Goal: Task Accomplishment & Management: Use online tool/utility

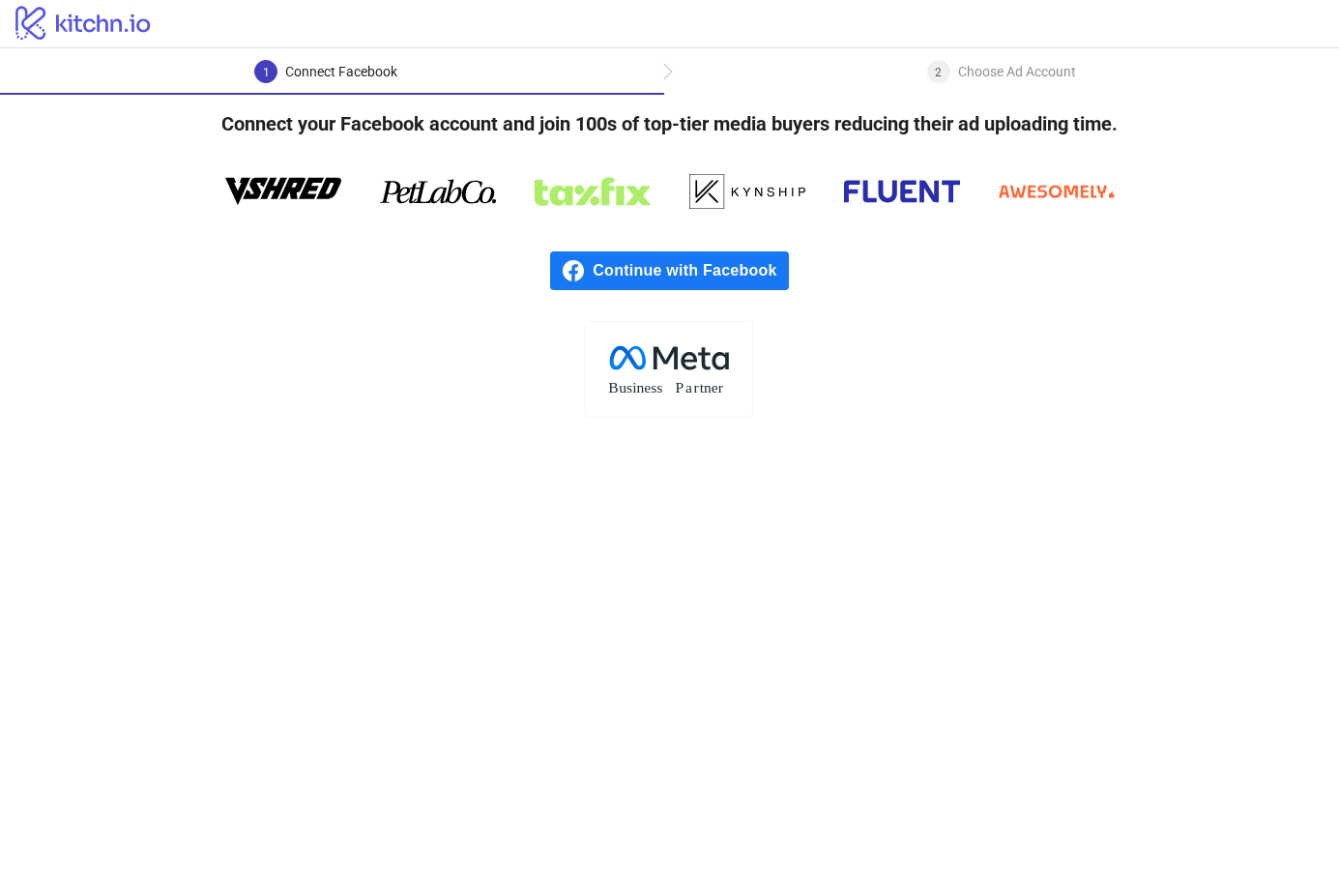
click at [717, 273] on span "Continue with Facebook" at bounding box center [690, 270] width 195 height 39
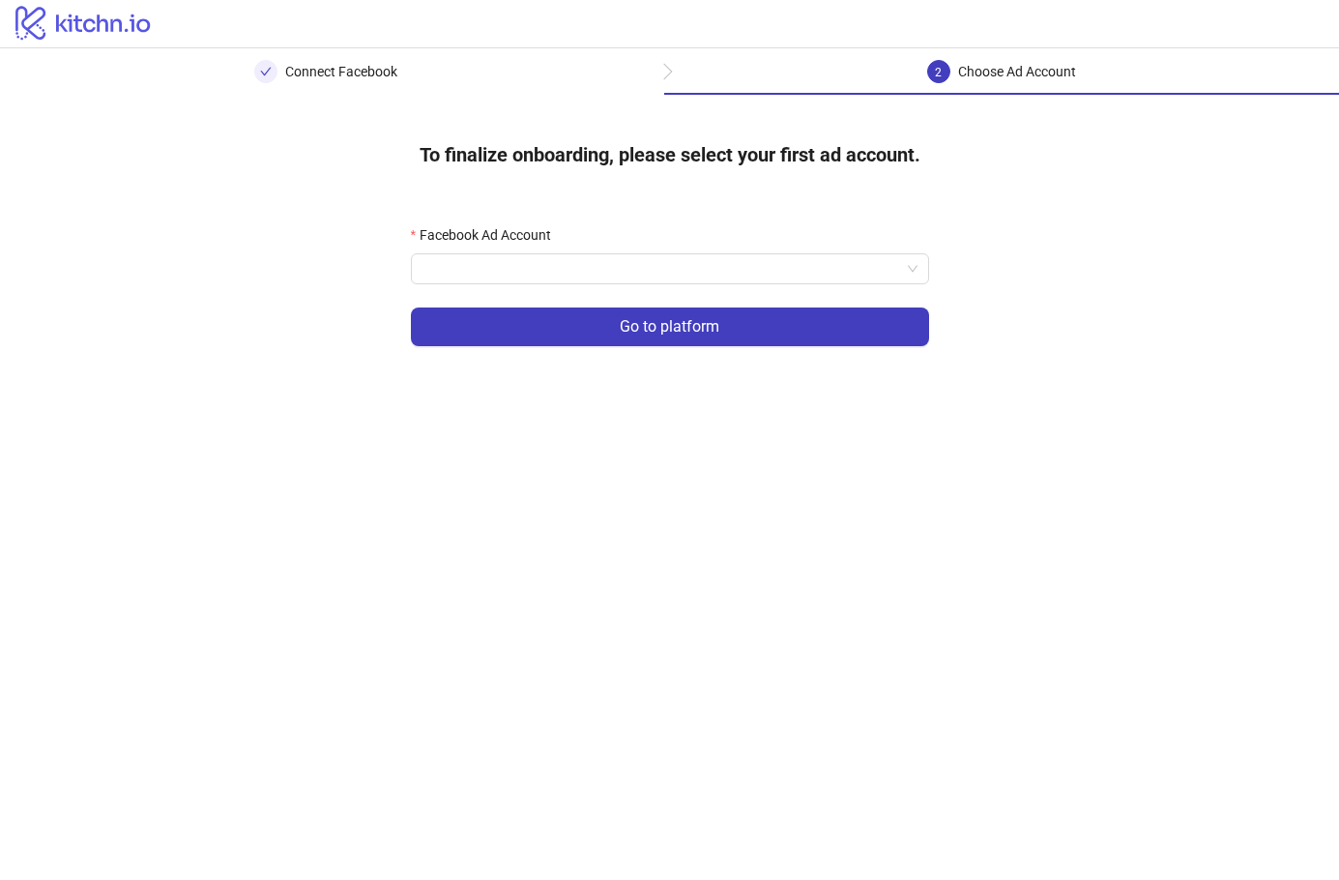
click at [782, 268] on input "Facebook Ad Account" at bounding box center [661, 268] width 478 height 29
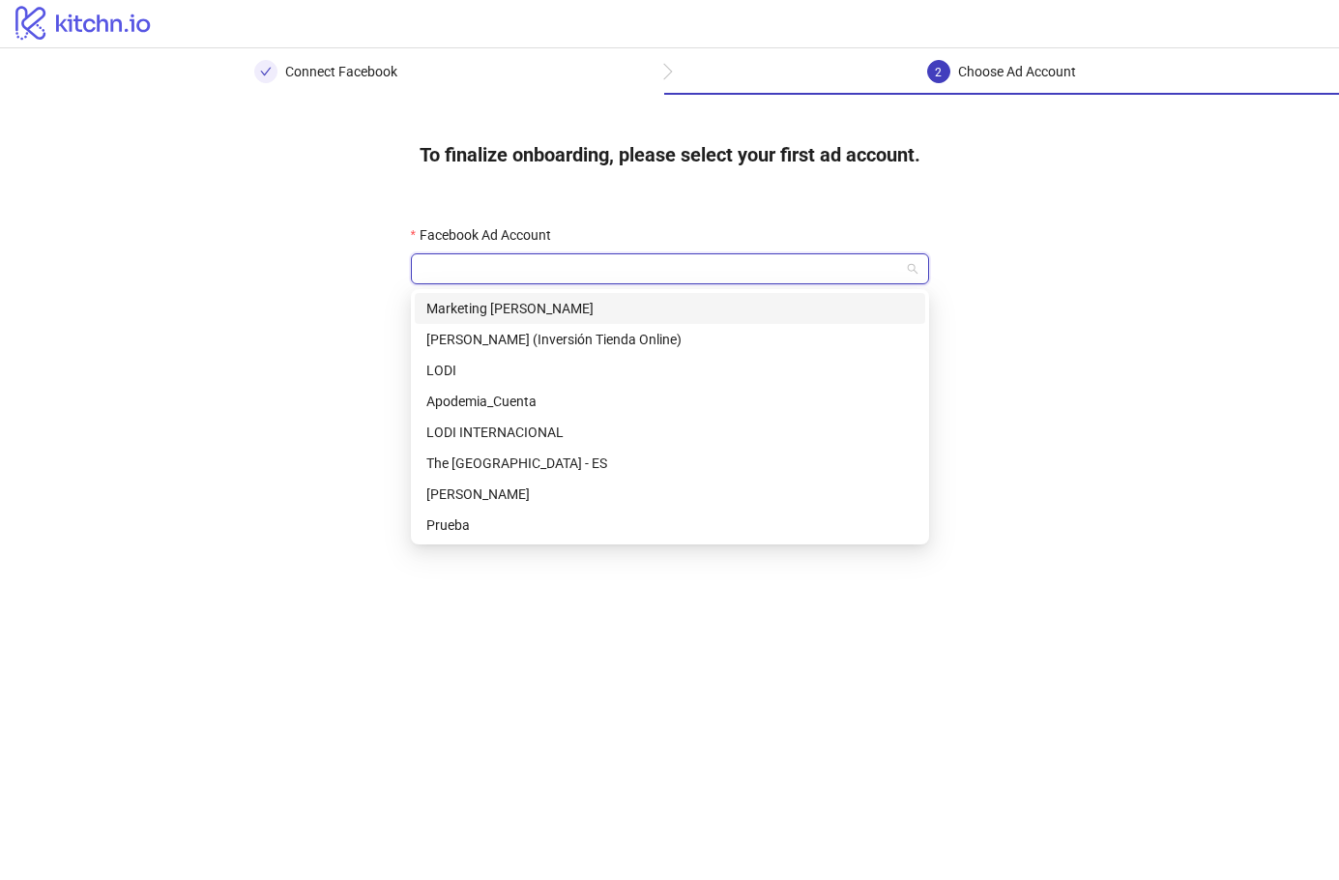
click at [620, 355] on div "LODI" at bounding box center [670, 370] width 510 height 31
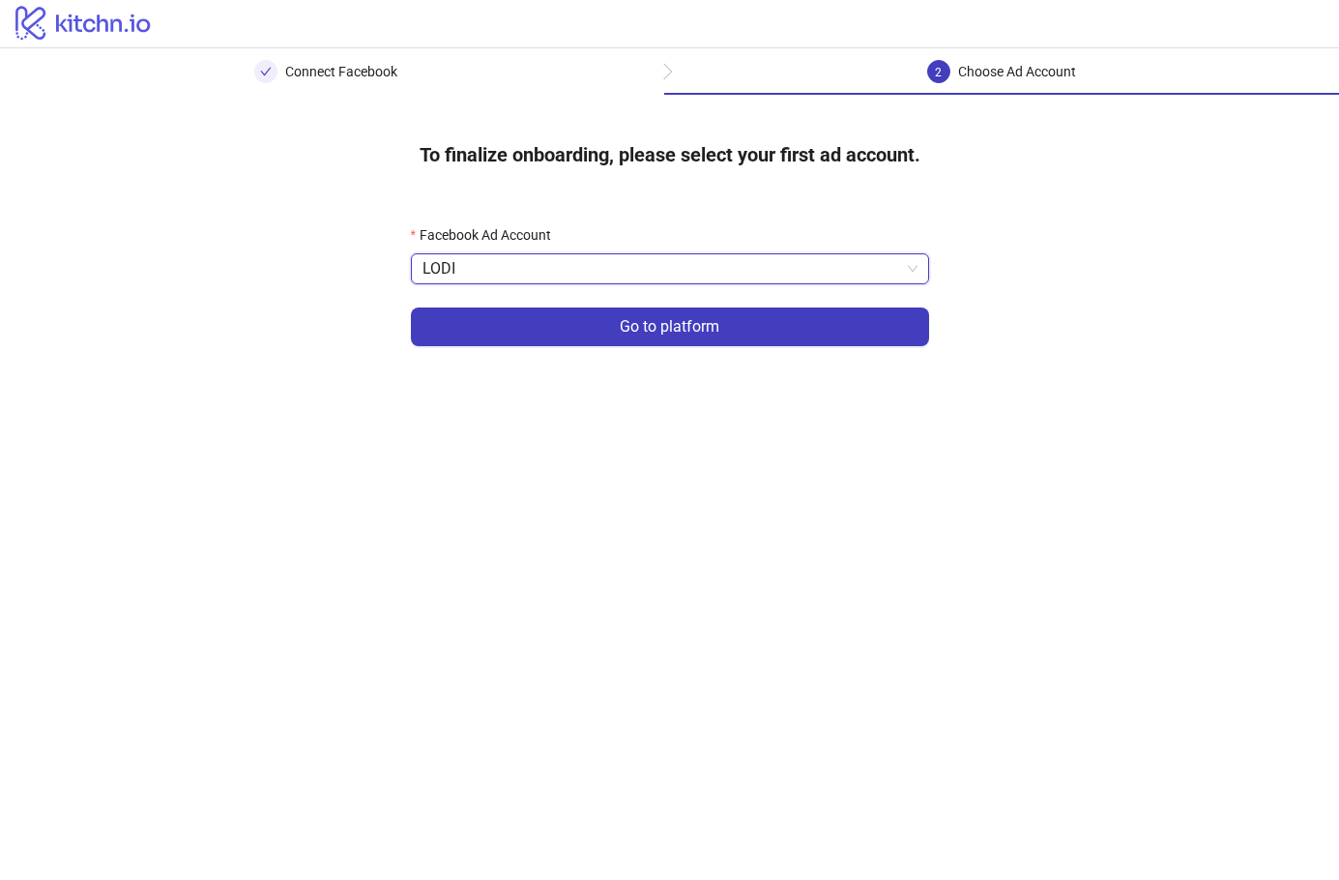
click at [663, 262] on span "LODI" at bounding box center [669, 268] width 495 height 29
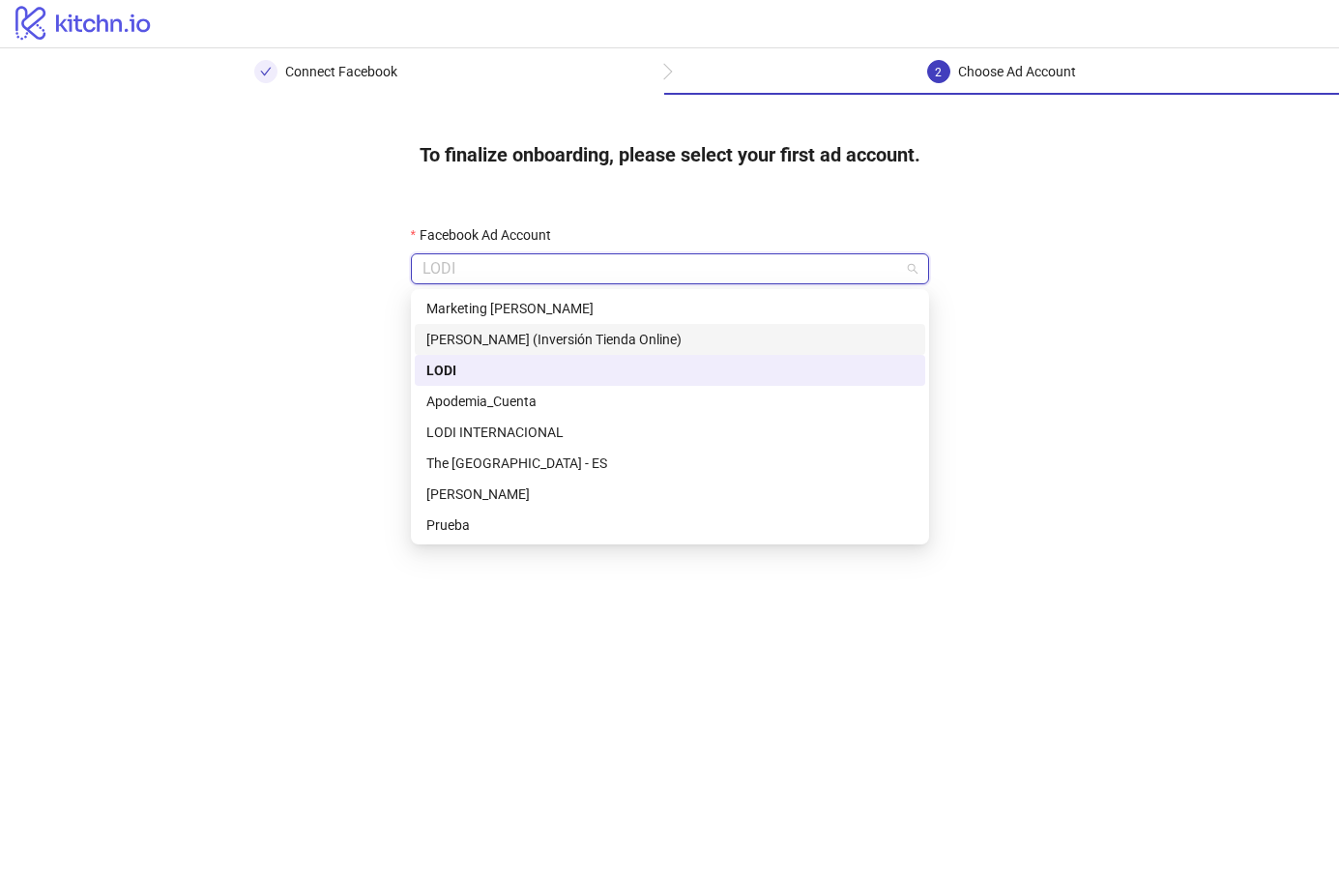
click at [622, 342] on div "[PERSON_NAME] (Inversión Tienda Online)" at bounding box center [669, 339] width 487 height 21
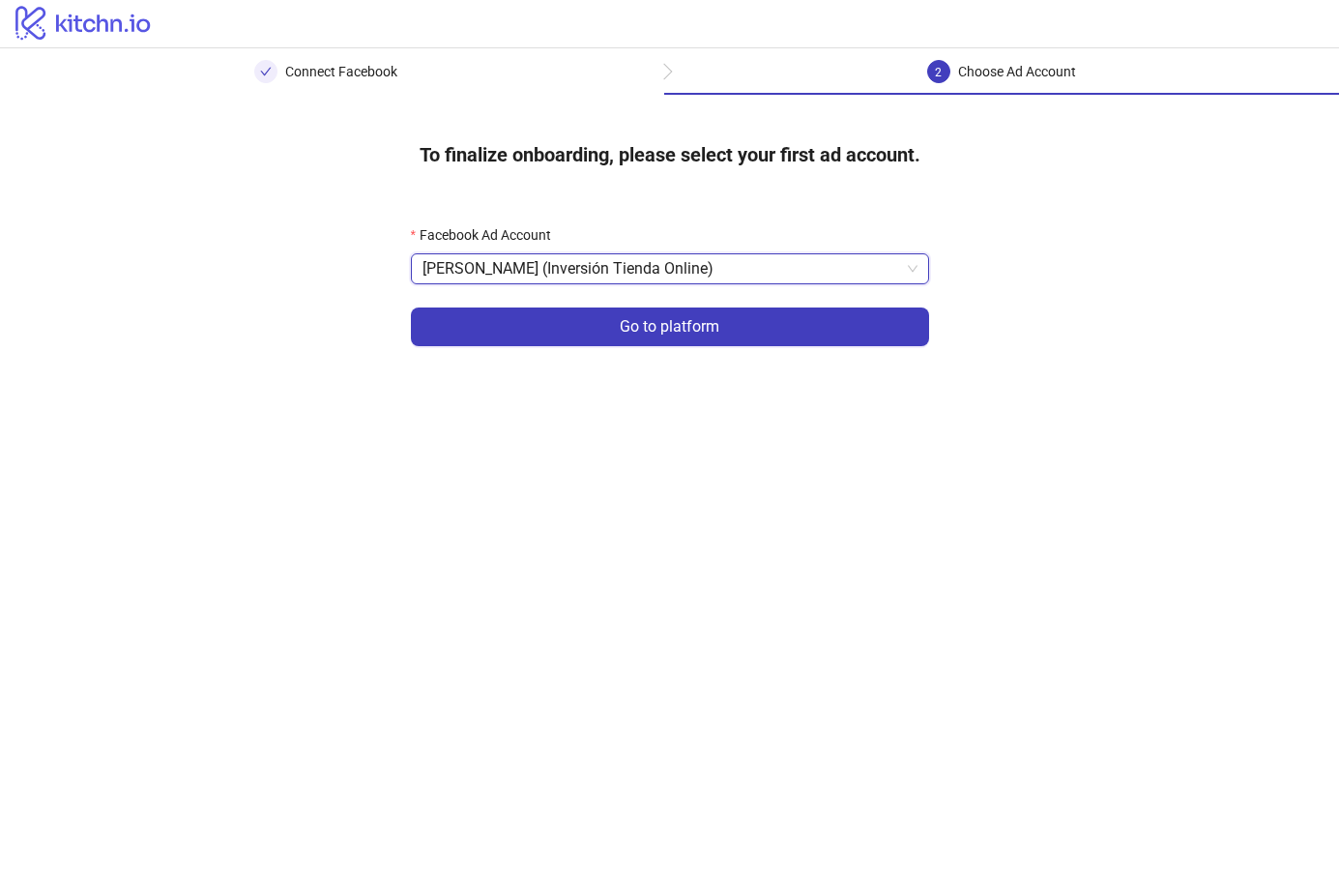
click at [712, 330] on span "Go to platform" at bounding box center [670, 326] width 100 height 17
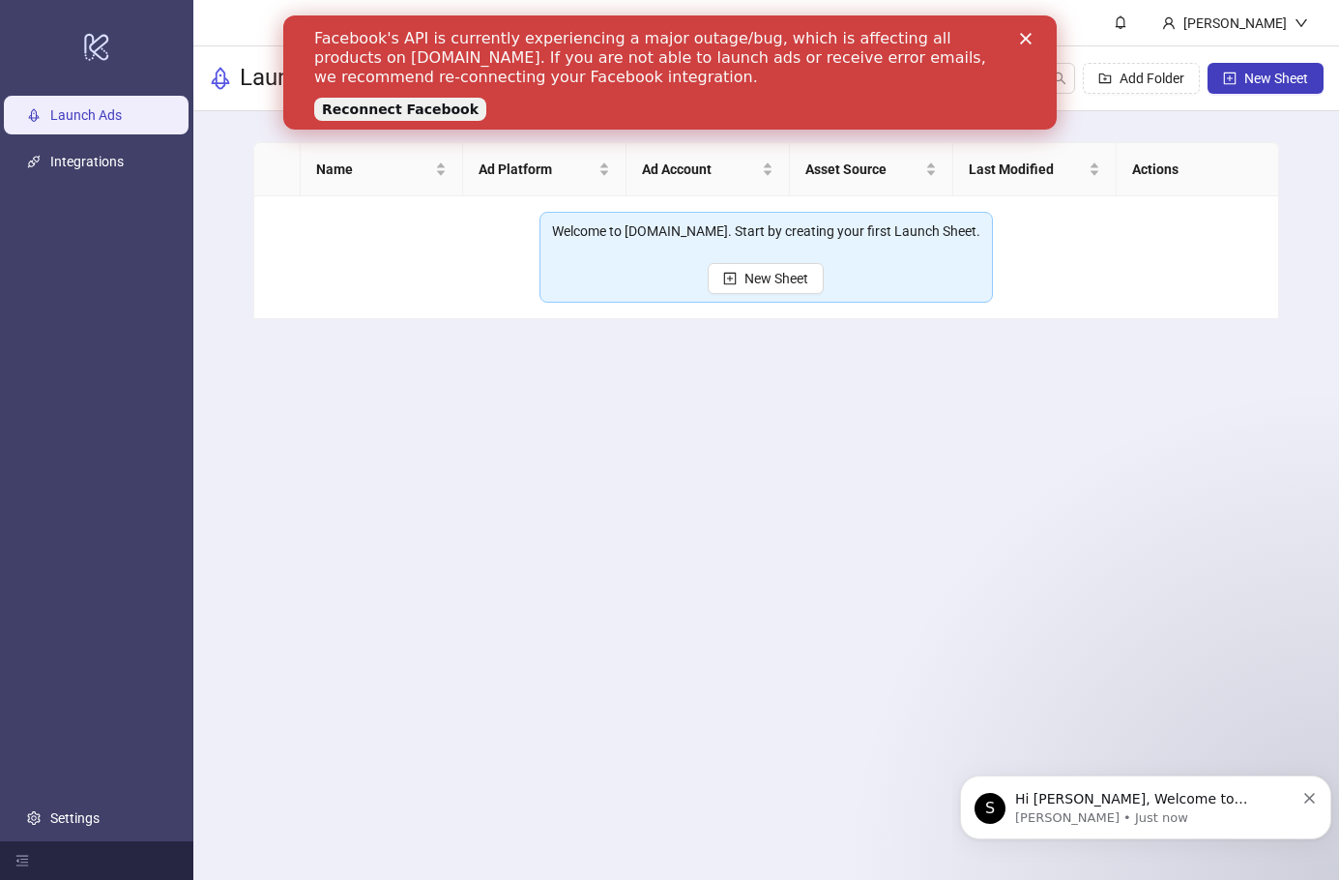
click at [428, 114] on link "Reconnect Facebook" at bounding box center [399, 109] width 172 height 23
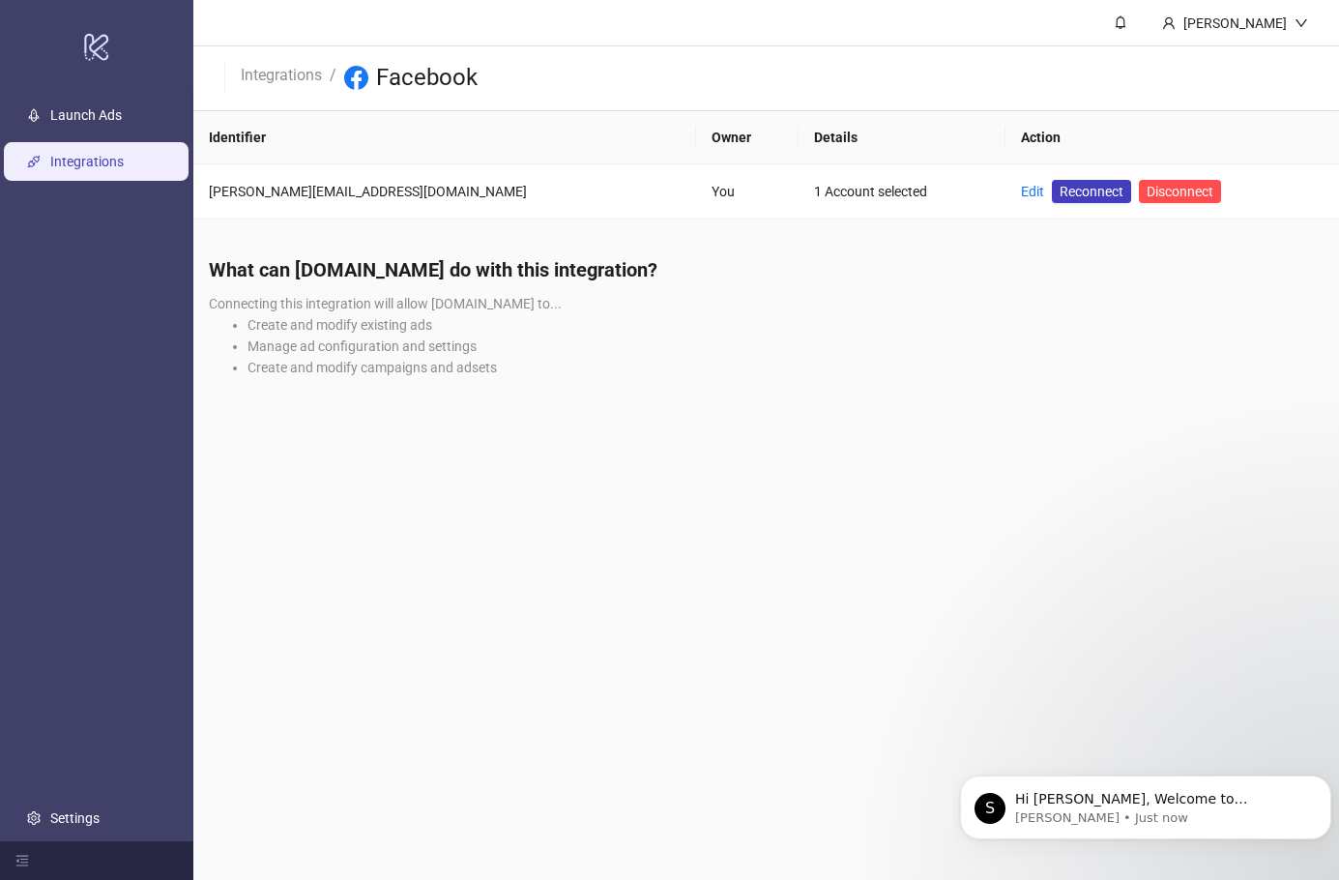
click at [1060, 200] on span "Reconnect" at bounding box center [1092, 191] width 64 height 21
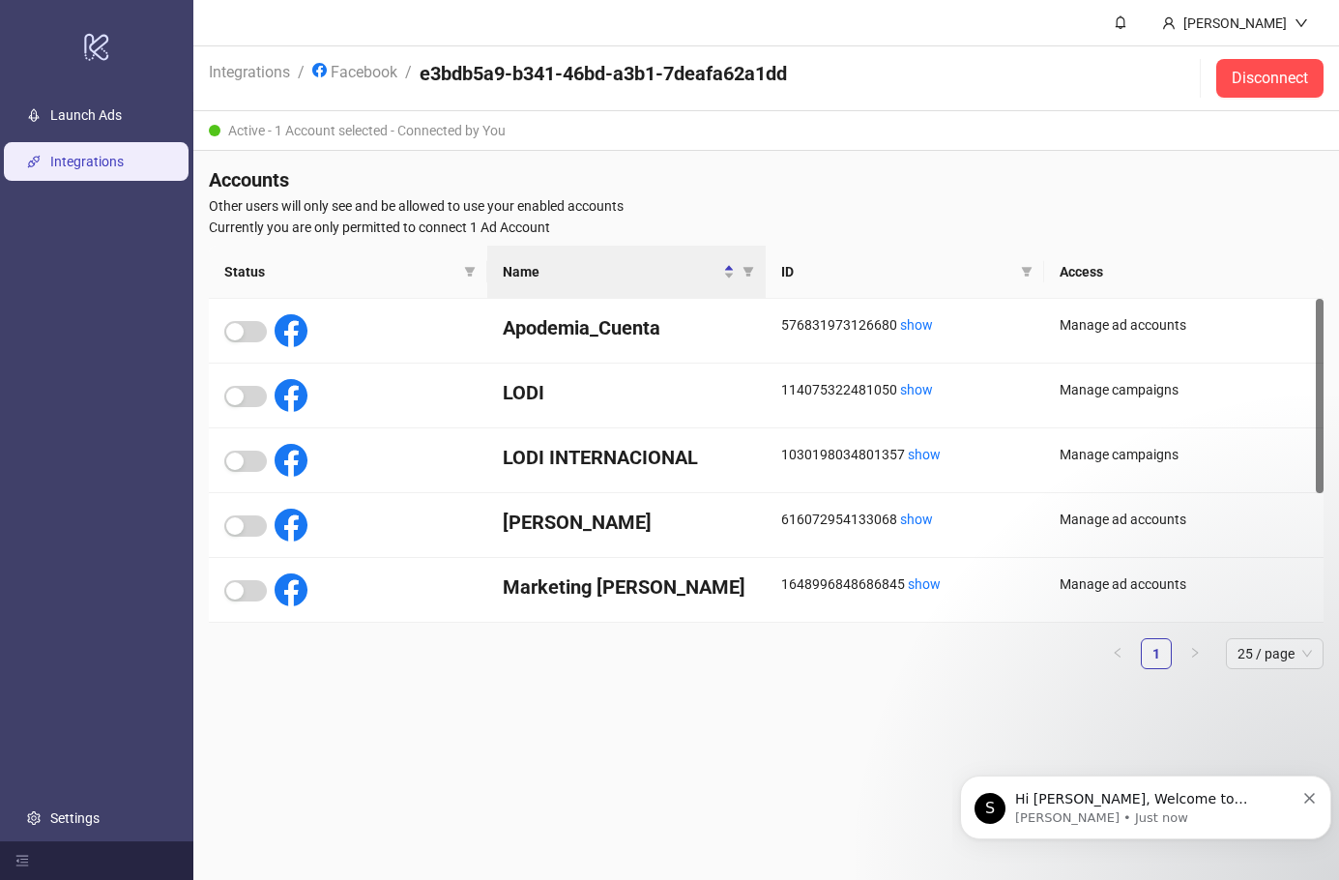
click at [1306, 797] on icon "Dismiss notification" at bounding box center [1309, 798] width 11 height 11
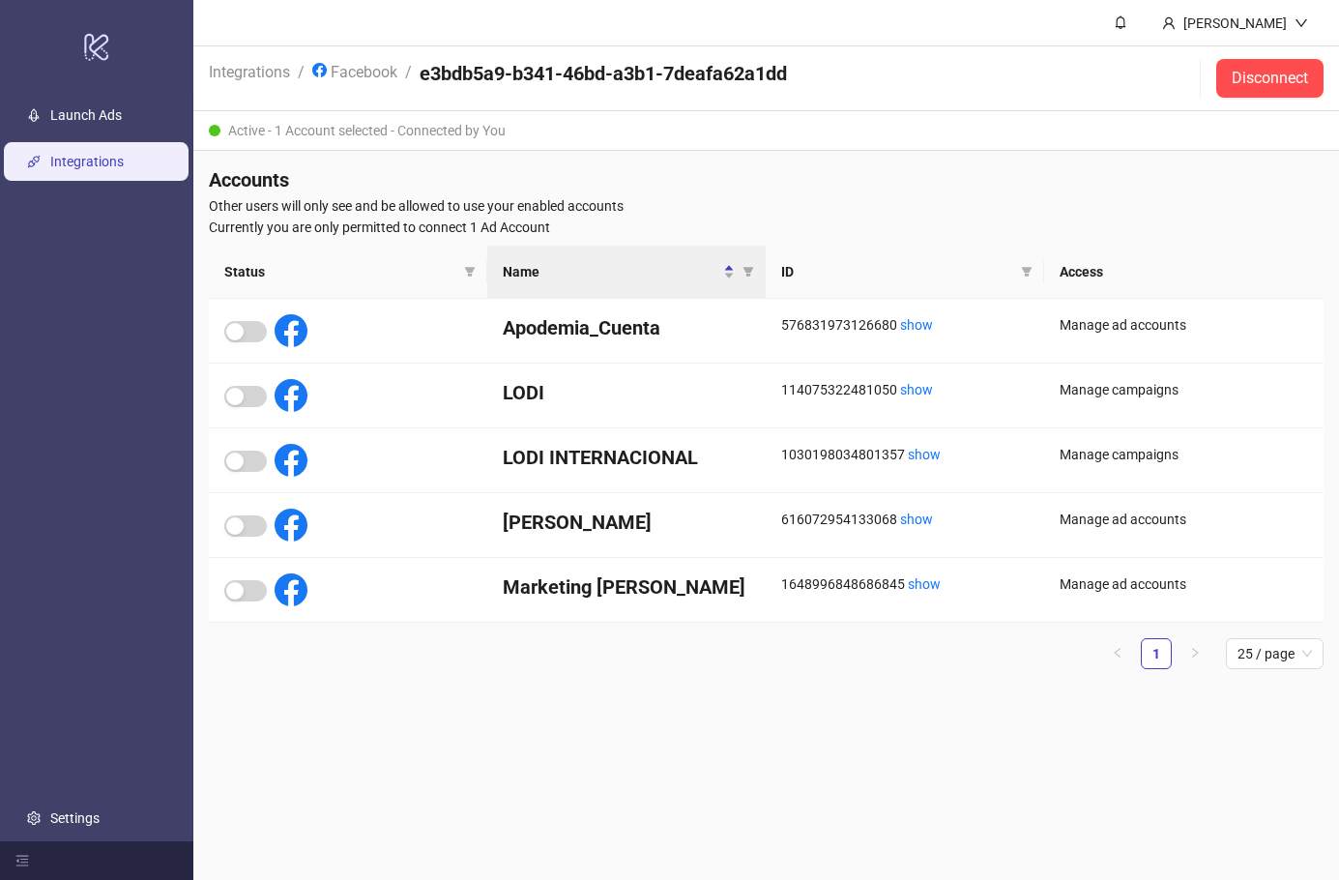
click at [119, 123] on link "Launch Ads" at bounding box center [86, 114] width 72 height 15
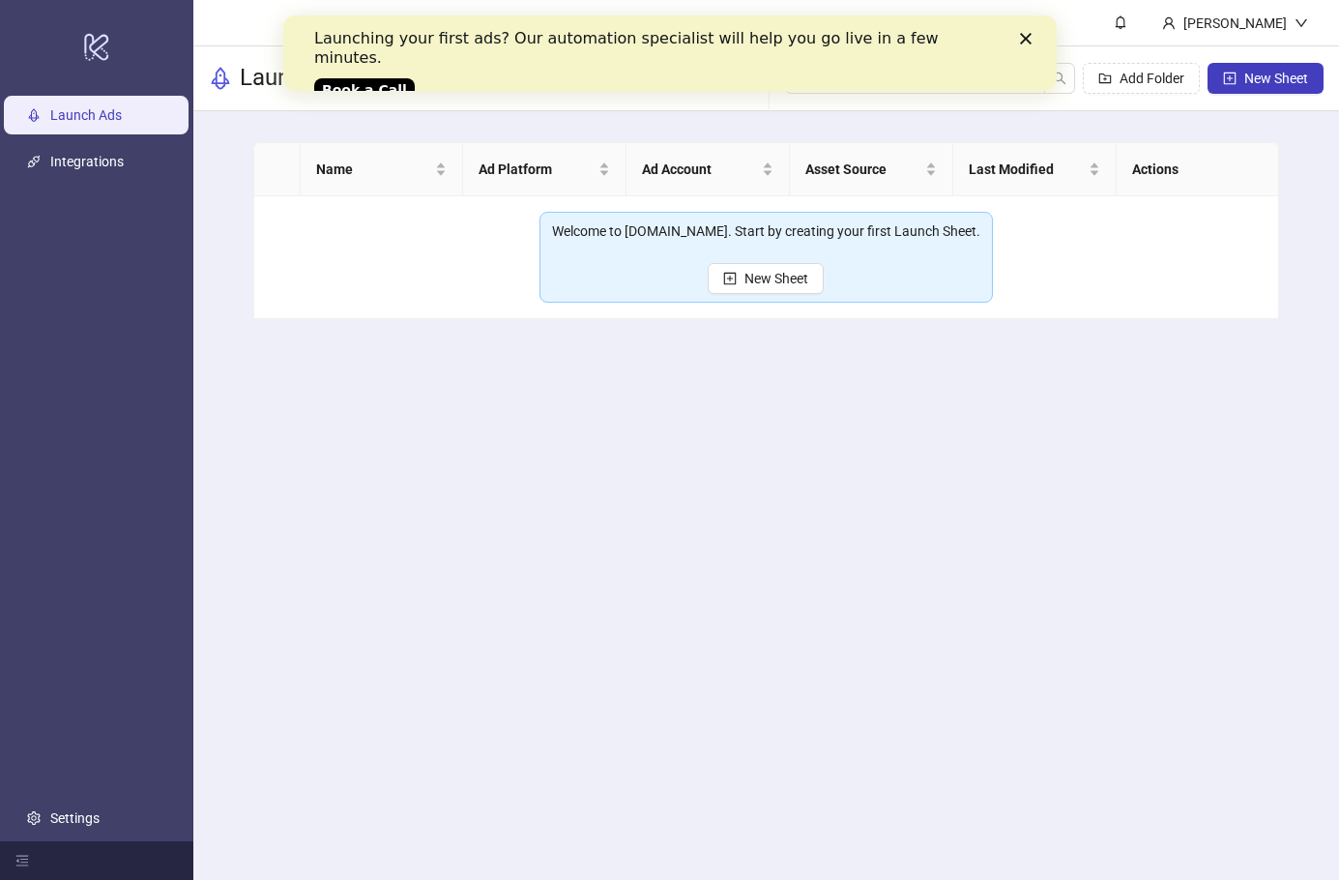
click at [1020, 45] on div "Launching your first ads? Our automation specialist will help you go live in a …" at bounding box center [669, 62] width 712 height 79
click at [1023, 52] on div "Launching your first ads? Our automation specialist will help you go live in a …" at bounding box center [669, 62] width 712 height 79
click at [1026, 44] on icon "Close" at bounding box center [1025, 39] width 12 height 12
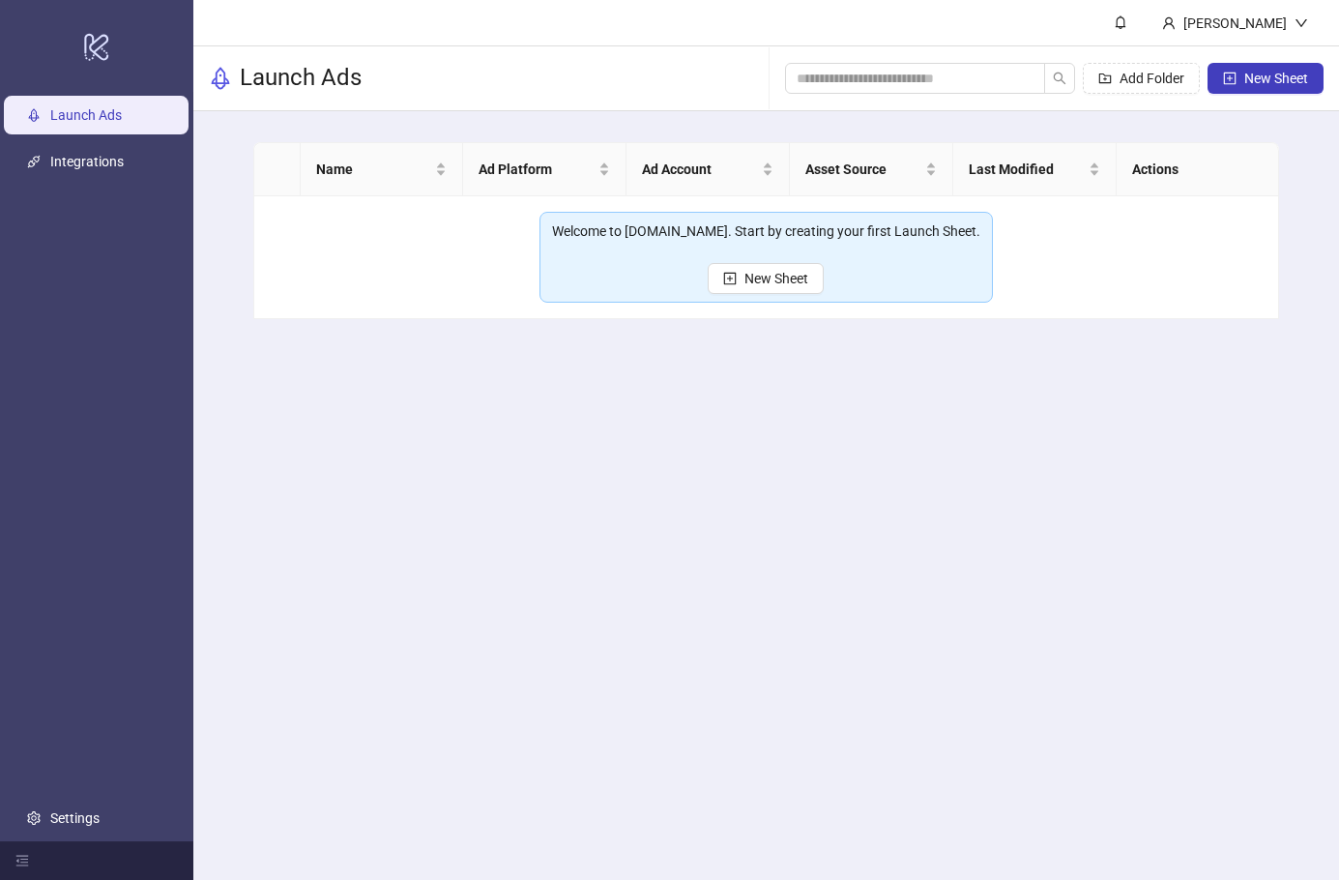
click at [797, 282] on span "New Sheet" at bounding box center [776, 278] width 64 height 15
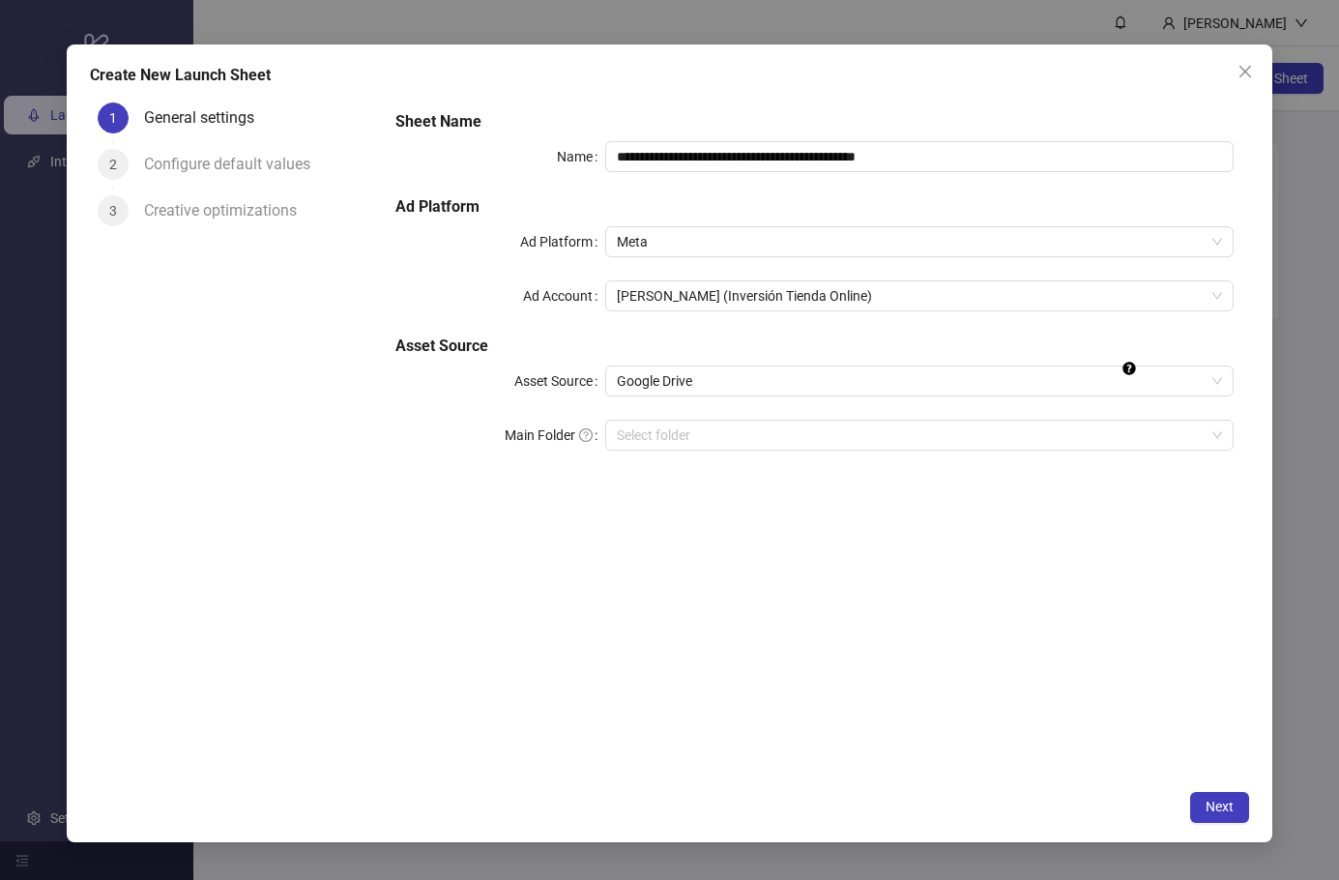
click at [1127, 374] on icon "Tooltip anchor" at bounding box center [1129, 369] width 13 height 13
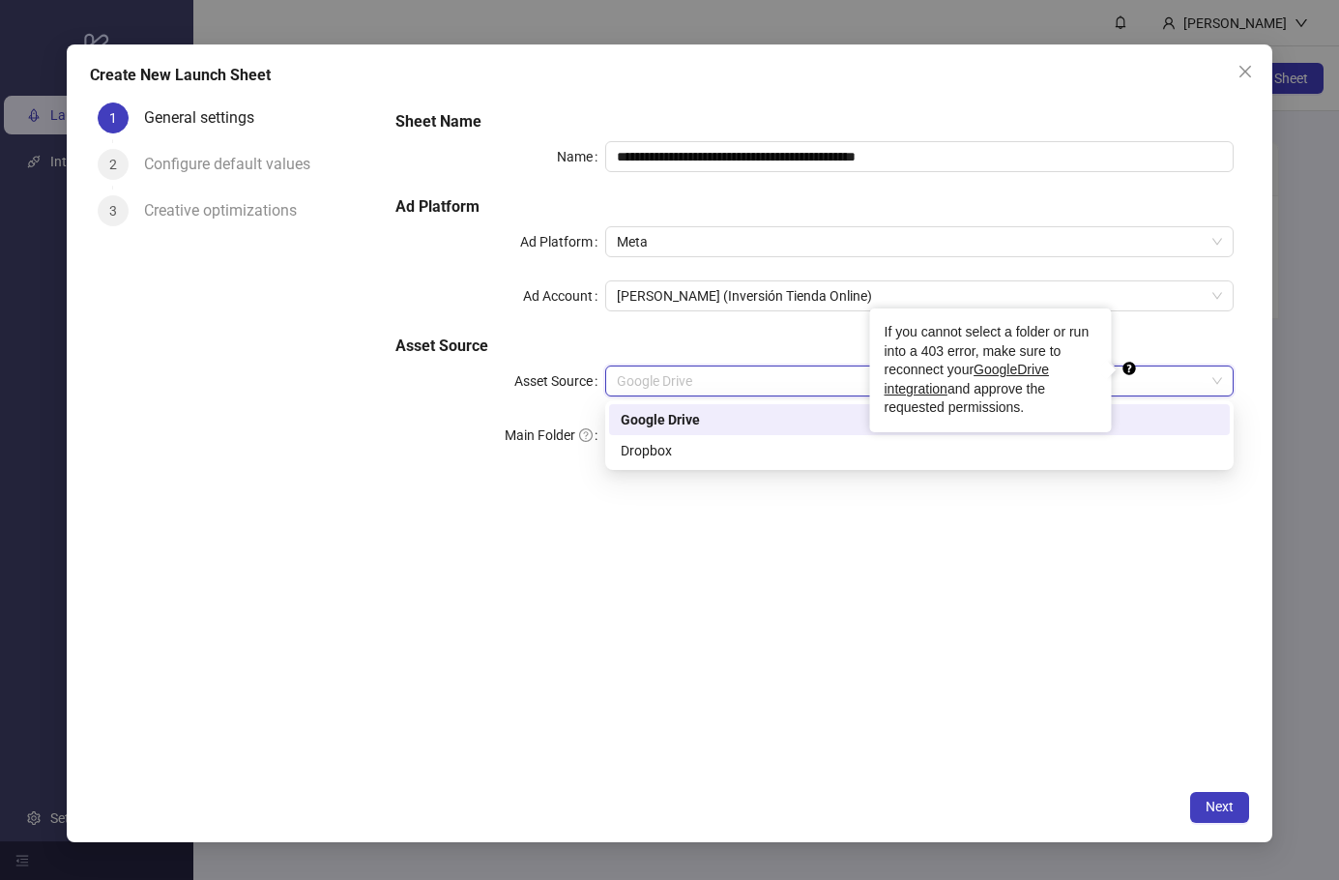
click at [924, 523] on div "**********" at bounding box center [814, 437] width 869 height 685
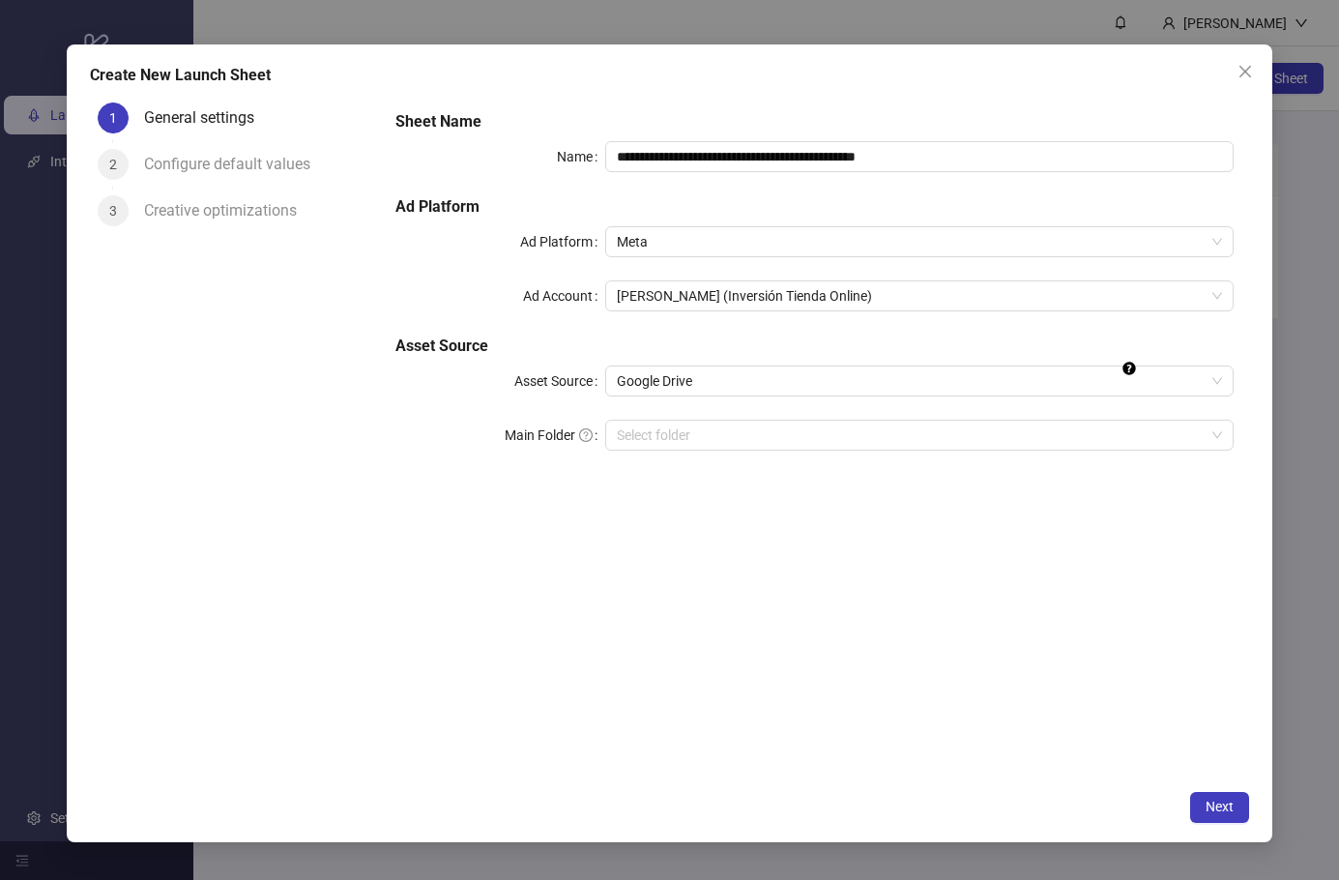
click at [753, 437] on input "Main Folder" at bounding box center [911, 435] width 588 height 29
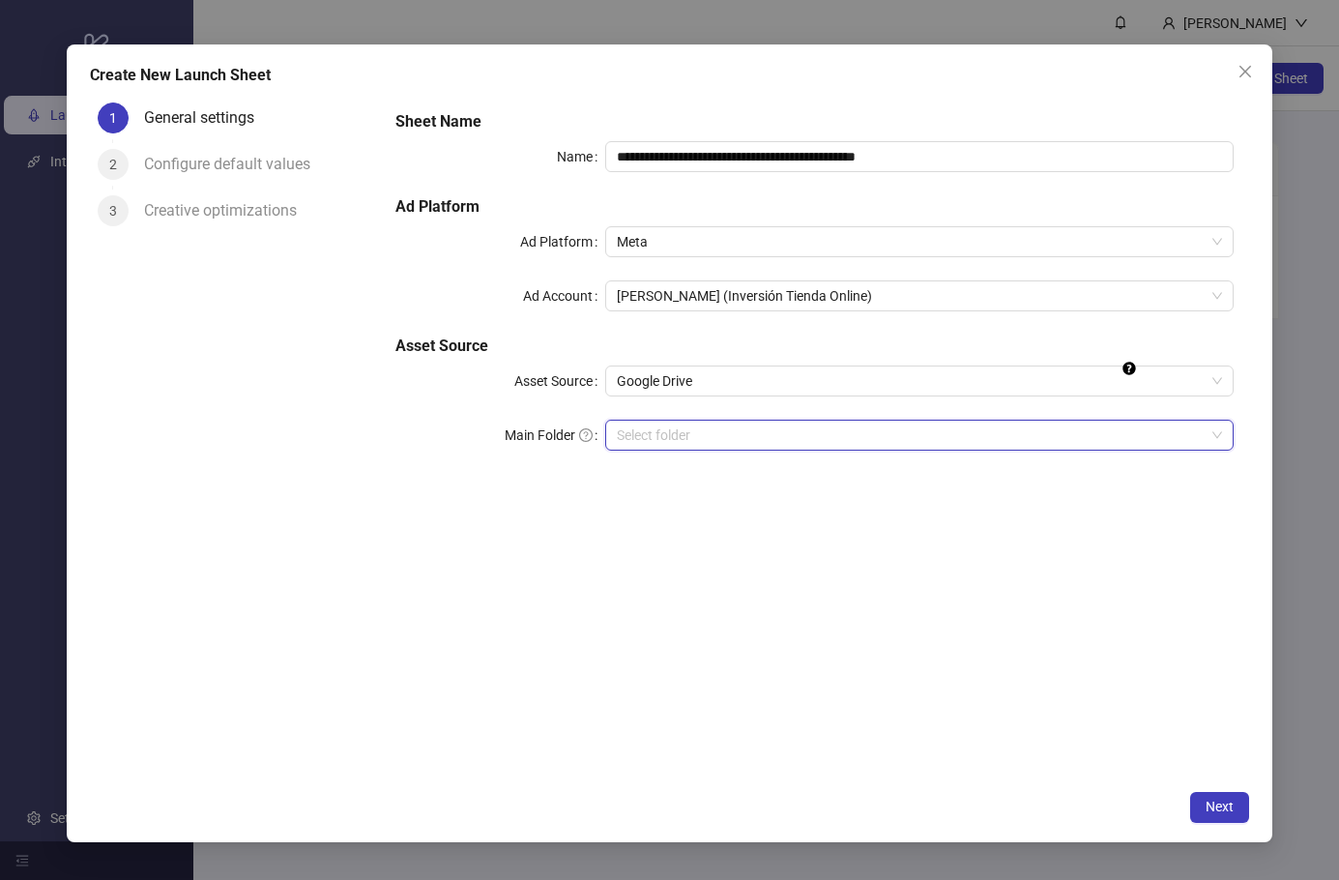
click at [749, 437] on input "Main Folder" at bounding box center [911, 435] width 588 height 29
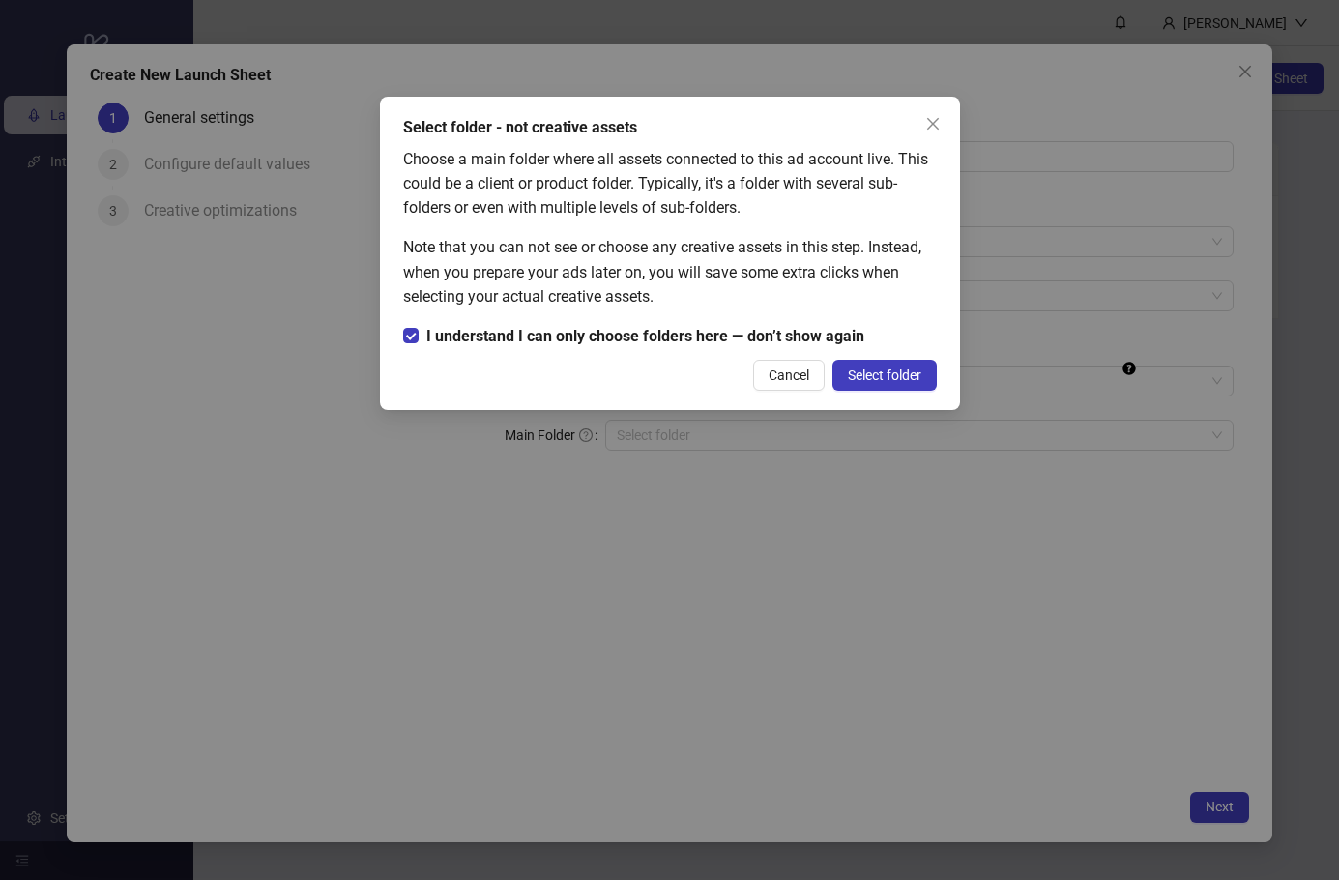
click at [887, 377] on span "Select folder" at bounding box center [884, 374] width 73 height 15
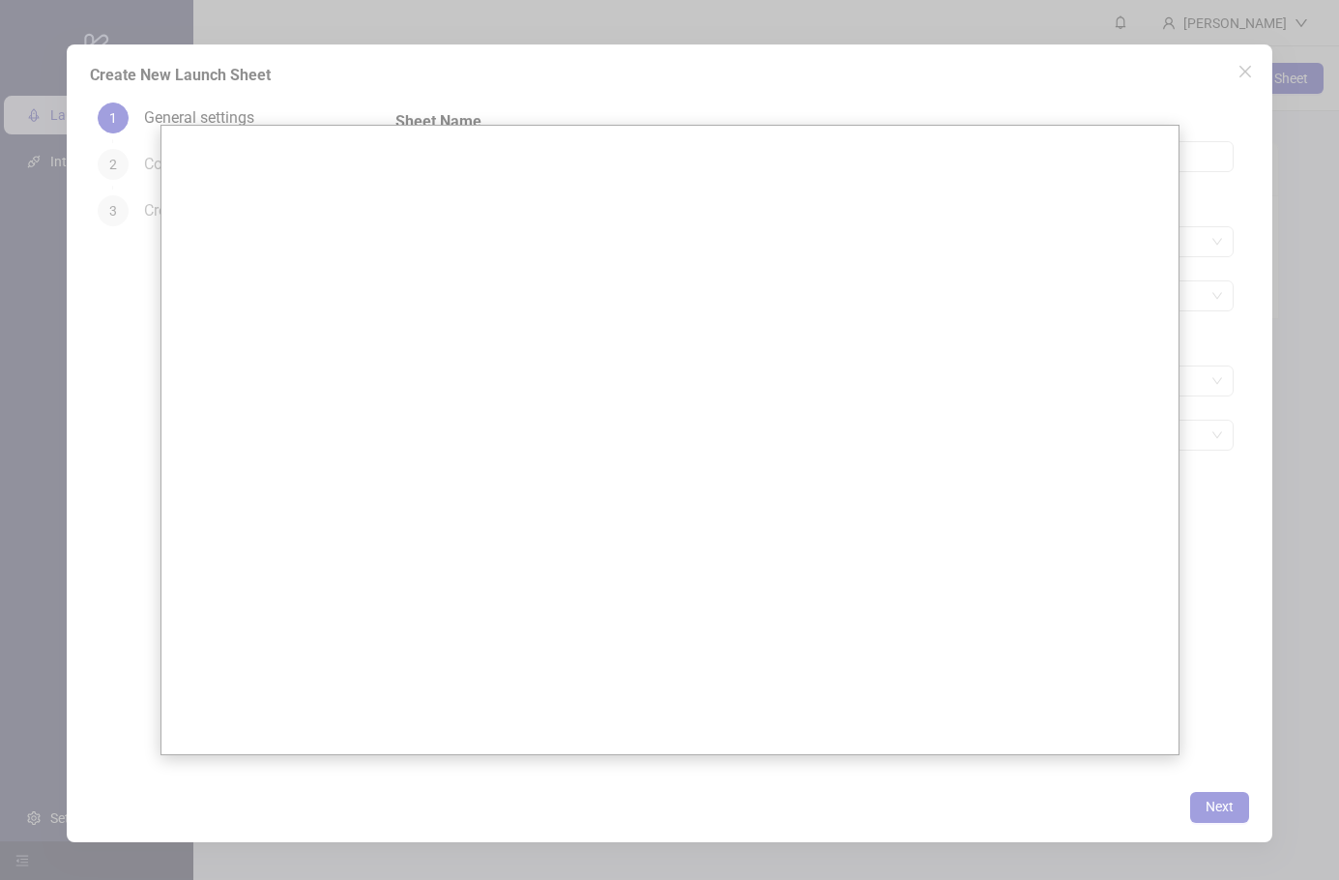
click at [796, 785] on div at bounding box center [669, 471] width 1339 height 942
click at [1204, 401] on div at bounding box center [669, 471] width 1339 height 942
click at [1197, 849] on div at bounding box center [669, 471] width 1339 height 942
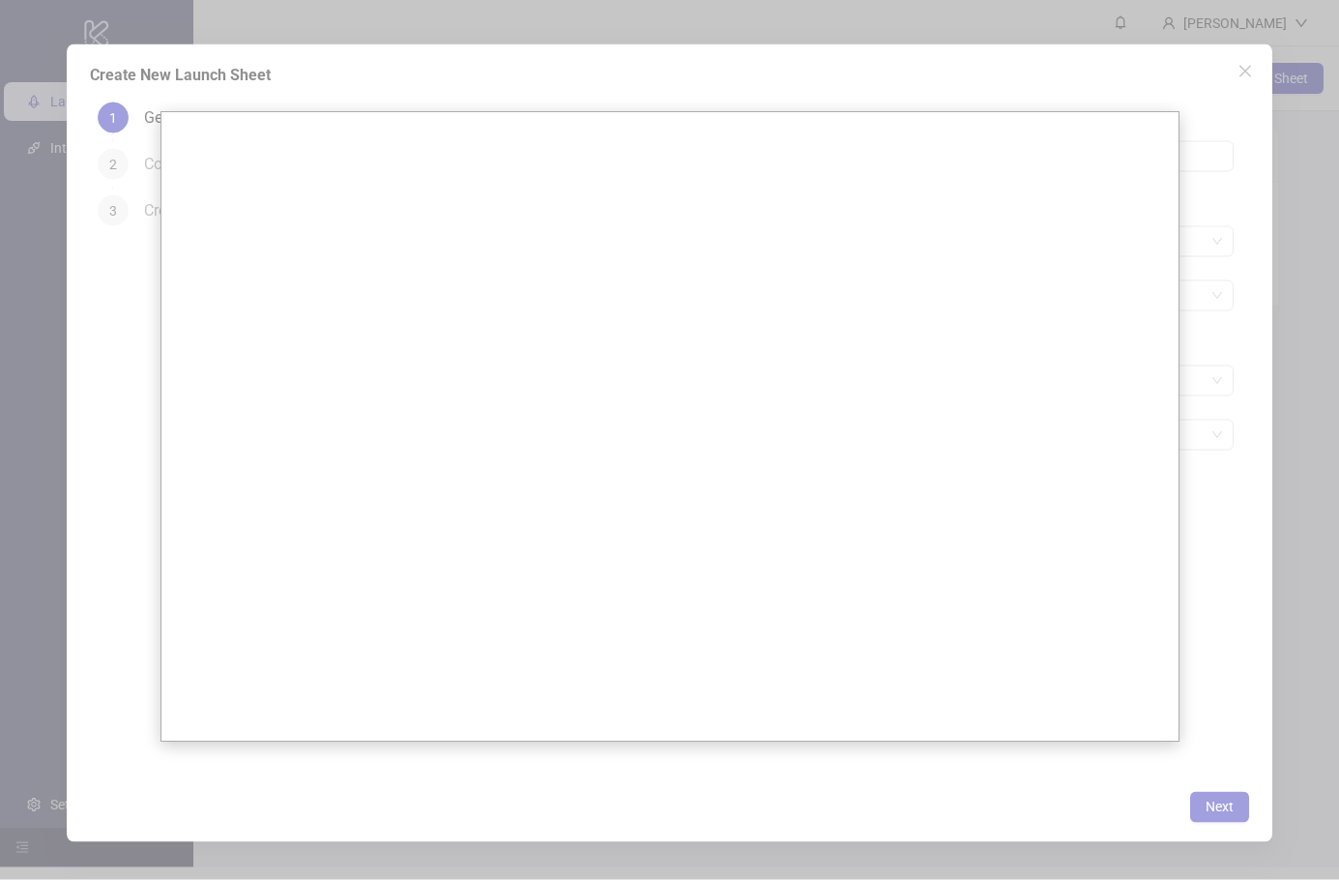
click at [655, 766] on div at bounding box center [669, 458] width 1339 height 942
click at [655, 765] on div at bounding box center [669, 458] width 1339 height 942
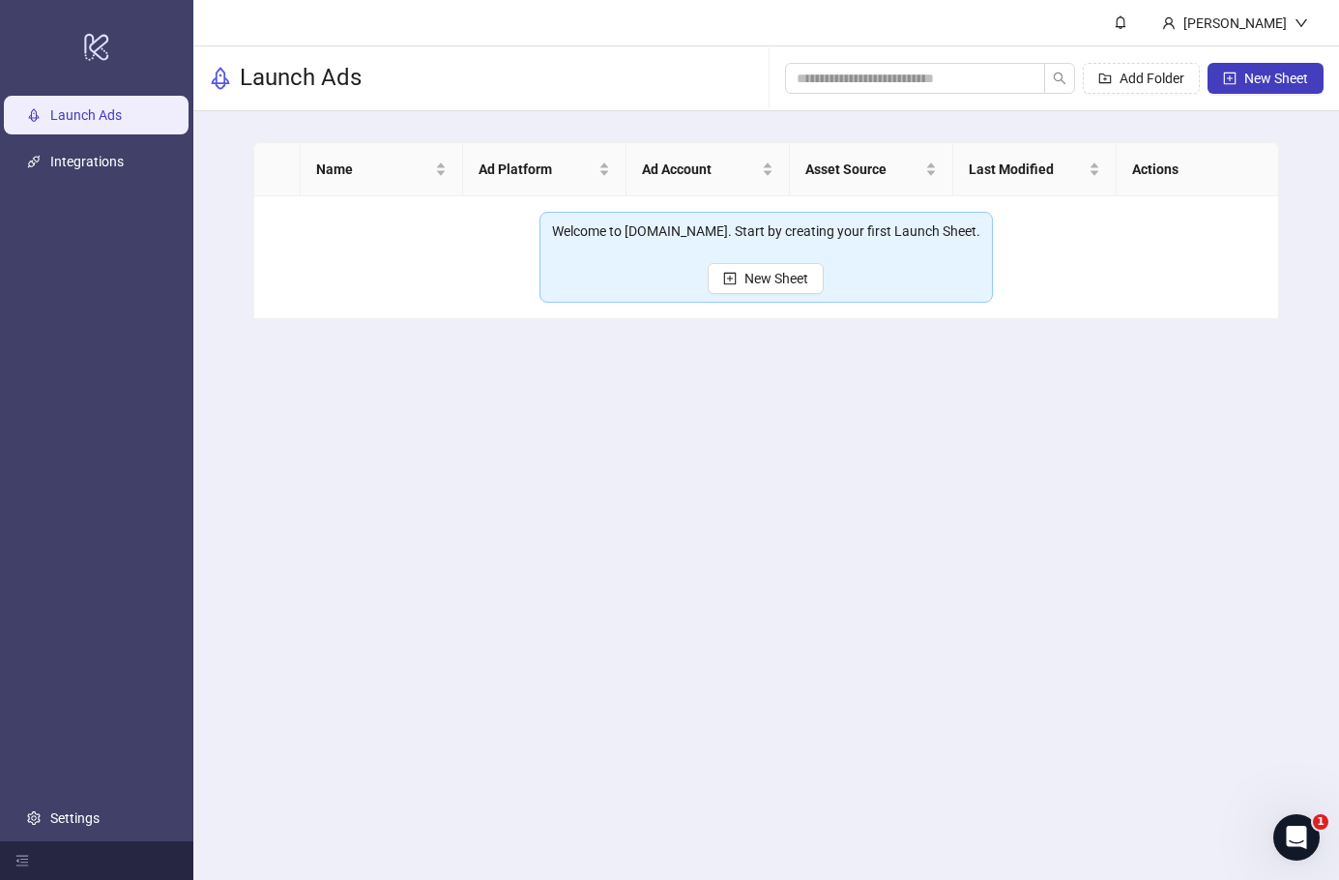
click at [777, 271] on span "New Sheet" at bounding box center [776, 278] width 64 height 15
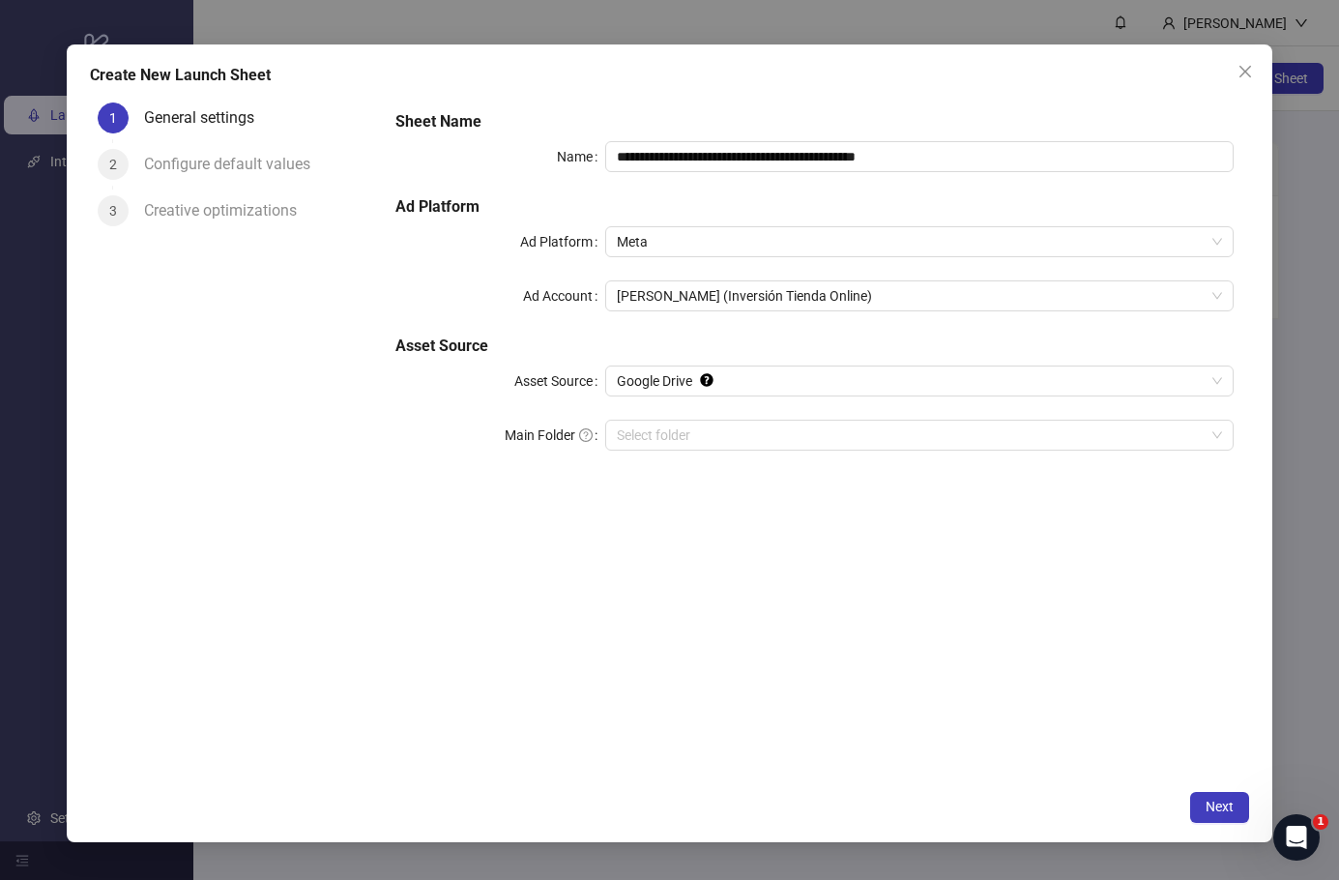
click at [739, 439] on input "Main Folder" at bounding box center [911, 435] width 588 height 29
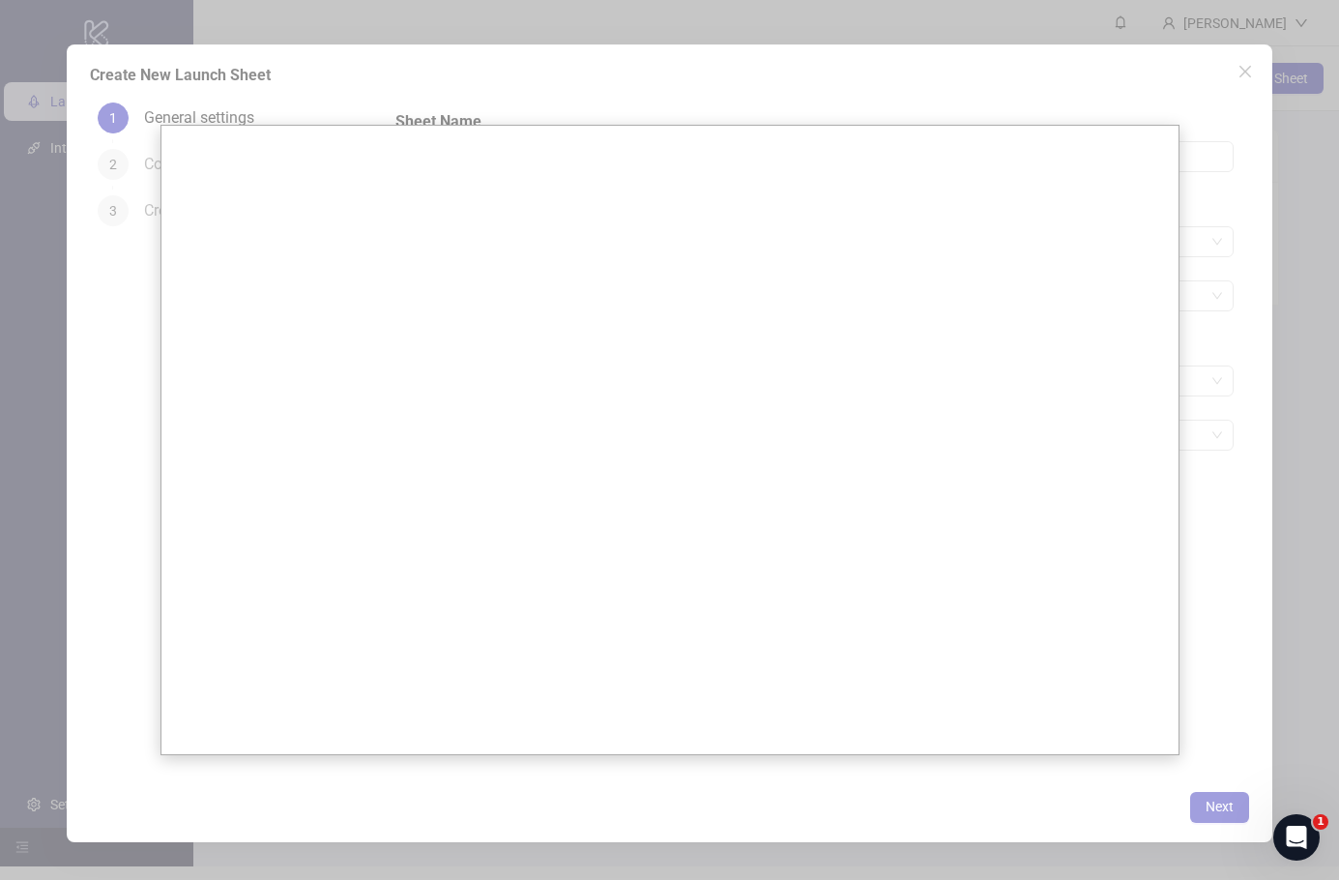
click at [1209, 787] on div at bounding box center [669, 457] width 1339 height 942
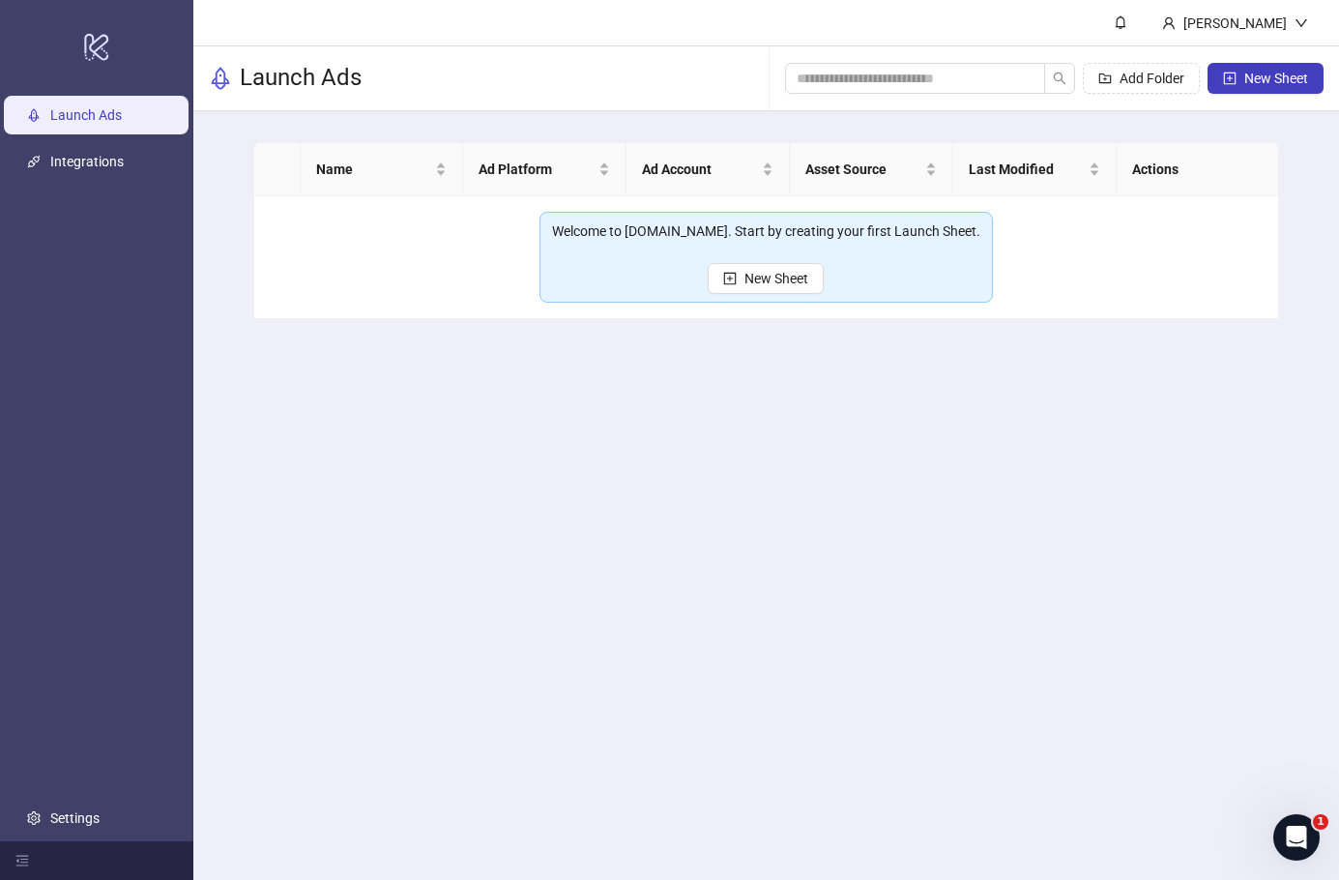
click at [778, 275] on button "New Sheet" at bounding box center [766, 278] width 116 height 31
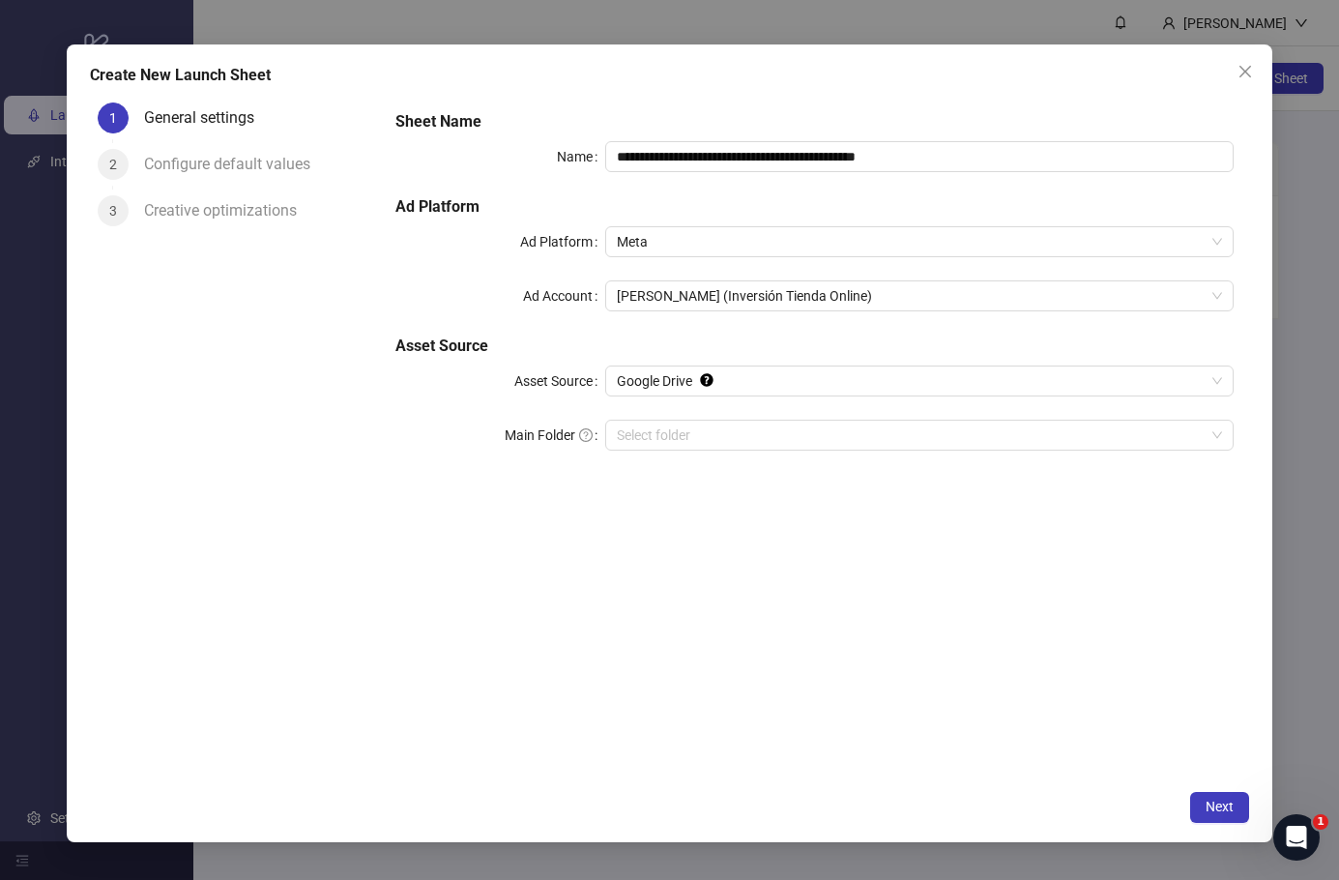
click at [1242, 79] on button "Close" at bounding box center [1245, 71] width 31 height 31
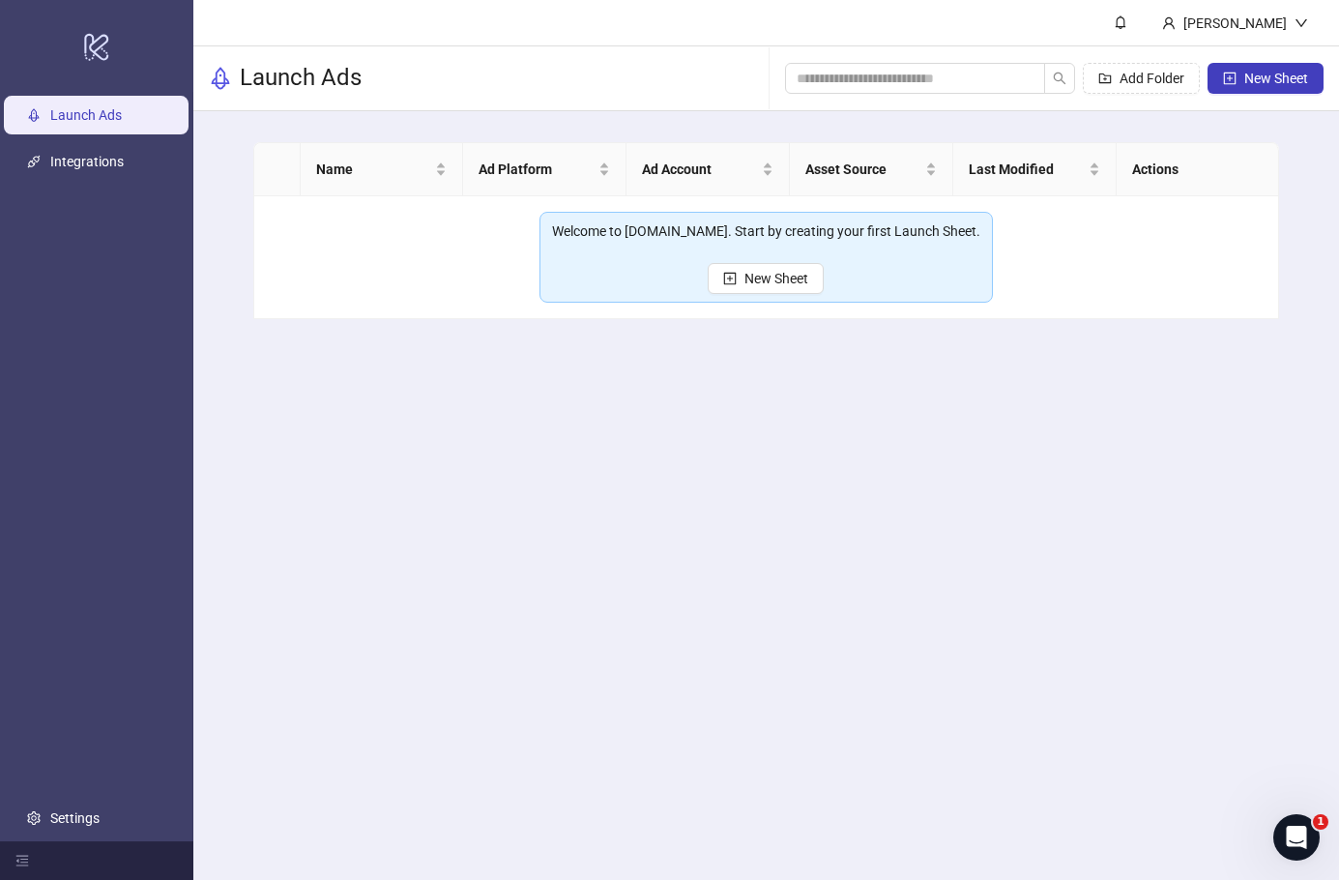
click at [121, 168] on link "Integrations" at bounding box center [86, 161] width 73 height 15
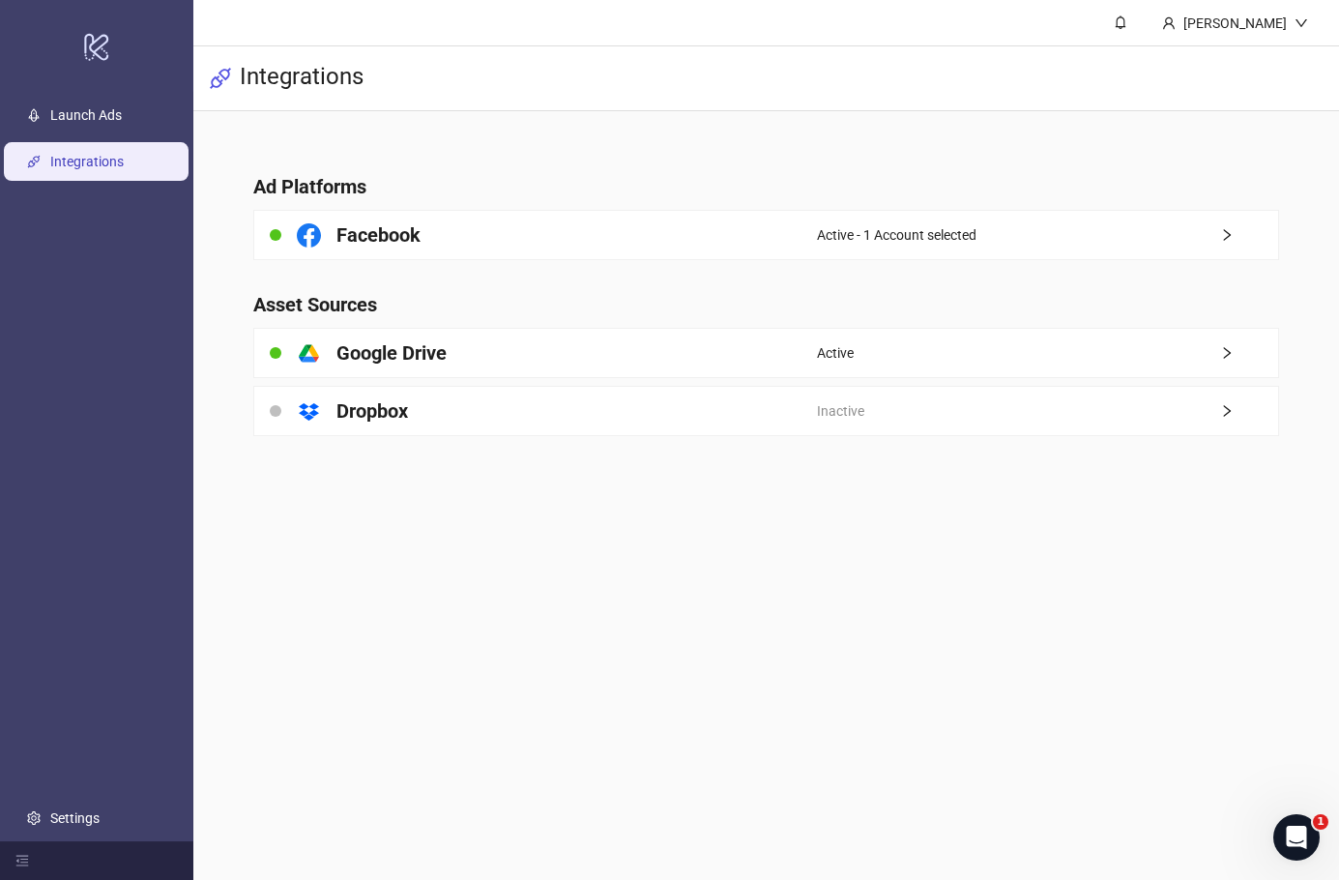
click at [649, 339] on div "platform/google_drive Google Drive" at bounding box center [536, 353] width 564 height 48
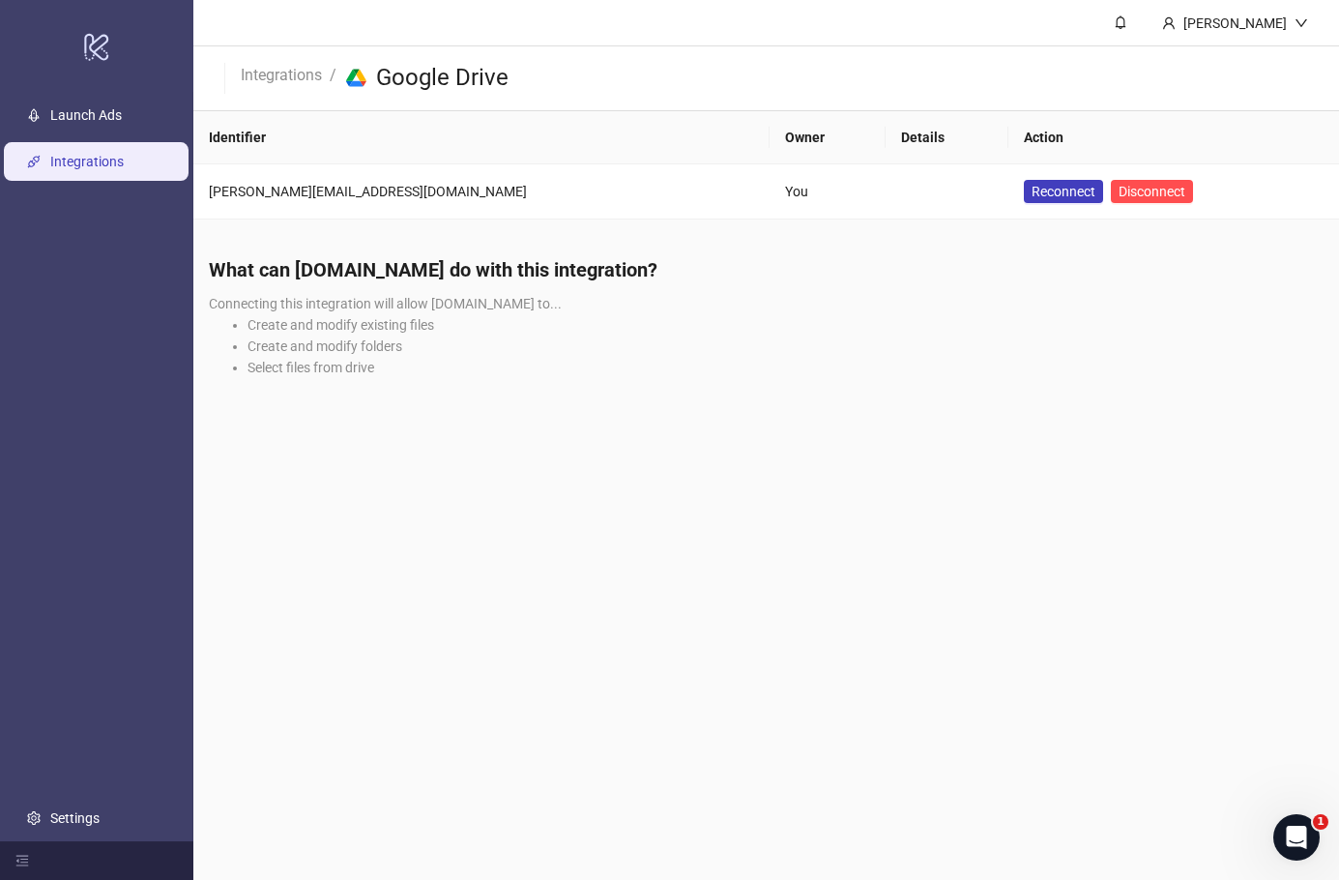
click at [1032, 184] on span "Reconnect" at bounding box center [1064, 191] width 64 height 15
click at [122, 120] on link "Launch Ads" at bounding box center [86, 114] width 72 height 15
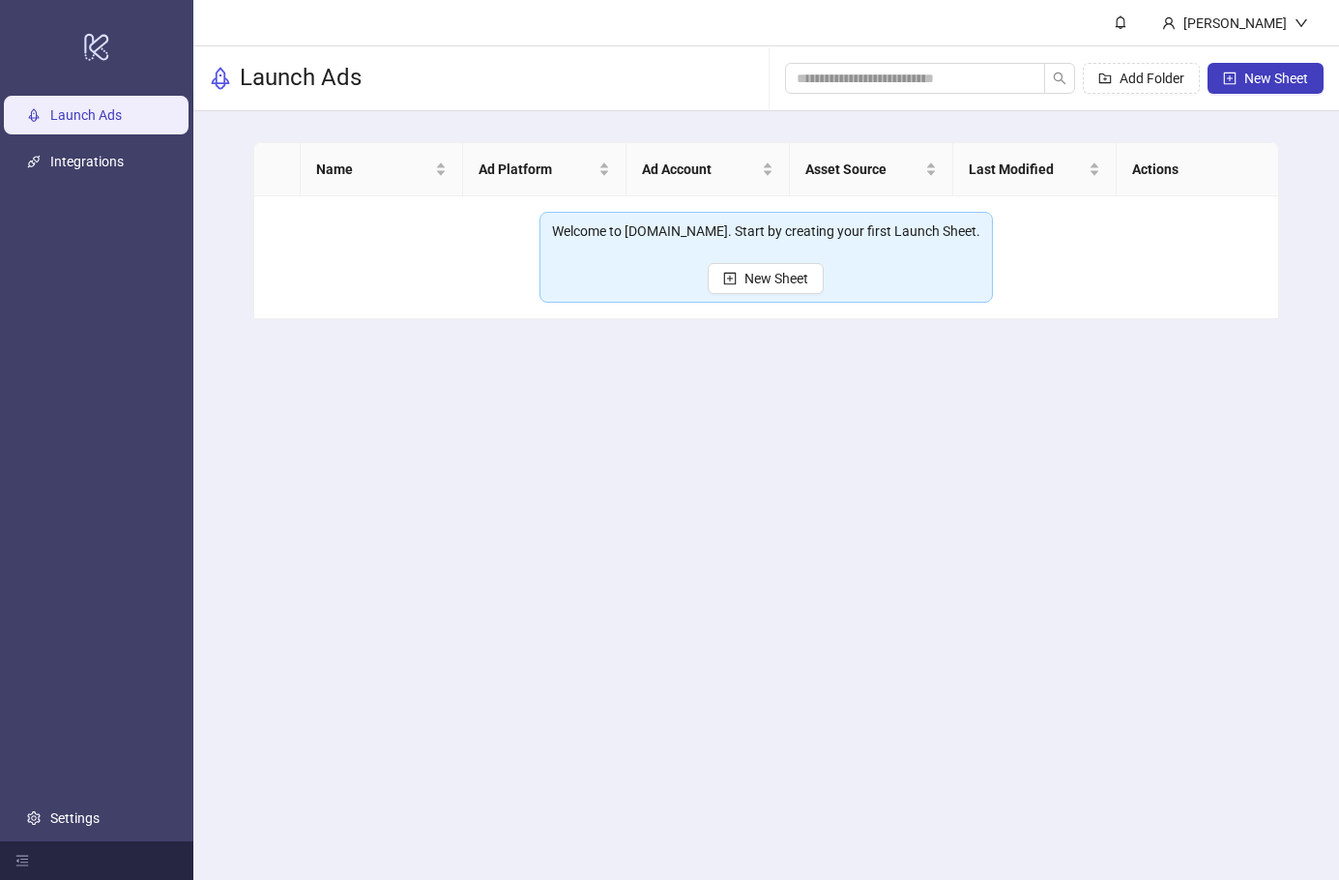
click at [781, 274] on button "New Sheet" at bounding box center [766, 278] width 116 height 31
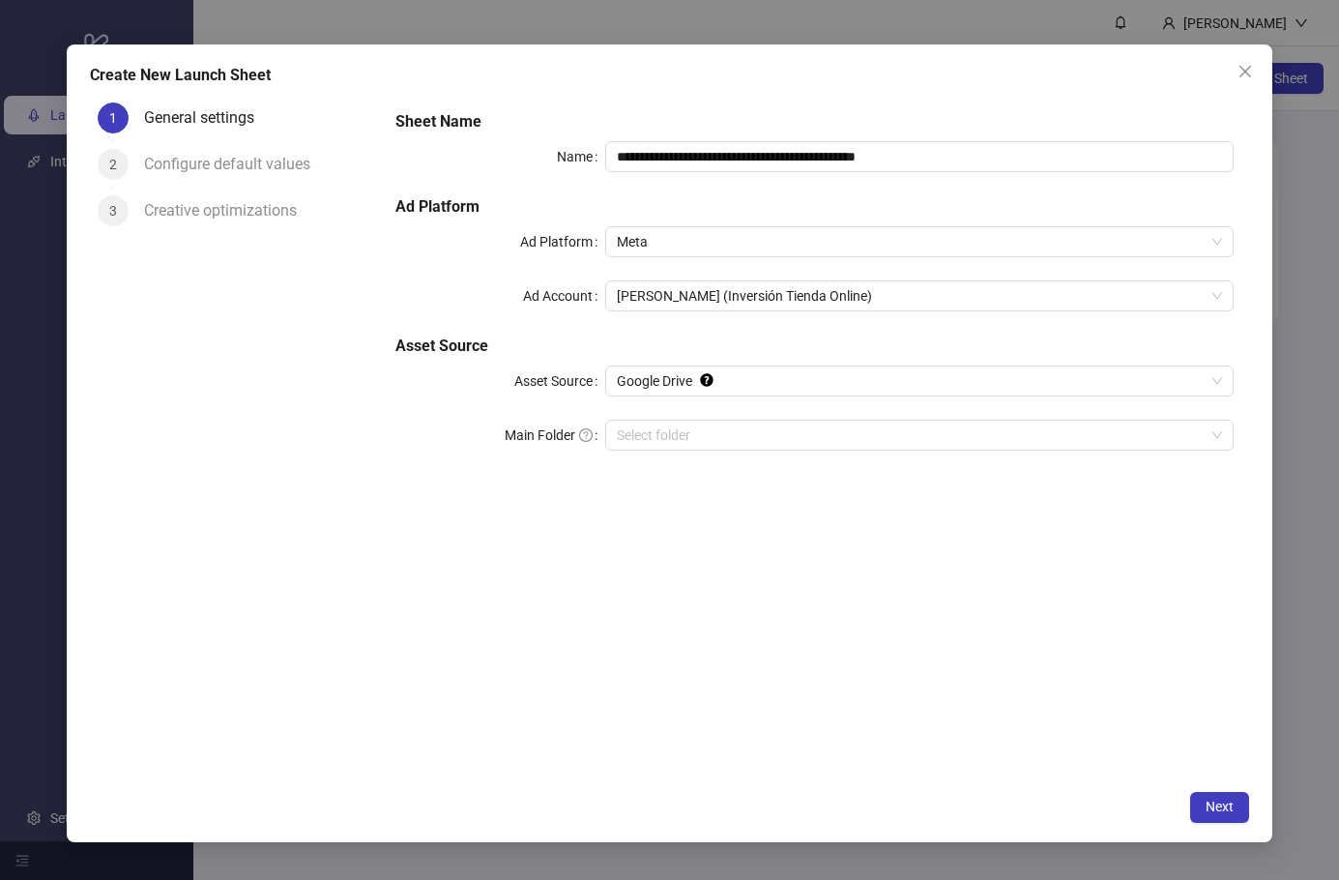
click at [743, 434] on input "Main Folder" at bounding box center [911, 435] width 588 height 29
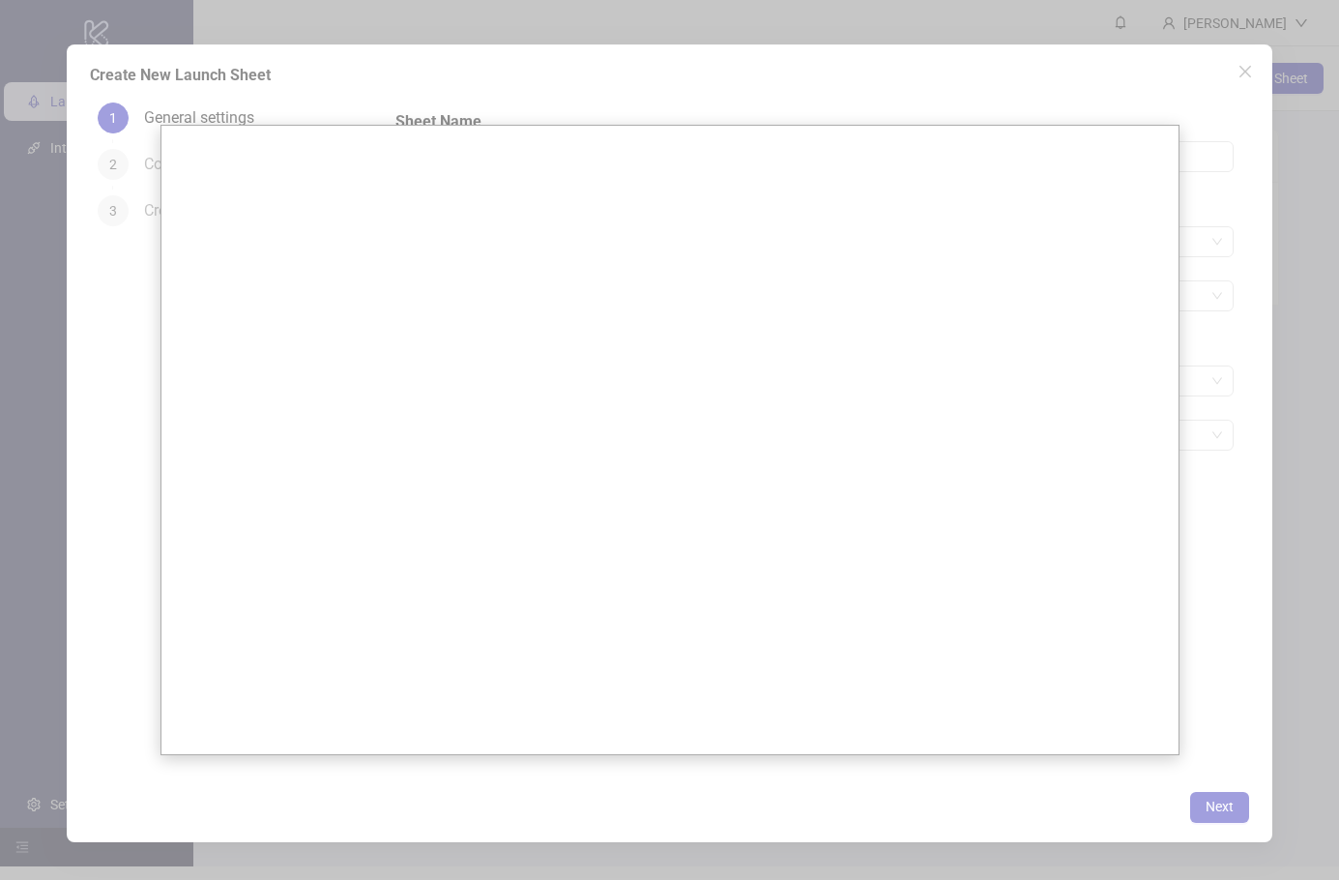
click at [978, 87] on div at bounding box center [669, 457] width 1339 height 942
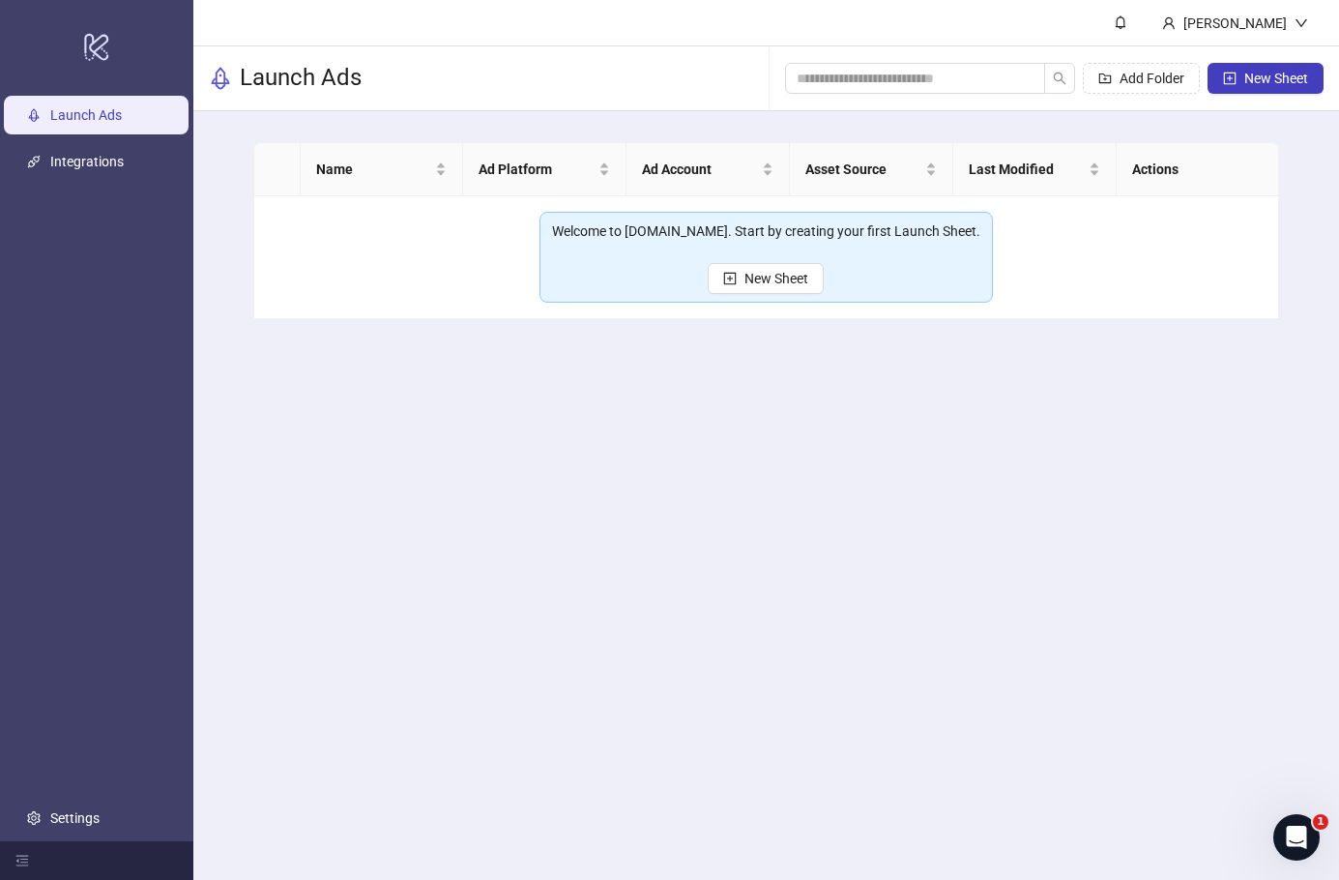
click at [779, 284] on span "New Sheet" at bounding box center [776, 278] width 64 height 15
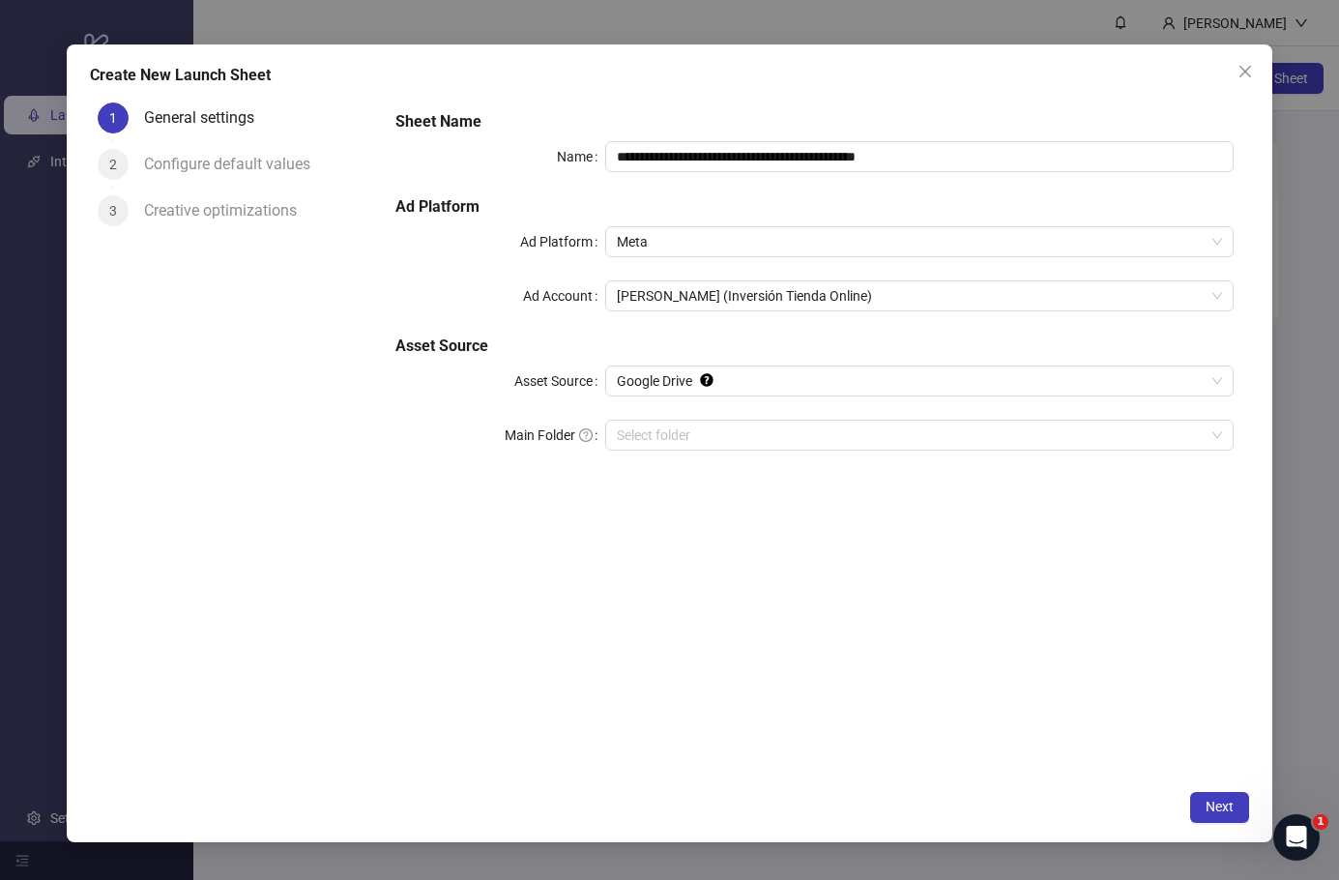
click at [712, 382] on icon "Tooltip anchor" at bounding box center [706, 379] width 13 height 13
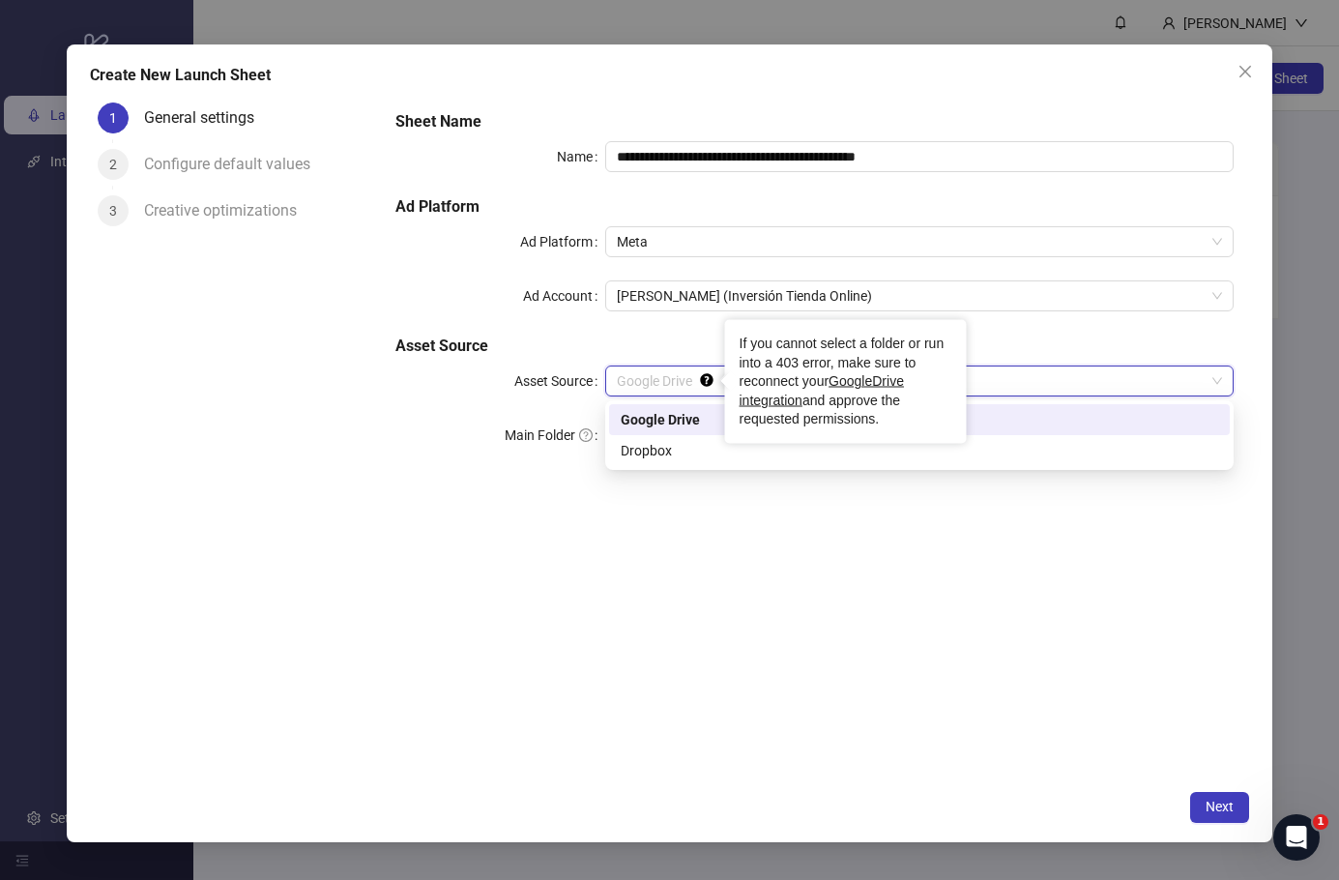
click at [871, 382] on link "GoogleDrive integration" at bounding box center [822, 390] width 164 height 35
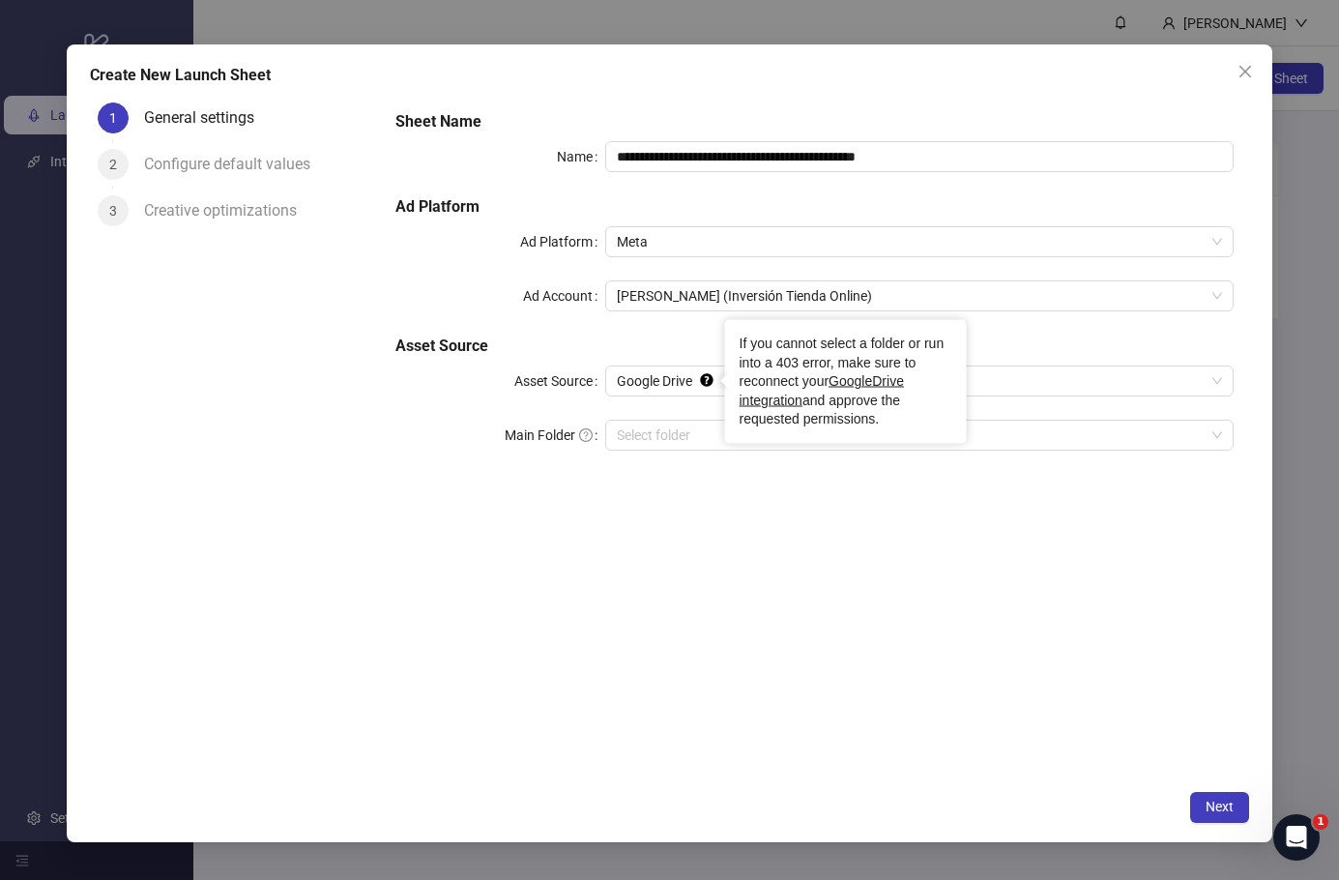
click at [1242, 75] on icon "close" at bounding box center [1245, 71] width 15 height 15
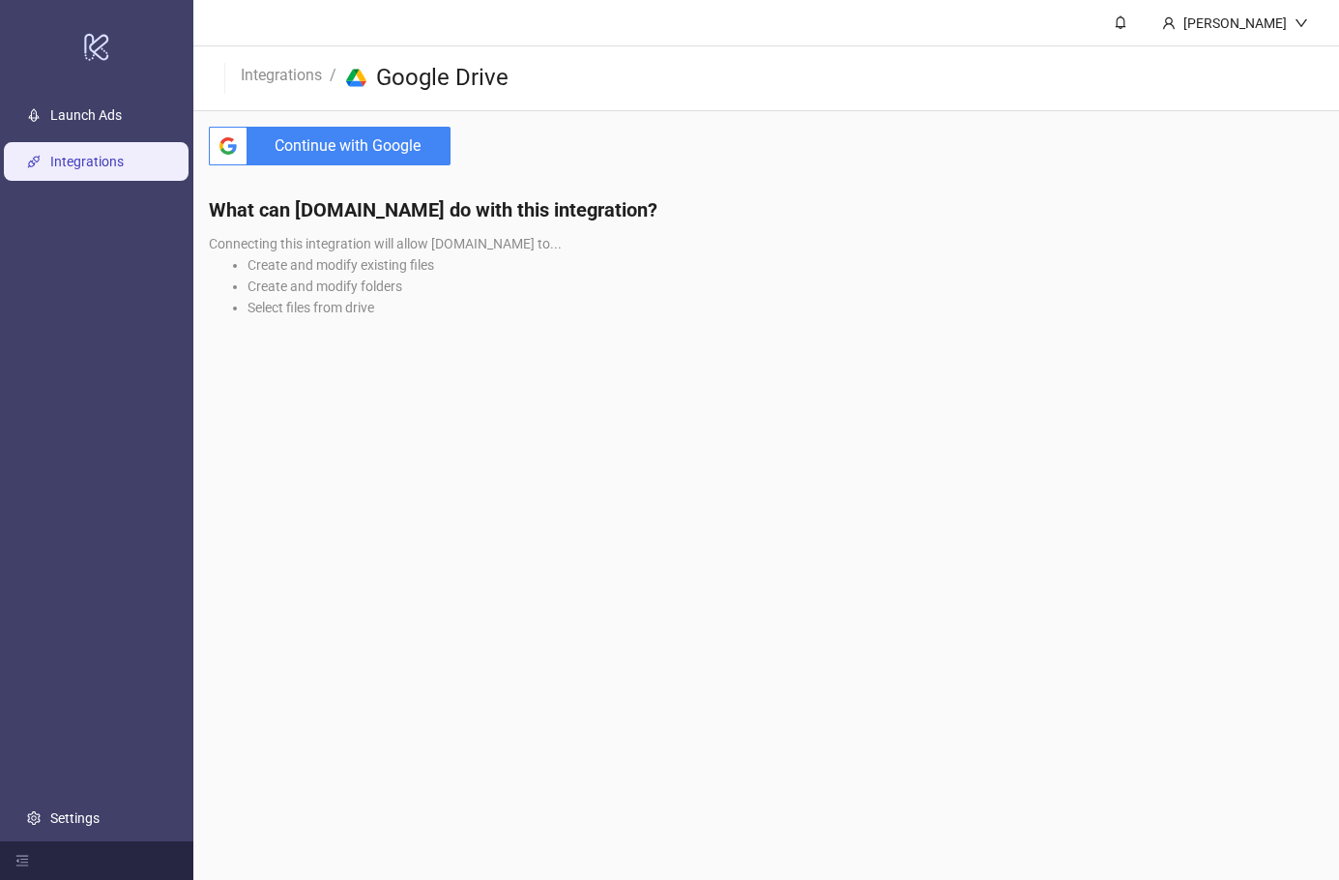
click at [394, 150] on span "Continue with Google" at bounding box center [352, 146] width 195 height 39
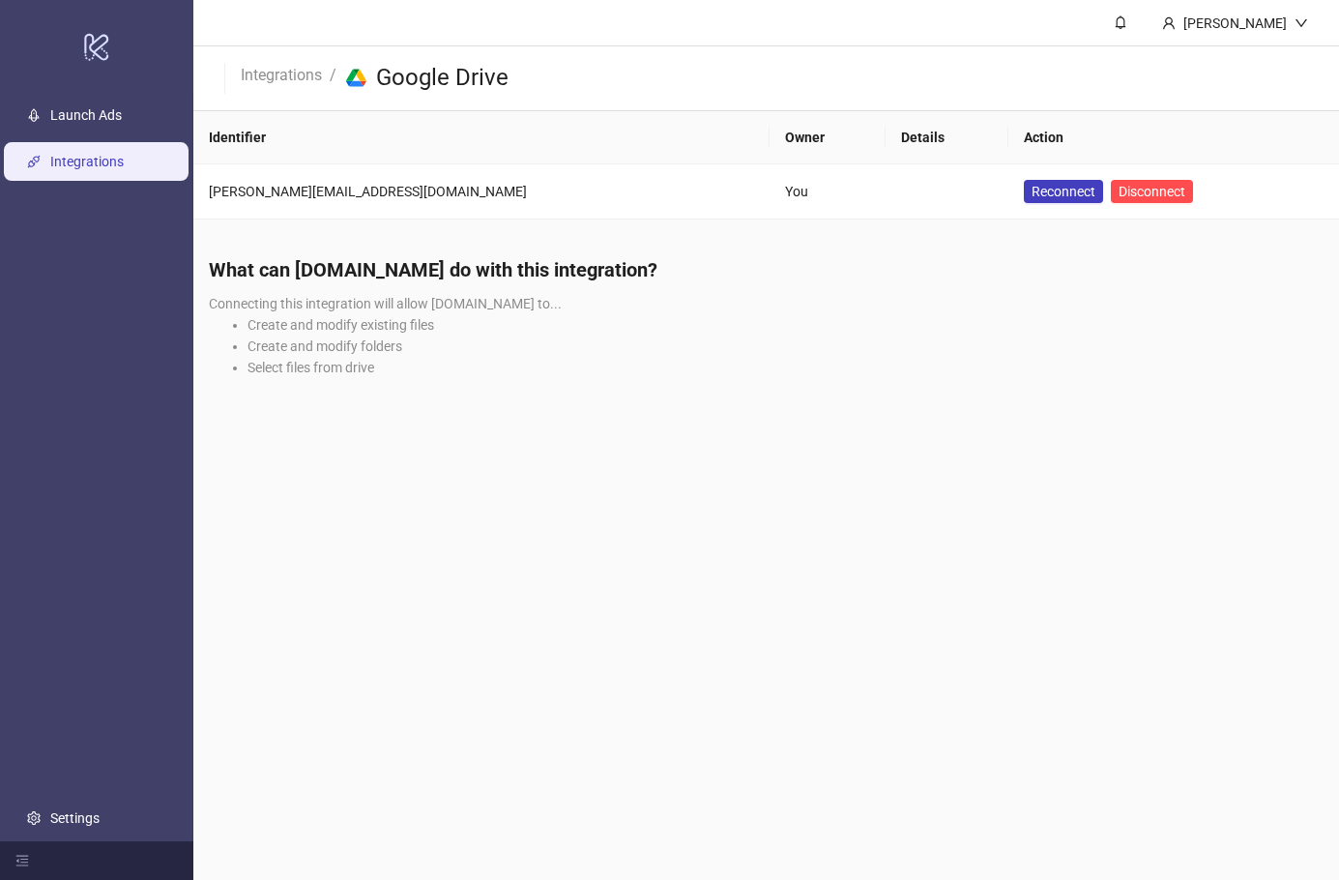
click at [122, 123] on link "Launch Ads" at bounding box center [86, 114] width 72 height 15
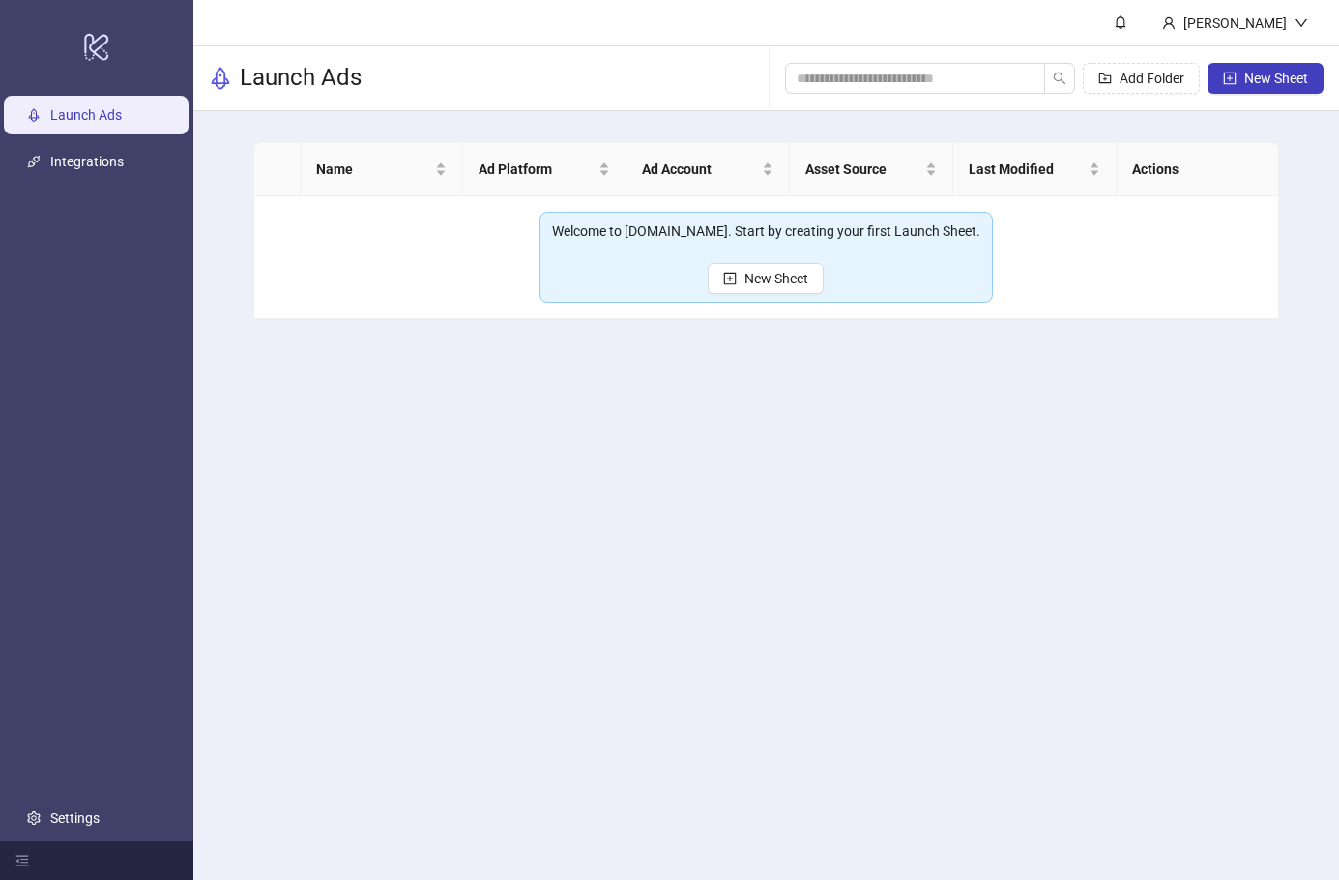
click at [775, 283] on span "New Sheet" at bounding box center [776, 278] width 64 height 15
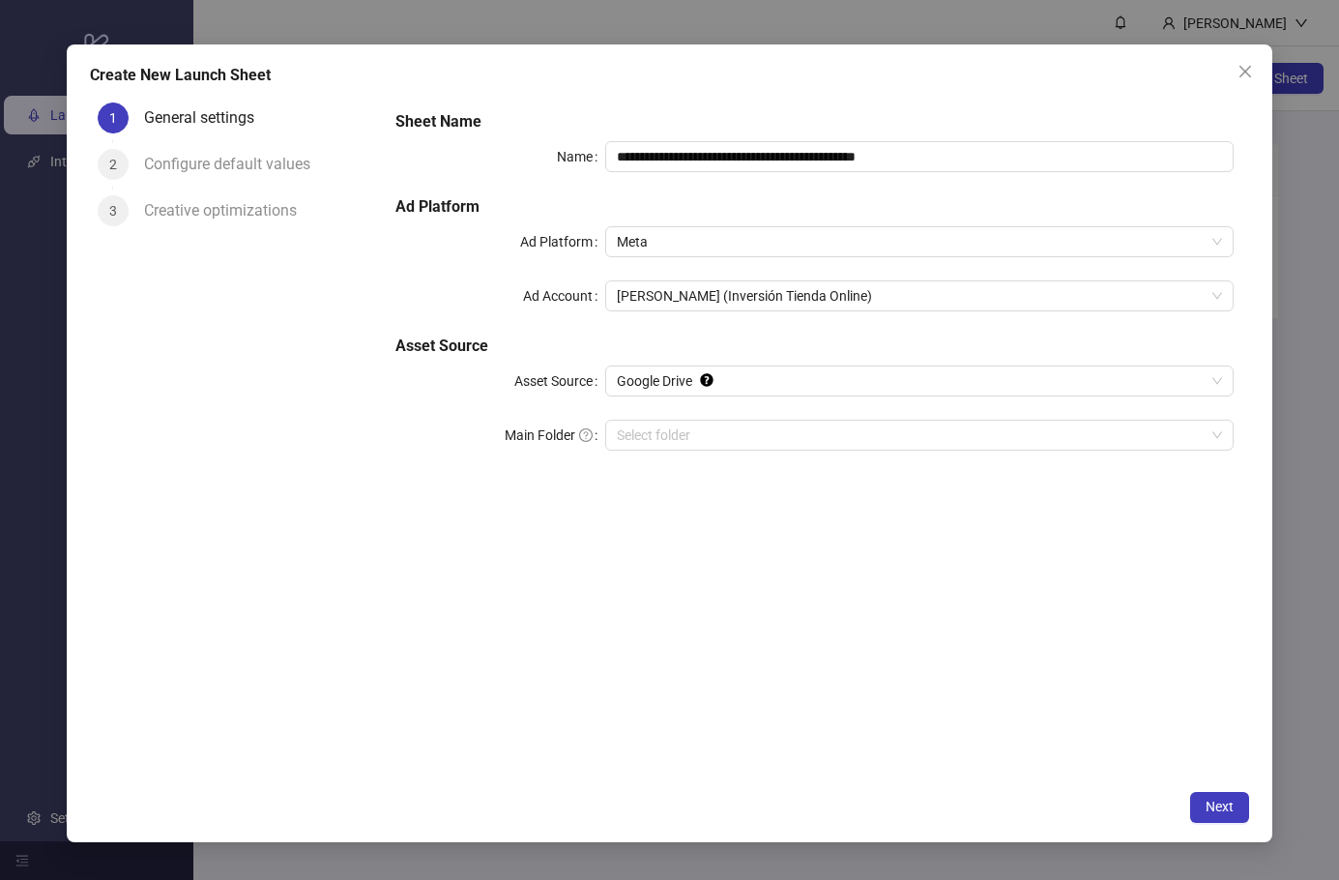
click at [745, 436] on input "Main Folder" at bounding box center [911, 435] width 588 height 29
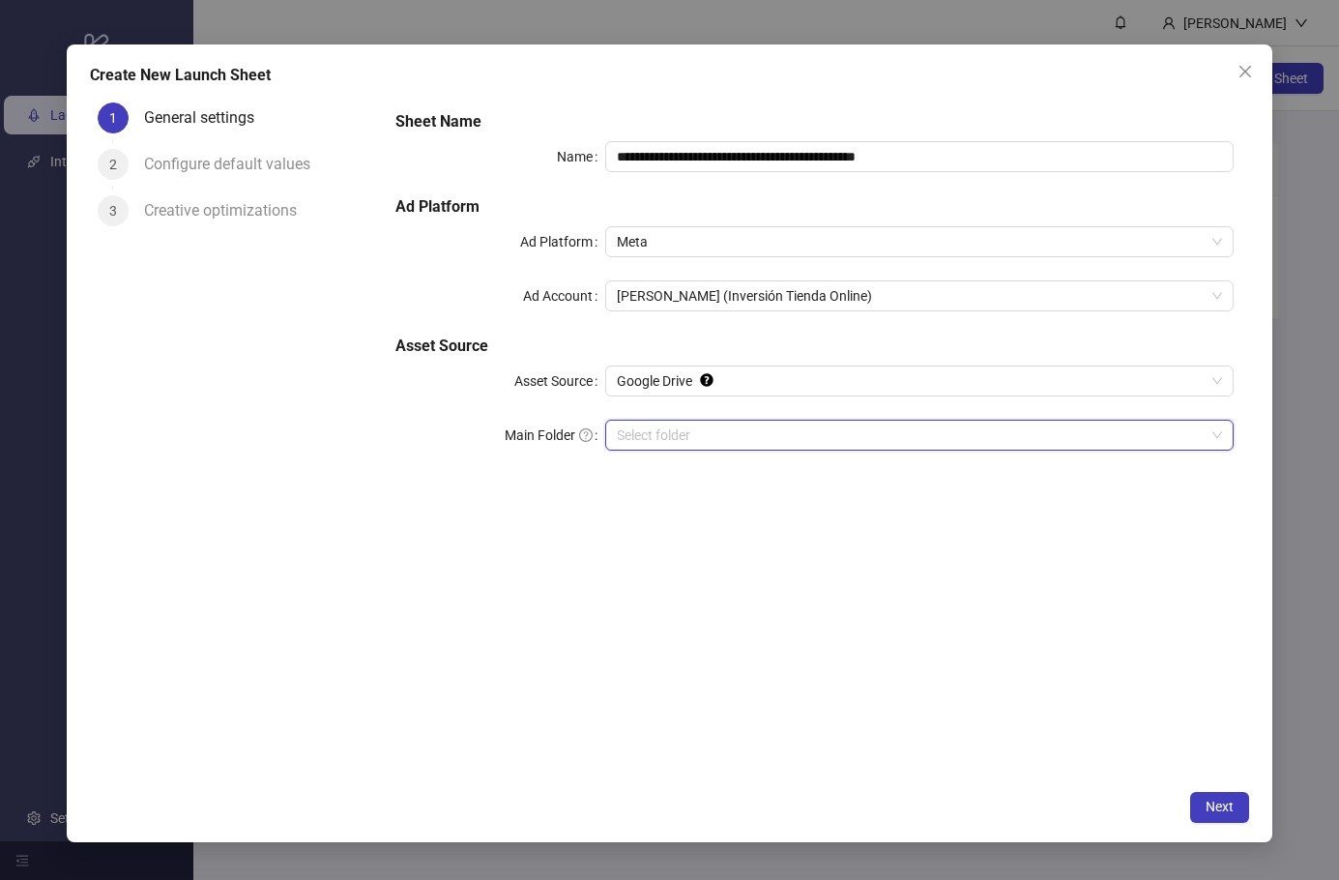
click at [821, 435] on input "Main Folder" at bounding box center [911, 435] width 588 height 29
click at [693, 445] on input "Main Folder" at bounding box center [911, 435] width 588 height 29
click at [1221, 814] on span "Next" at bounding box center [1220, 806] width 28 height 15
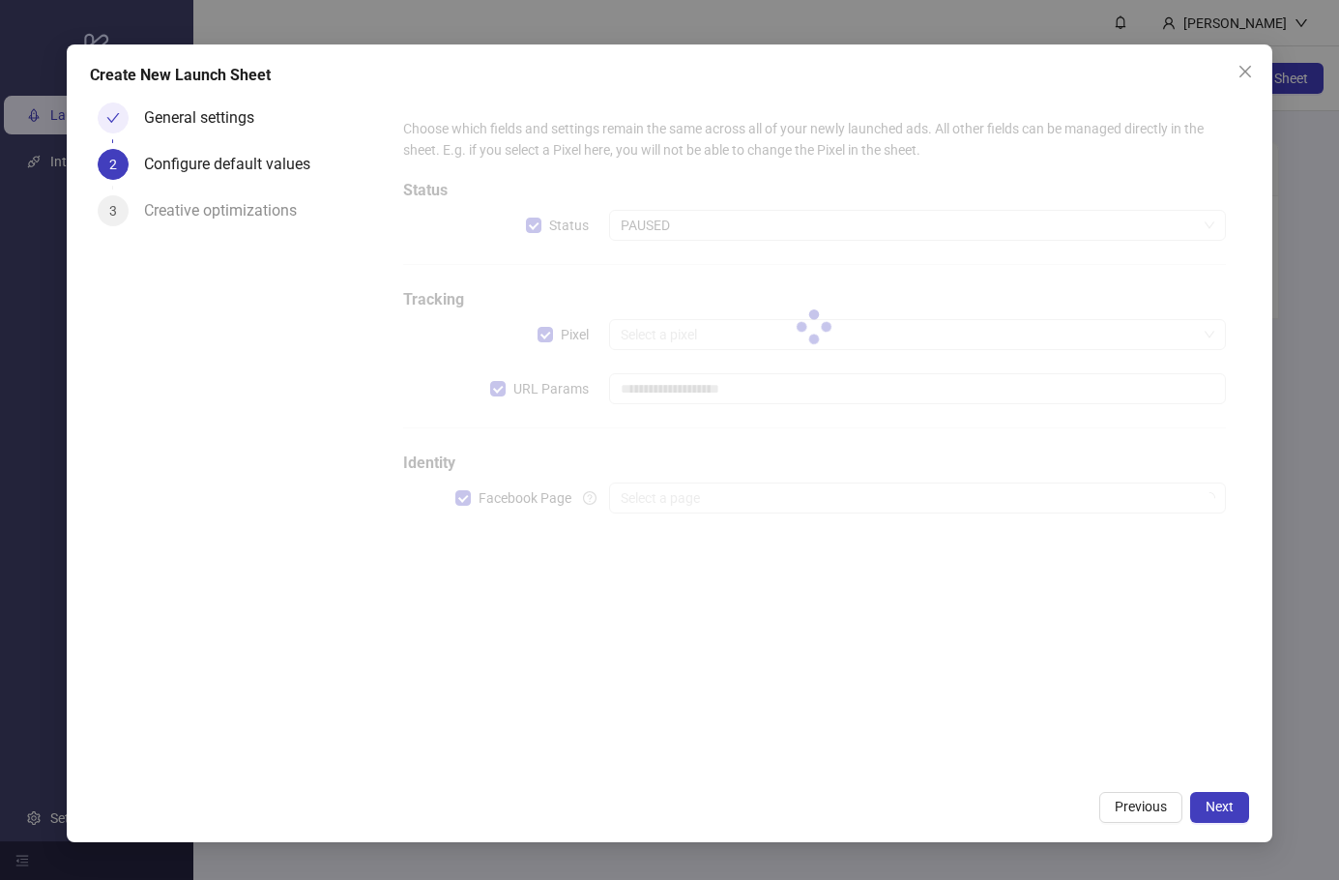
type input "**********"
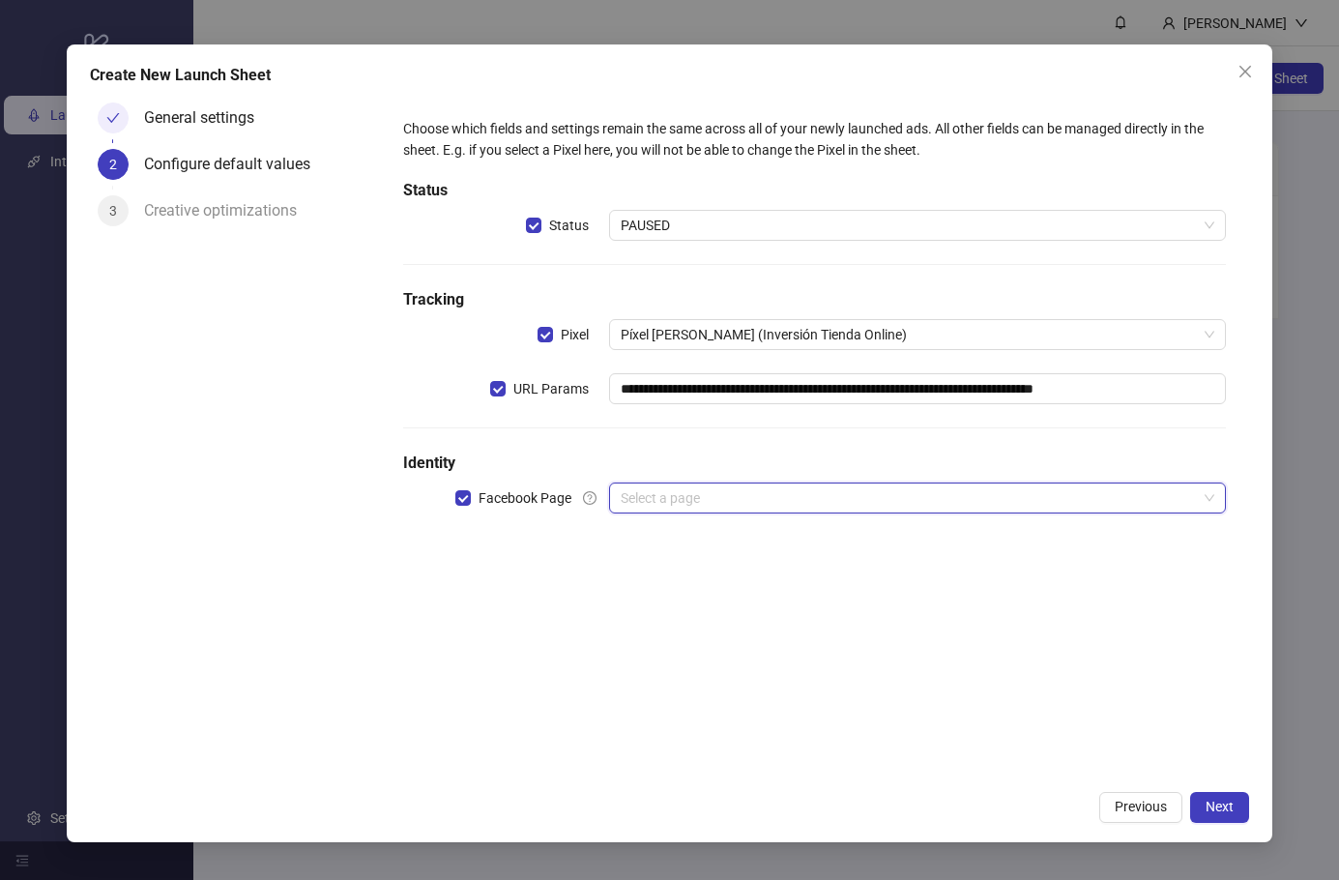
type input "*"
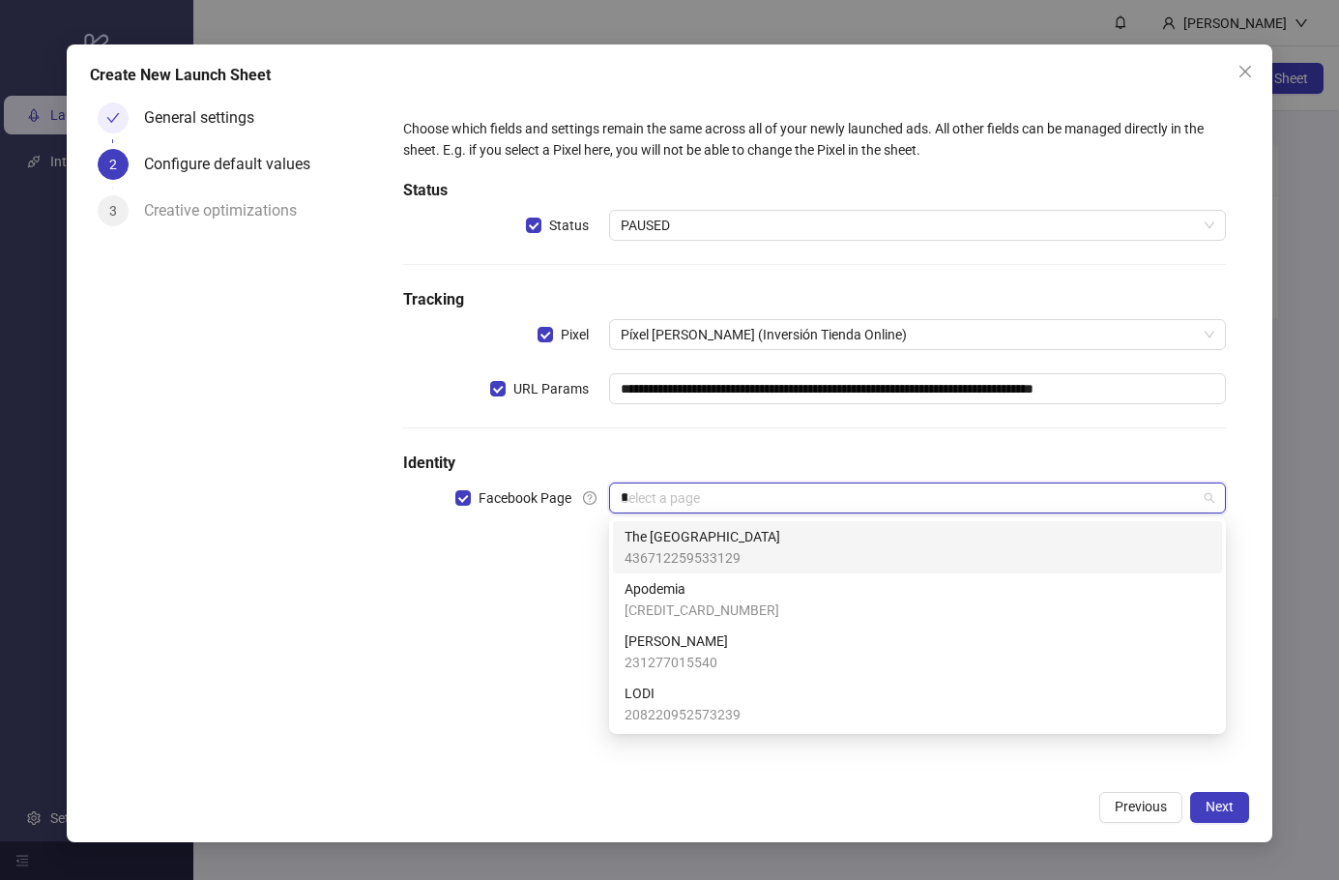
type input "*"
click at [695, 655] on span "231277015540" at bounding box center [676, 662] width 103 height 21
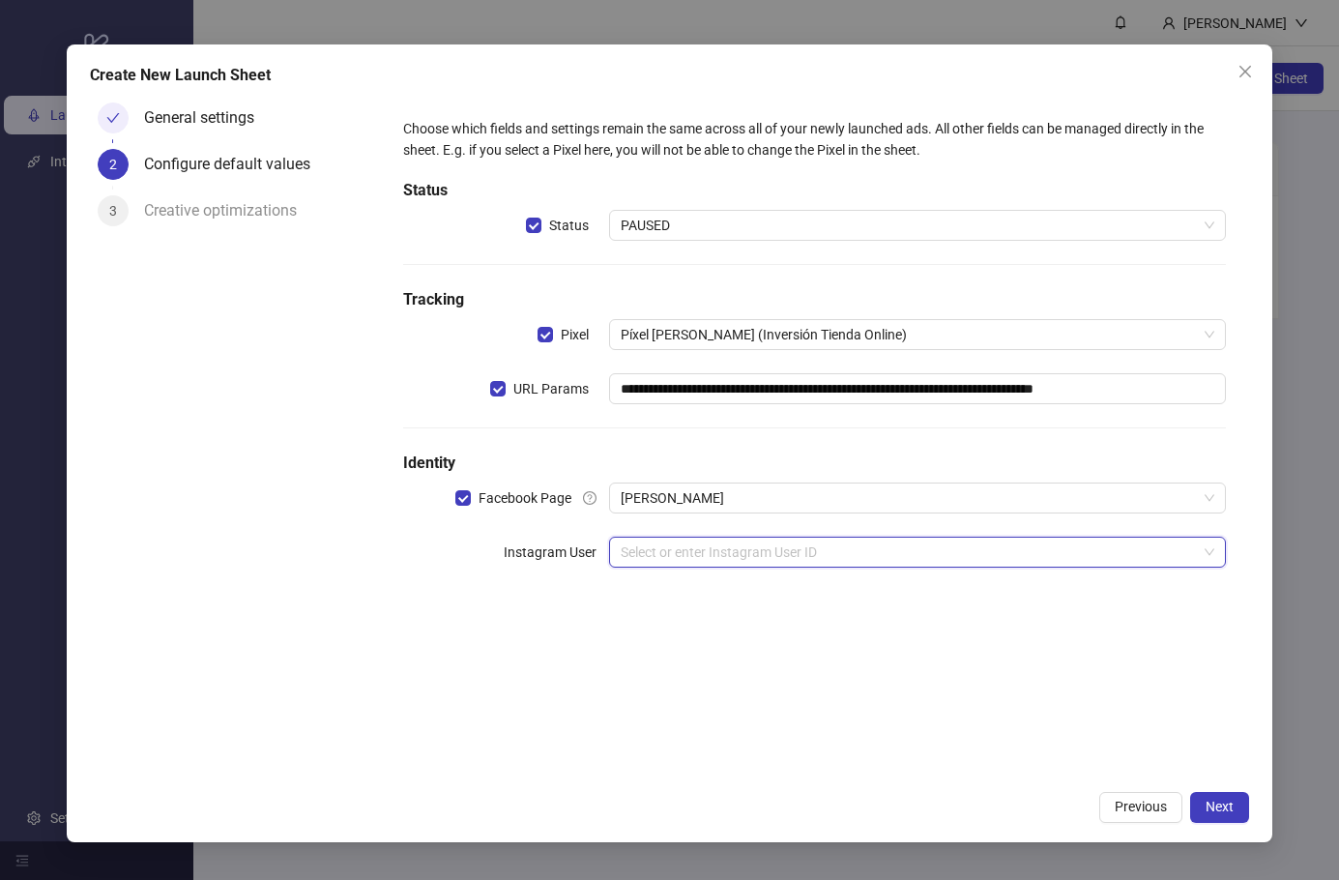
type input "*"
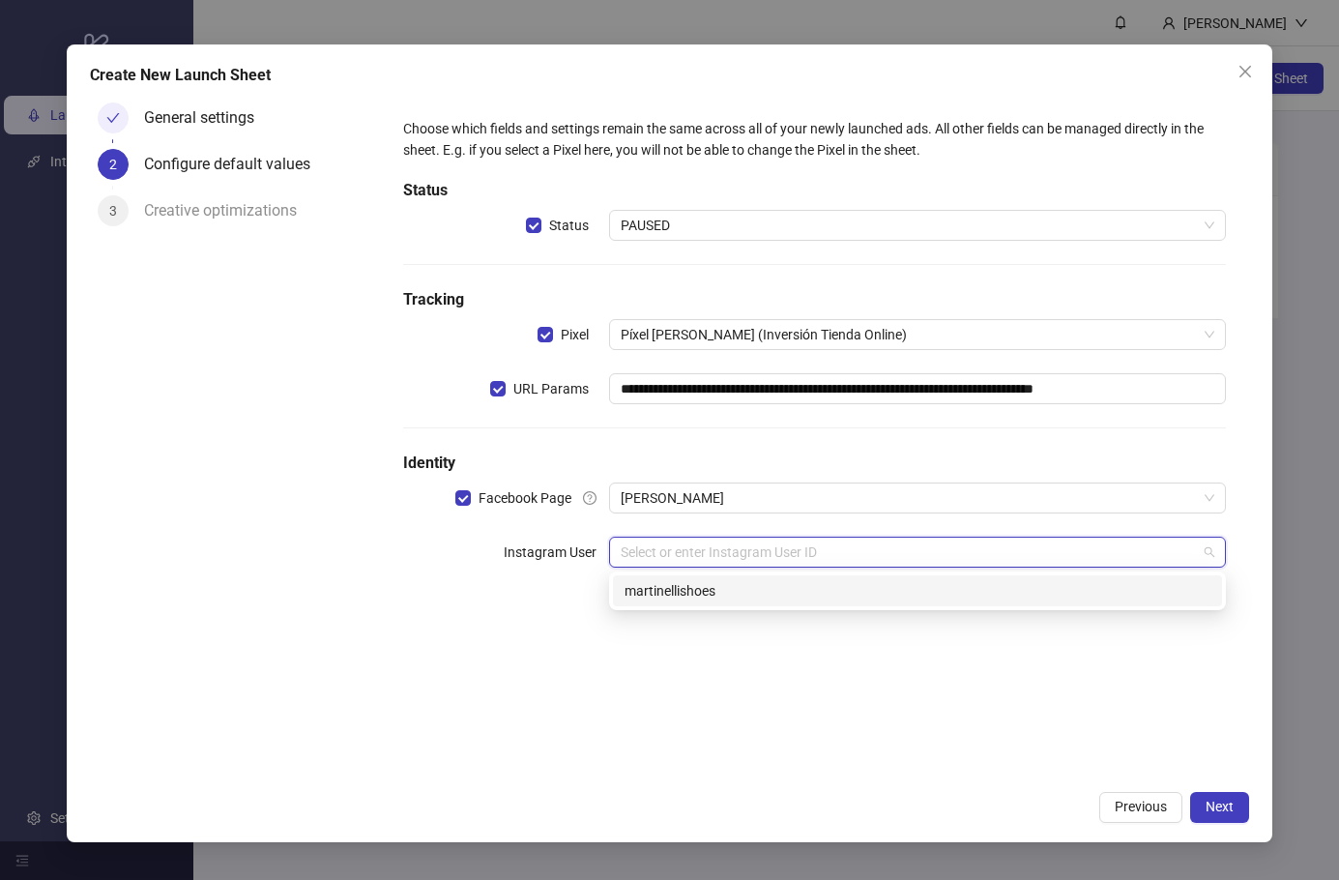
type input "*"
click at [703, 591] on div "martinellishoes" at bounding box center [918, 590] width 586 height 21
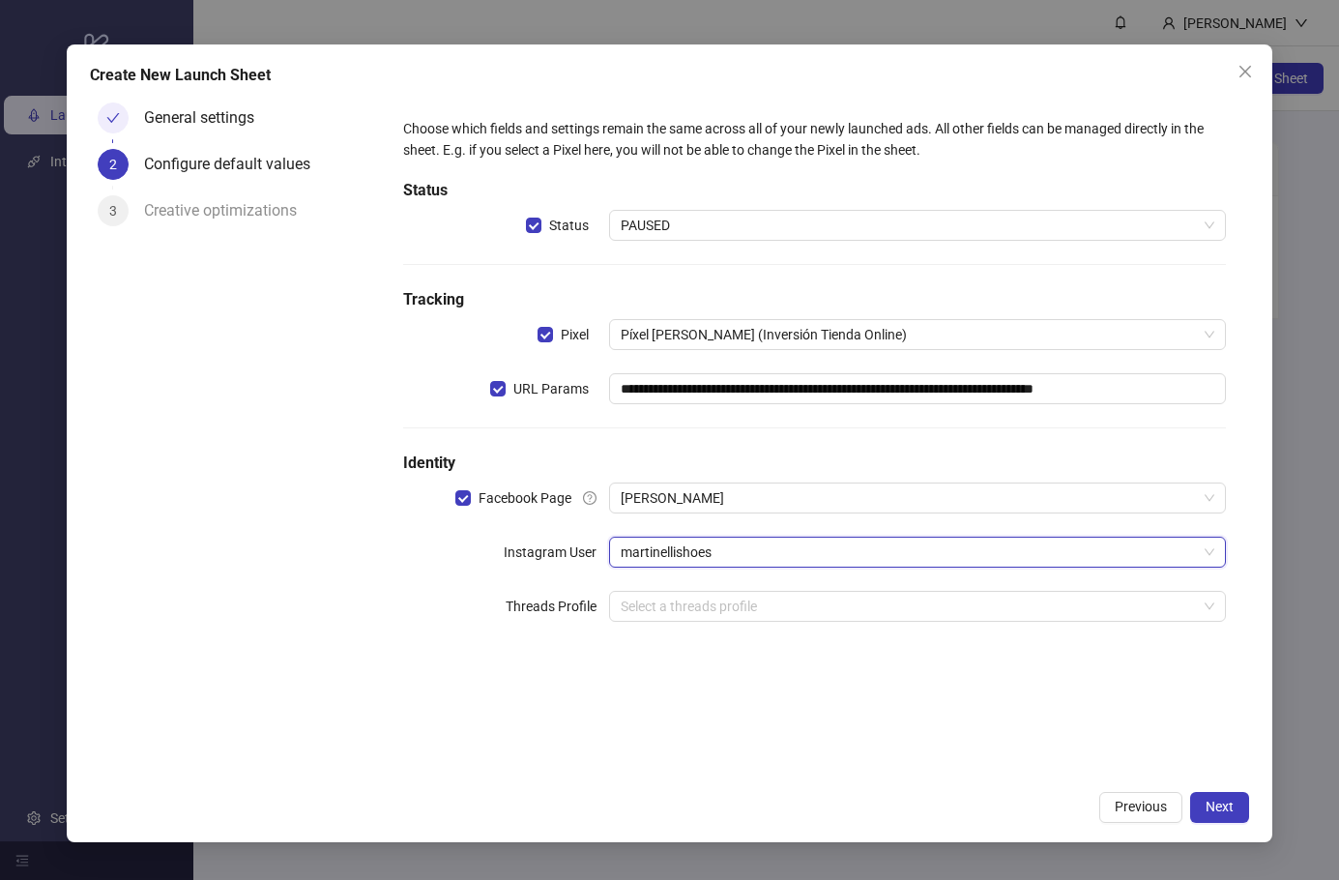
click at [1215, 814] on span "Next" at bounding box center [1220, 806] width 28 height 15
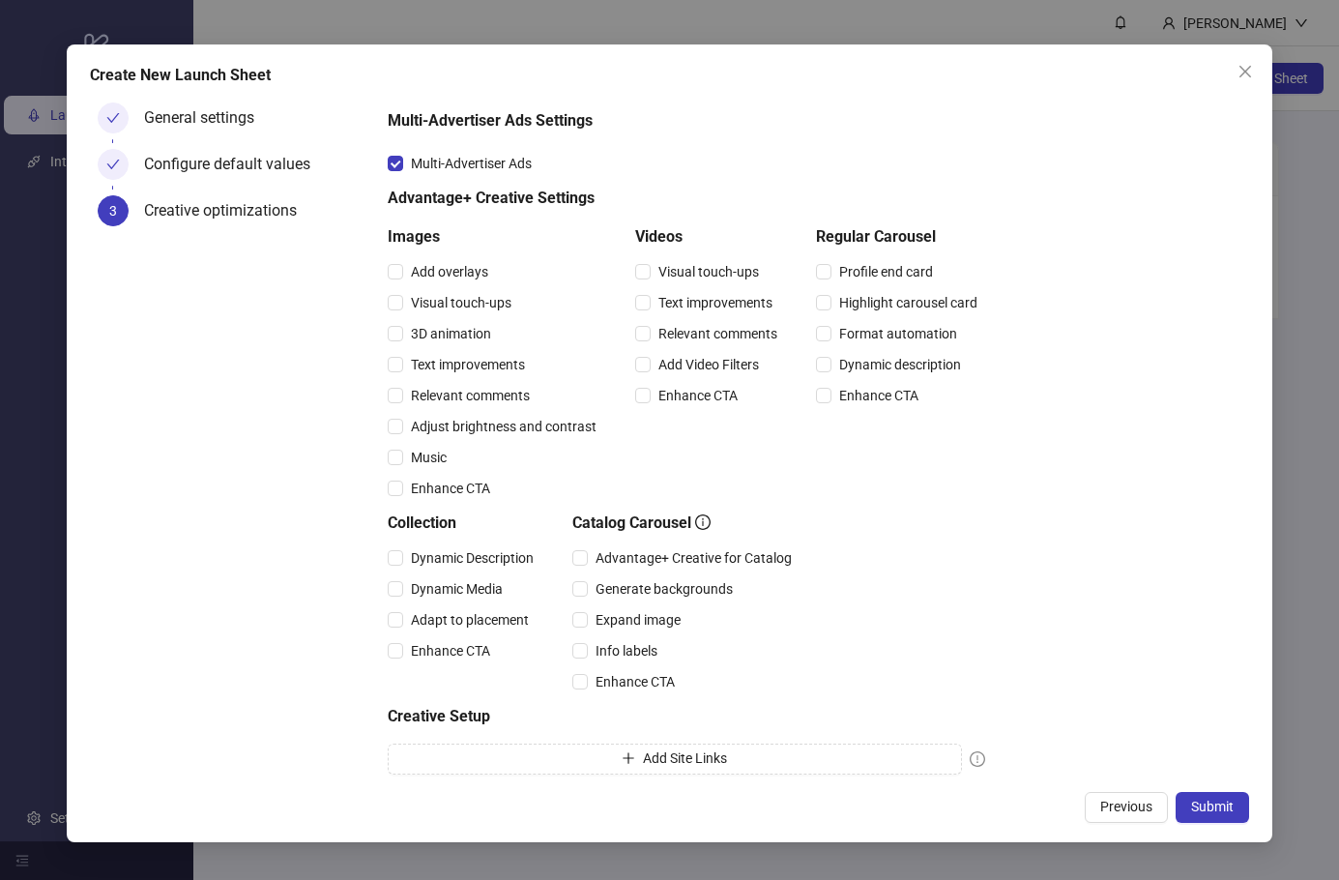
scroll to position [17, 0]
click at [720, 797] on span "Add Catalog Items" at bounding box center [684, 804] width 111 height 15
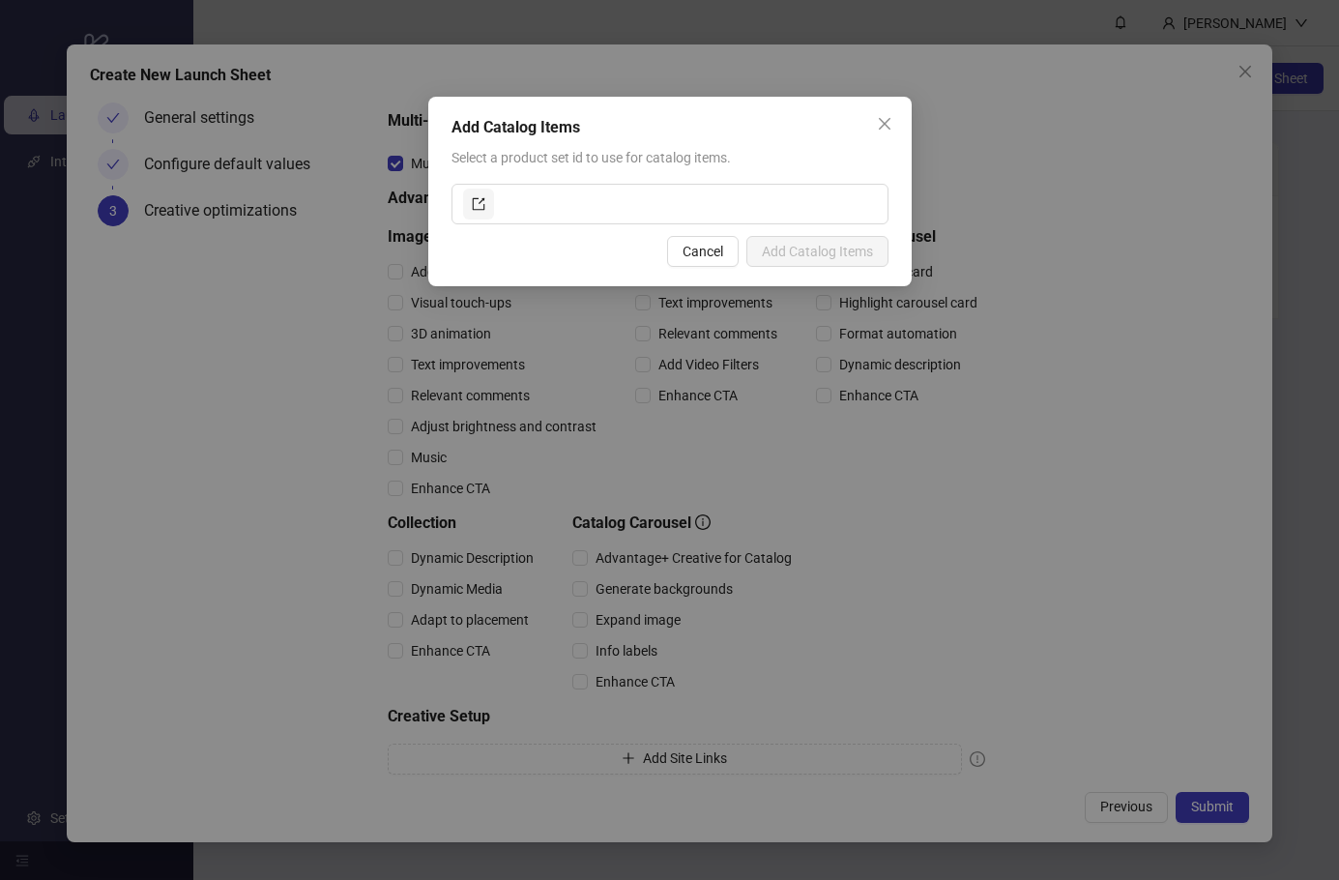
click at [711, 255] on span "Cancel" at bounding box center [703, 251] width 41 height 15
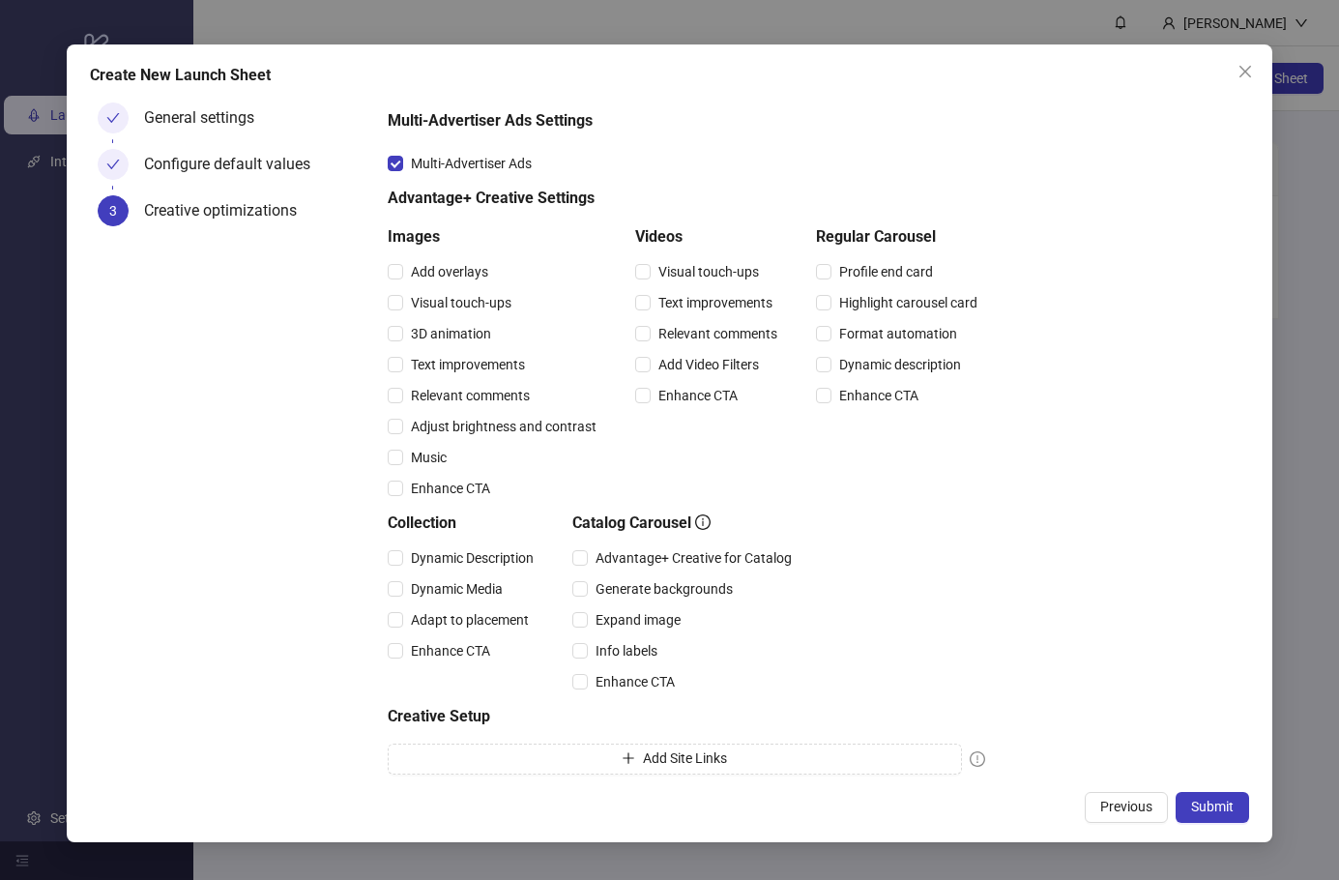
click at [980, 798] on icon "exclamation-circle" at bounding box center [977, 805] width 15 height 15
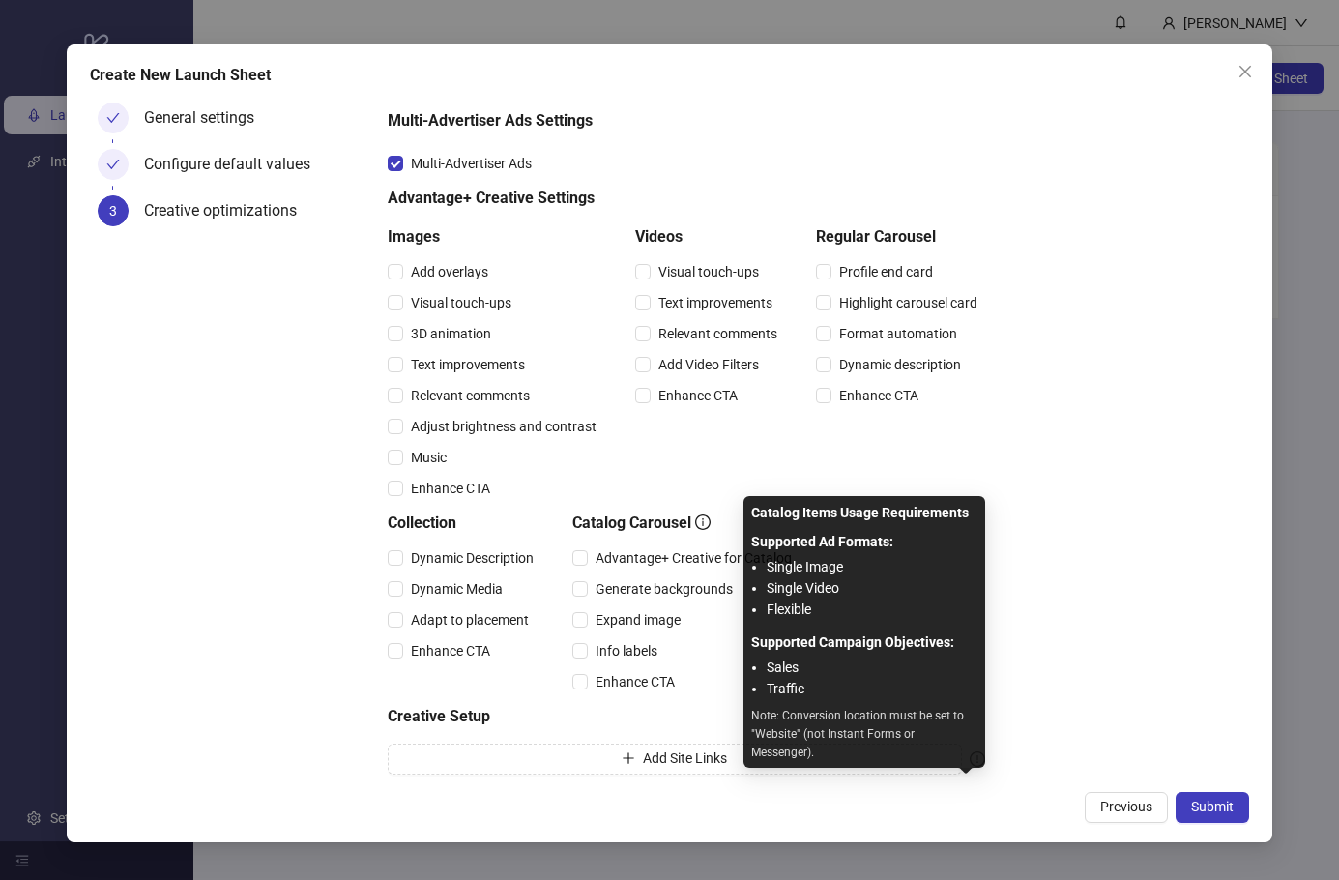
click at [1024, 645] on div "Creative optimizations Choose your default Advantage+ Creative and Multi-Advert…" at bounding box center [815, 425] width 854 height 806
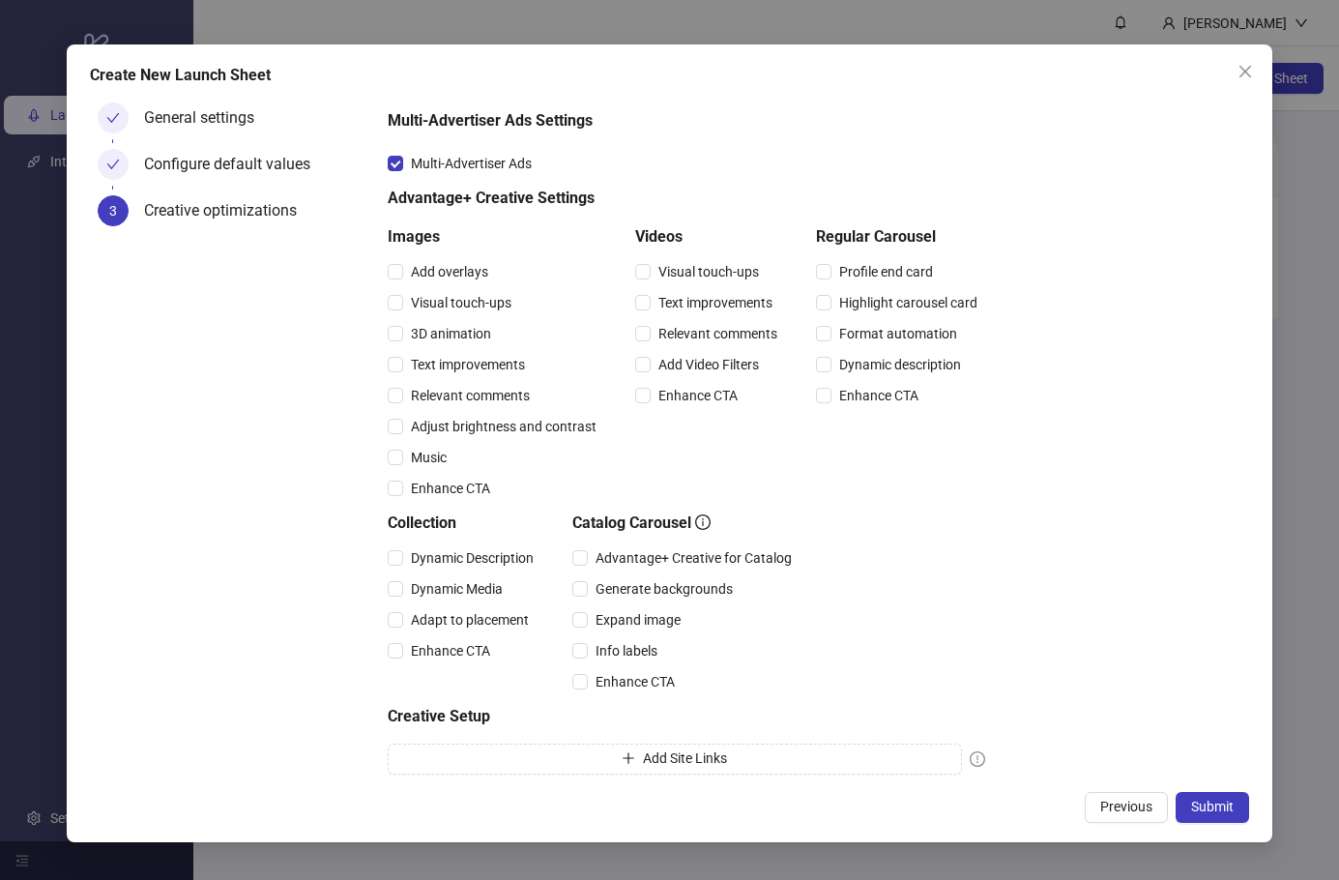
click at [1198, 814] on span "Submit" at bounding box center [1212, 806] width 43 height 15
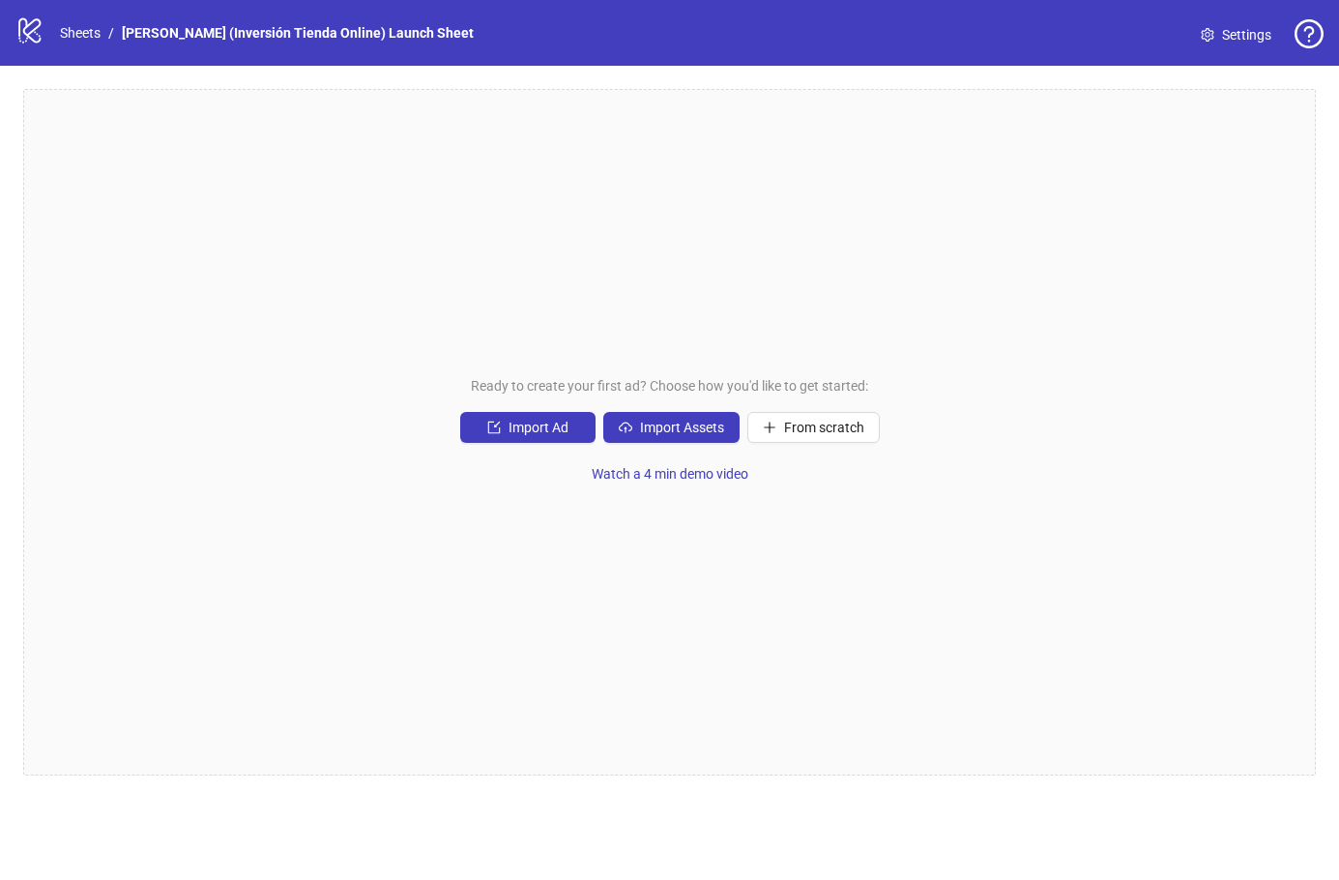
click at [556, 435] on span "Import Ad" at bounding box center [539, 427] width 60 height 15
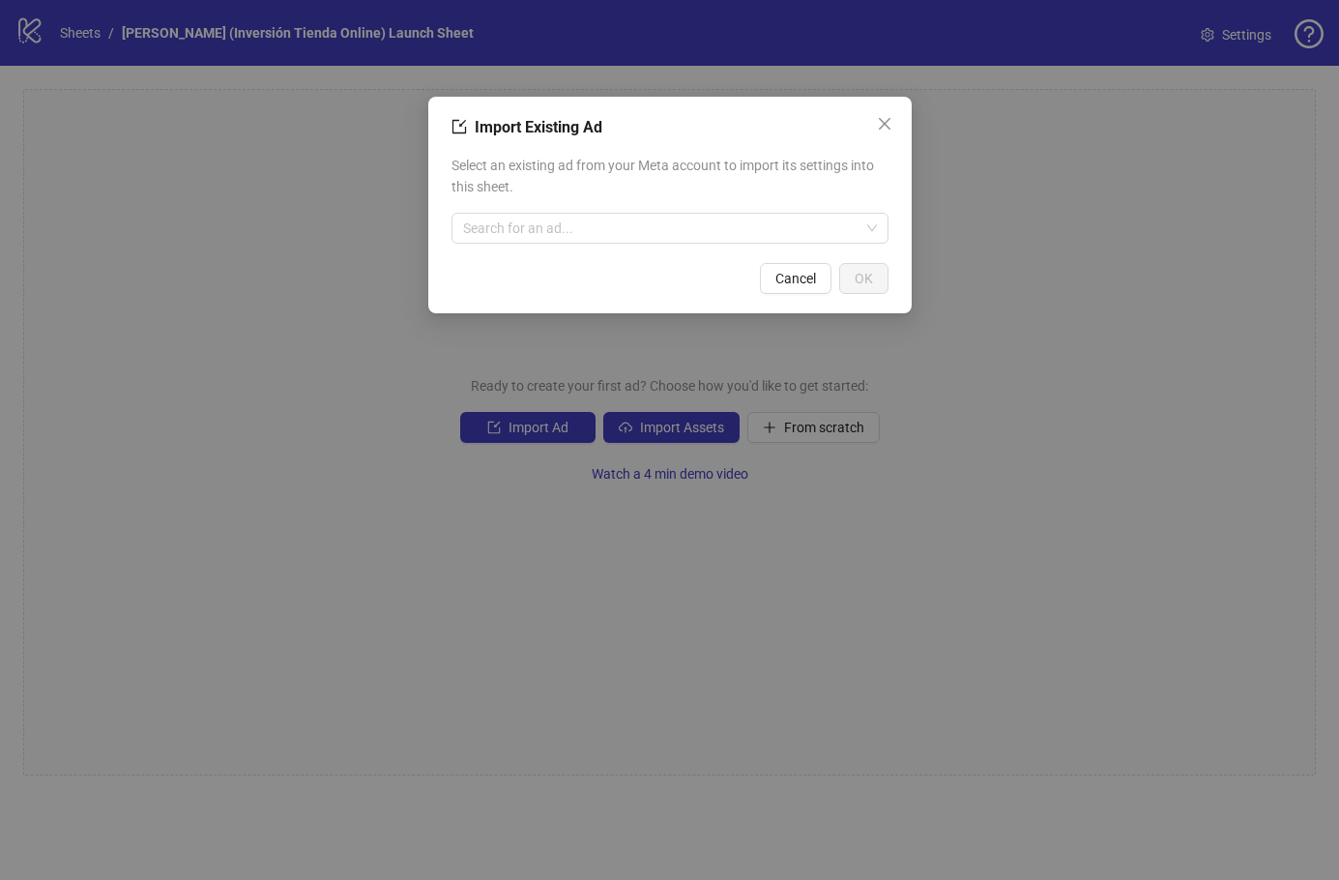
click at [671, 239] on input "search" at bounding box center [661, 228] width 396 height 29
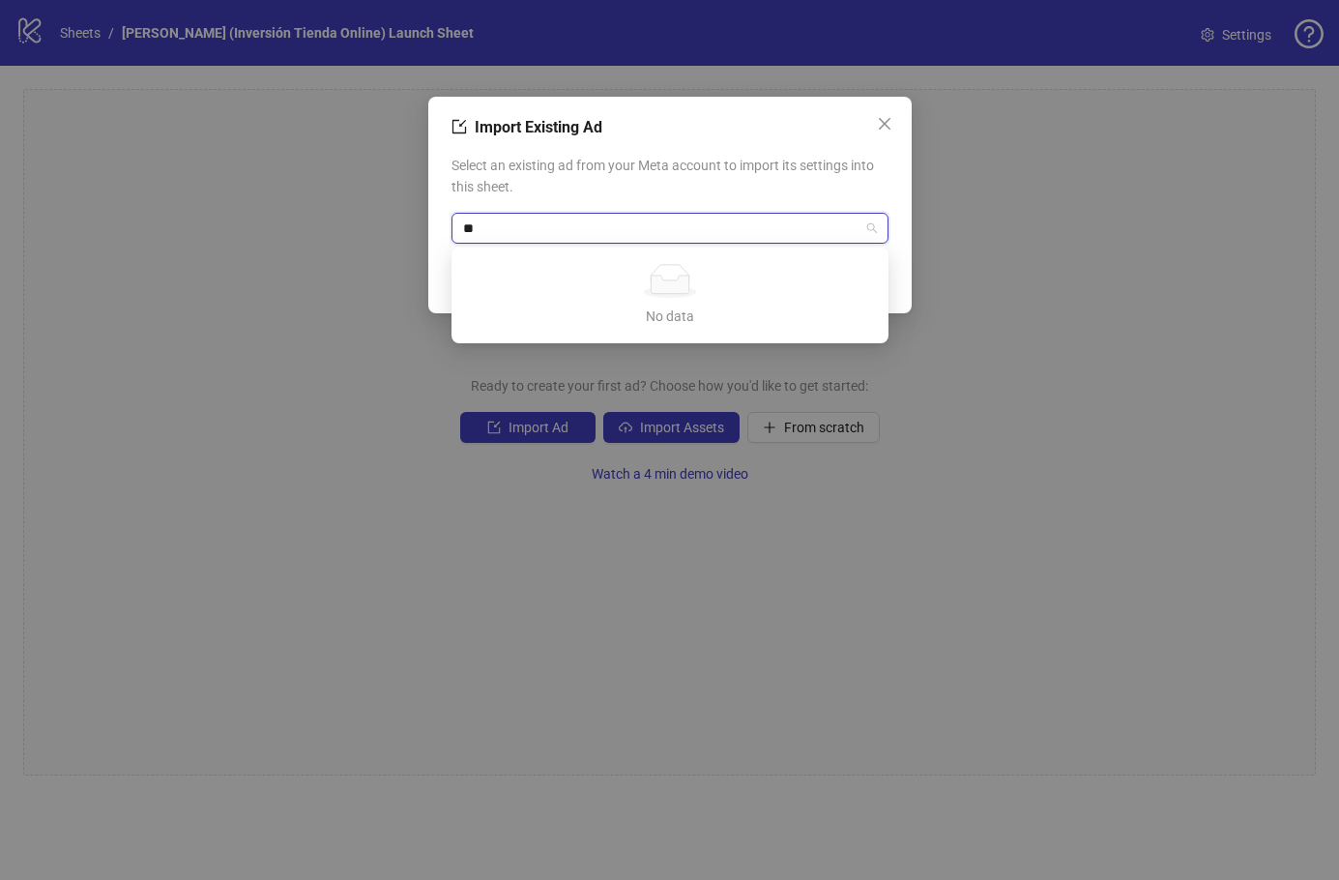
type input "*"
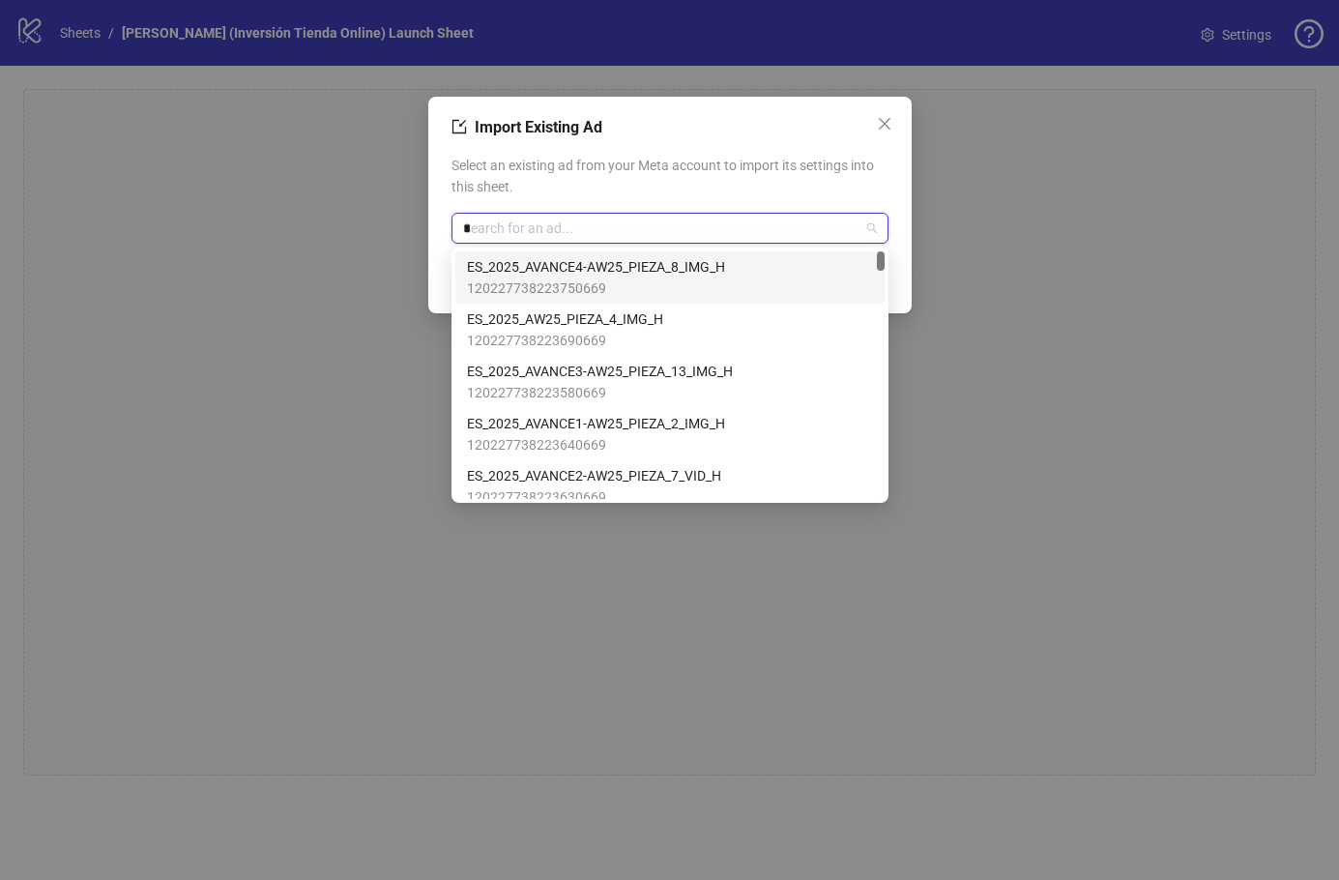
type input "*"
click at [668, 282] on span "120227738223750669" at bounding box center [596, 287] width 258 height 21
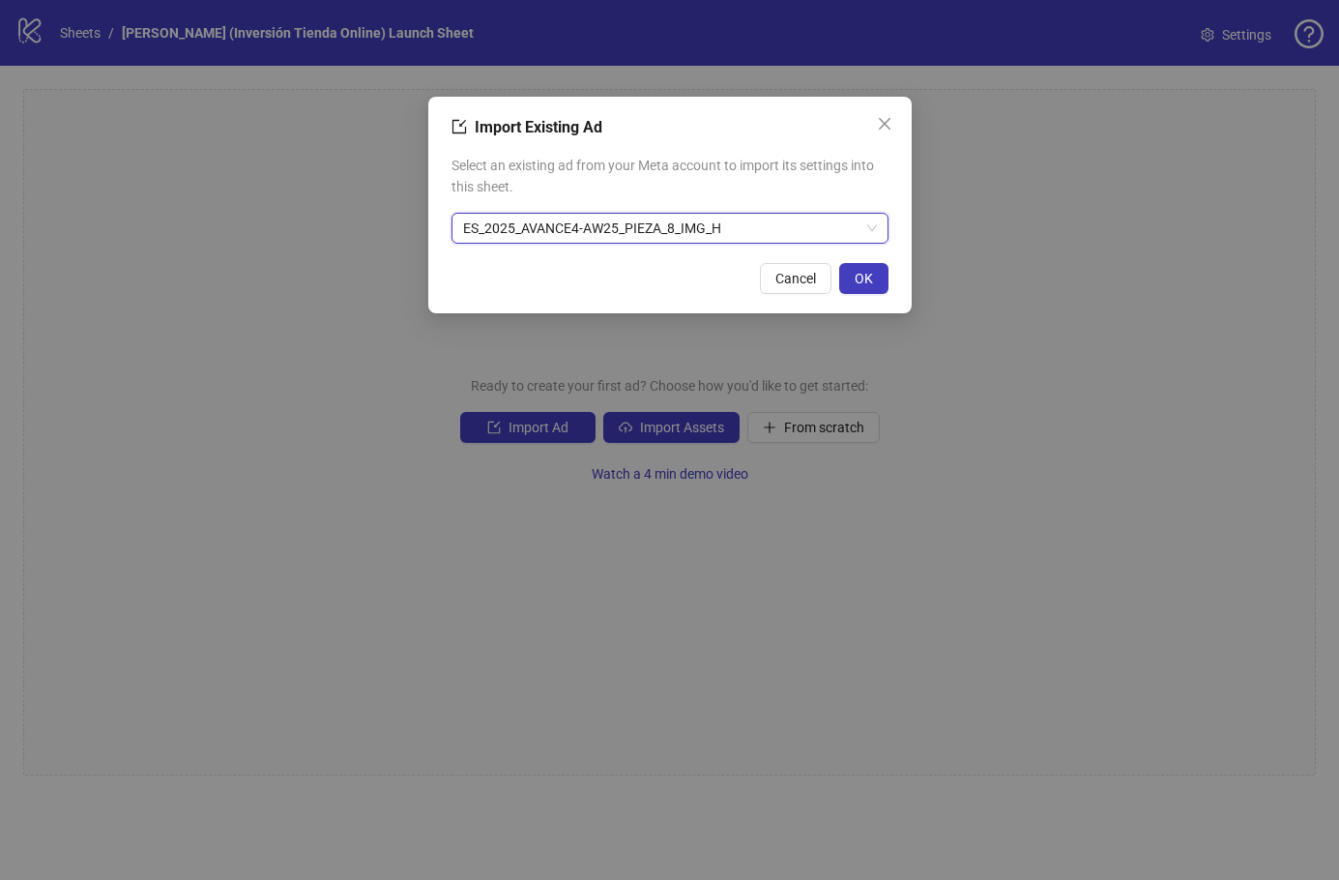
click at [864, 281] on span "OK" at bounding box center [864, 278] width 18 height 15
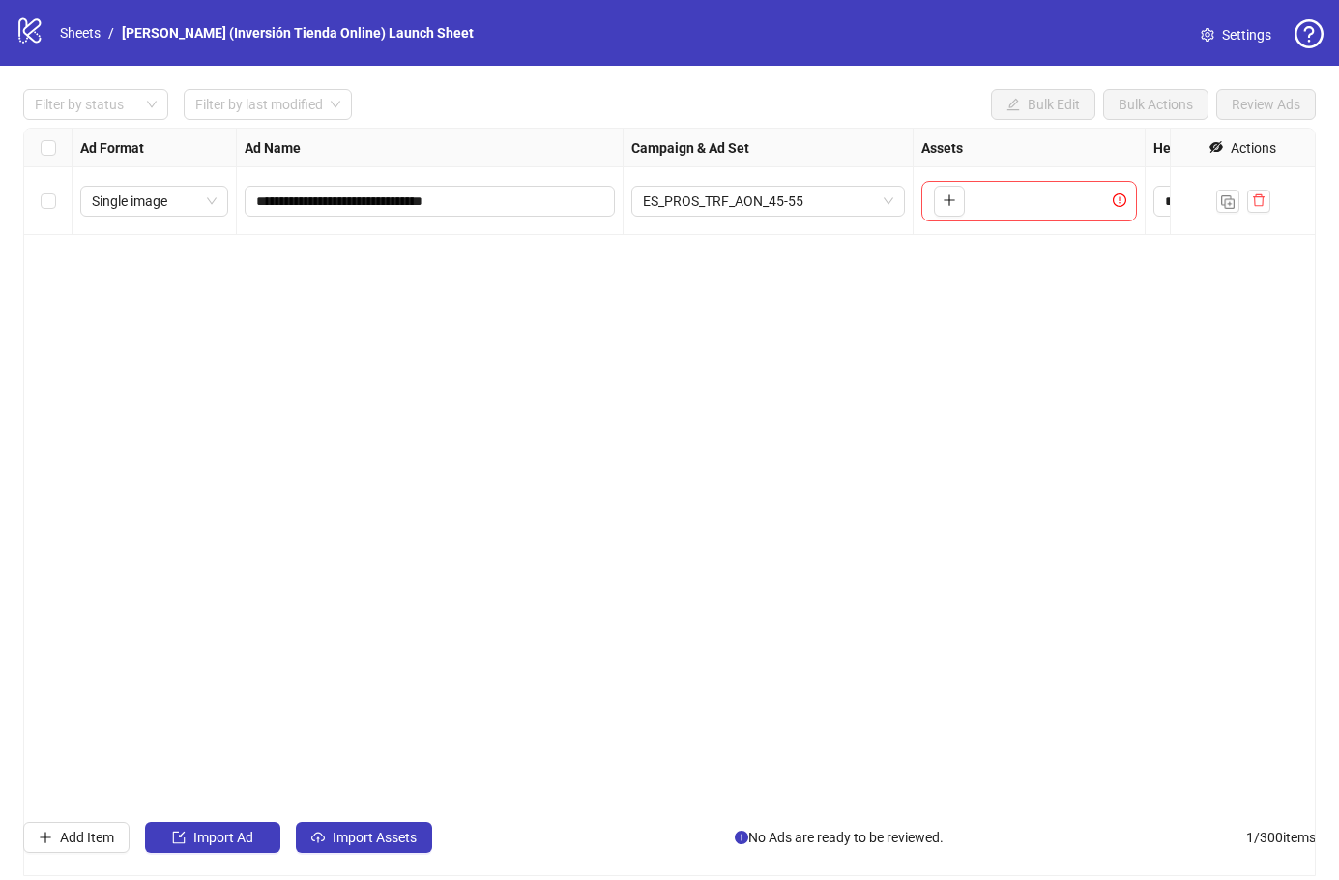
click at [822, 212] on span "ES_PROS_TRF_AON_45-55" at bounding box center [768, 201] width 250 height 29
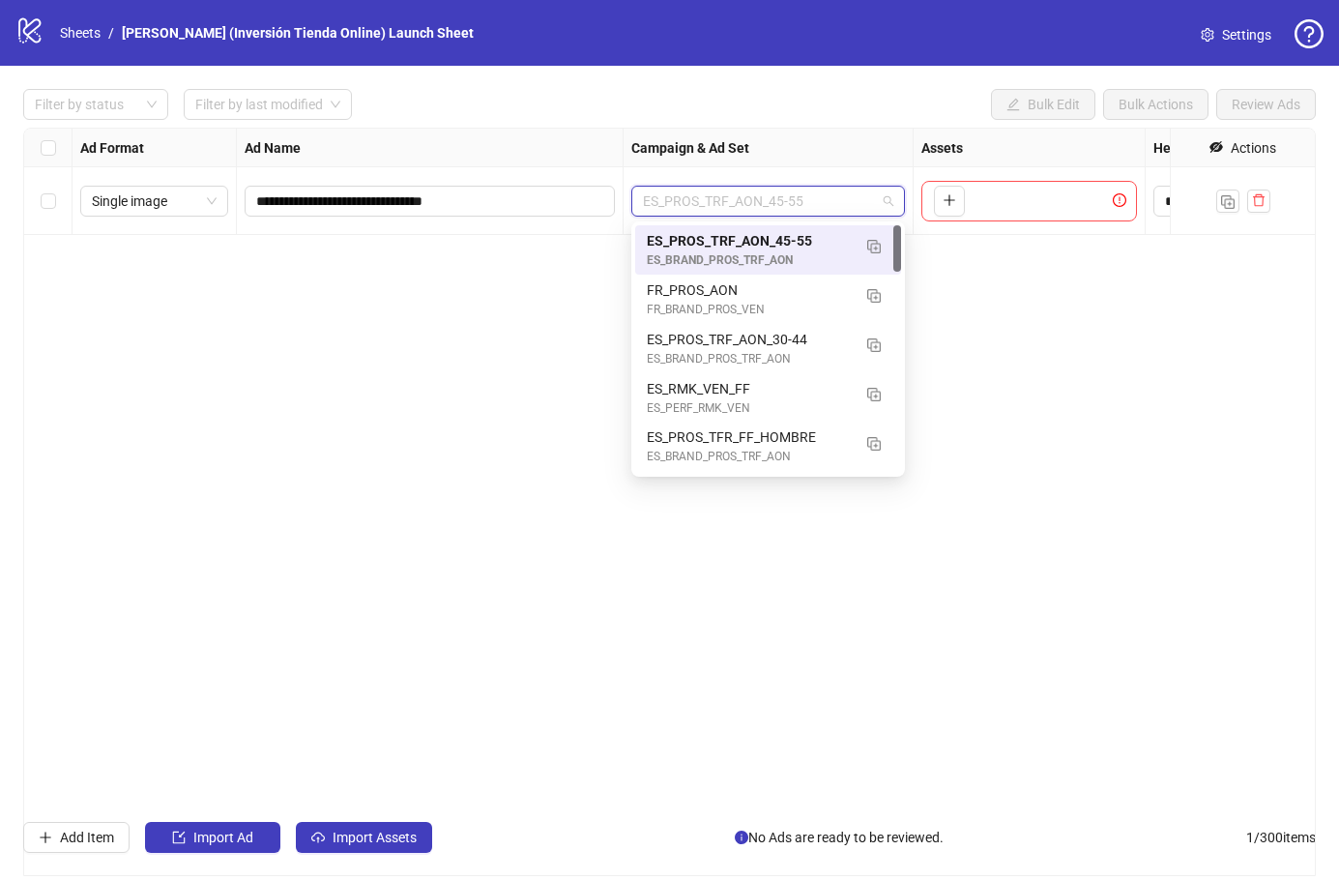
click at [955, 303] on div "**********" at bounding box center [669, 502] width 1293 height 748
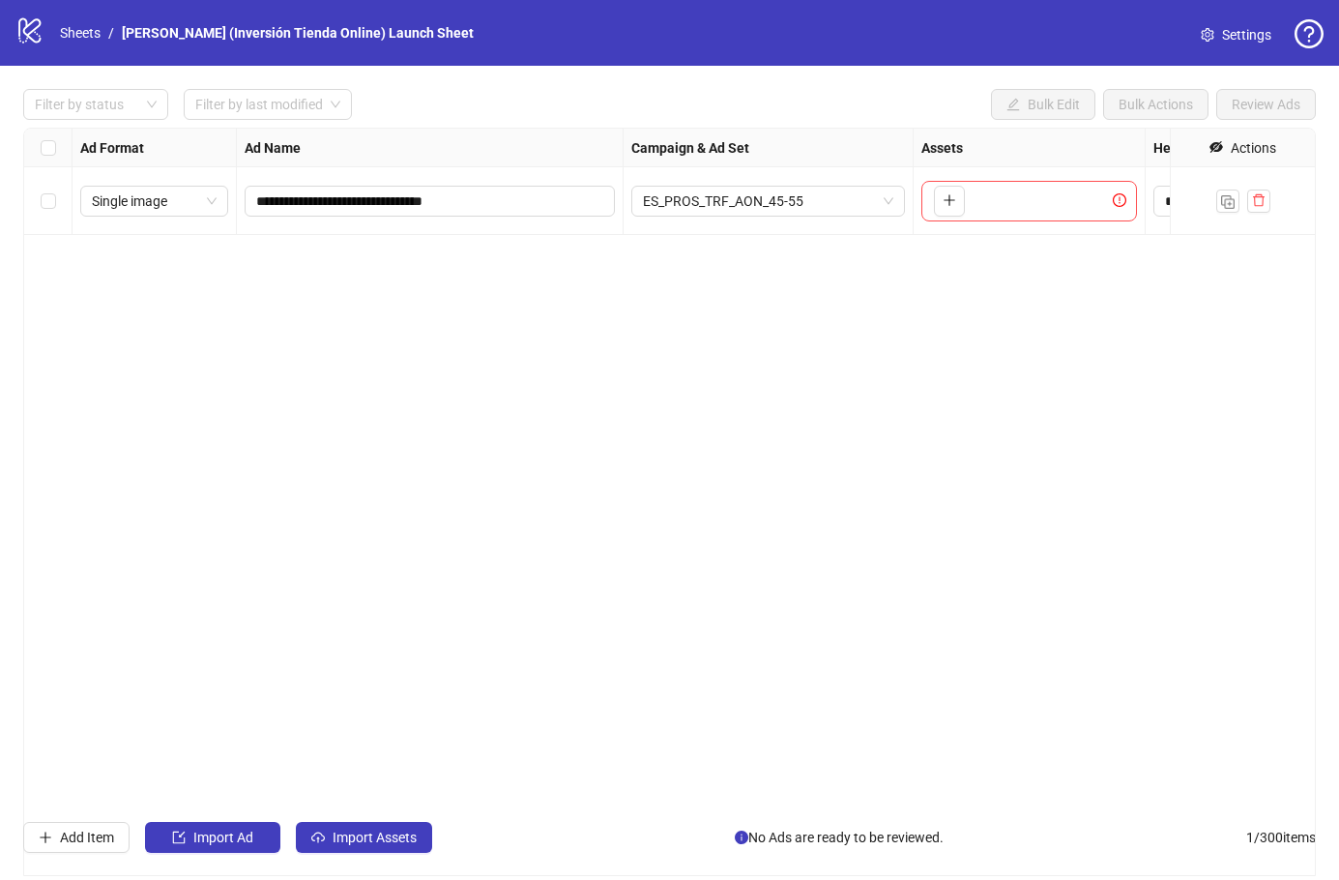
click at [949, 212] on button "button" at bounding box center [949, 201] width 31 height 31
click at [1002, 211] on button "button" at bounding box center [1001, 201] width 31 height 31
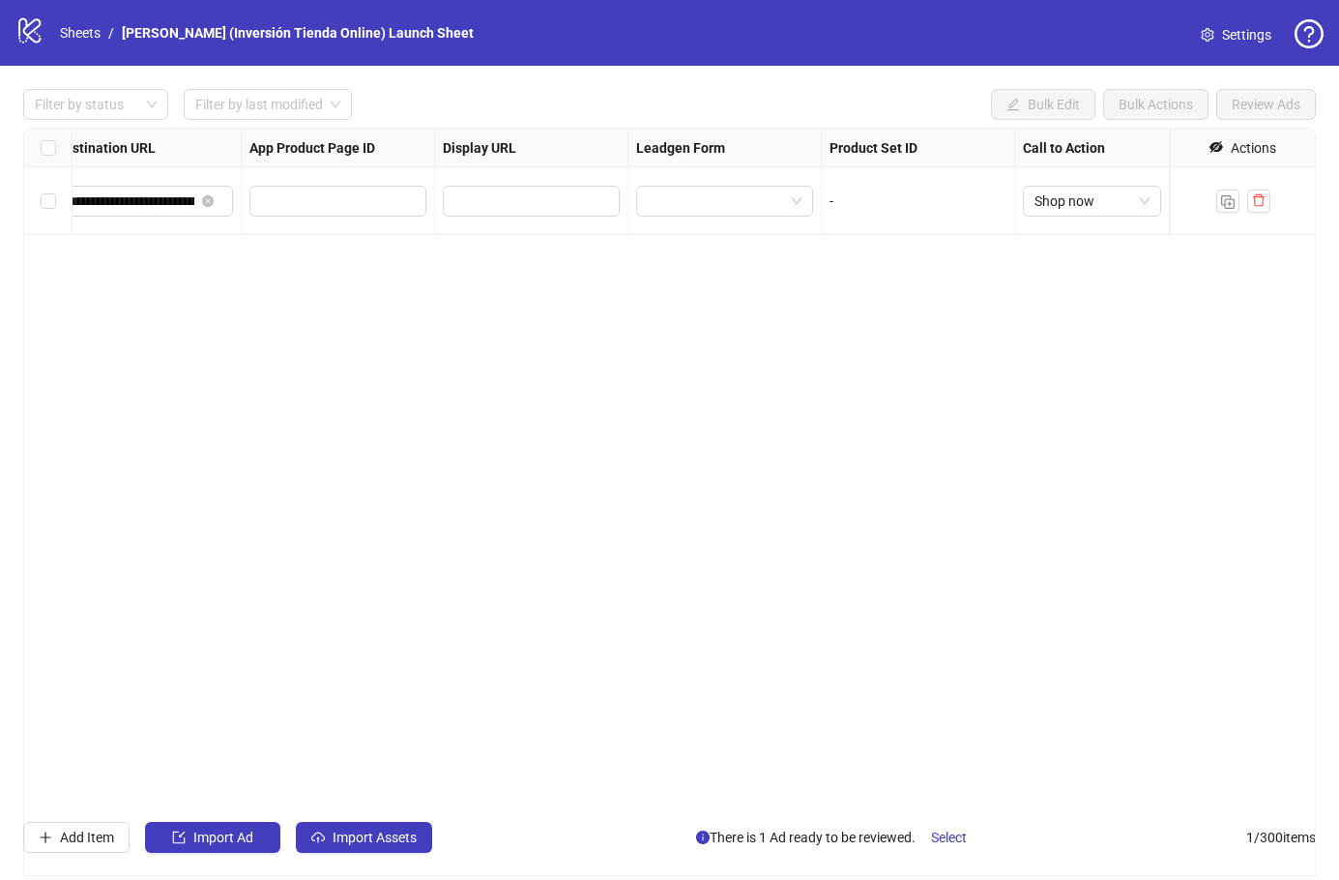
scroll to position [0, 1871]
click at [1225, 206] on img "button" at bounding box center [1228, 202] width 14 height 14
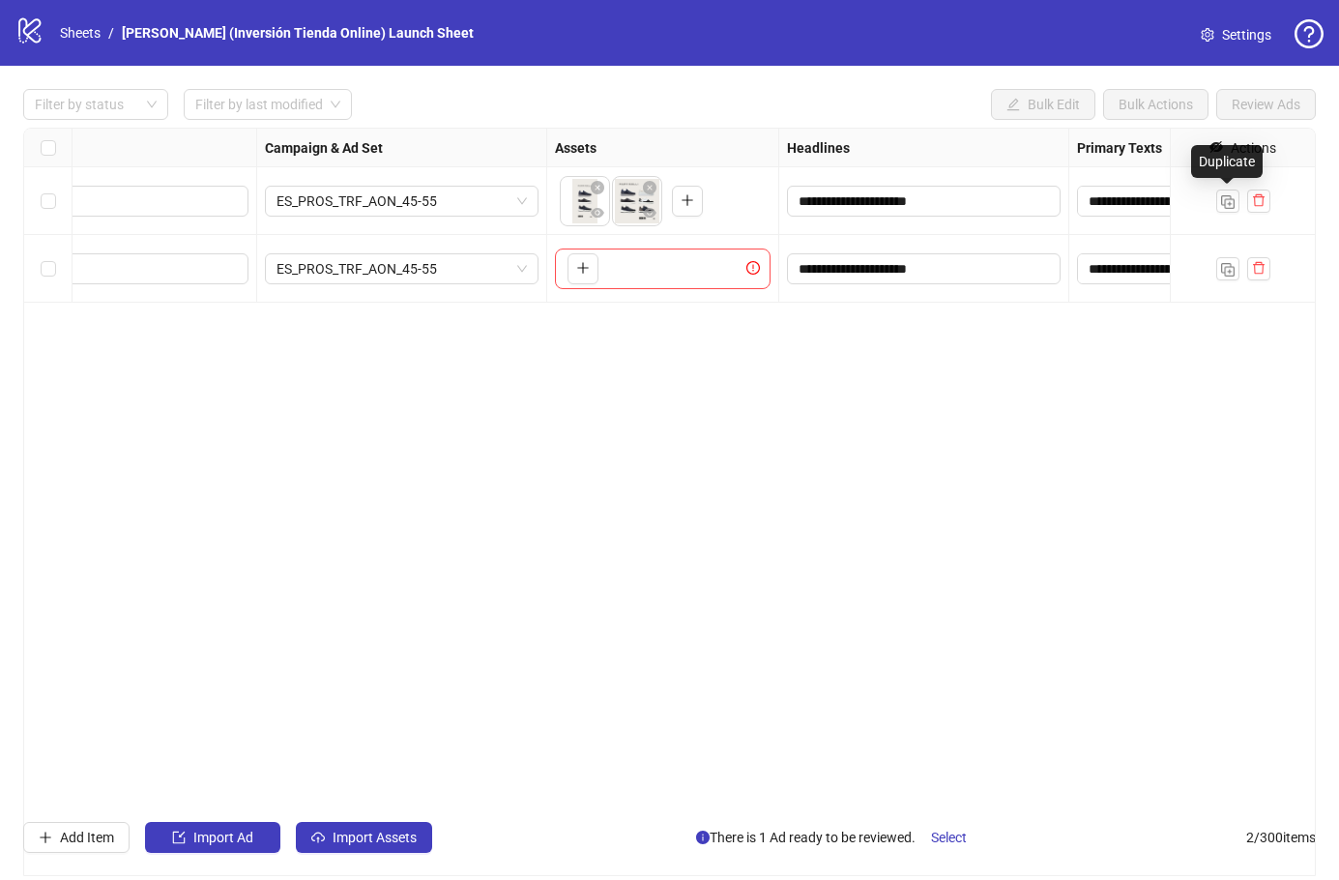
scroll to position [0, 202]
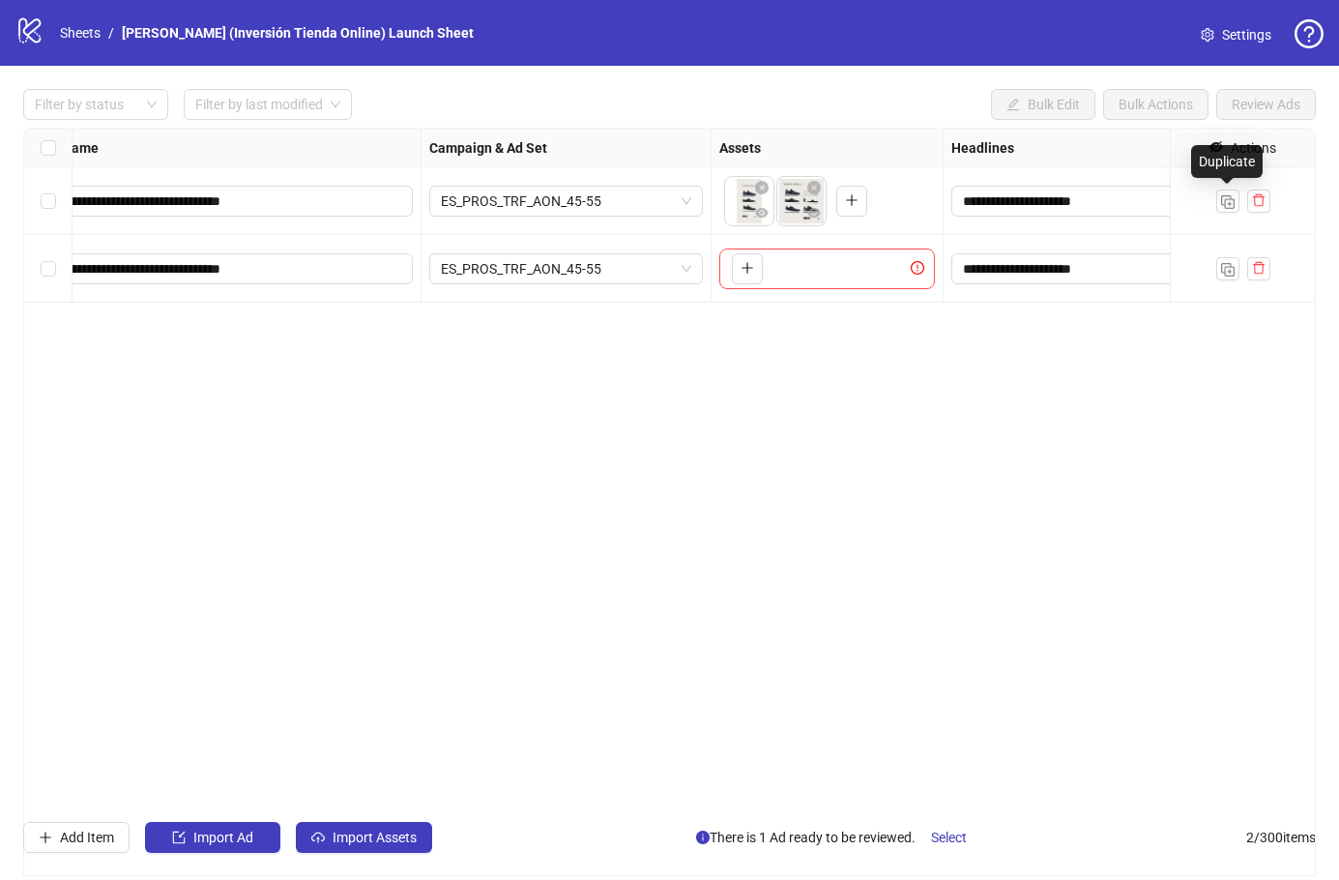
click at [747, 266] on icon "plus" at bounding box center [746, 268] width 1 height 11
click at [801, 274] on icon "plus" at bounding box center [800, 268] width 14 height 14
click at [910, 359] on div "**********" at bounding box center [669, 502] width 1293 height 748
click at [914, 264] on icon "exclamation-circle" at bounding box center [918, 258] width 14 height 14
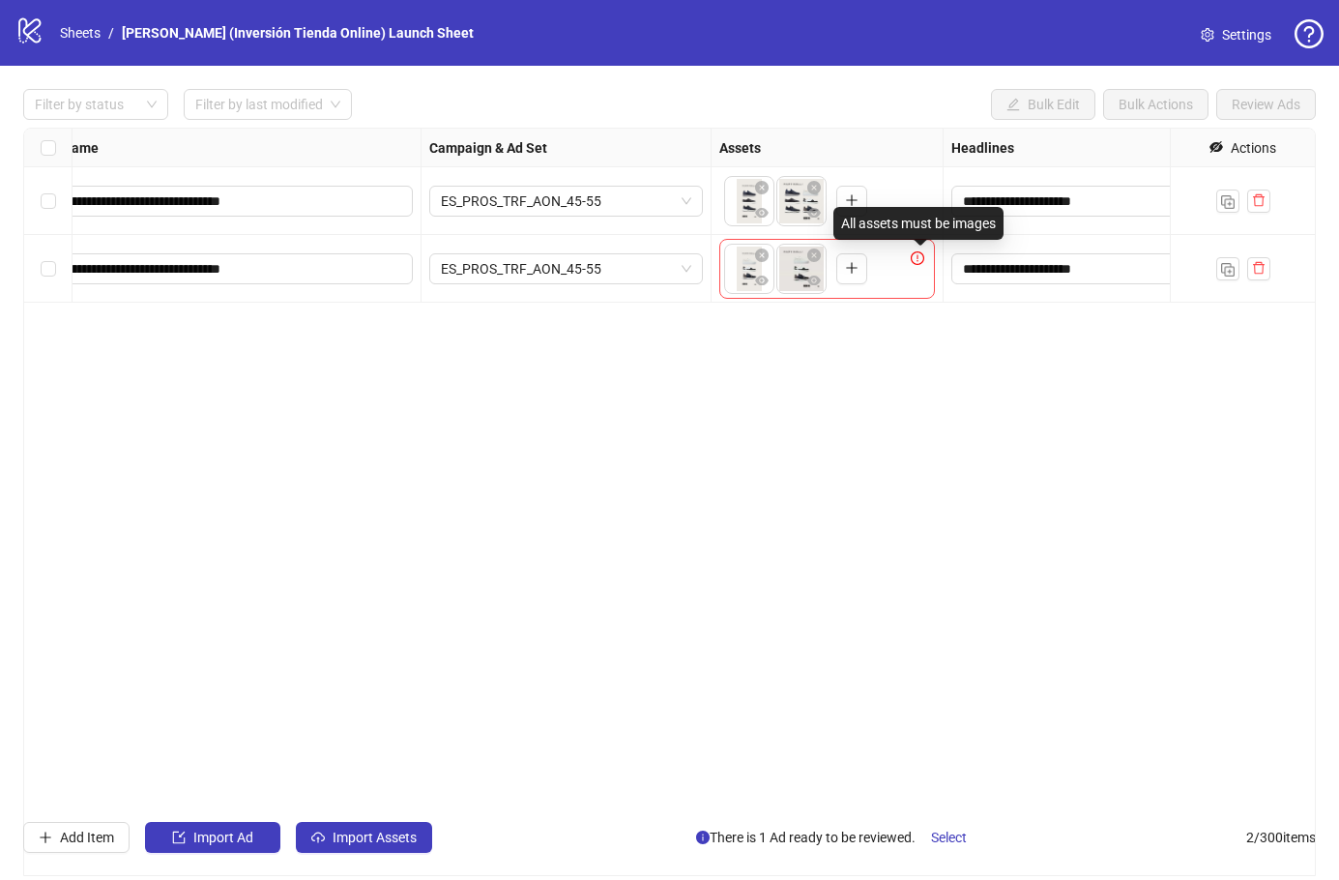
click at [813, 324] on div "**********" at bounding box center [669, 502] width 1293 height 748
click at [813, 262] on icon "close-circle" at bounding box center [814, 255] width 14 height 14
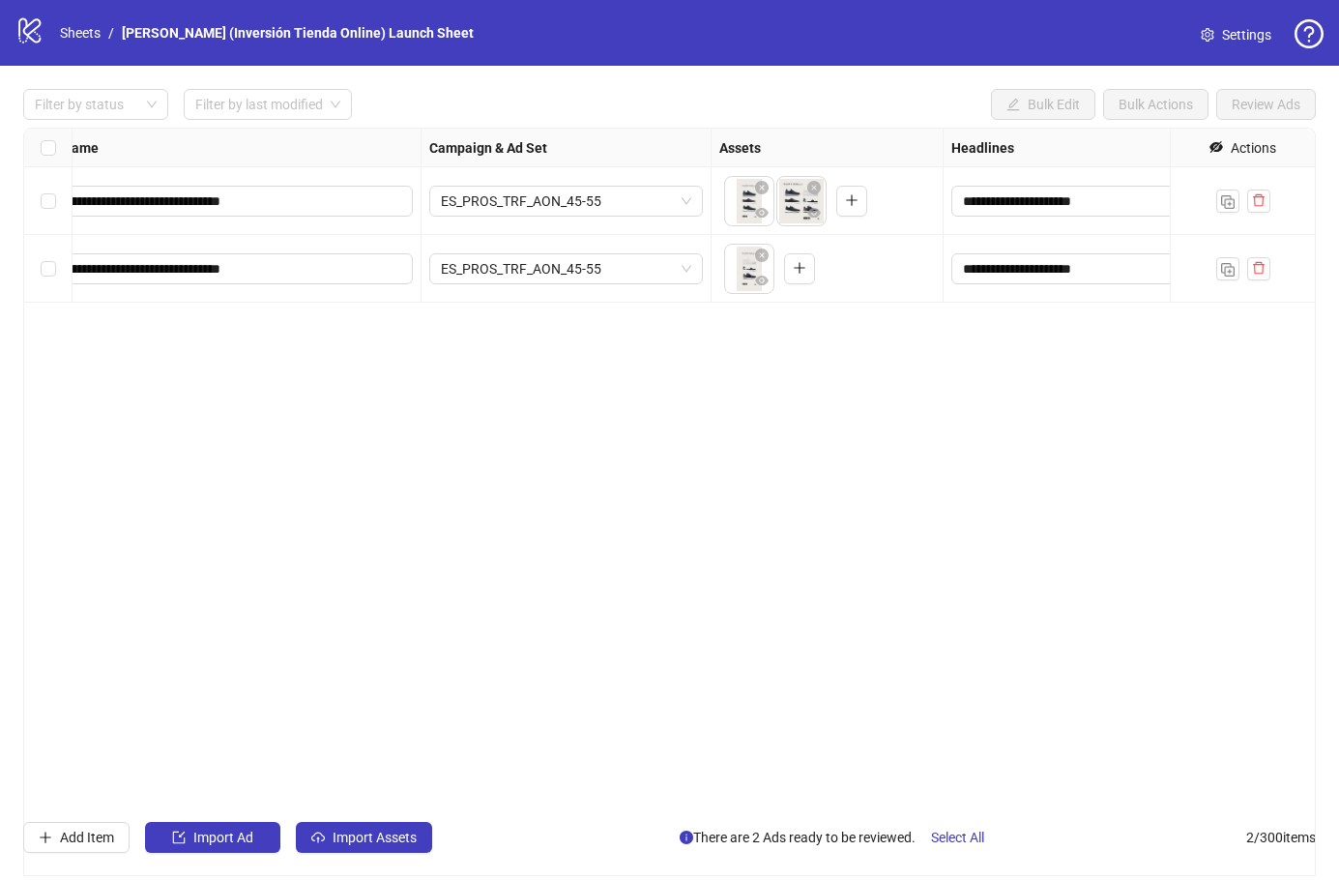
click at [792, 269] on button "button" at bounding box center [799, 268] width 31 height 31
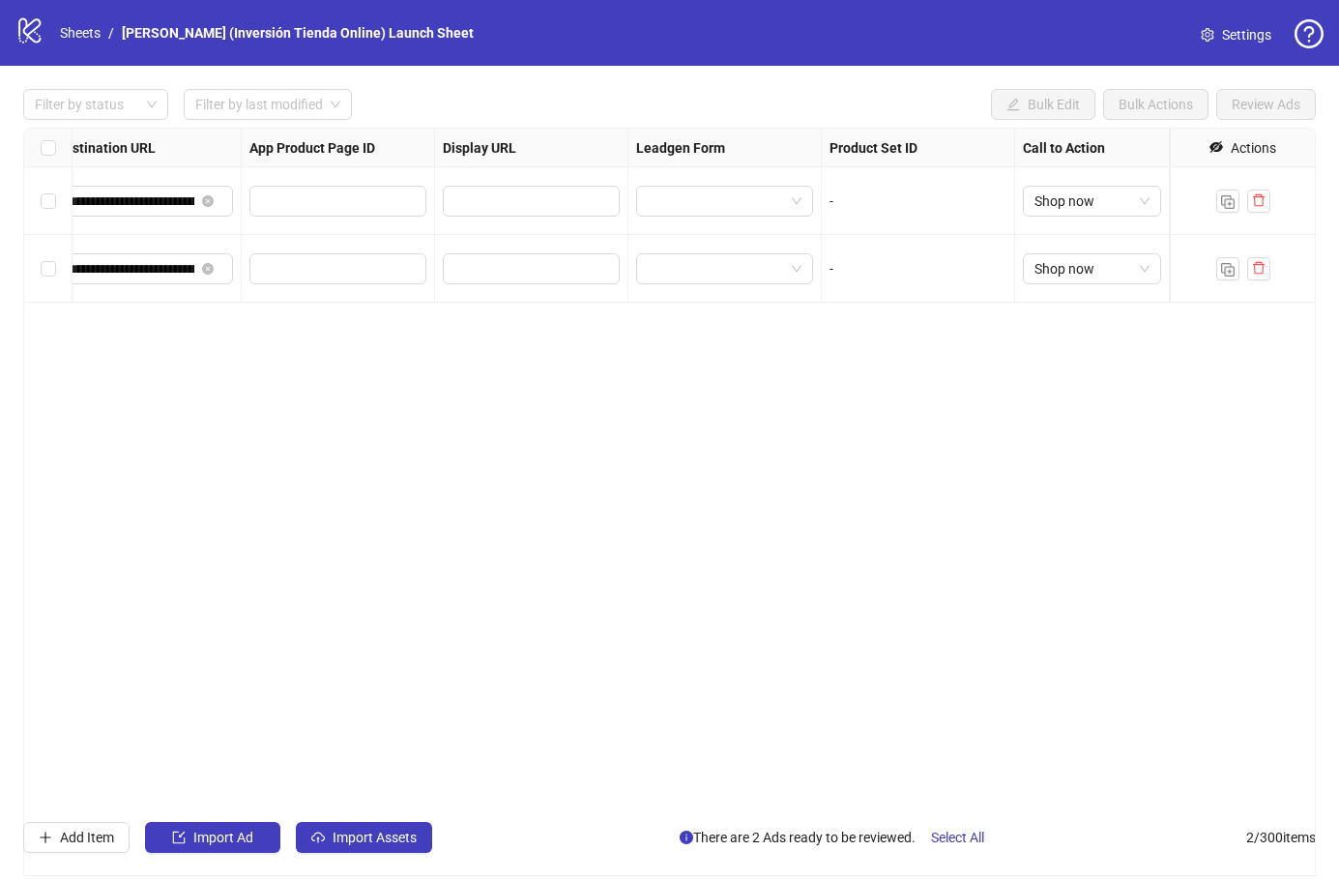
scroll to position [0, 1871]
click at [916, 203] on div "-" at bounding box center [918, 200] width 177 height 21
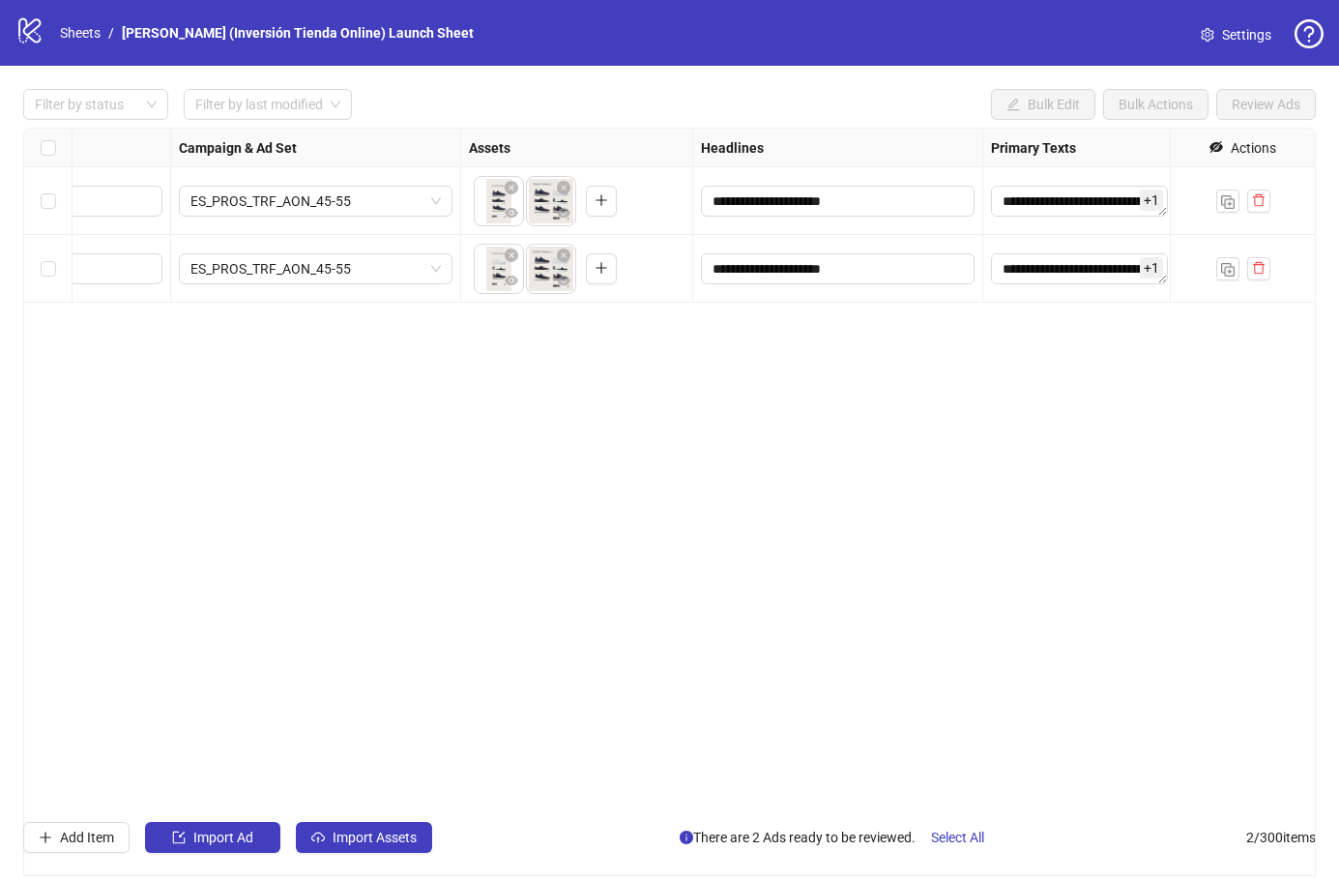
scroll to position [0, 451]
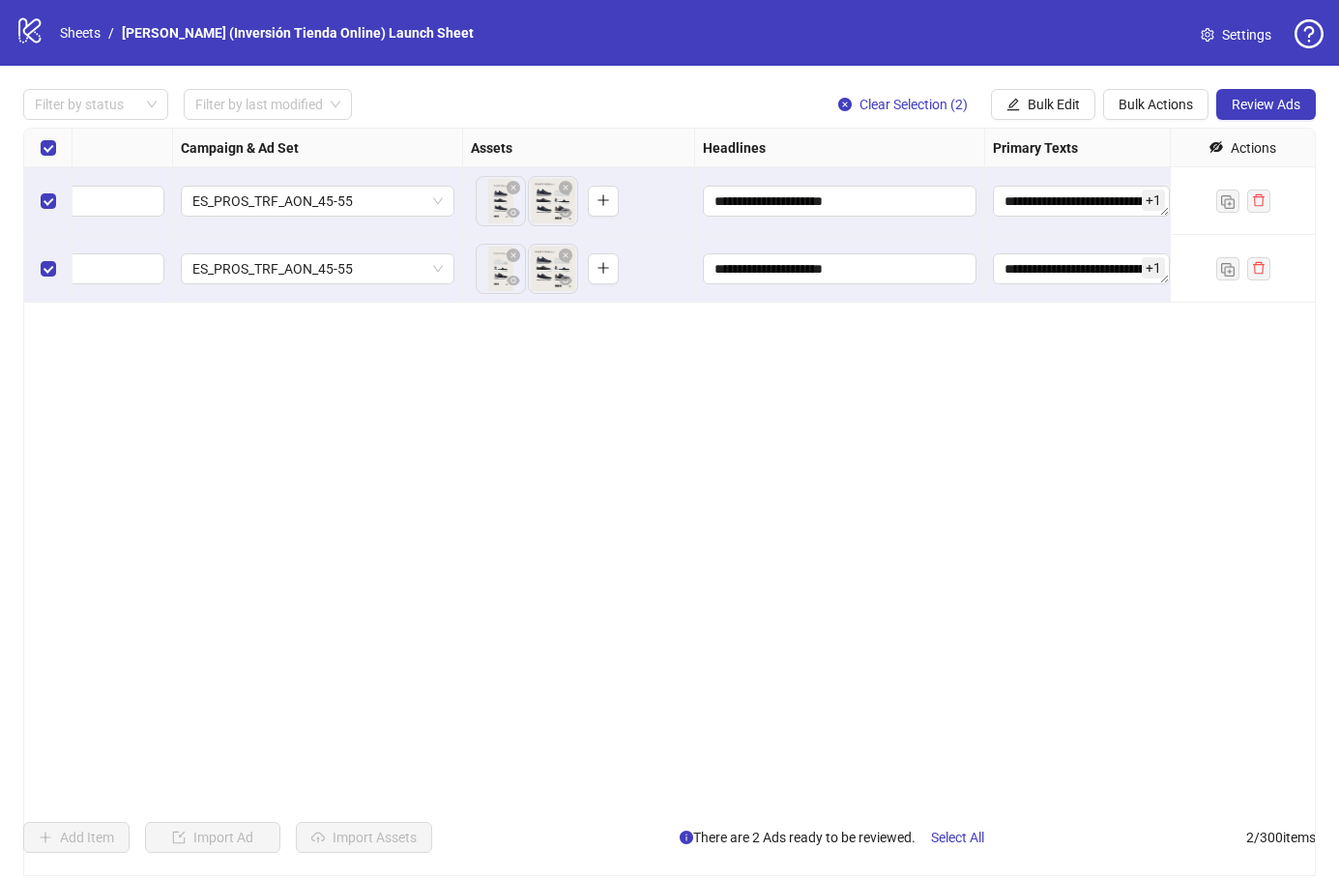
click at [1242, 108] on span "Review Ads" at bounding box center [1266, 104] width 69 height 15
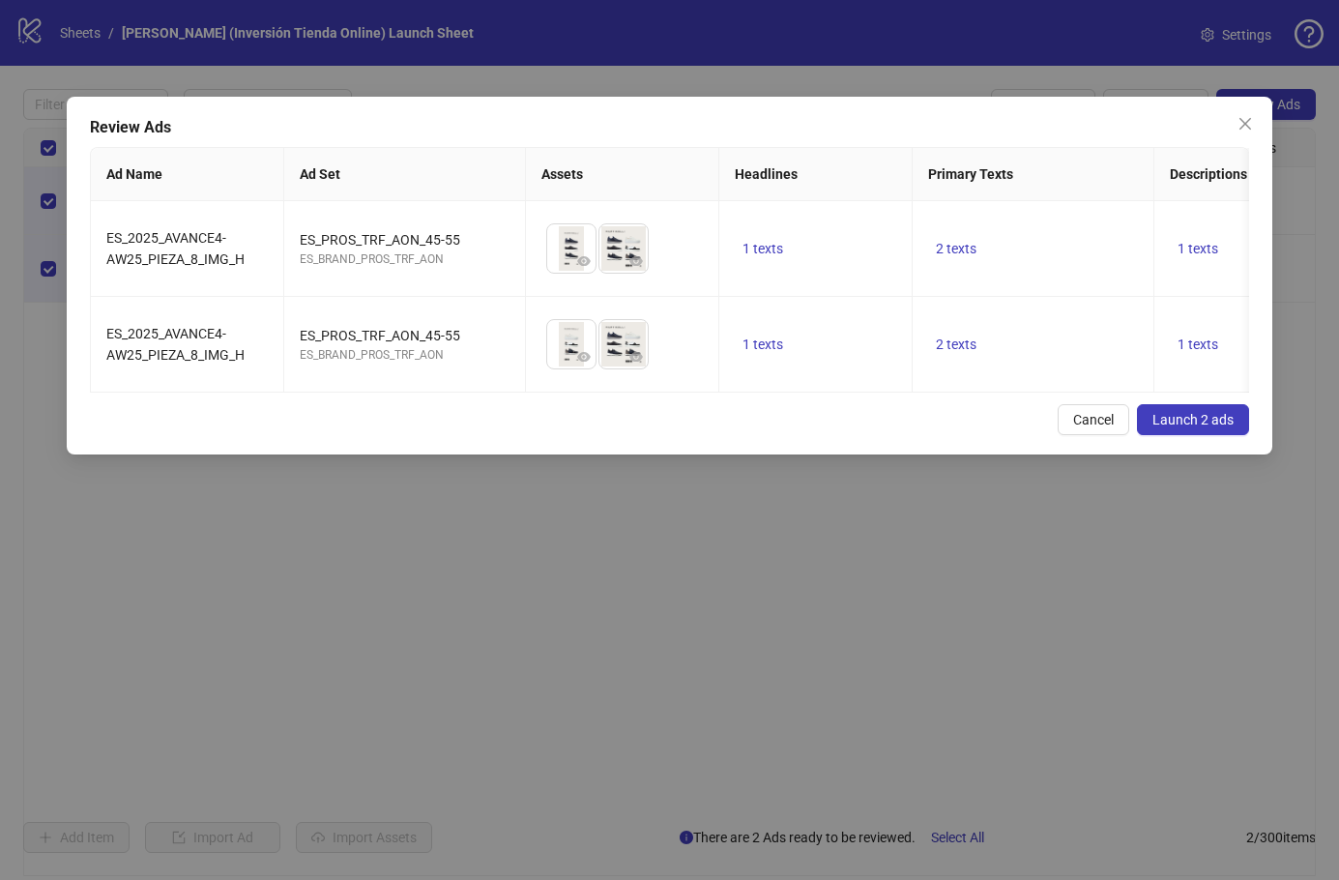
click at [576, 257] on button "button" at bounding box center [583, 260] width 23 height 23
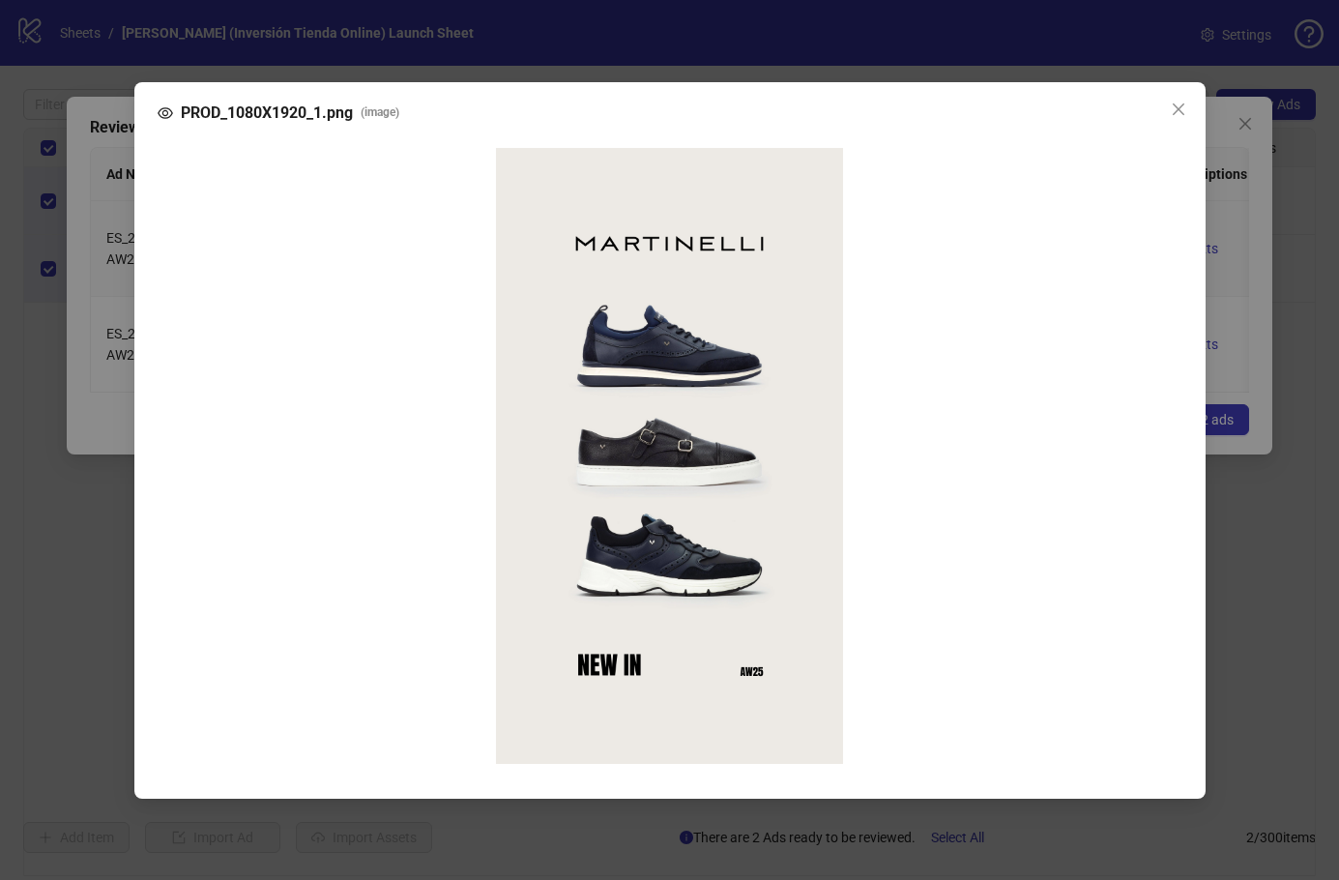
scroll to position [0, 0]
click at [1176, 102] on icon "close" at bounding box center [1178, 108] width 12 height 12
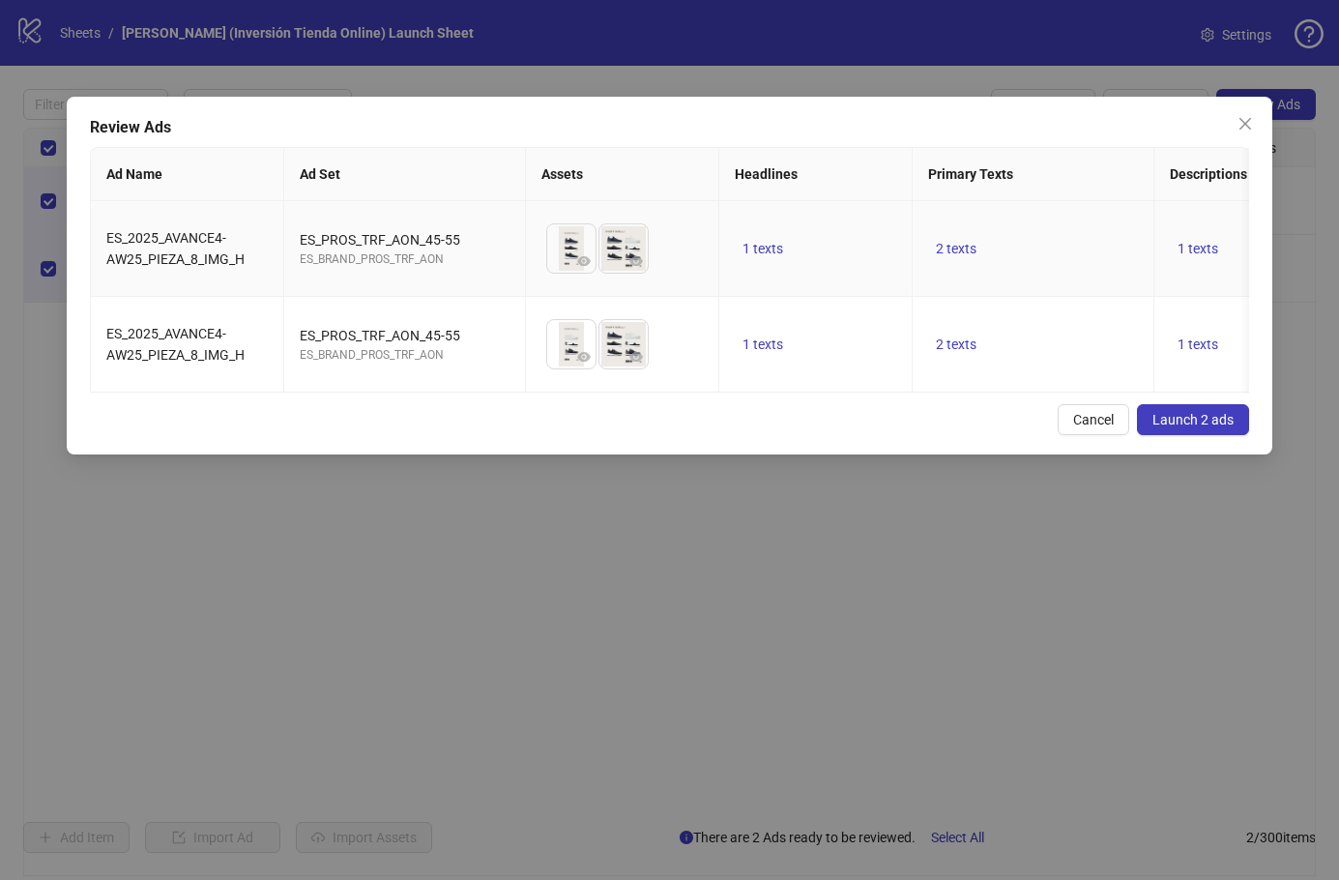
click at [632, 244] on img at bounding box center [623, 248] width 48 height 48
click at [630, 249] on button "button" at bounding box center [634, 260] width 23 height 23
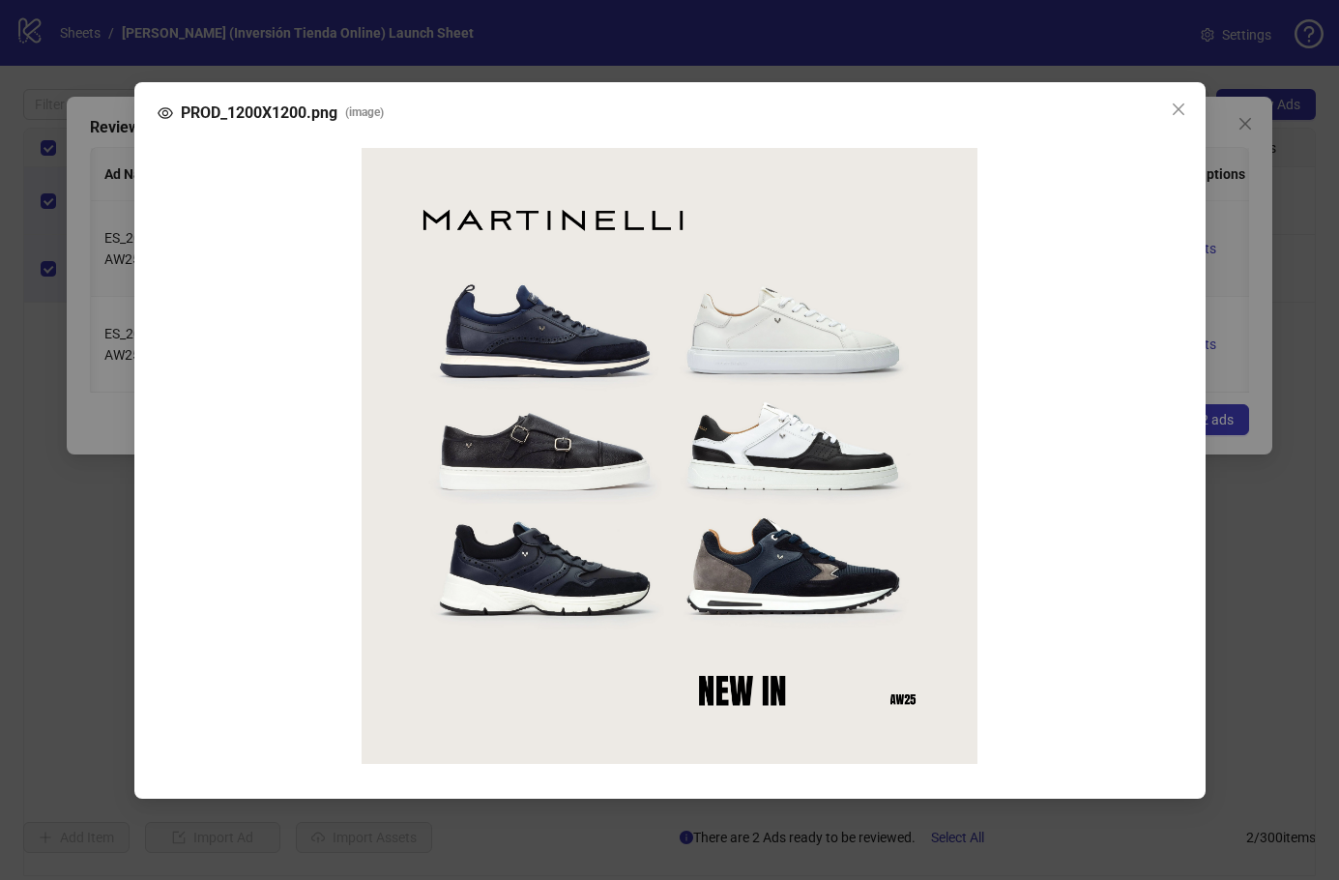
click at [1170, 98] on button "Close" at bounding box center [1178, 109] width 31 height 31
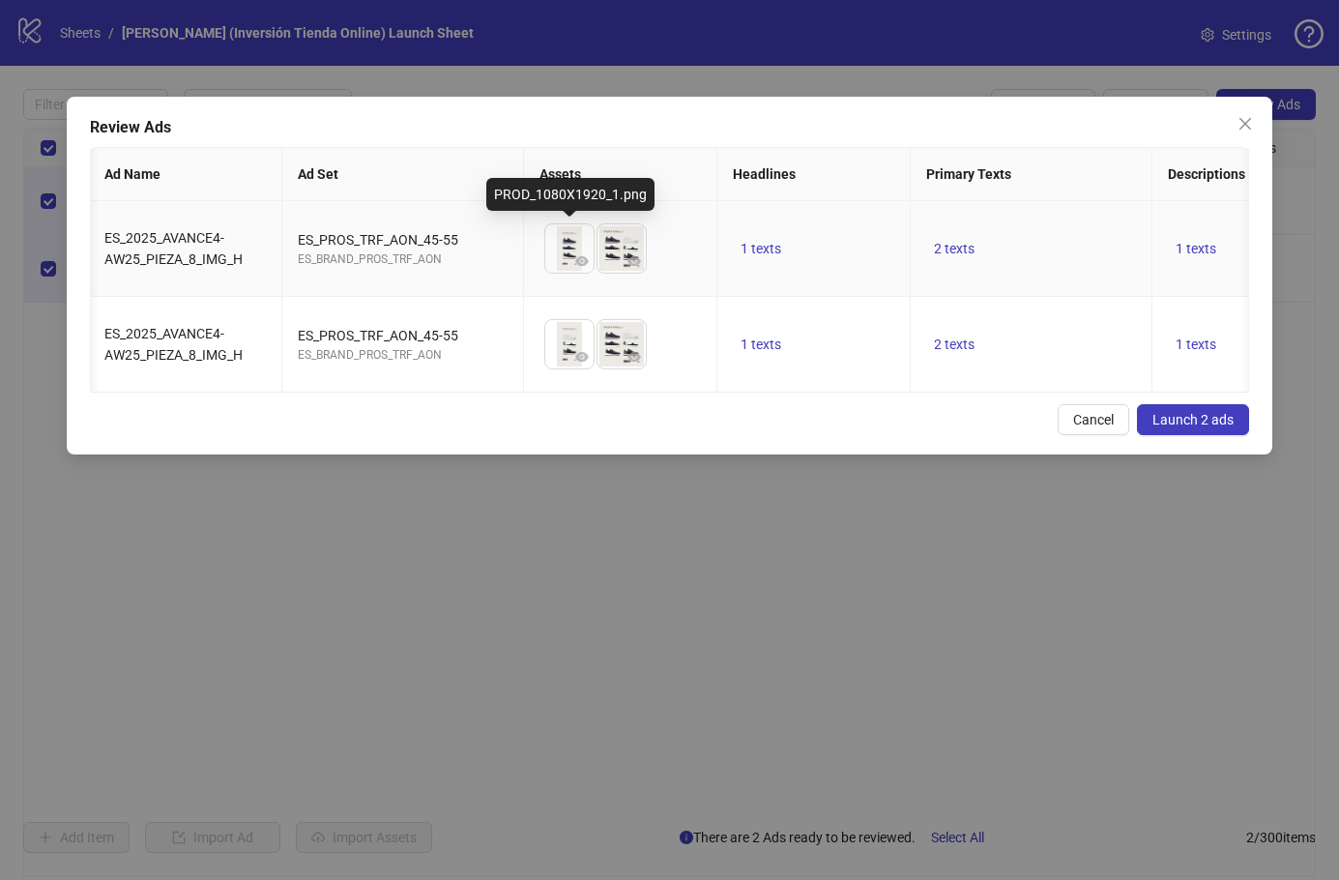
click at [577, 243] on img at bounding box center [569, 248] width 48 height 48
click at [618, 251] on img at bounding box center [621, 248] width 48 height 48
click at [630, 254] on icon "eye" at bounding box center [634, 261] width 14 height 14
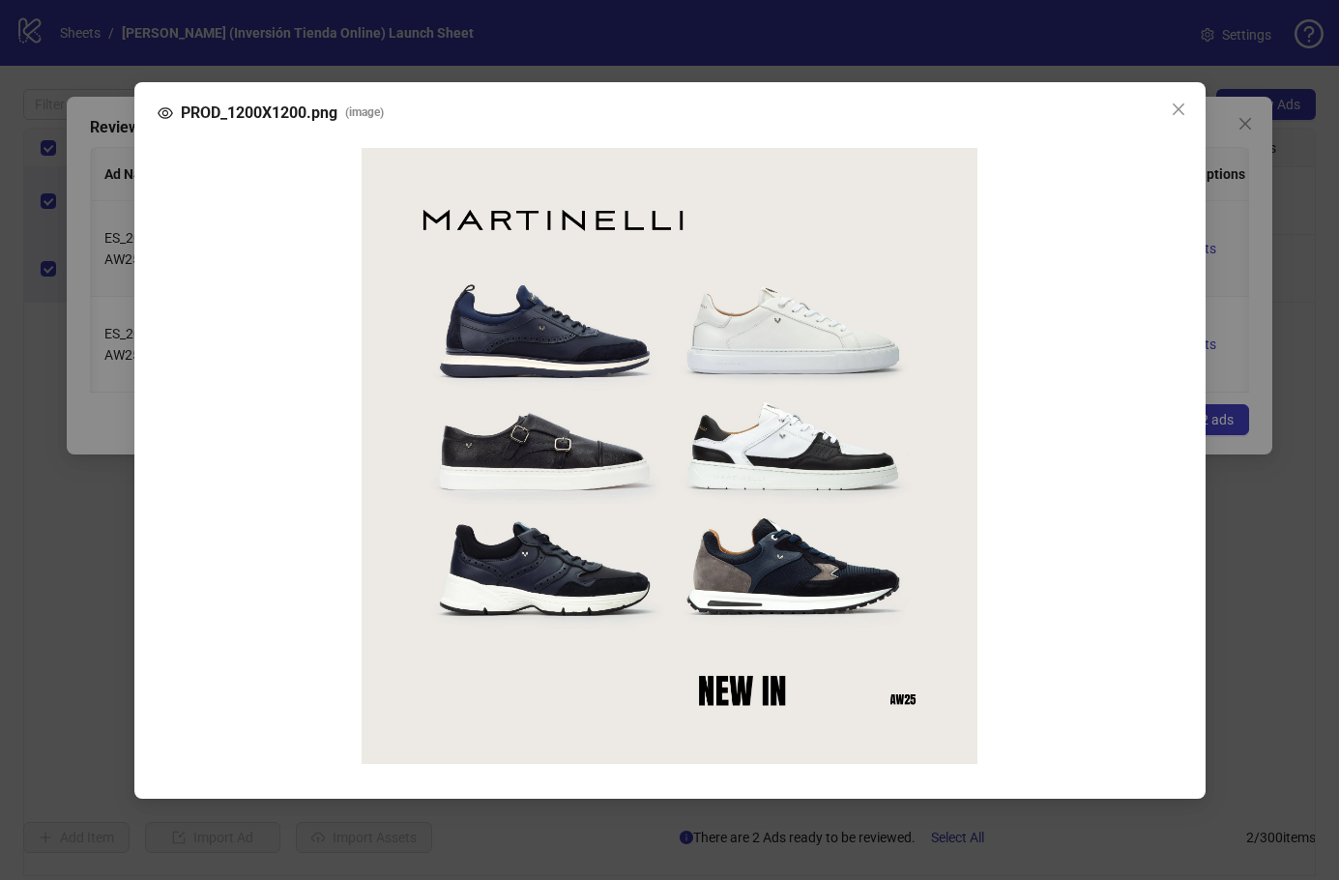
click at [1173, 102] on icon "close" at bounding box center [1178, 109] width 15 height 15
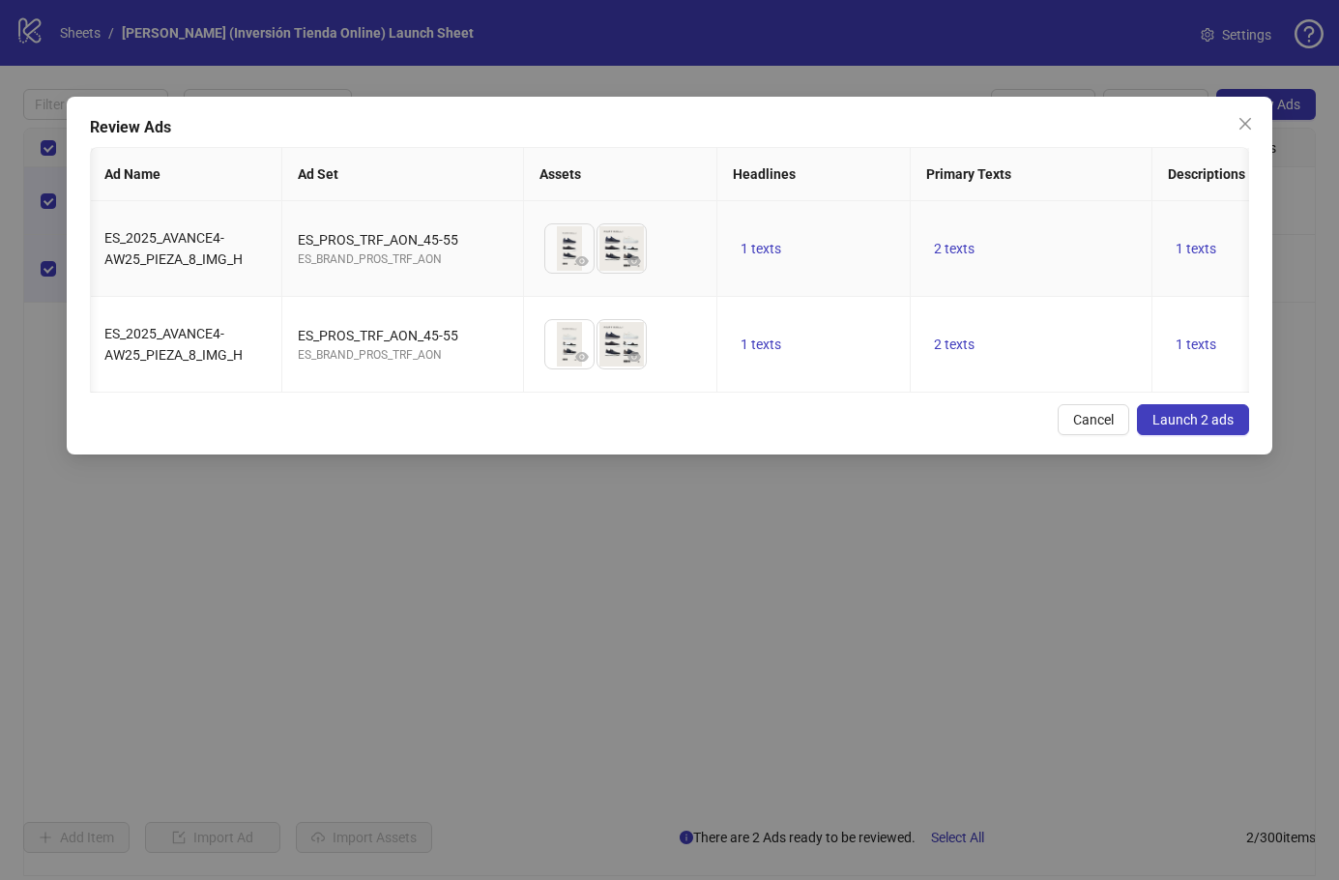
click at [584, 256] on icon "eye" at bounding box center [582, 261] width 14 height 14
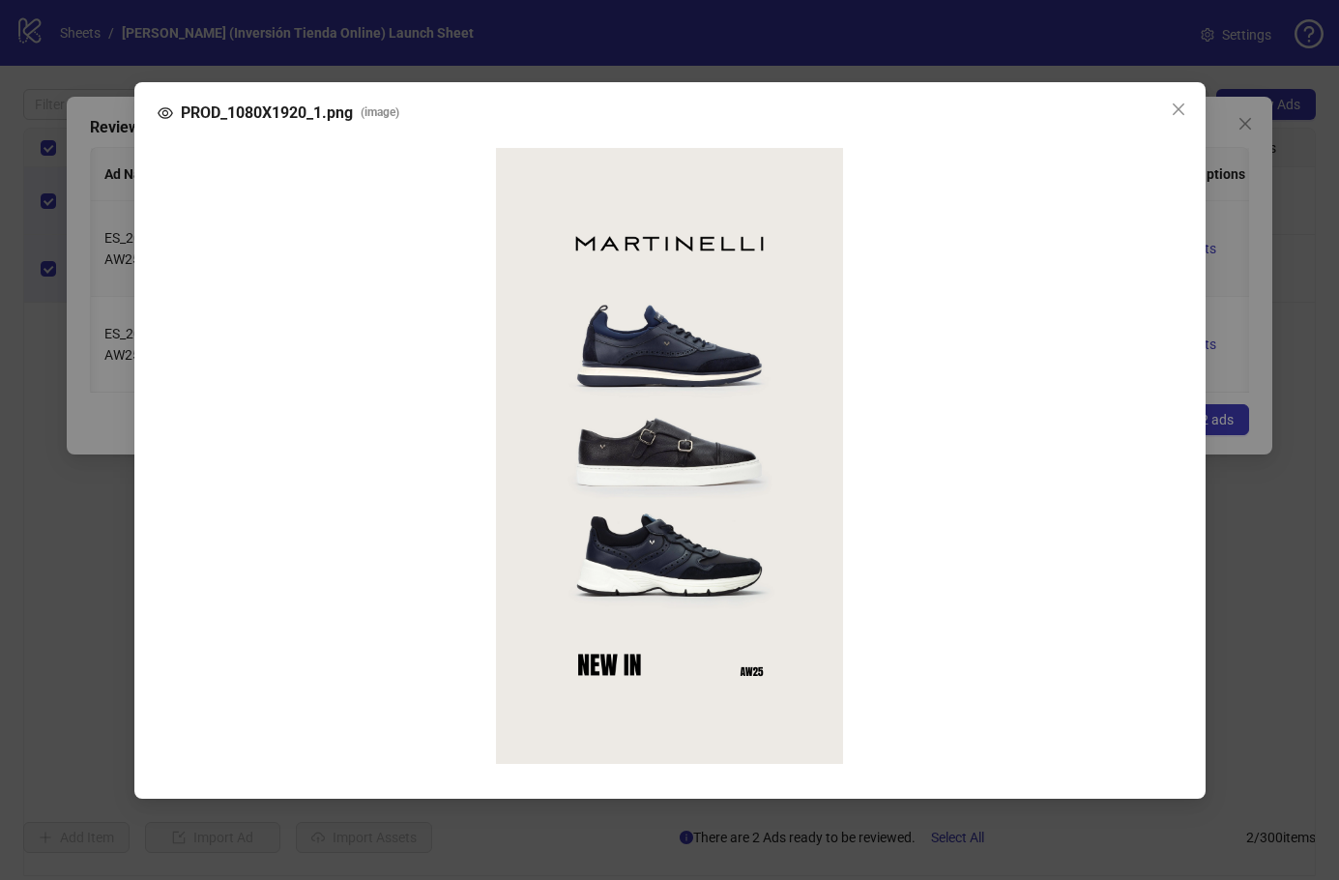
click at [1174, 102] on icon "close" at bounding box center [1178, 109] width 15 height 15
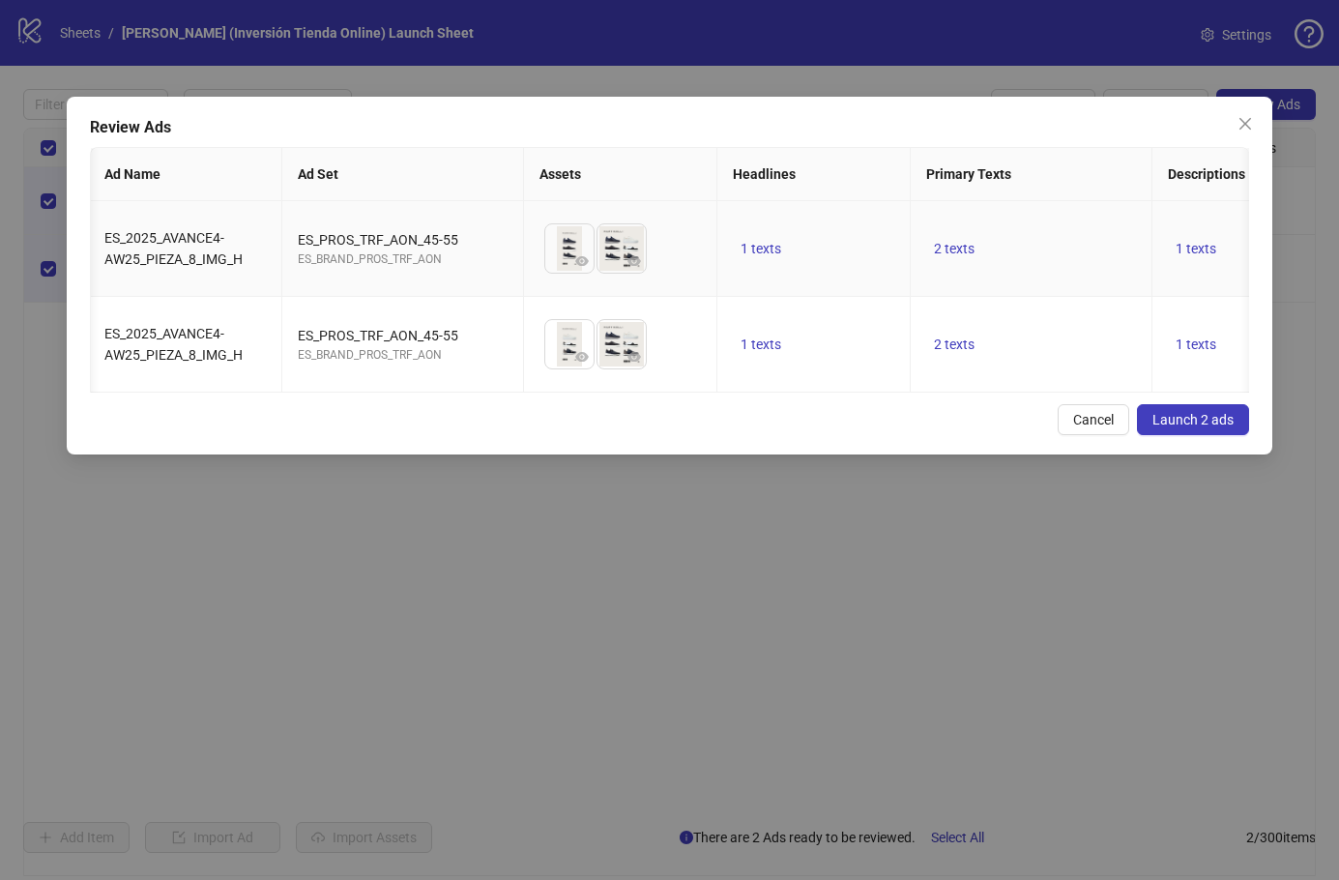
click at [588, 350] on icon "eye" at bounding box center [582, 357] width 14 height 14
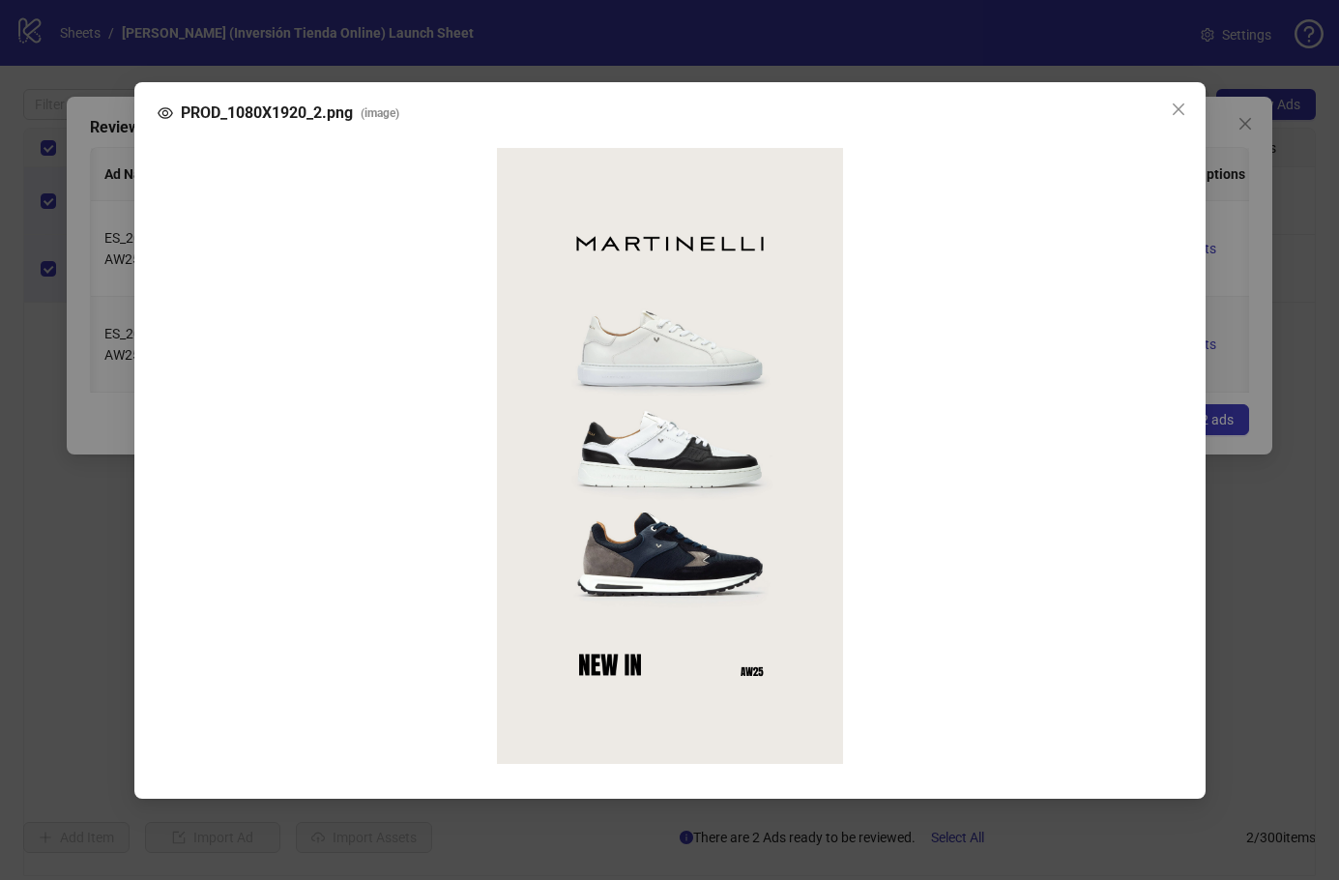
click at [584, 358] on img at bounding box center [669, 456] width 346 height 616
click at [1179, 102] on icon "close" at bounding box center [1178, 108] width 12 height 12
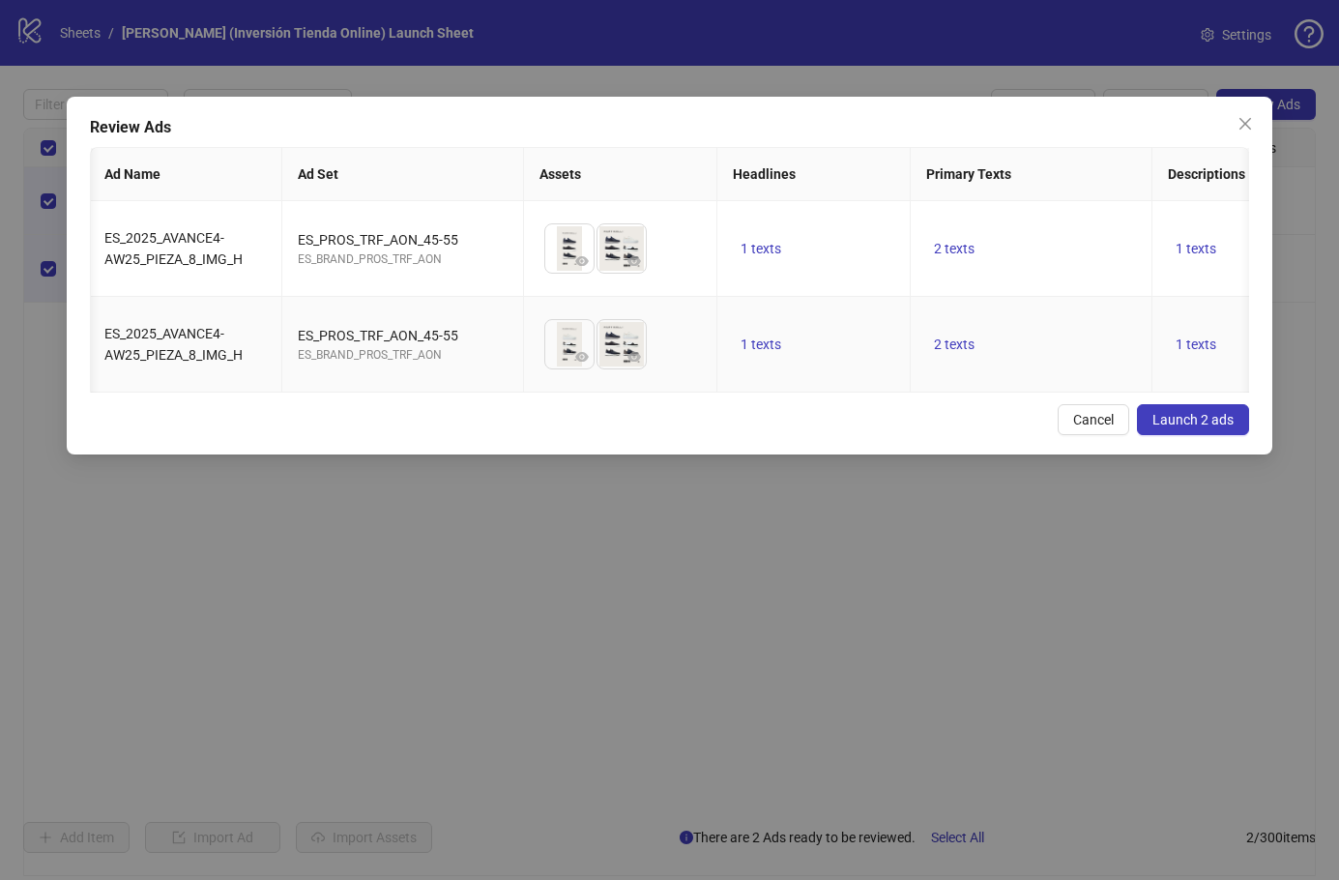
click at [634, 352] on icon "eye" at bounding box center [634, 357] width 14 height 10
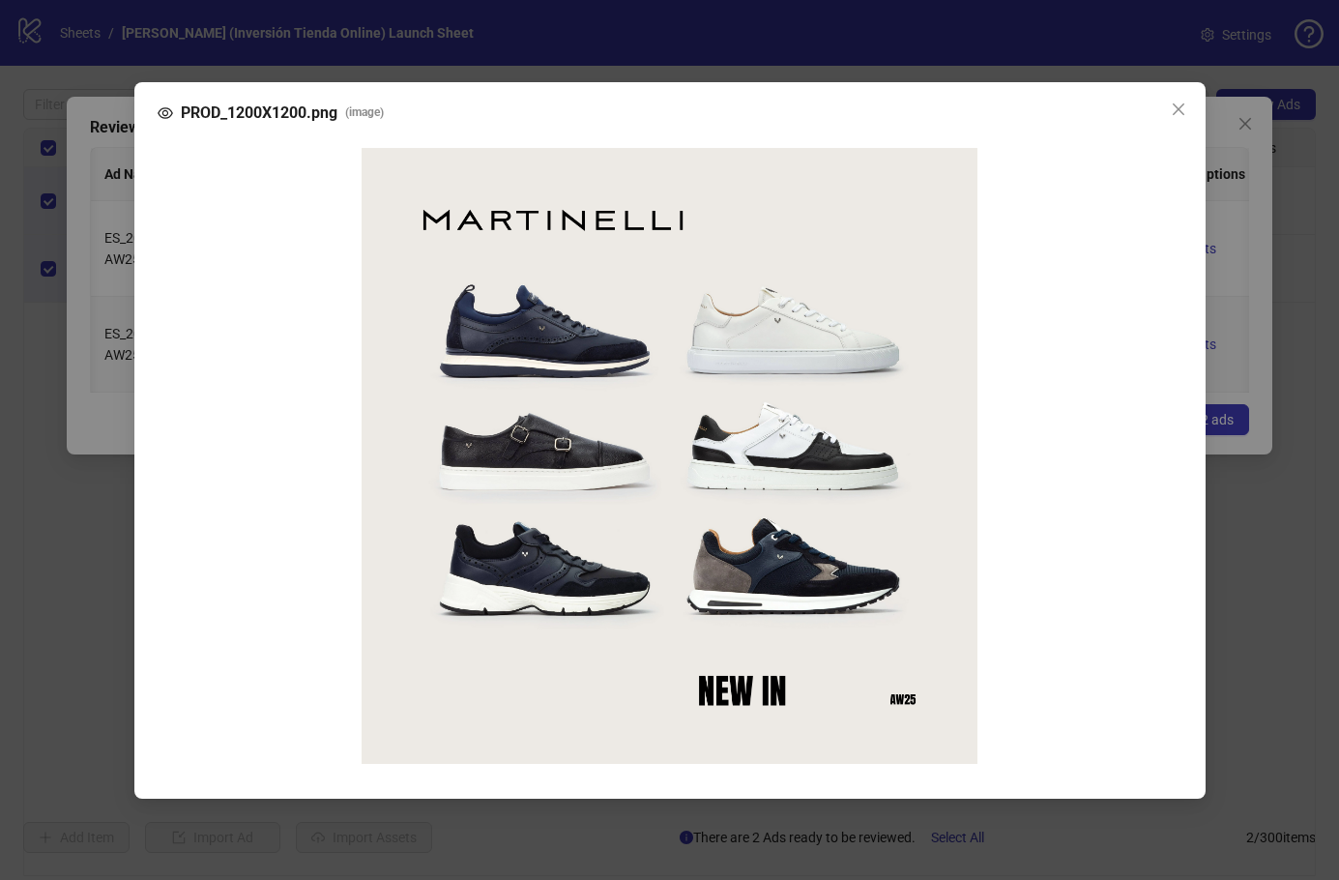
click at [1174, 102] on icon "close" at bounding box center [1178, 109] width 15 height 15
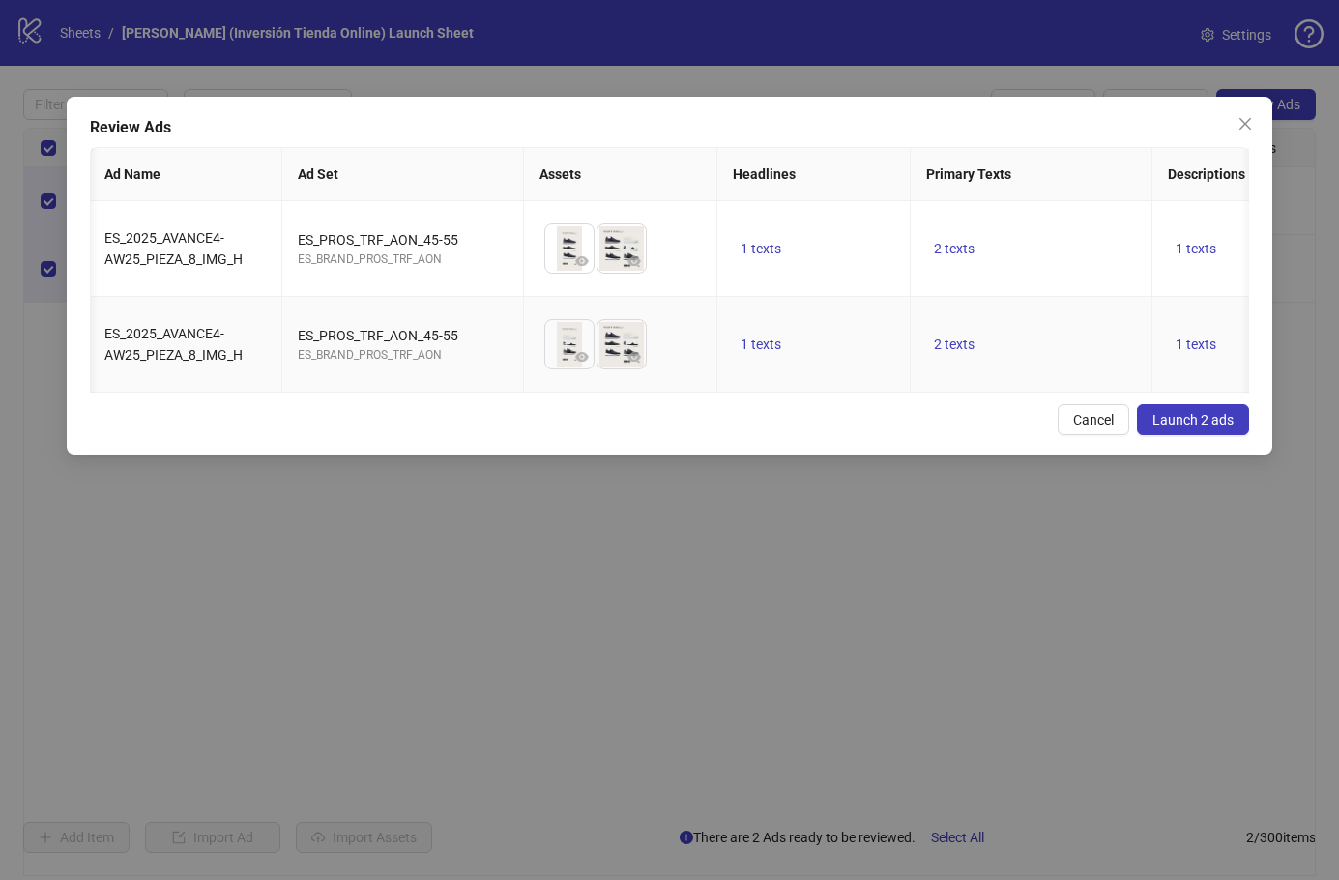
click at [1191, 413] on span "Launch 2 ads" at bounding box center [1192, 419] width 81 height 15
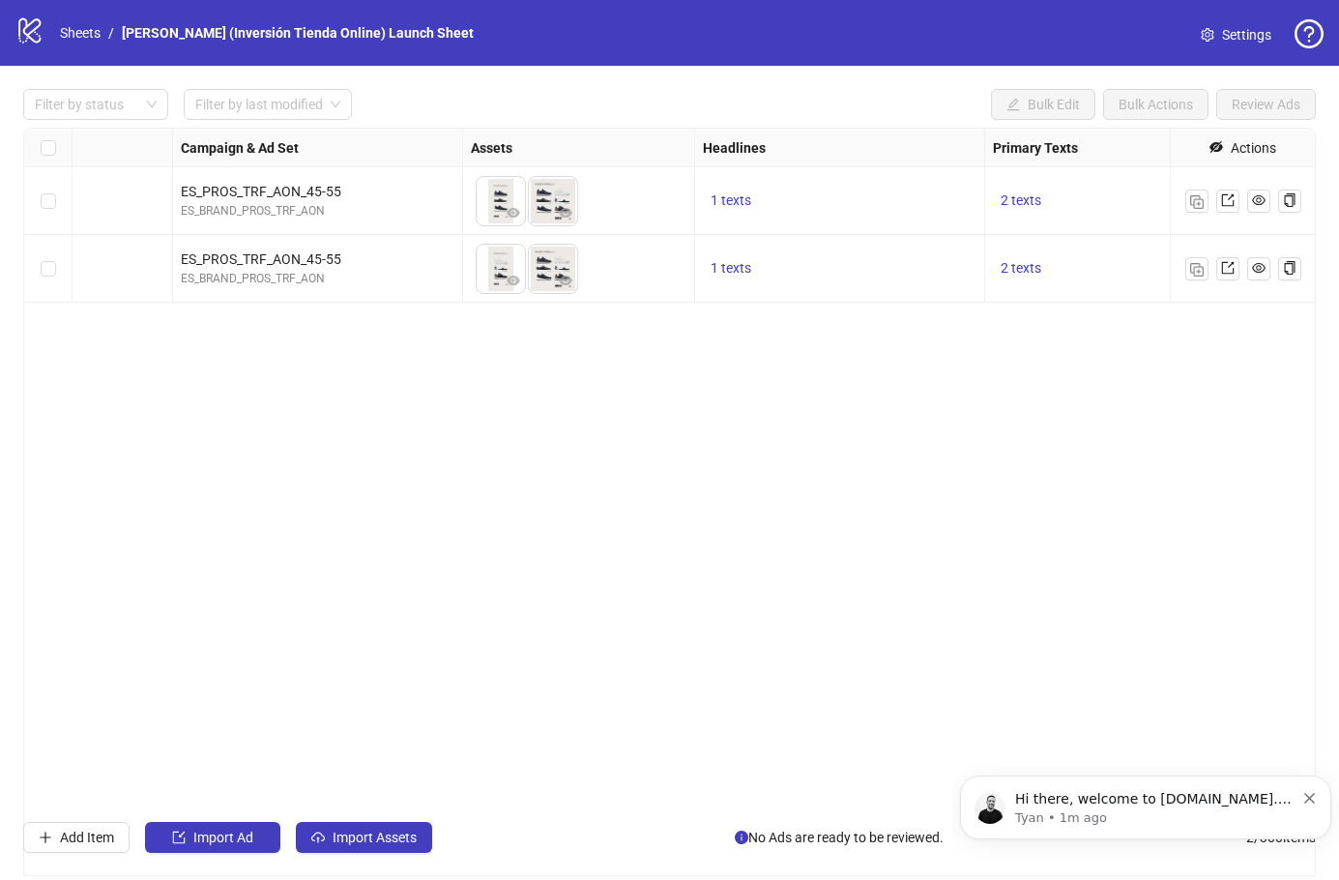
scroll to position [0, 0]
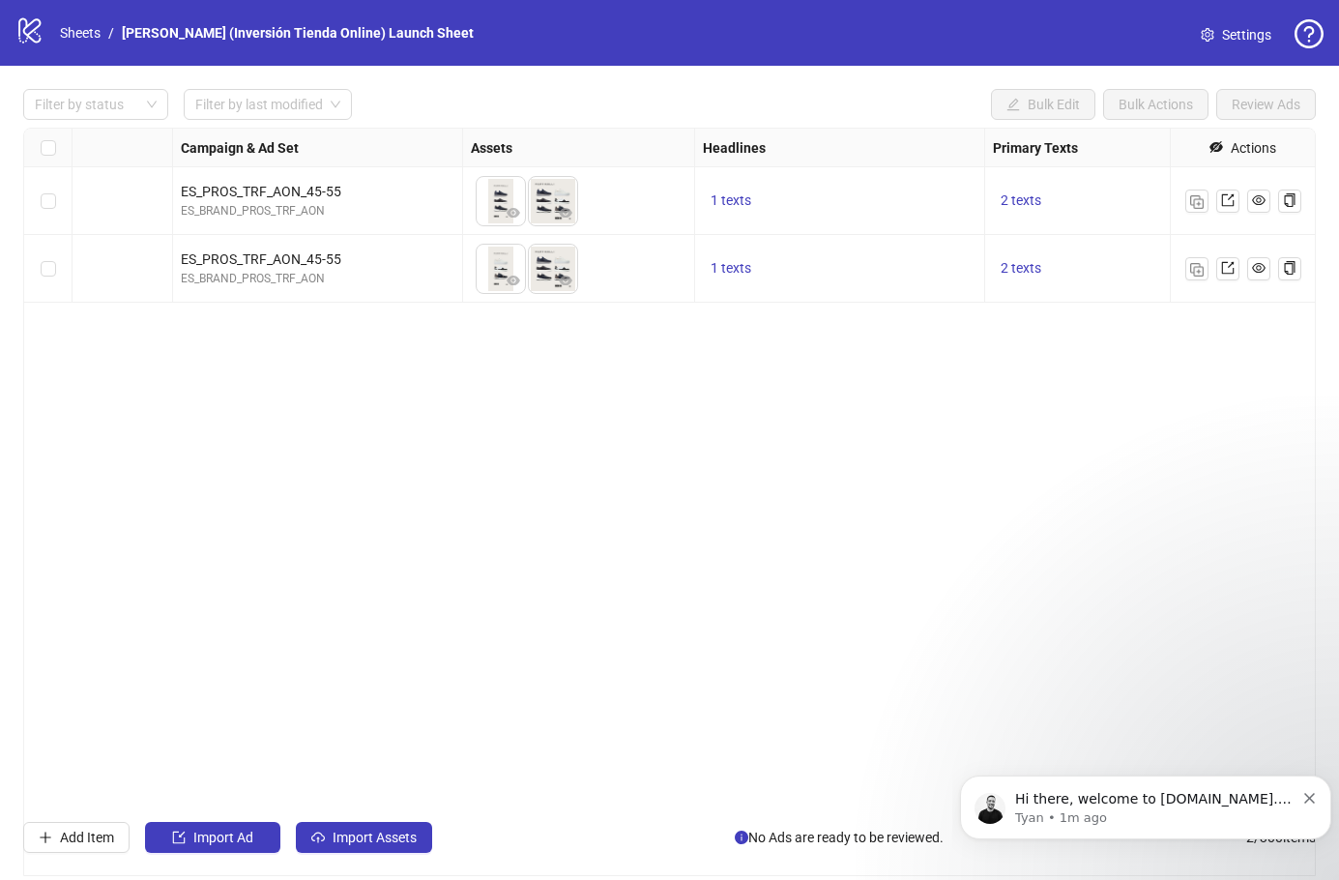
click at [71, 202] on div "Select row 1" at bounding box center [48, 201] width 48 height 68
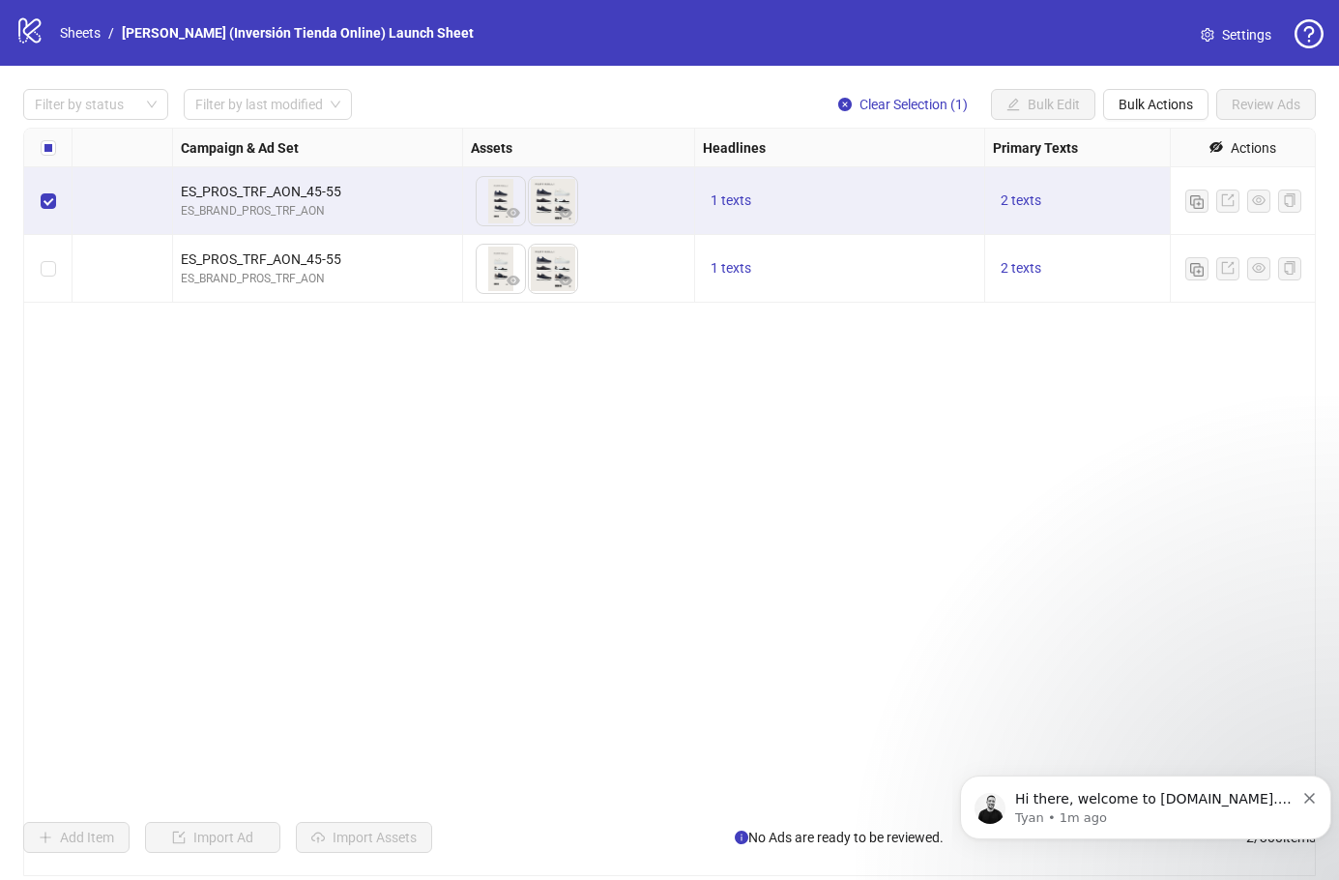
click at [1255, 208] on span at bounding box center [1259, 200] width 14 height 21
click at [1301, 805] on div "Hi there, welcome to Kitchn.io. I'll reach out via e-mail separately, but just …" at bounding box center [1146, 807] width 342 height 39
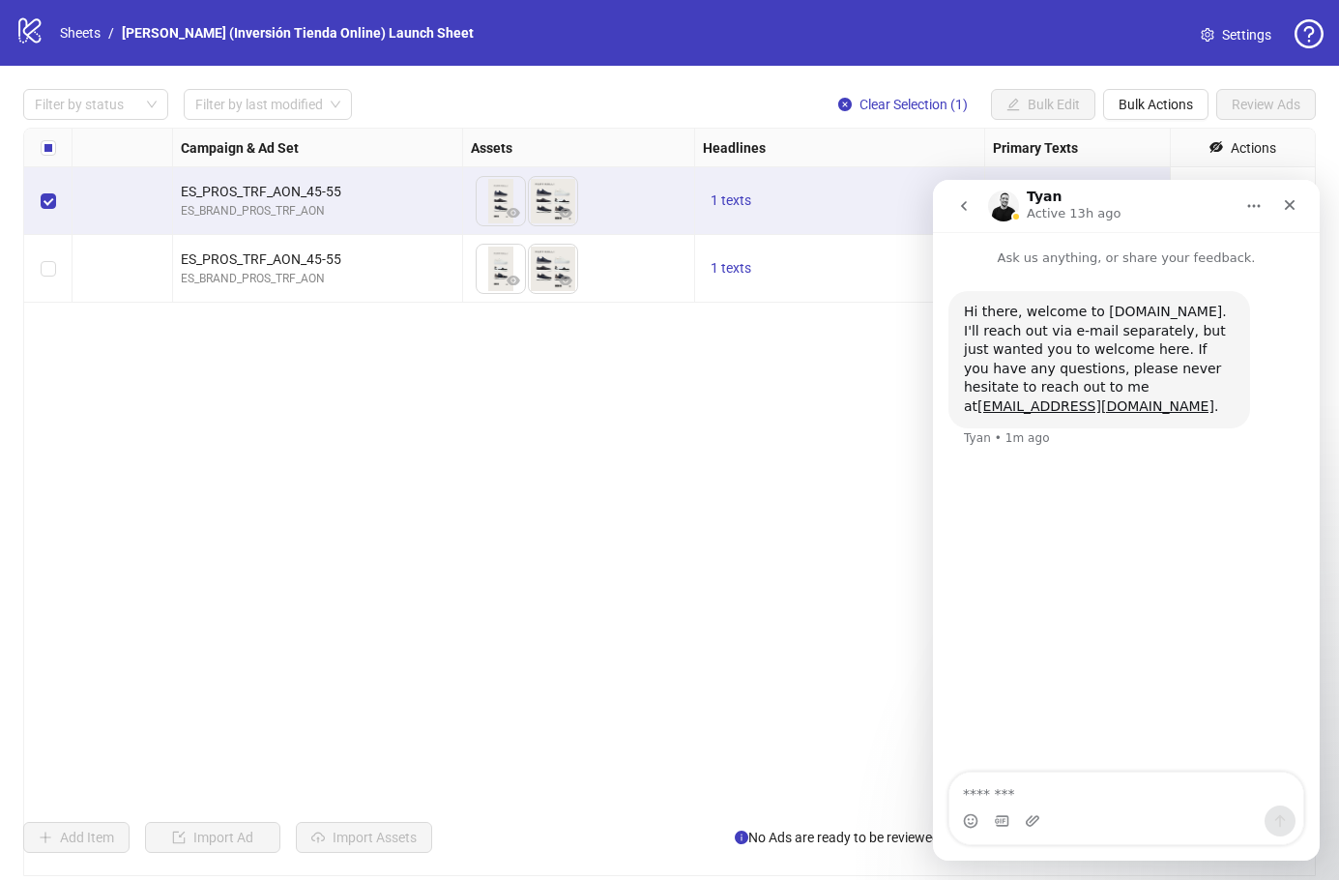
click at [1279, 210] on div "Close" at bounding box center [1289, 205] width 35 height 35
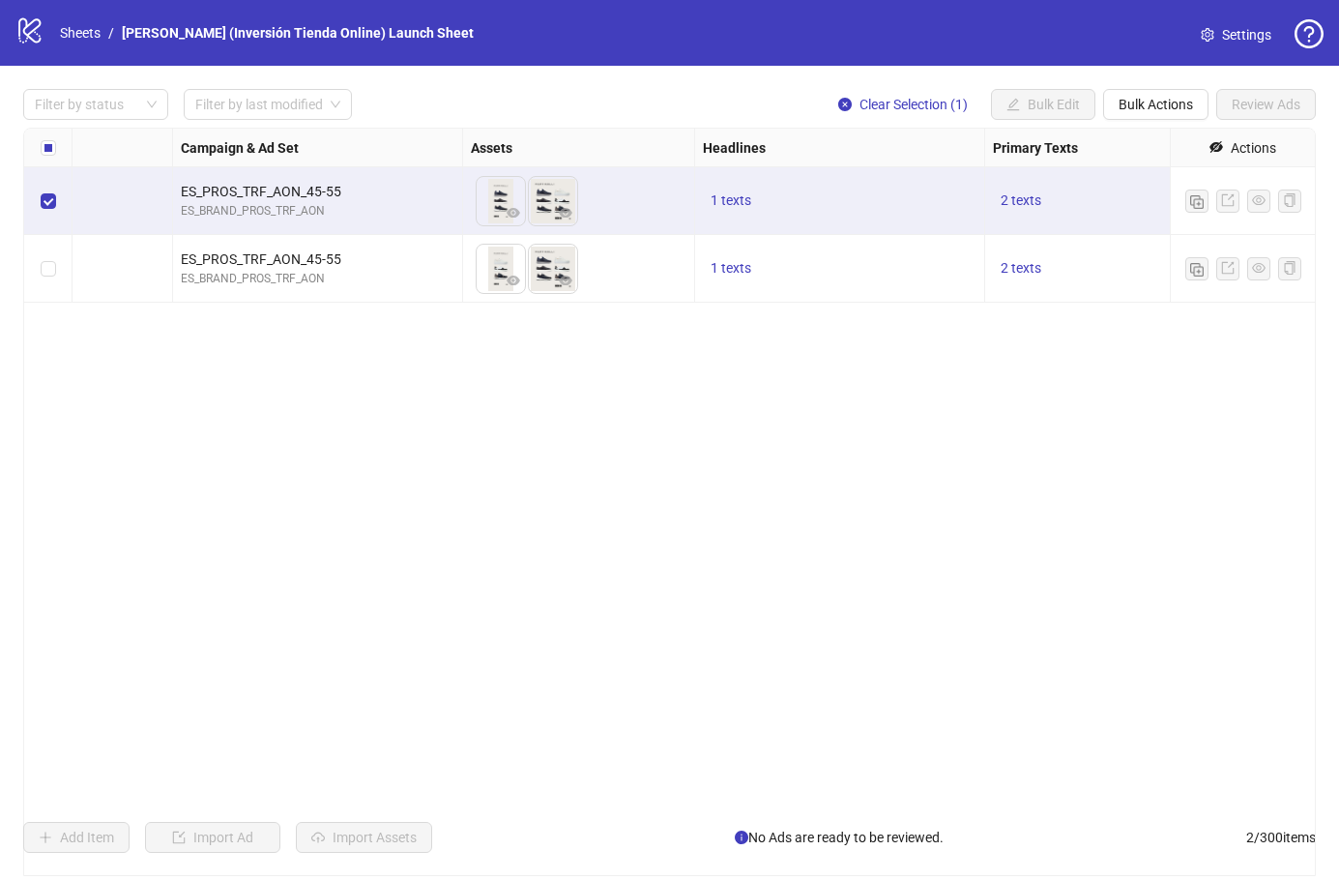
click at [917, 113] on button "Clear Selection (1)" at bounding box center [903, 104] width 160 height 31
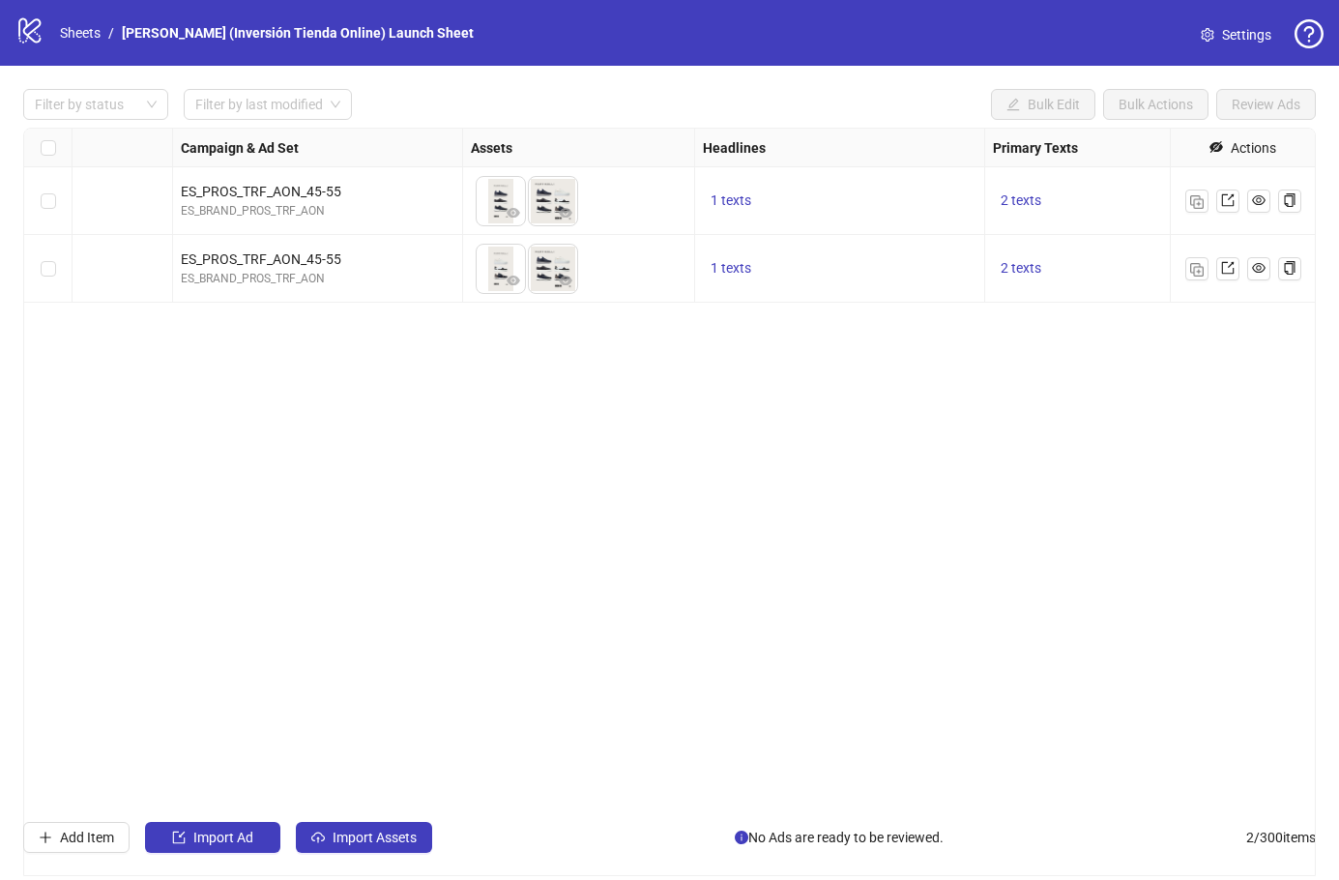
click at [335, 36] on link "[PERSON_NAME] (Inversión Tienda Online) Launch Sheet" at bounding box center [298, 32] width 360 height 21
click at [95, 34] on link "Sheets" at bounding box center [80, 32] width 48 height 21
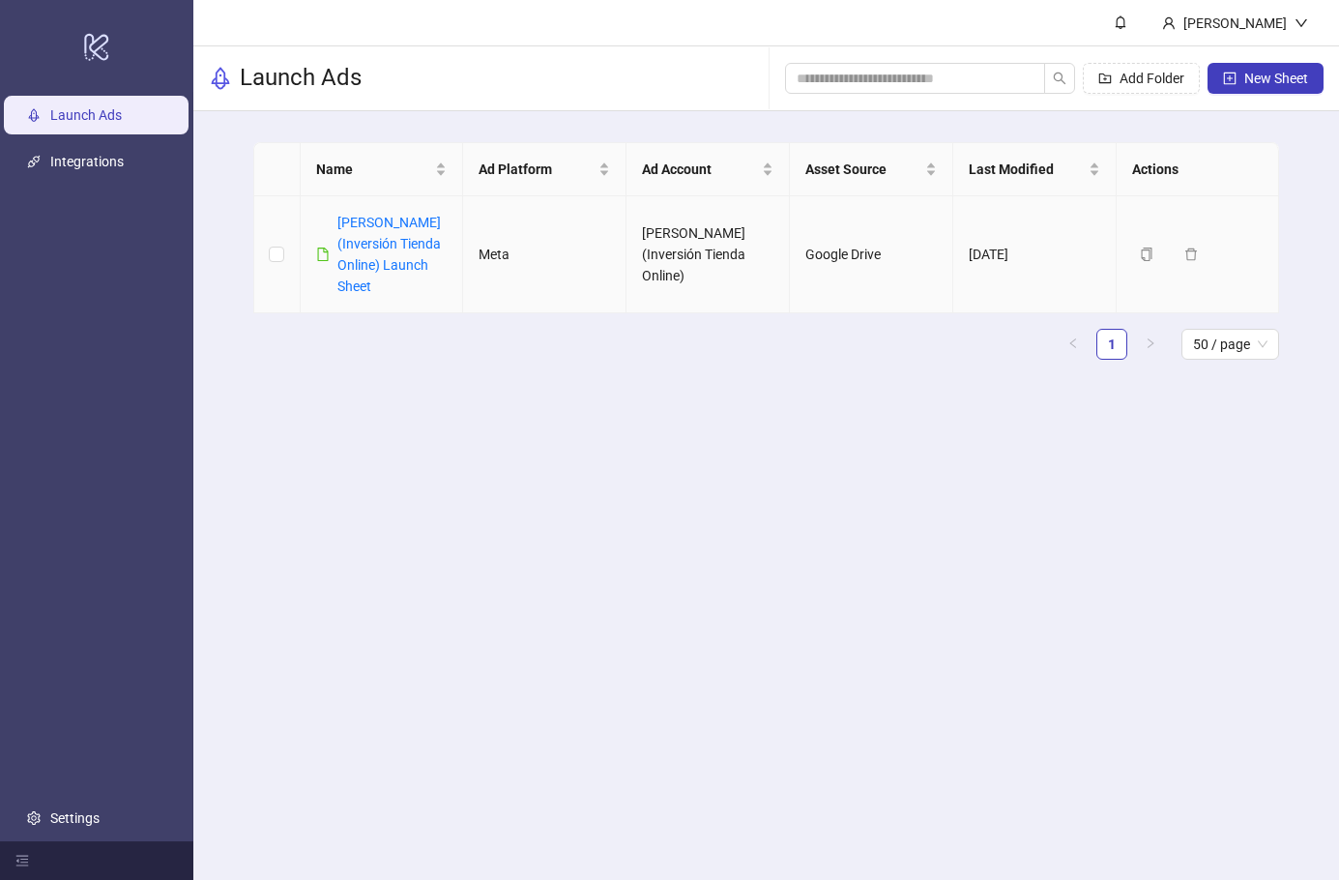
click at [388, 262] on link "Martinelli (Inversión Tienda Online) Launch Sheet" at bounding box center [388, 254] width 103 height 79
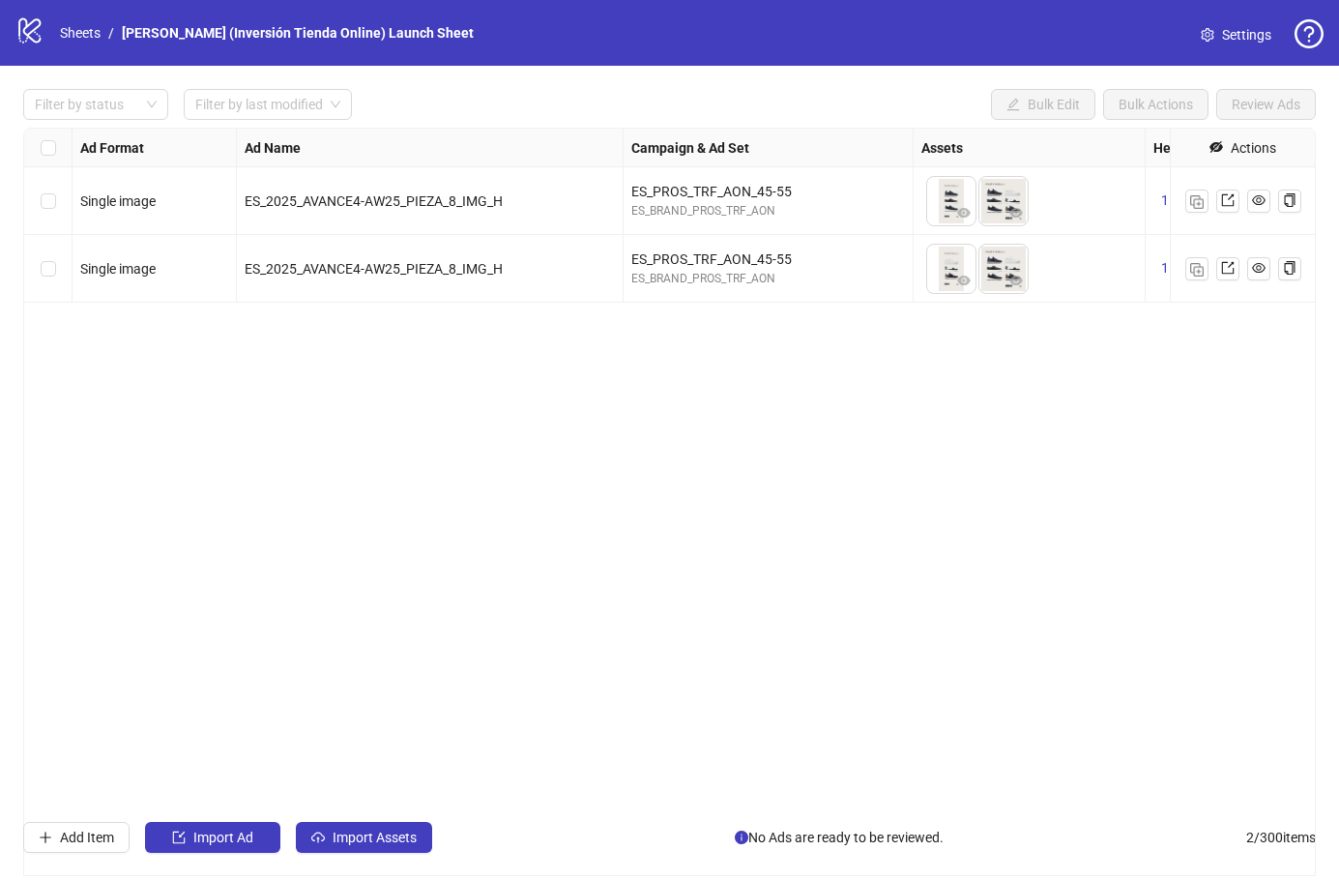
click at [1257, 211] on span at bounding box center [1259, 200] width 14 height 21
click at [1194, 208] on img "button" at bounding box center [1197, 202] width 14 height 14
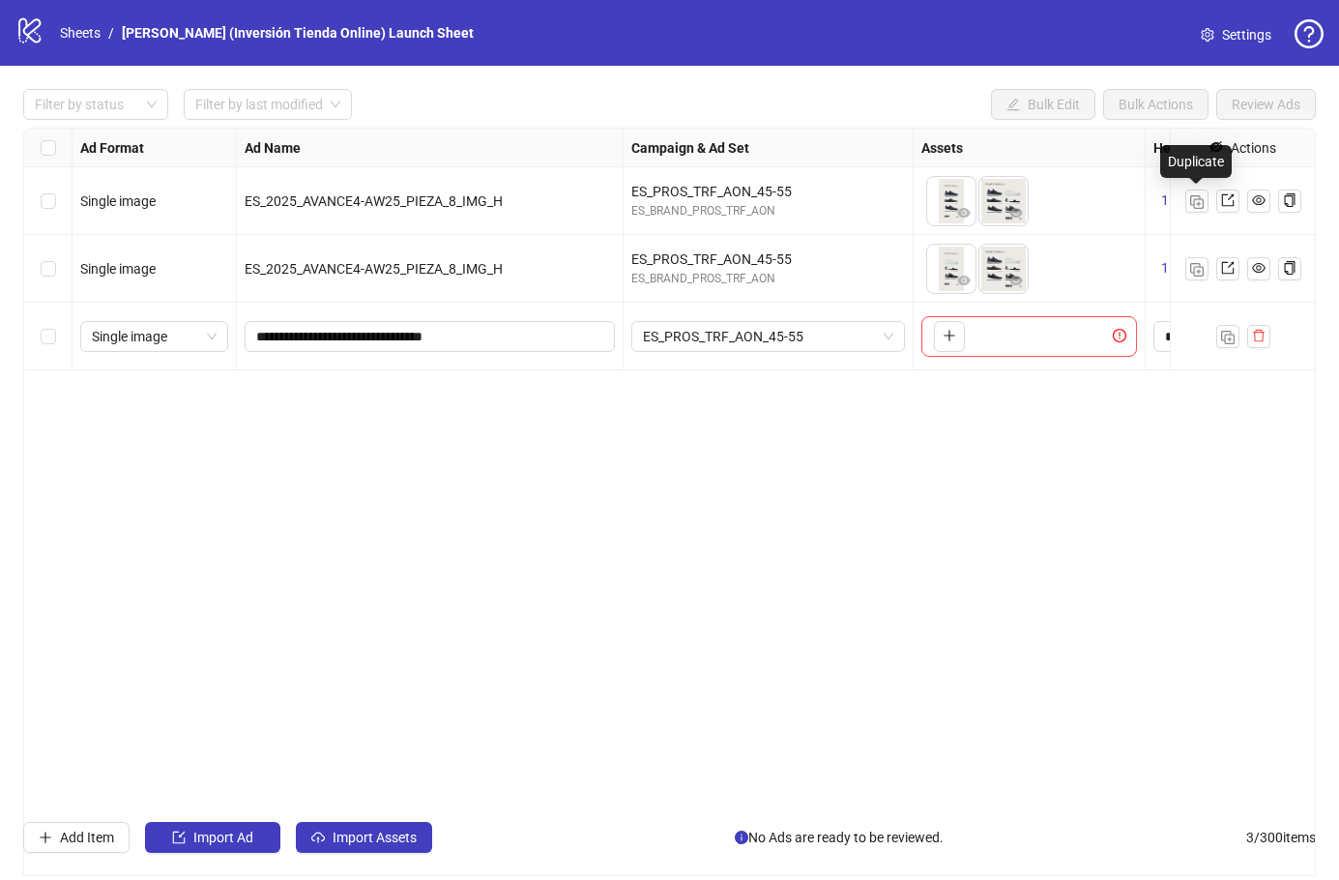
click at [946, 345] on button "button" at bounding box center [949, 336] width 31 height 31
click at [966, 329] on icon "close-circle" at bounding box center [964, 323] width 14 height 14
click at [951, 345] on button "button" at bounding box center [949, 336] width 31 height 31
click at [992, 347] on button "button" at bounding box center [1001, 336] width 31 height 31
click at [151, 341] on span "Single image" at bounding box center [154, 336] width 125 height 29
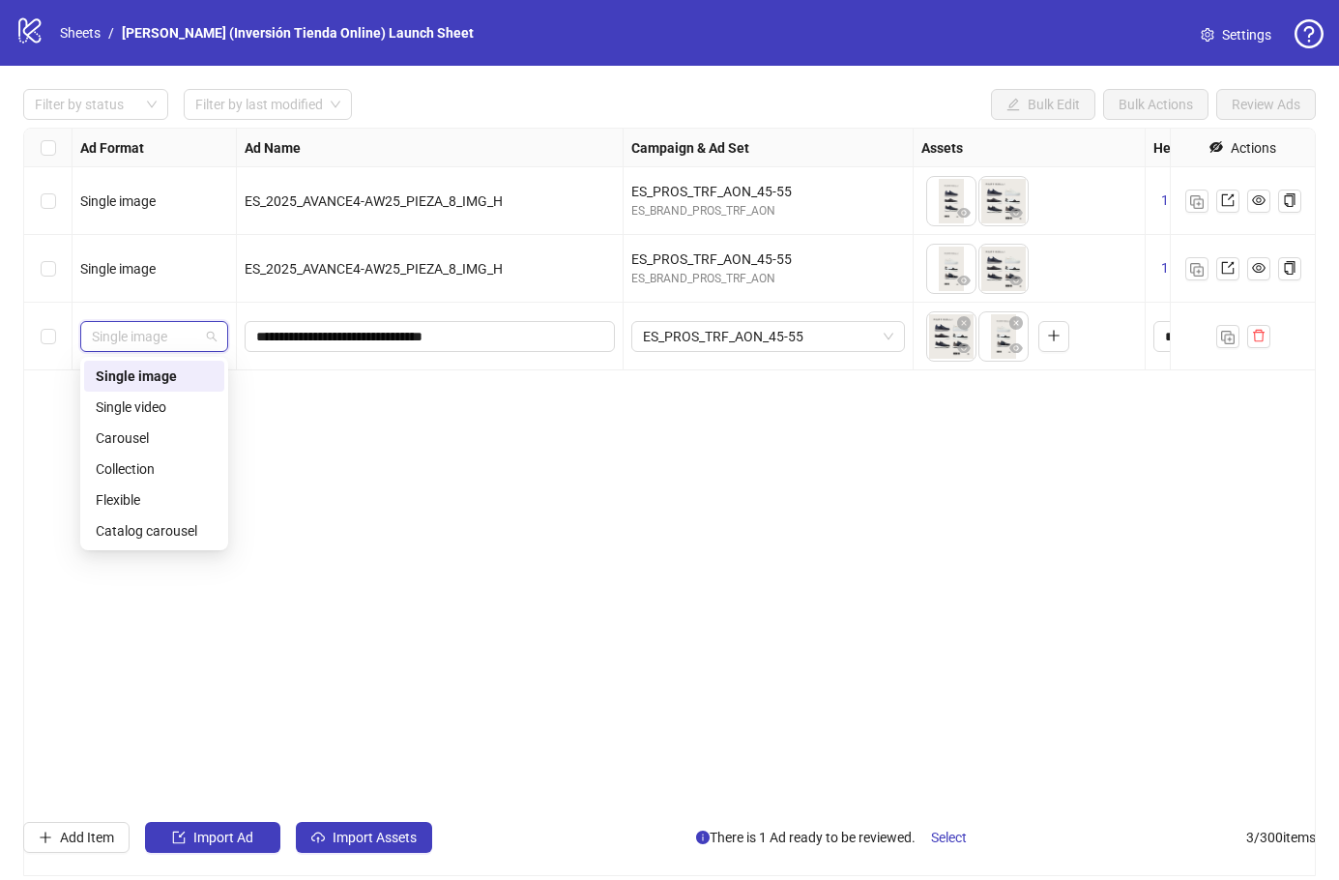
click at [307, 525] on div "**********" at bounding box center [669, 502] width 1293 height 748
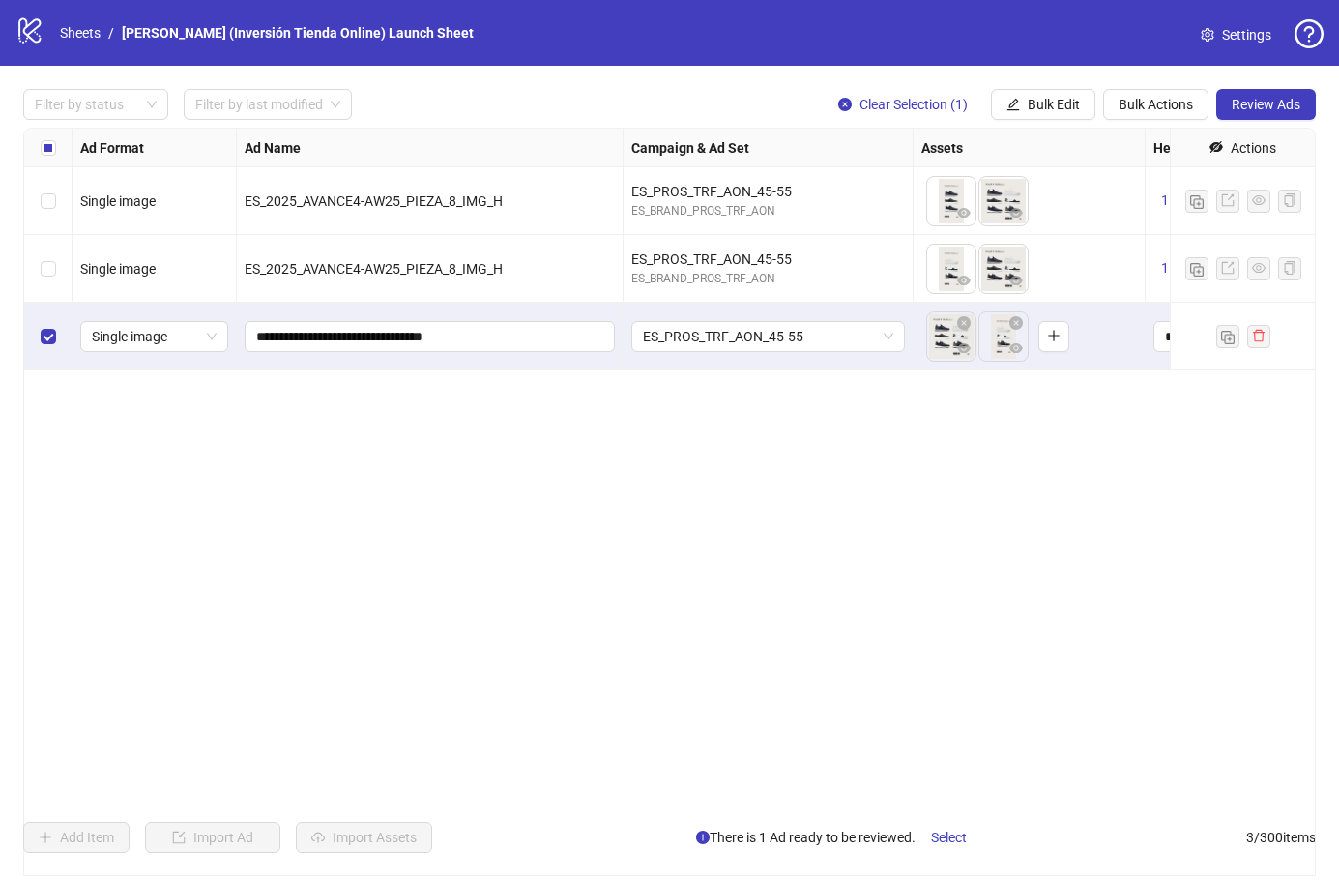
click at [1060, 109] on span "Bulk Edit" at bounding box center [1054, 104] width 52 height 15
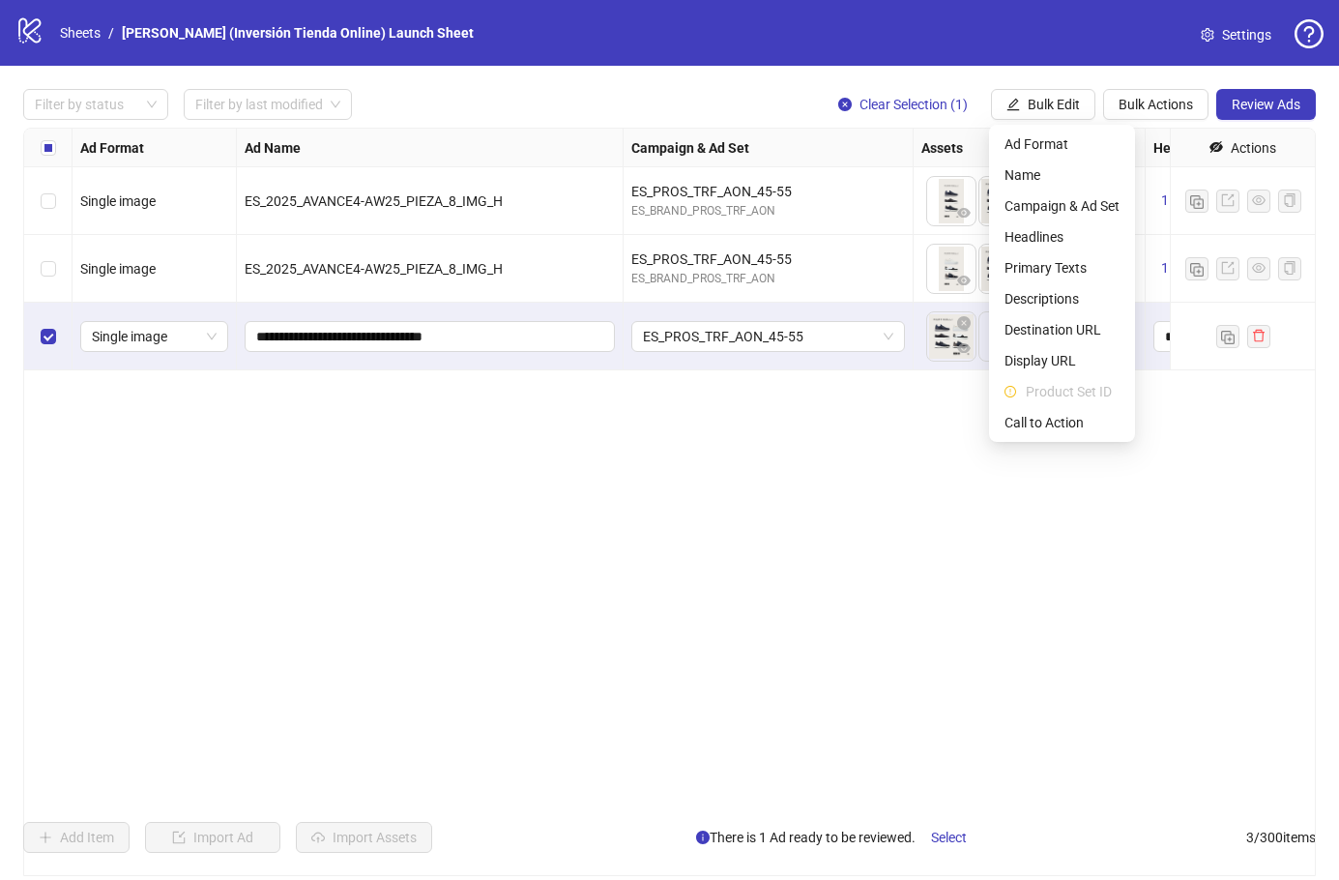
click at [1057, 146] on span "Ad Format" at bounding box center [1062, 143] width 115 height 21
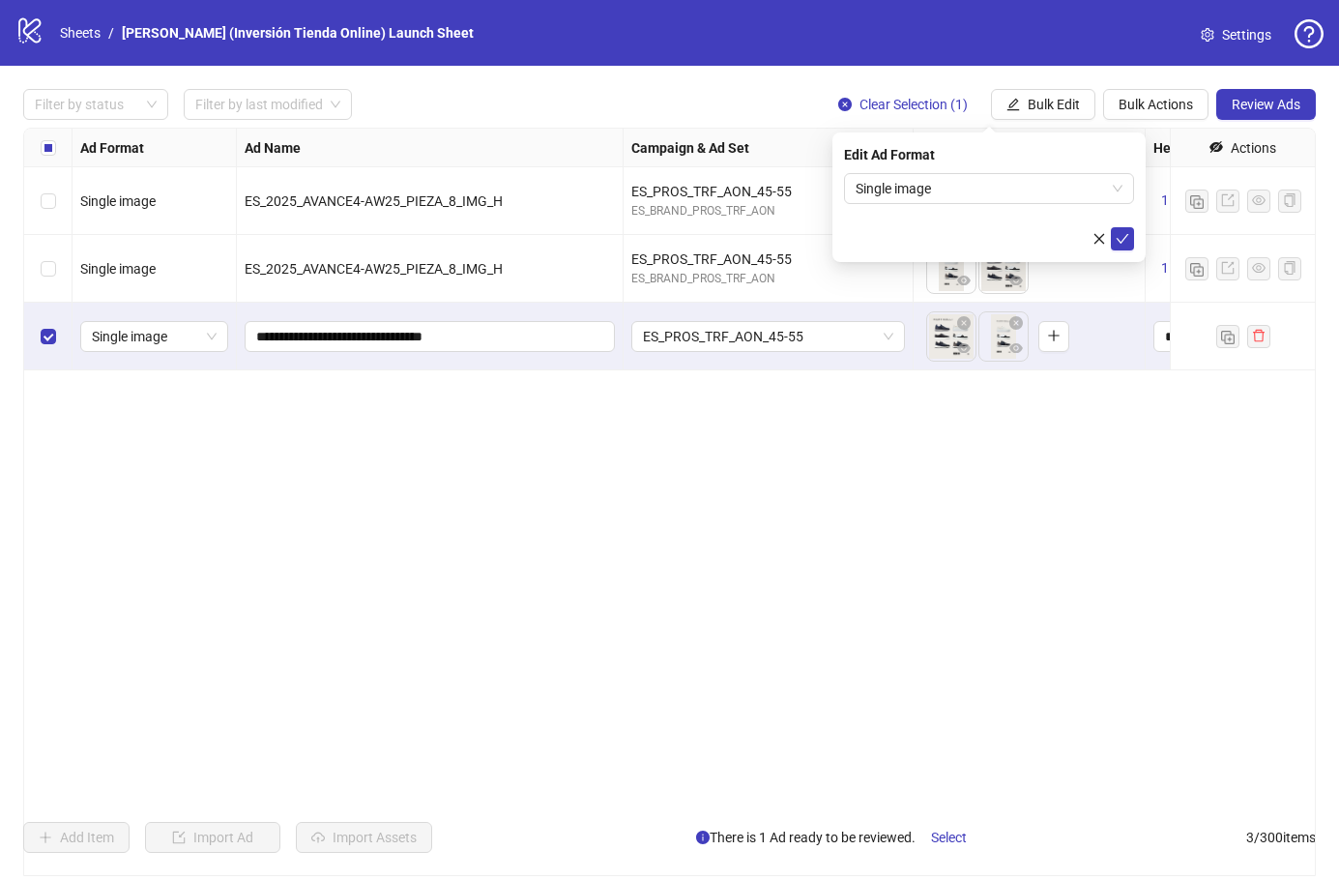
click at [1106, 196] on span "Single image" at bounding box center [989, 188] width 267 height 29
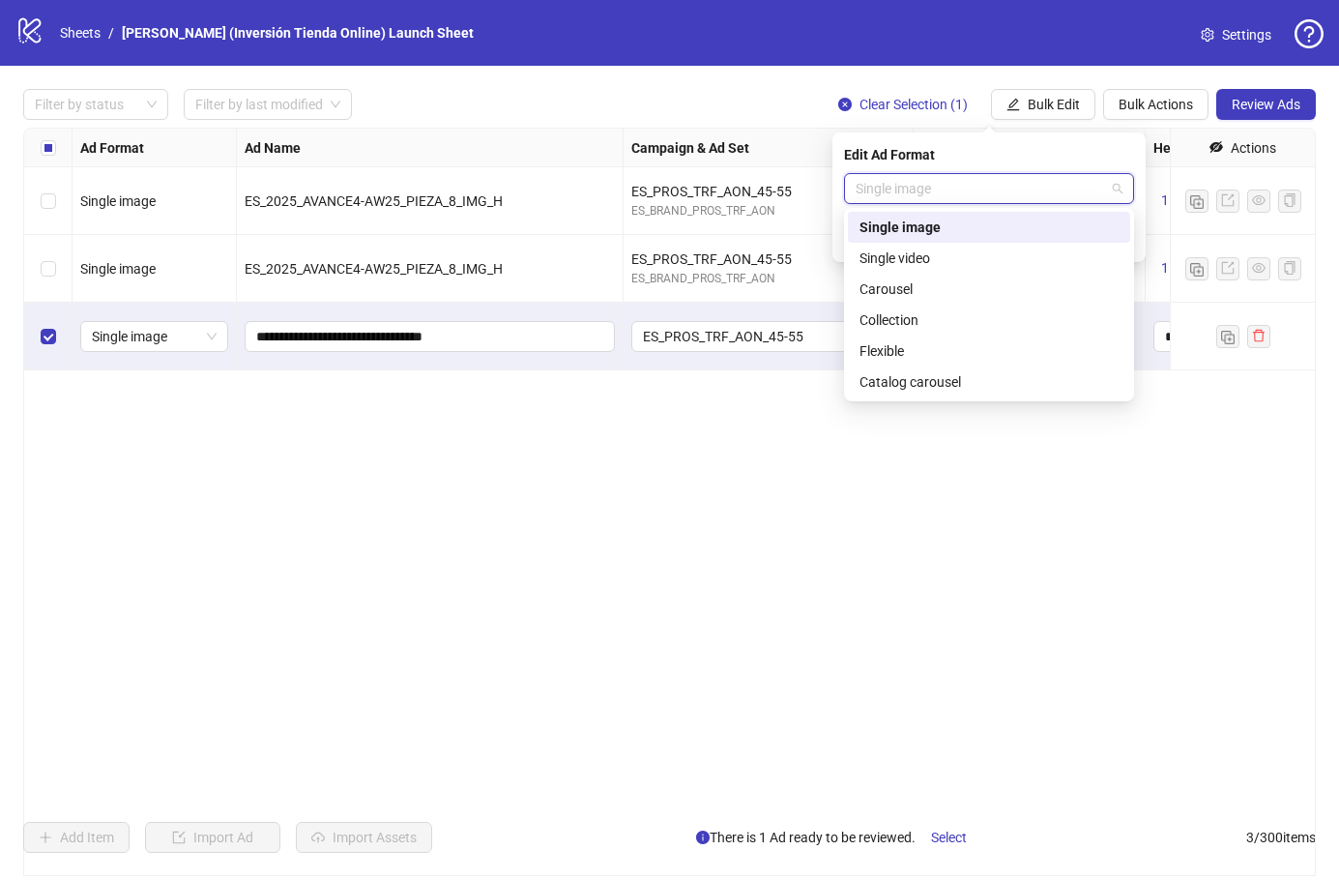
click at [1051, 472] on div "**********" at bounding box center [669, 502] width 1293 height 748
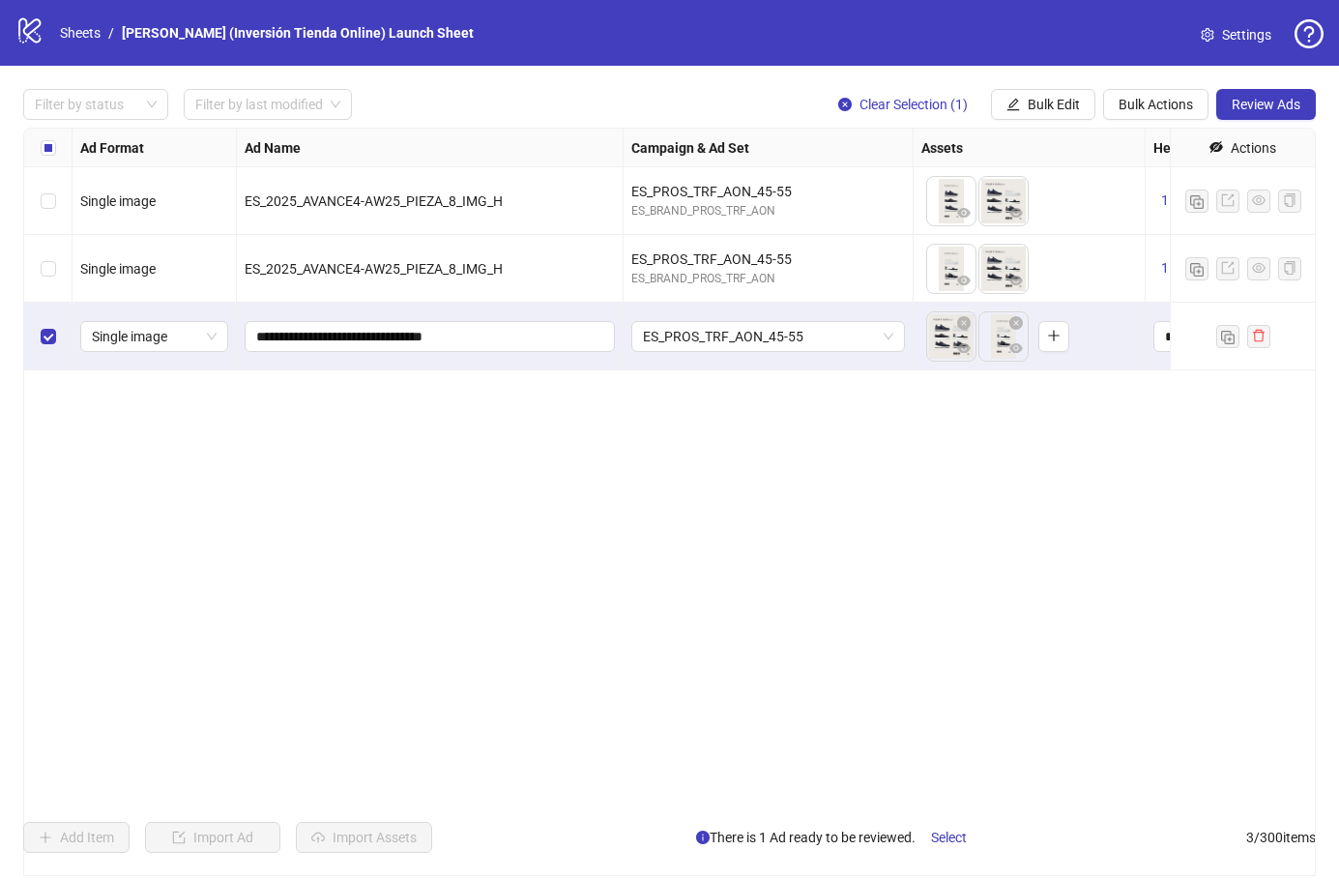
click at [1053, 108] on span "Bulk Edit" at bounding box center [1054, 104] width 52 height 15
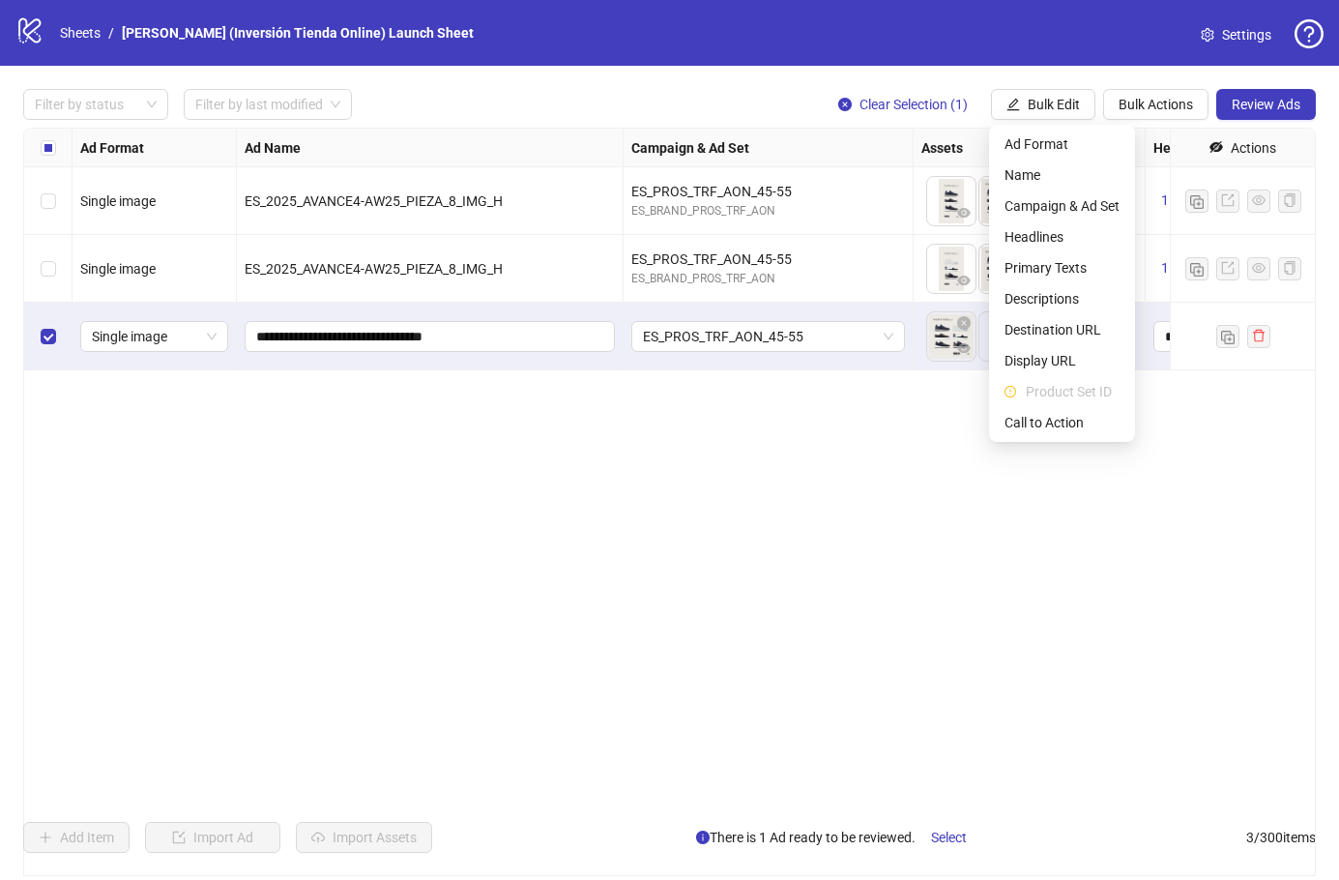
click at [1101, 210] on span "Campaign & Ad Set" at bounding box center [1062, 205] width 115 height 21
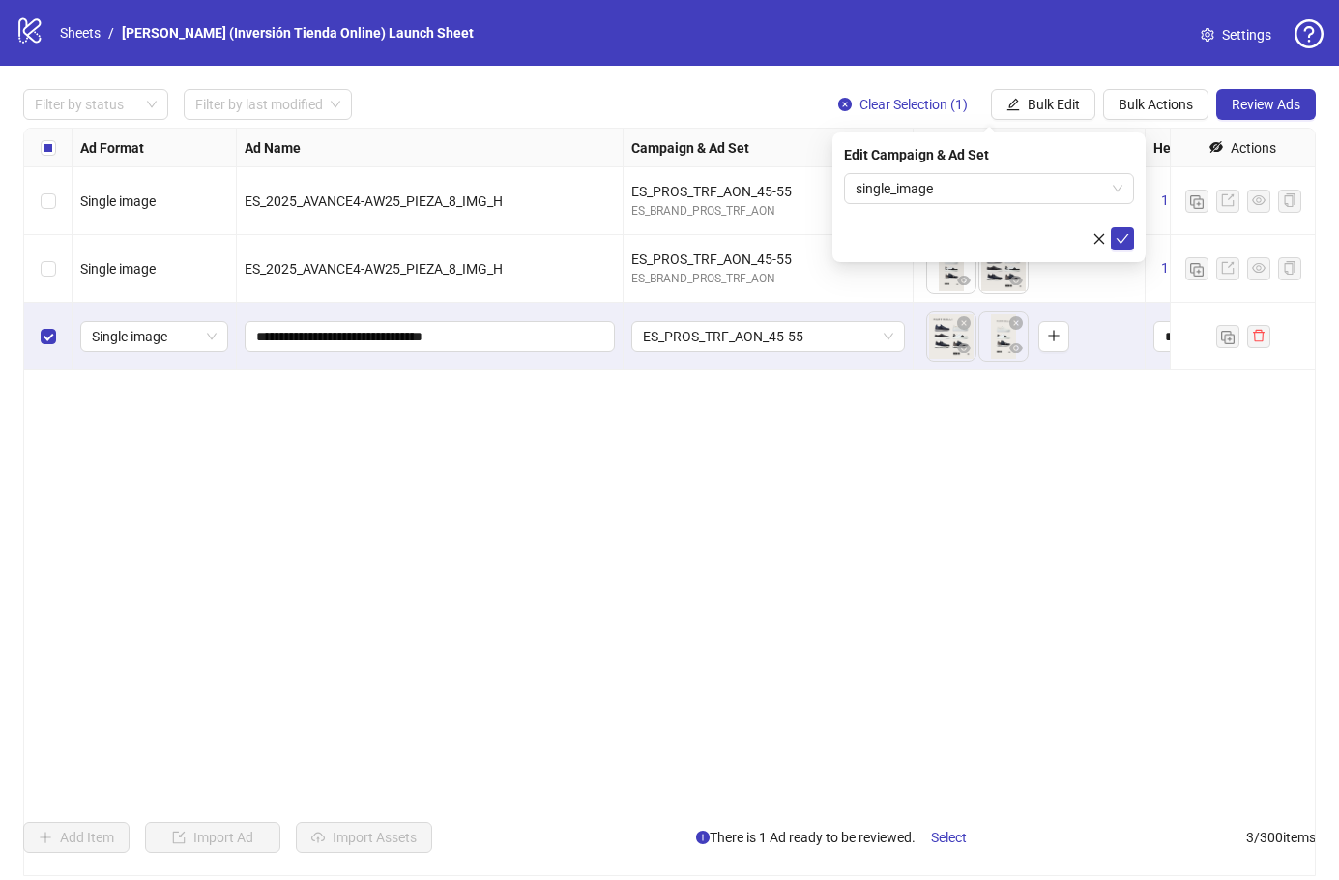
click at [1092, 195] on span "single_image" at bounding box center [989, 188] width 267 height 29
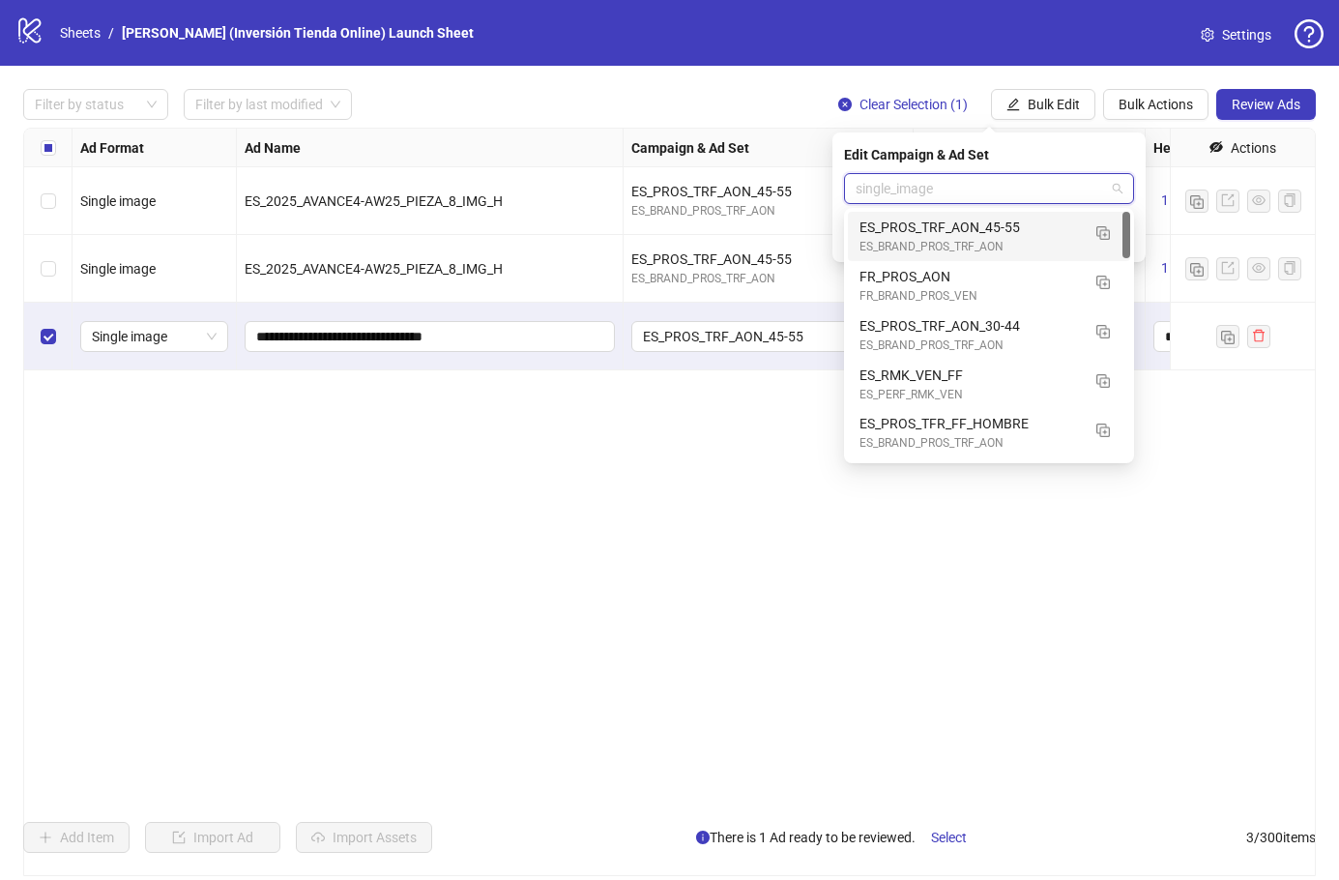
click at [1096, 174] on span "single_image" at bounding box center [989, 188] width 267 height 29
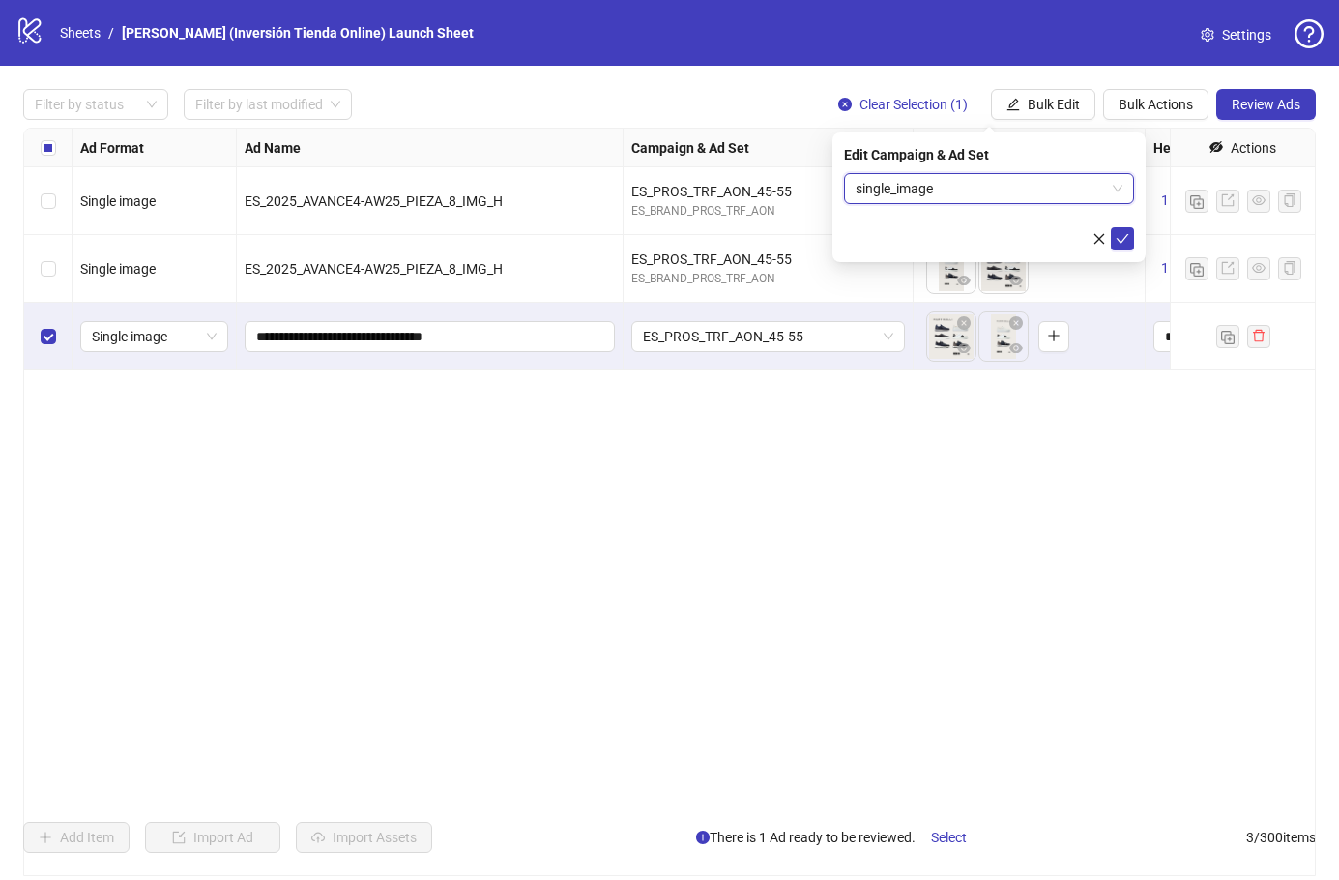
click at [1092, 171] on div "Edit Campaign & Ad Set single_image single_image" at bounding box center [988, 197] width 313 height 130
click at [1096, 243] on icon "close" at bounding box center [1099, 239] width 14 height 14
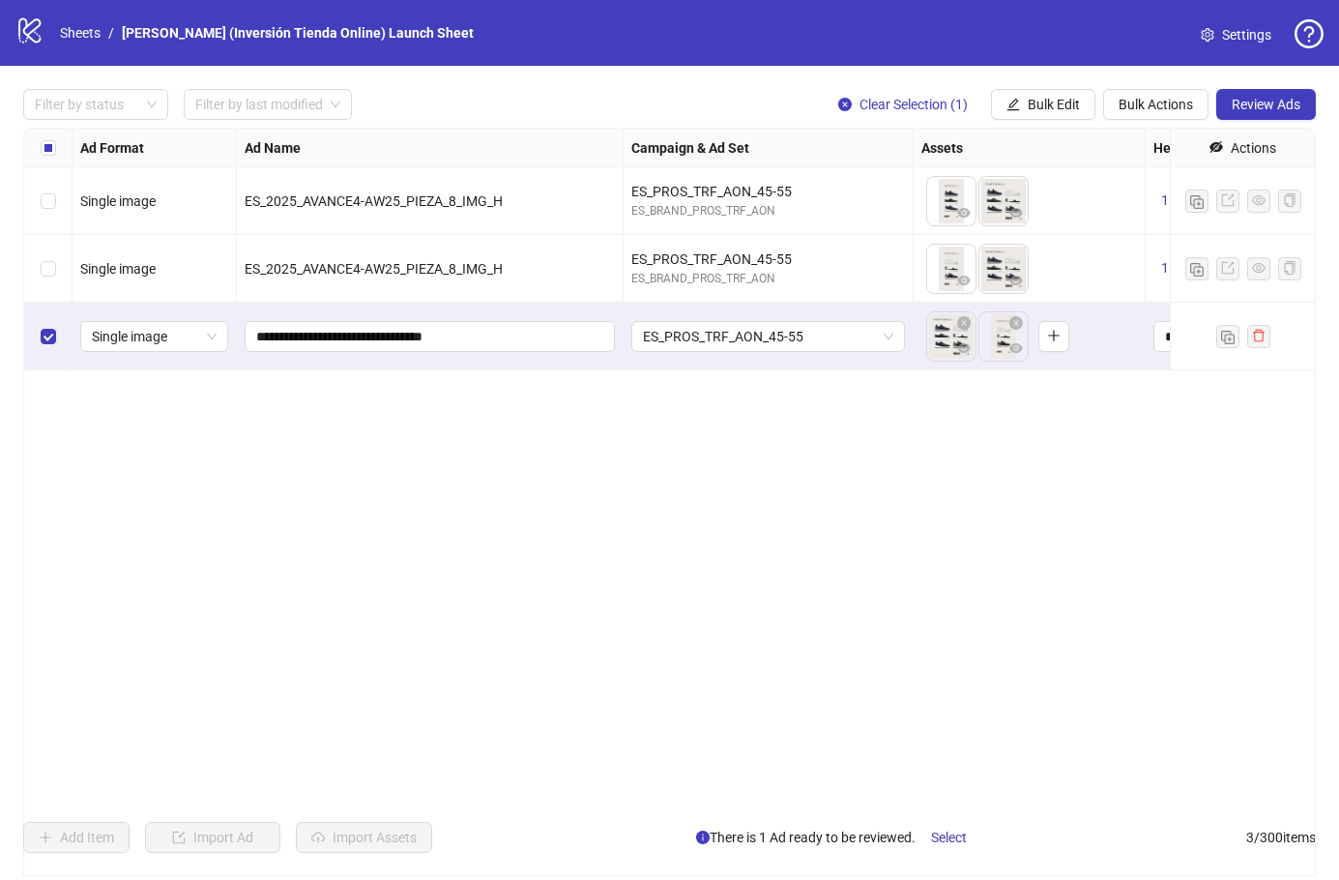
click at [1067, 106] on span "Bulk Edit" at bounding box center [1054, 104] width 52 height 15
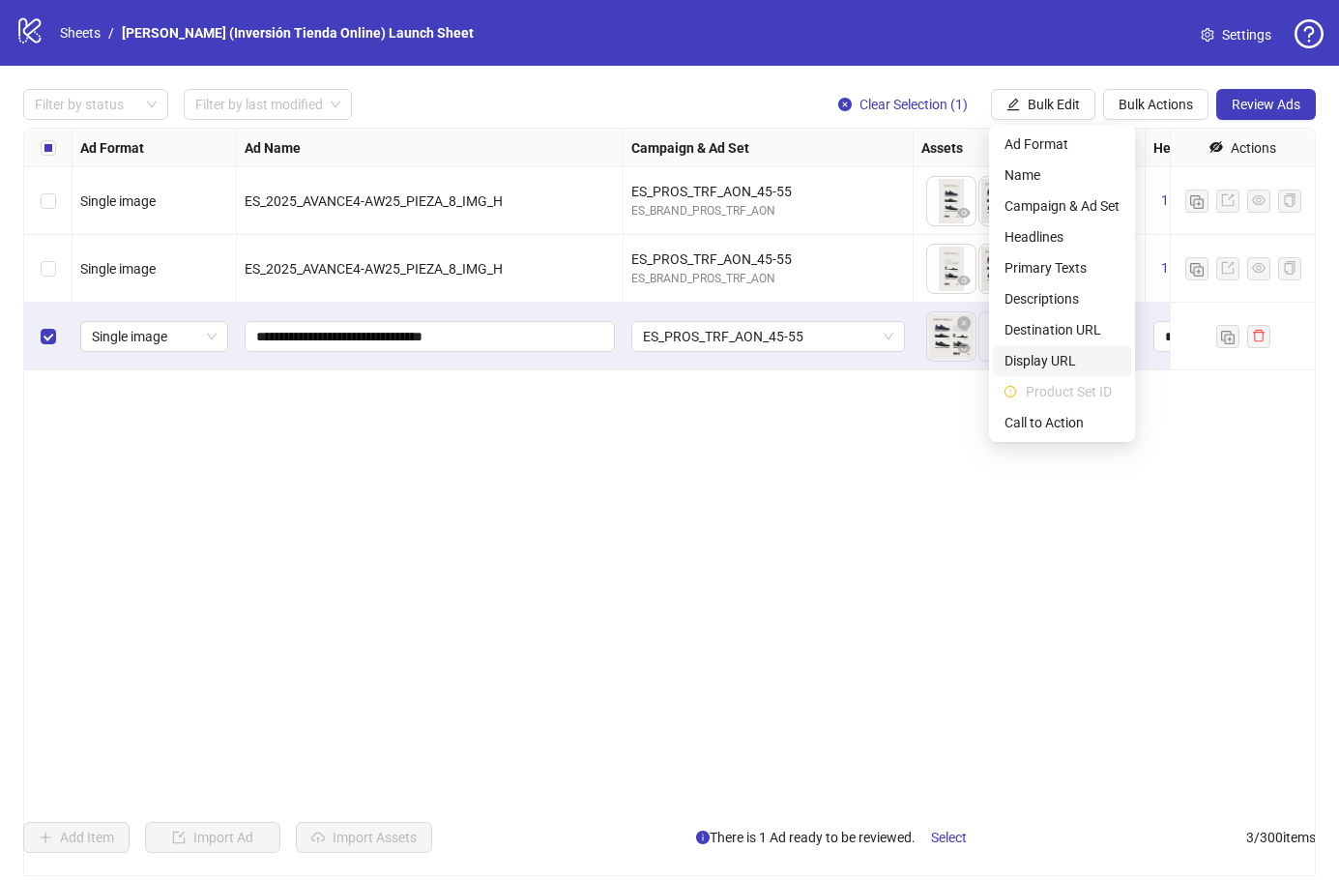
click at [1074, 357] on span "Display URL" at bounding box center [1062, 360] width 115 height 21
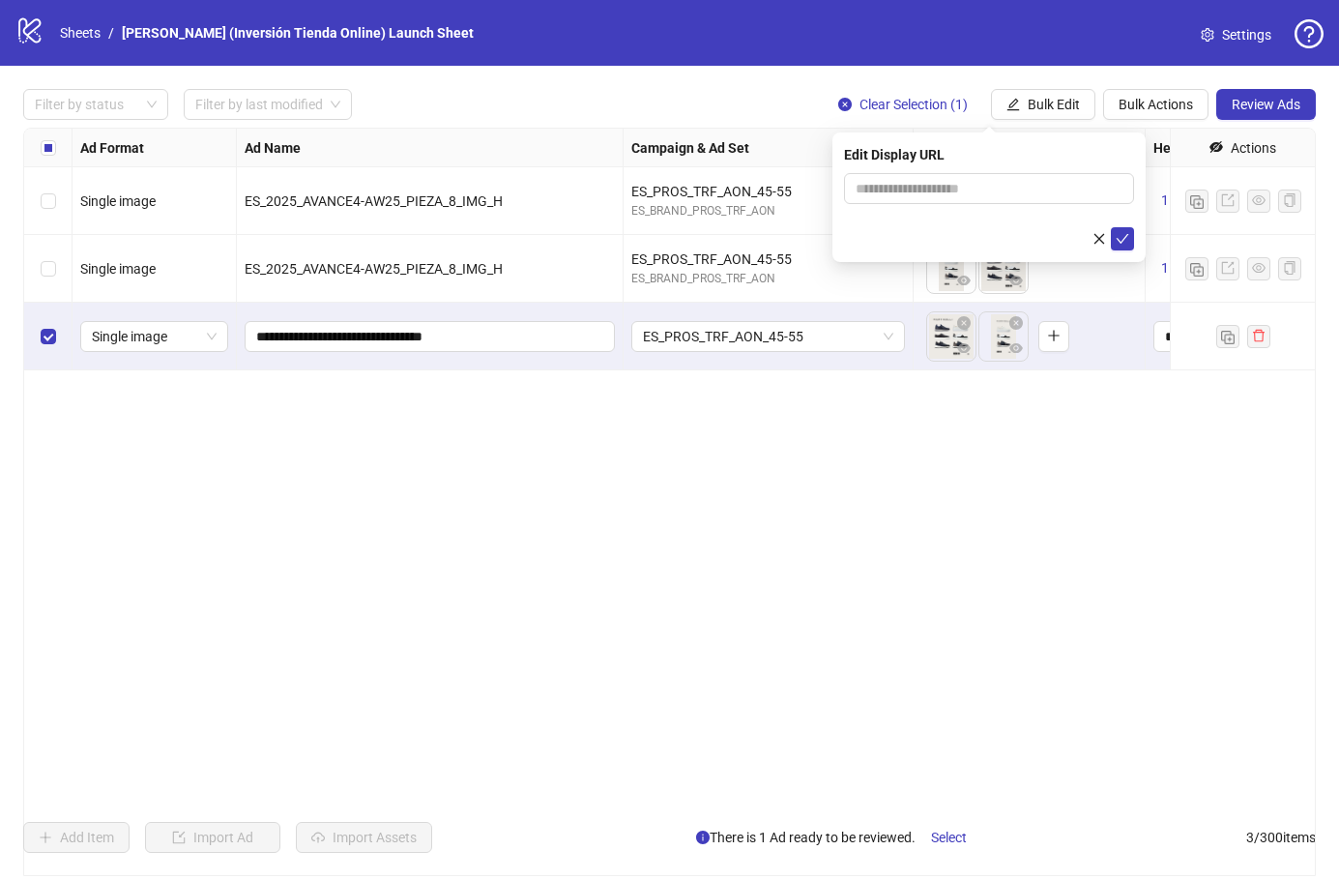
click at [1095, 239] on icon "close" at bounding box center [1099, 239] width 14 height 14
click at [1063, 113] on button "Bulk Edit" at bounding box center [1043, 104] width 104 height 31
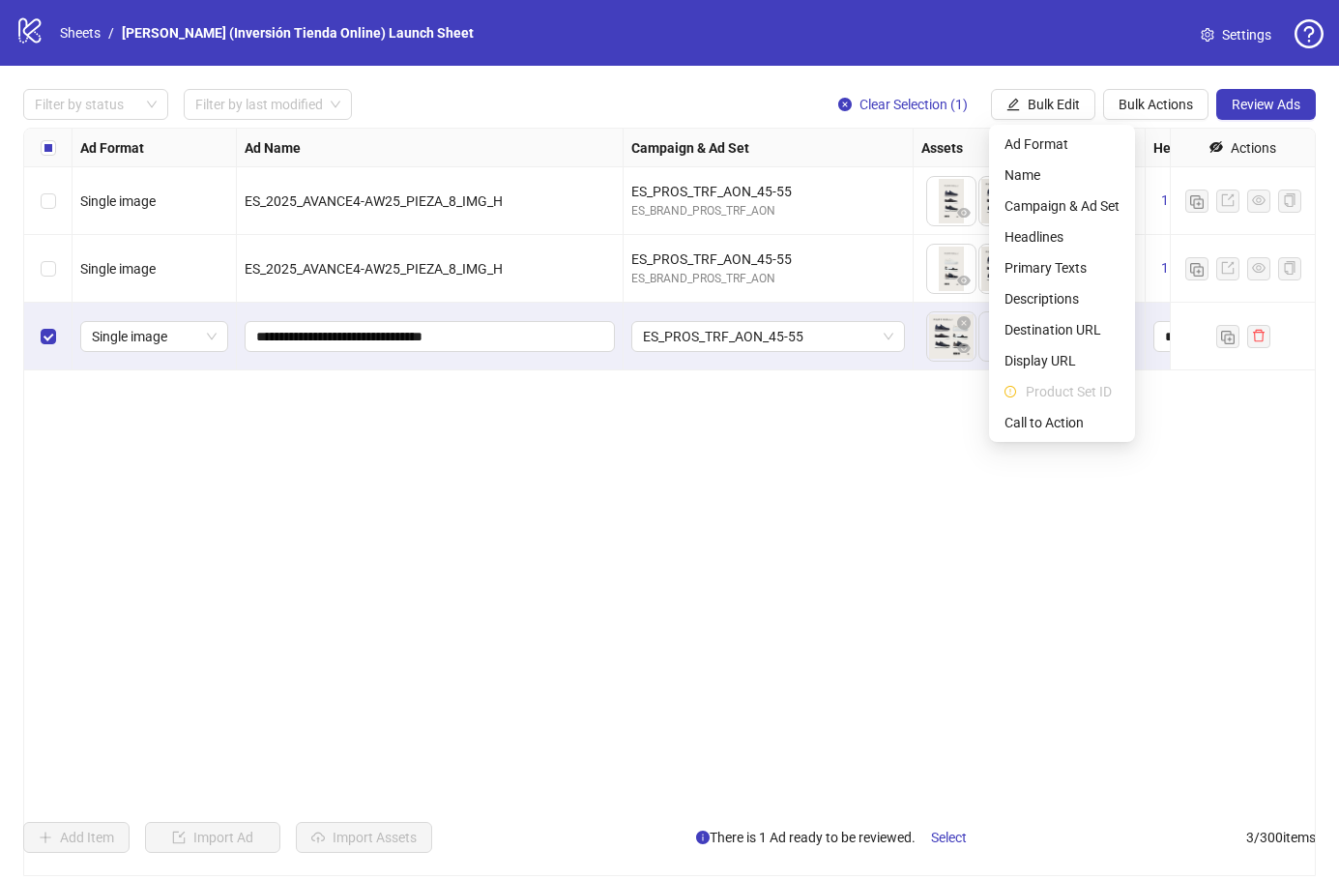
click at [1051, 392] on span "Product Set ID" at bounding box center [1073, 391] width 94 height 21
click at [1073, 503] on div "**********" at bounding box center [669, 502] width 1293 height 748
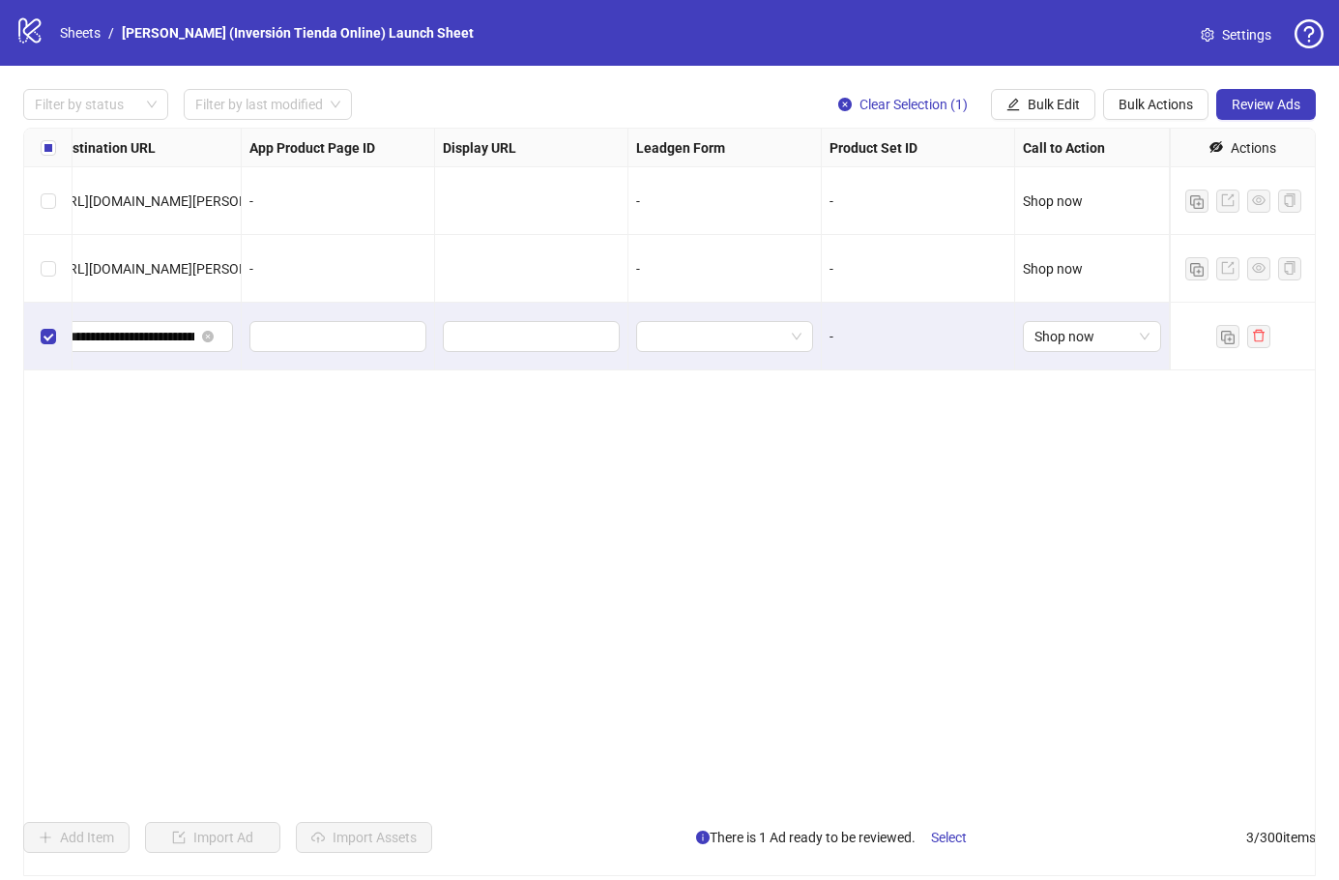
scroll to position [0, 1871]
click at [1091, 415] on div "**********" at bounding box center [669, 502] width 1293 height 748
click at [1262, 110] on span "Review Ads" at bounding box center [1266, 104] width 69 height 15
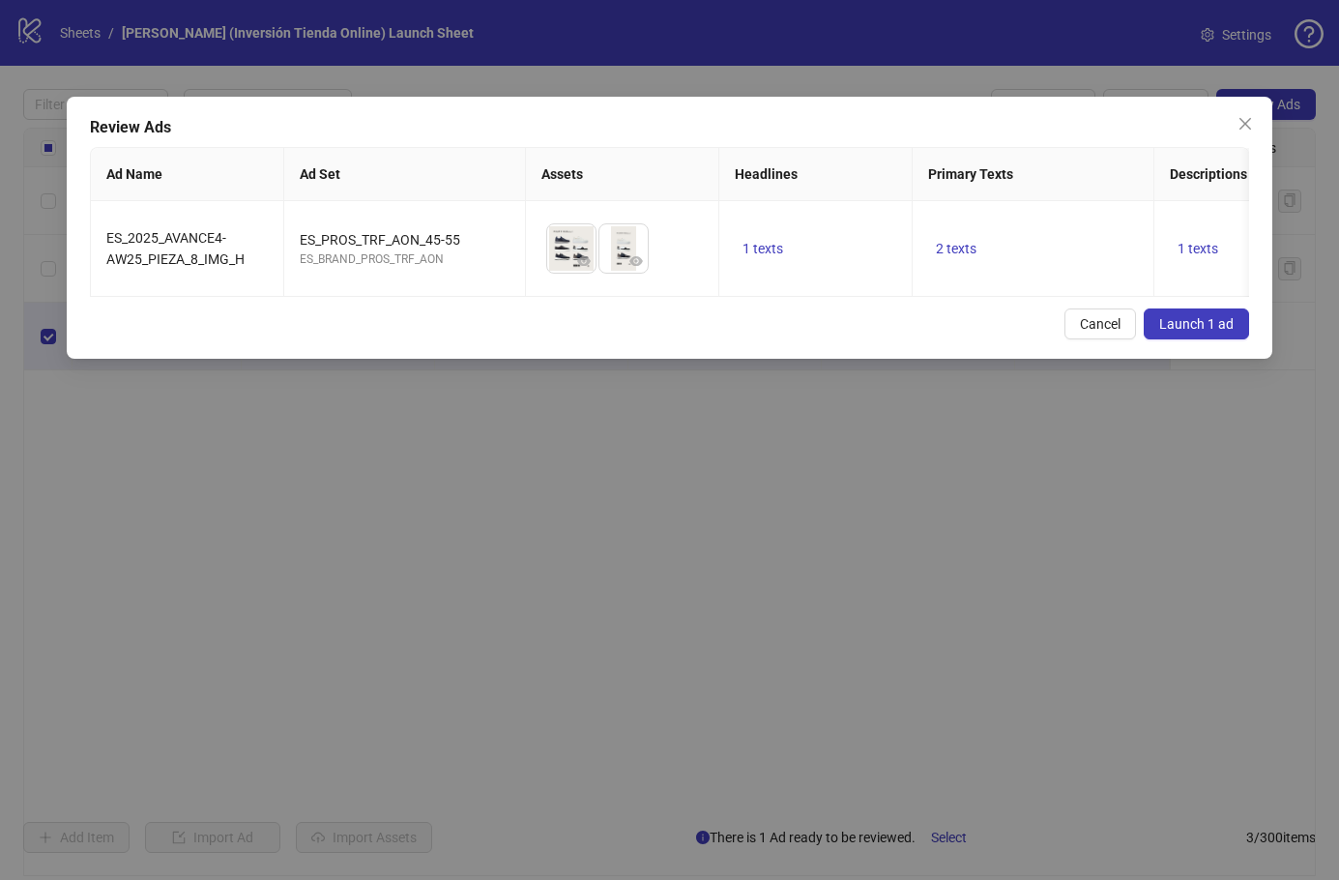
click at [1202, 325] on span "Launch 1 ad" at bounding box center [1196, 323] width 74 height 15
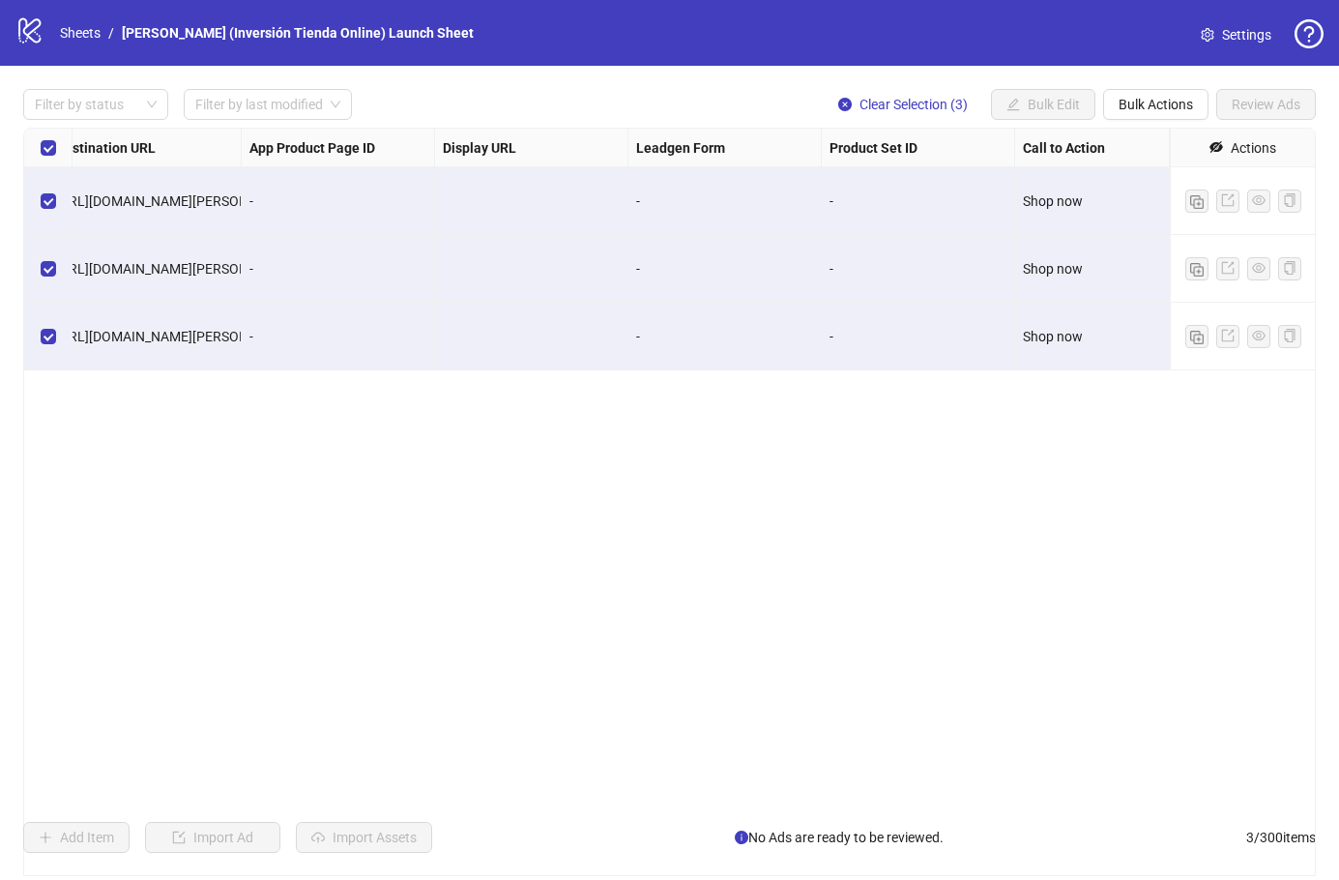
click at [40, 30] on icon "logo/logo-mobile" at bounding box center [29, 29] width 29 height 29
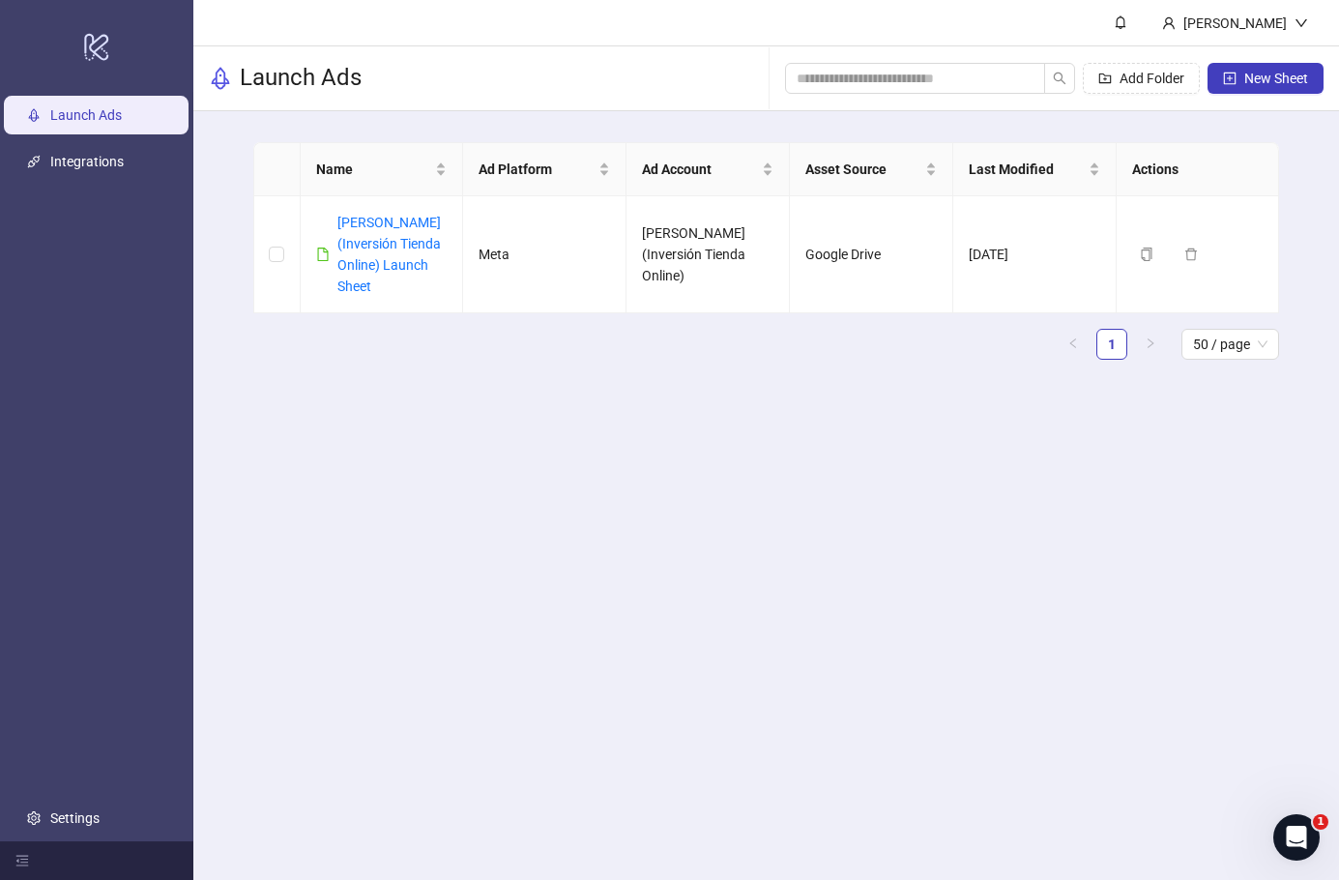
click at [665, 282] on td "[PERSON_NAME] (Inversión Tienda Online)" at bounding box center [707, 254] width 163 height 117
click at [398, 256] on link "[PERSON_NAME] (Inversión Tienda Online) Launch Sheet" at bounding box center [388, 254] width 103 height 79
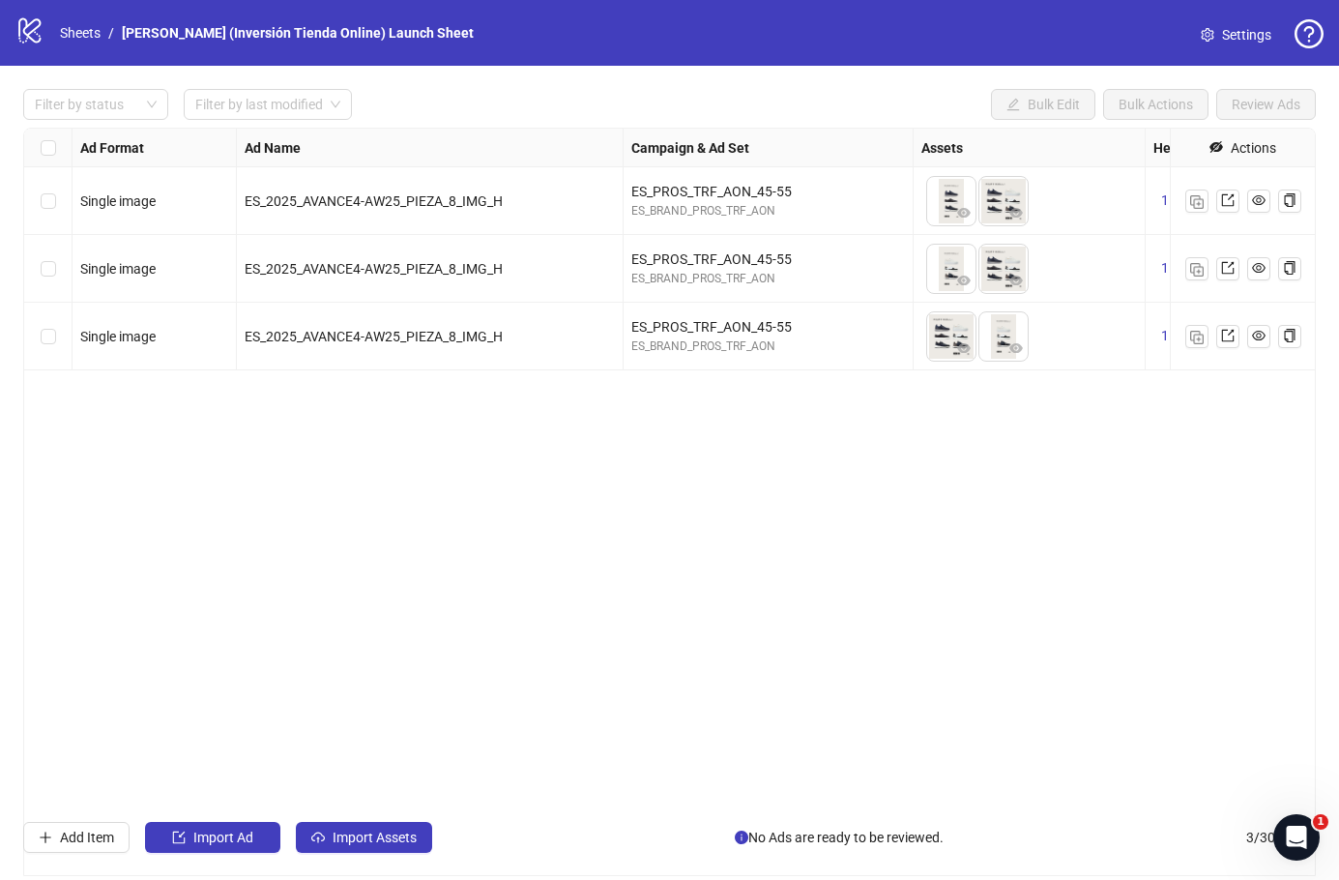
click at [1233, 48] on link "Settings" at bounding box center [1236, 34] width 102 height 31
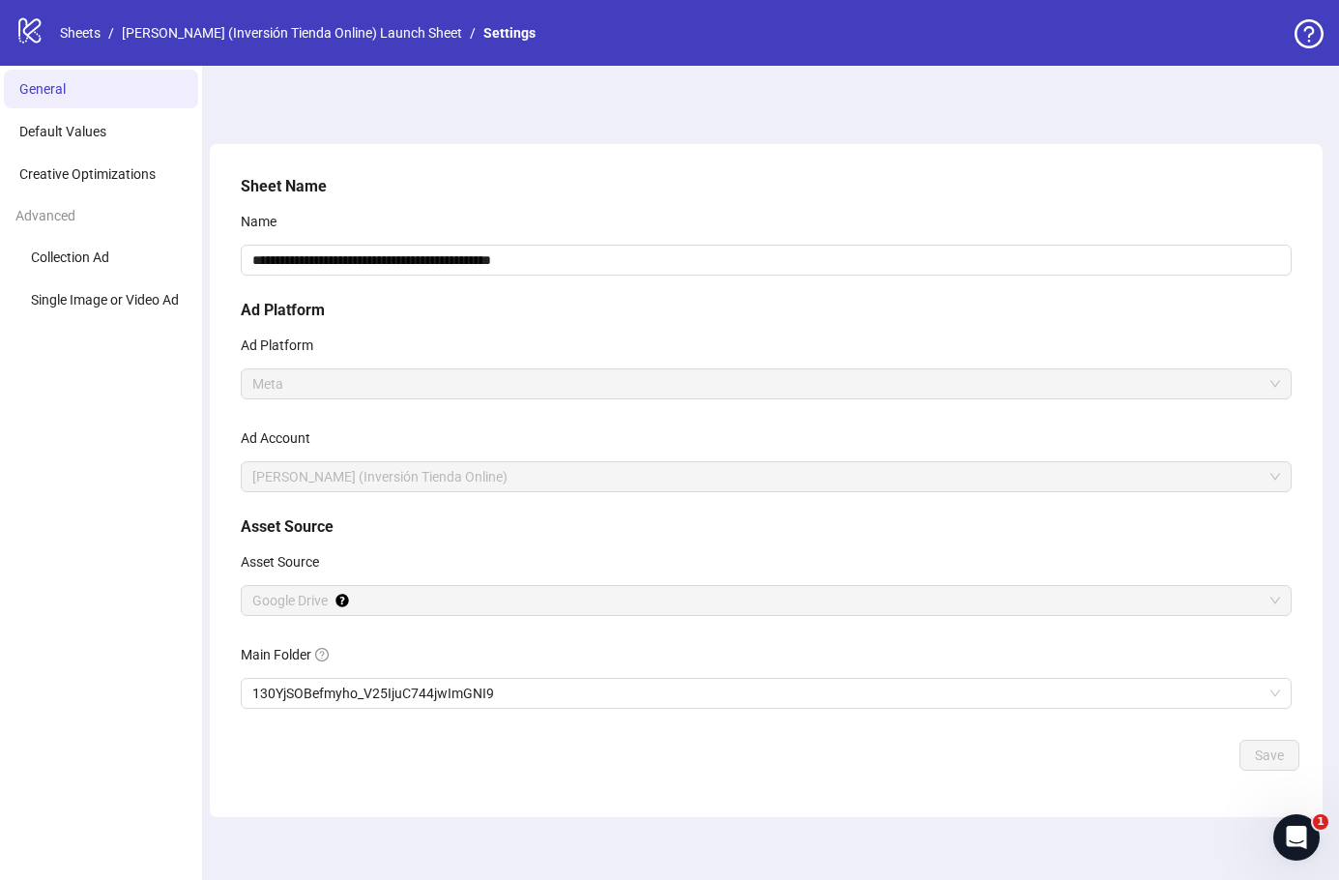
click at [121, 185] on li "Creative Optimizations" at bounding box center [101, 174] width 194 height 39
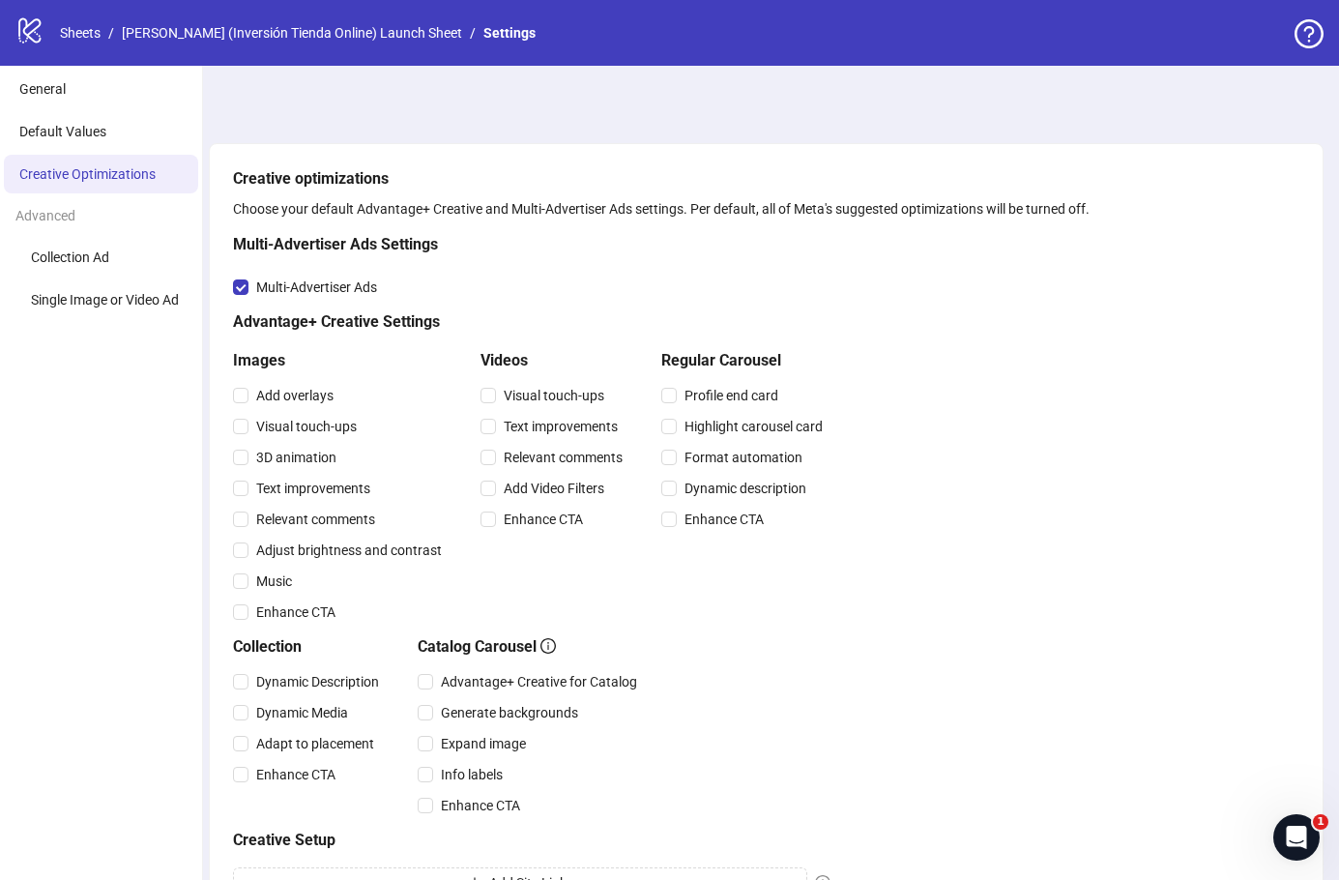
click at [118, 262] on li "Collection Ad" at bounding box center [101, 257] width 194 height 39
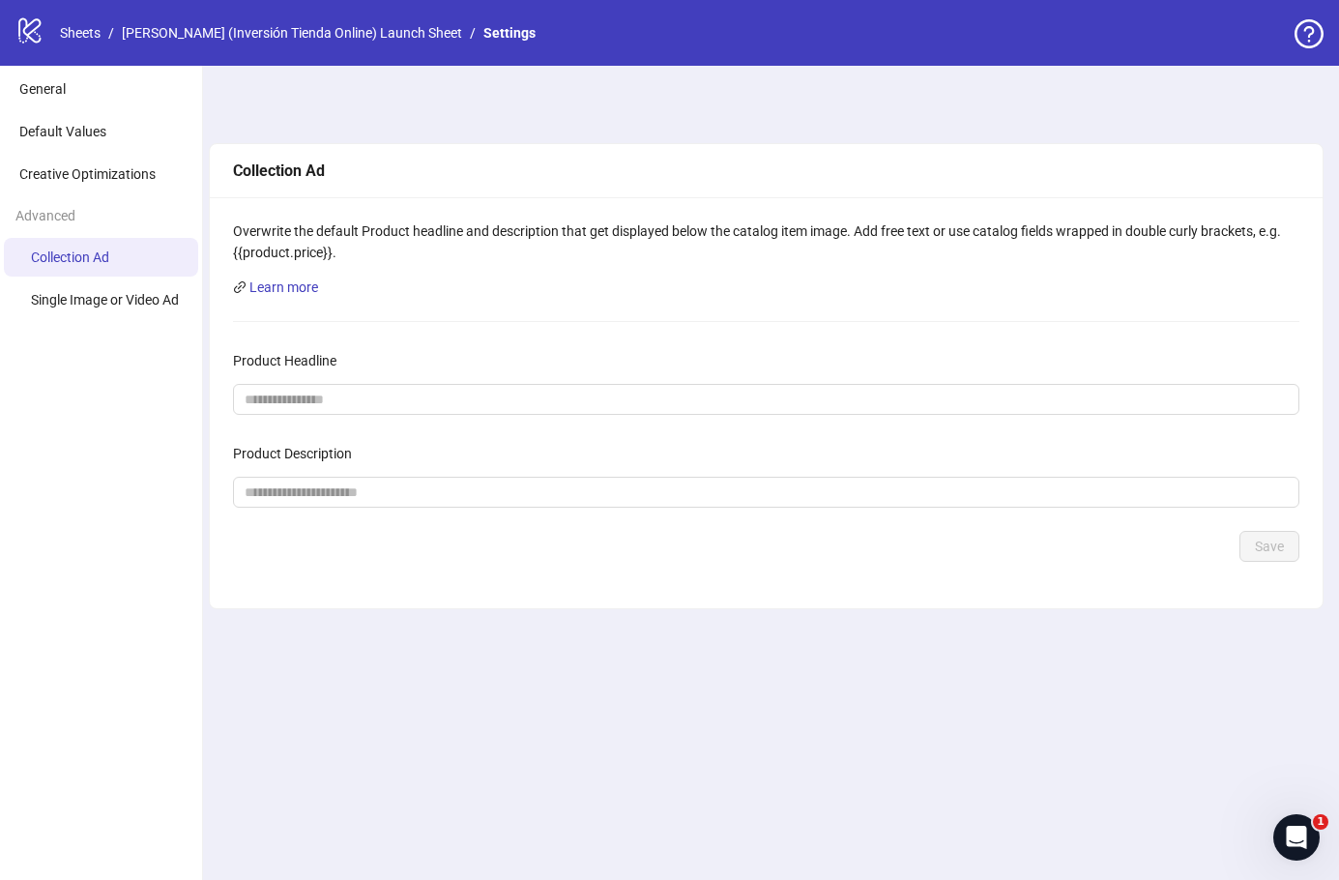
click at [161, 306] on span "Single Image or Video Ad" at bounding box center [105, 299] width 148 height 15
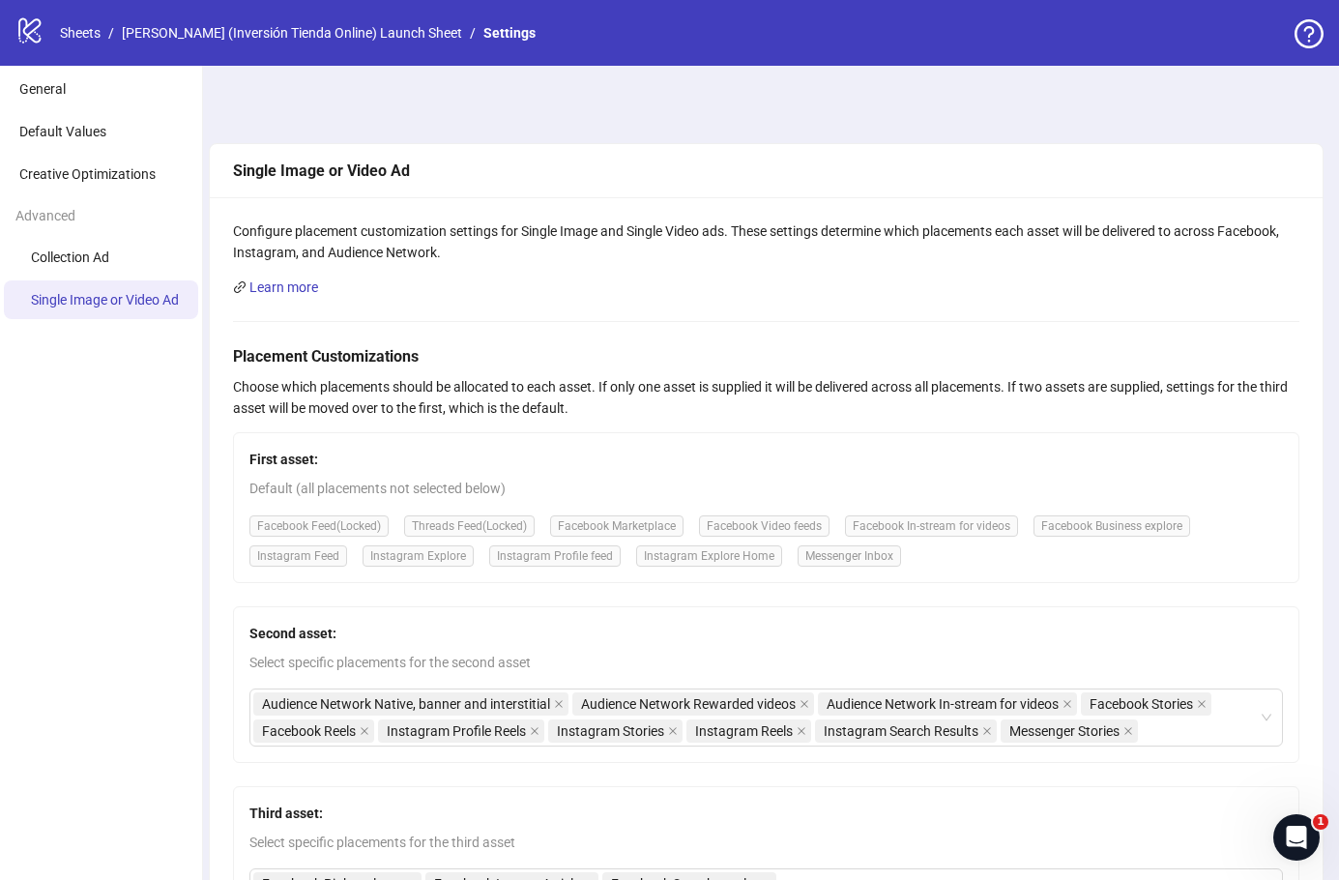
click at [73, 96] on li "General" at bounding box center [101, 89] width 194 height 39
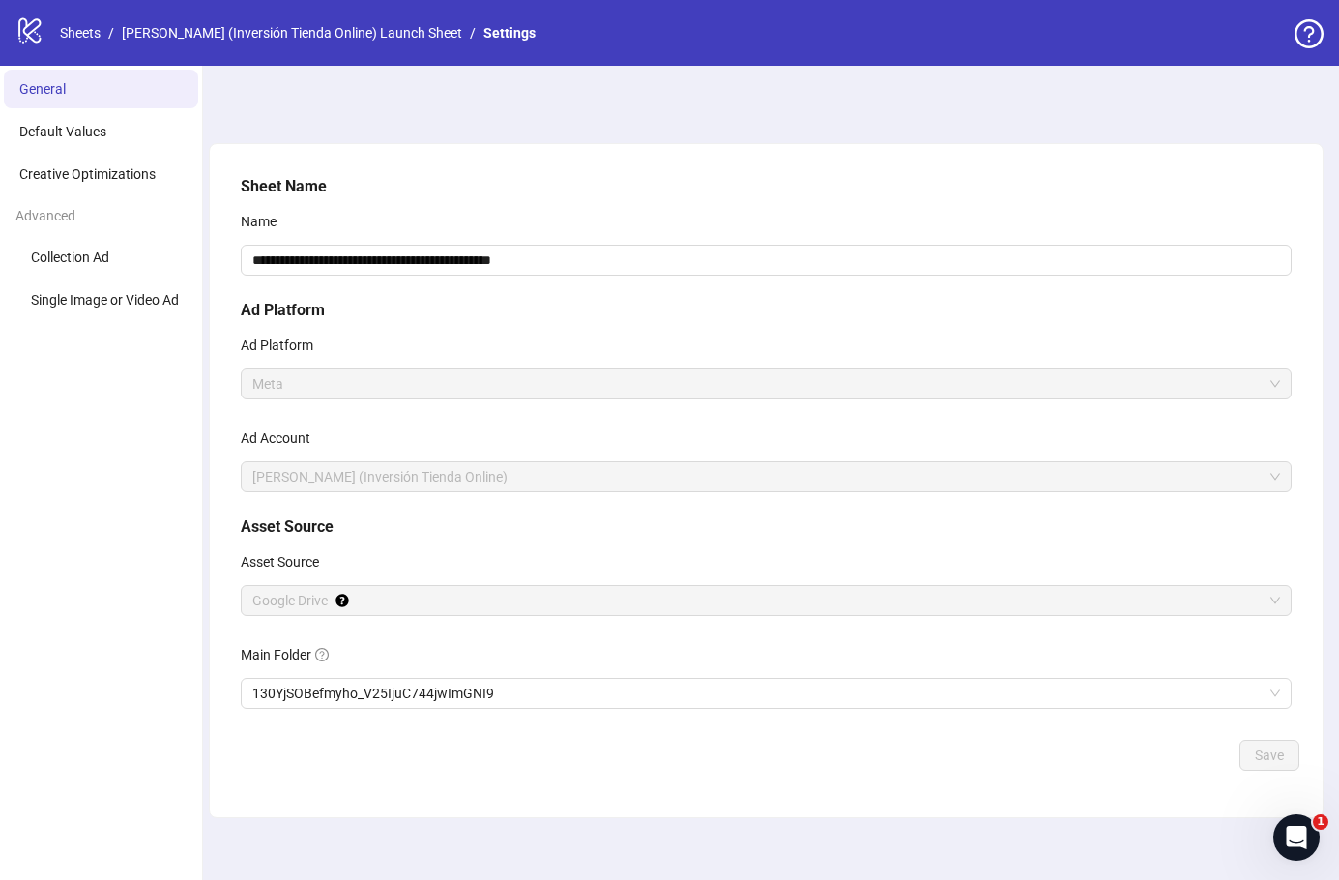
click at [131, 264] on li "Collection Ad" at bounding box center [101, 257] width 194 height 39
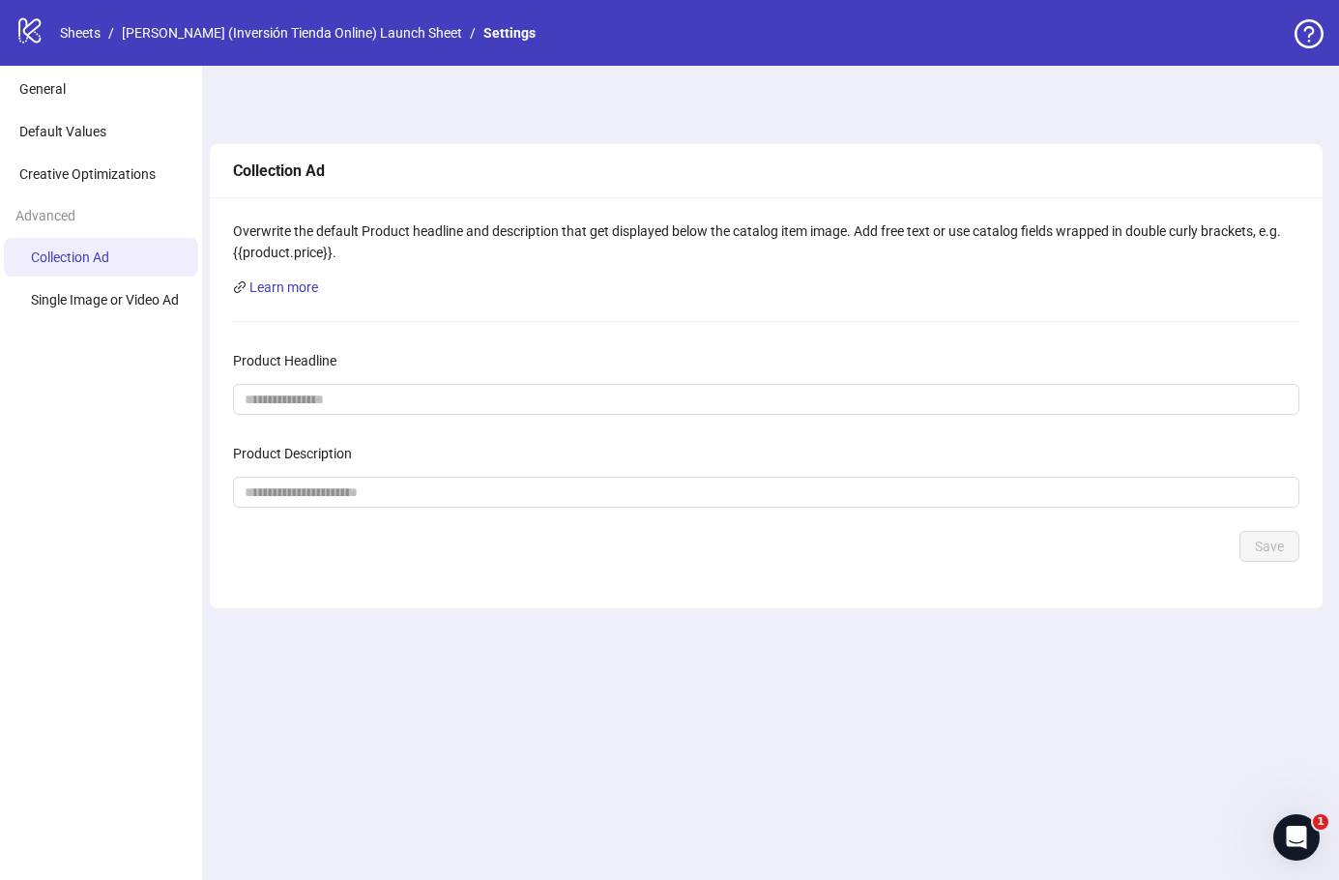
click at [42, 33] on icon "logo/logo-mobile" at bounding box center [29, 29] width 29 height 29
click at [376, 33] on link "[PERSON_NAME] (Inversión Tienda Online) Launch Sheet" at bounding box center [292, 32] width 348 height 21
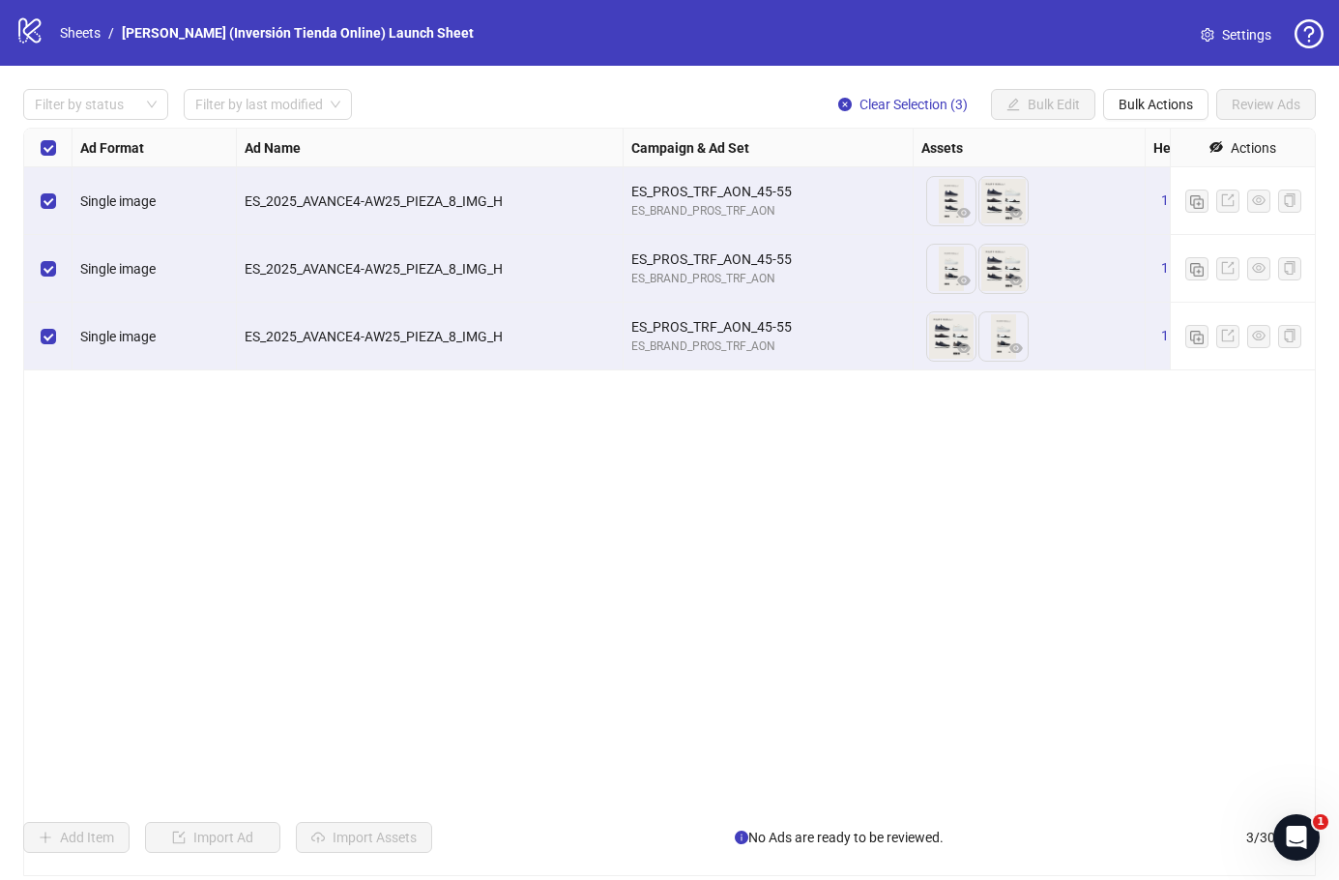
click at [1150, 111] on span "Bulk Actions" at bounding box center [1156, 104] width 74 height 15
click at [1166, 272] on span "Export" at bounding box center [1183, 267] width 132 height 21
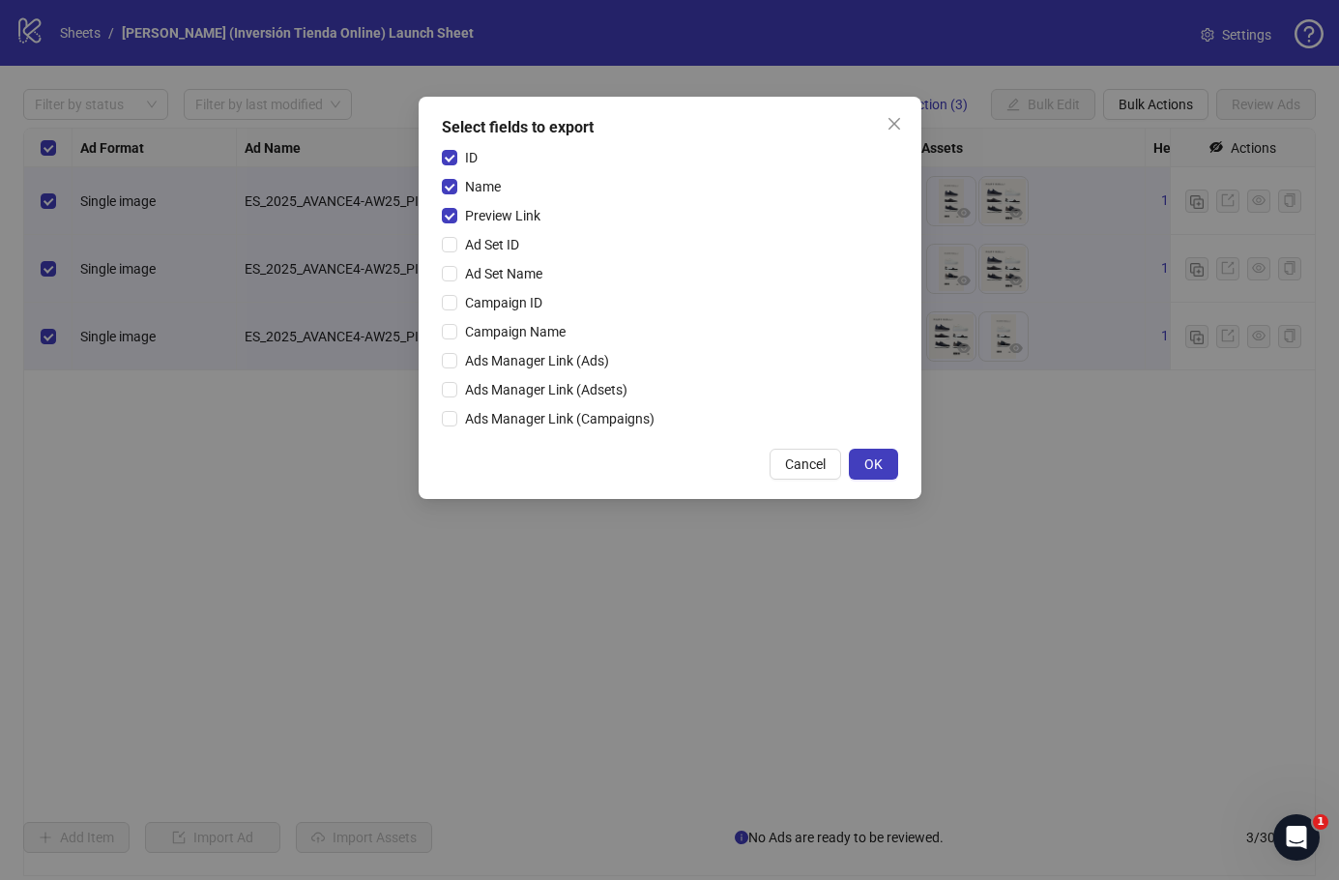
click at [866, 471] on span "OK" at bounding box center [873, 463] width 18 height 15
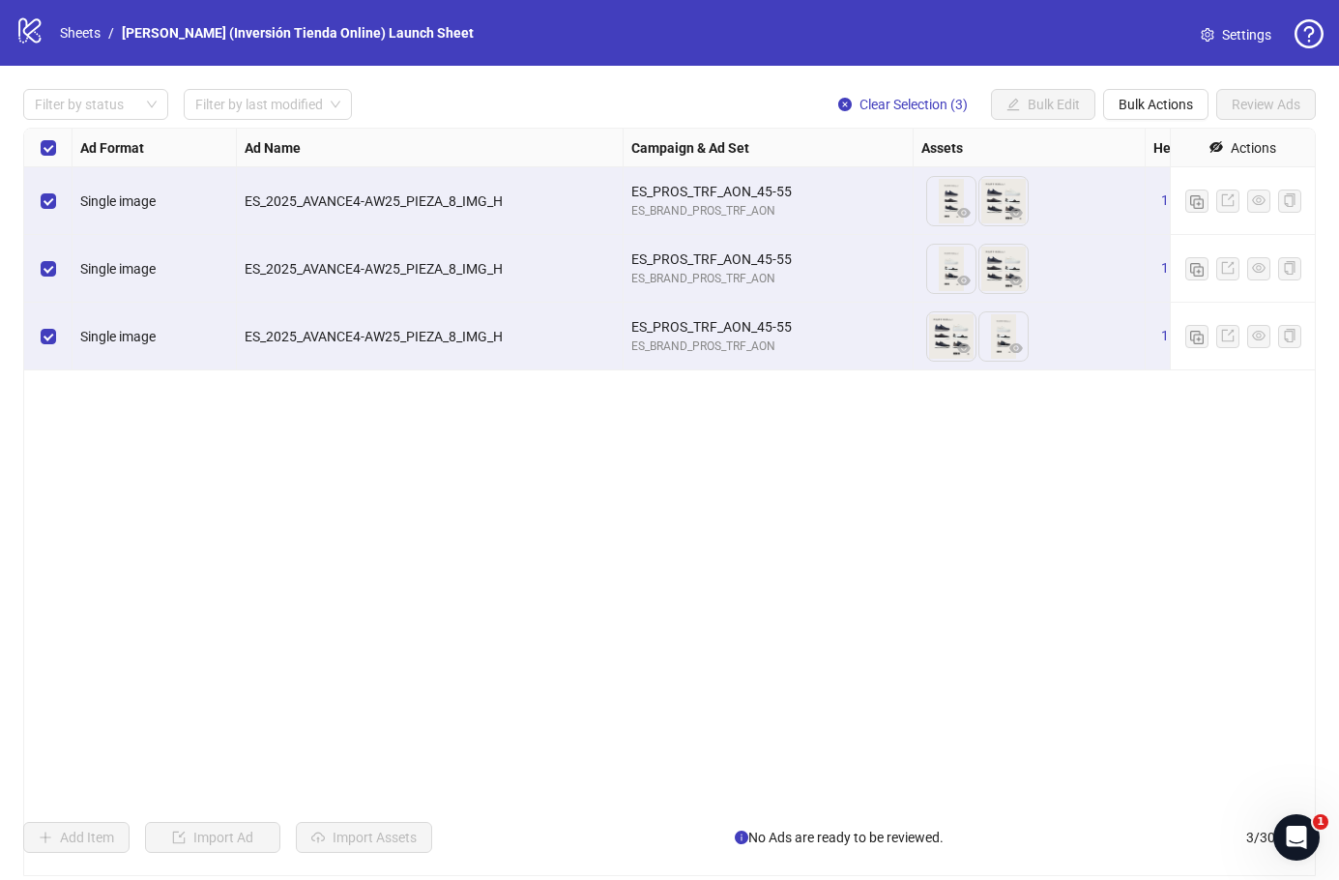
click at [1167, 204] on span "1 texts" at bounding box center [1181, 199] width 41 height 15
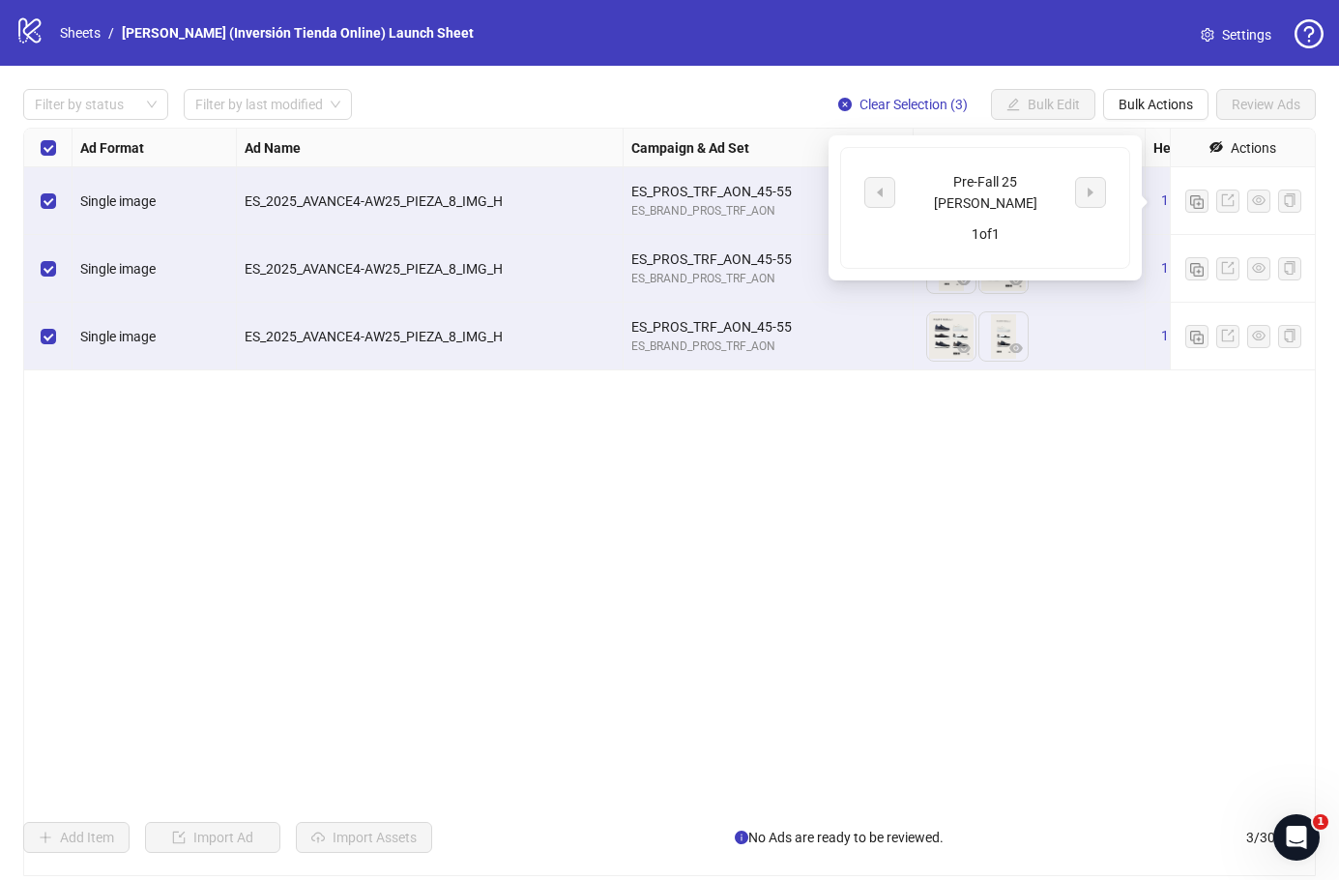
click at [1082, 500] on div "Ad Format Ad Name Campaign & Ad Set Assets Headlines Primary Texts Descriptions…" at bounding box center [669, 502] width 1293 height 748
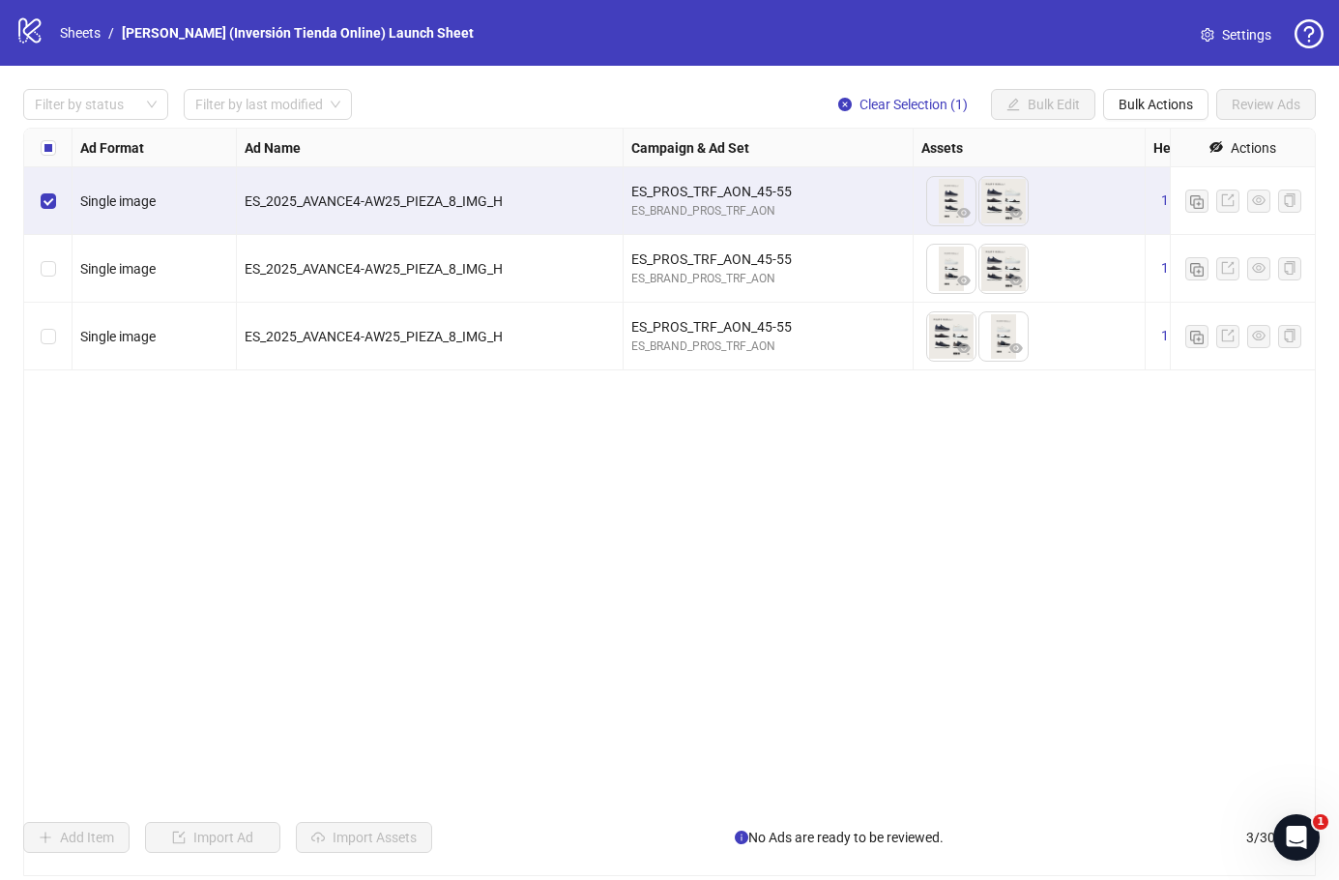
click at [44, 219] on div "Select row 1" at bounding box center [48, 201] width 48 height 68
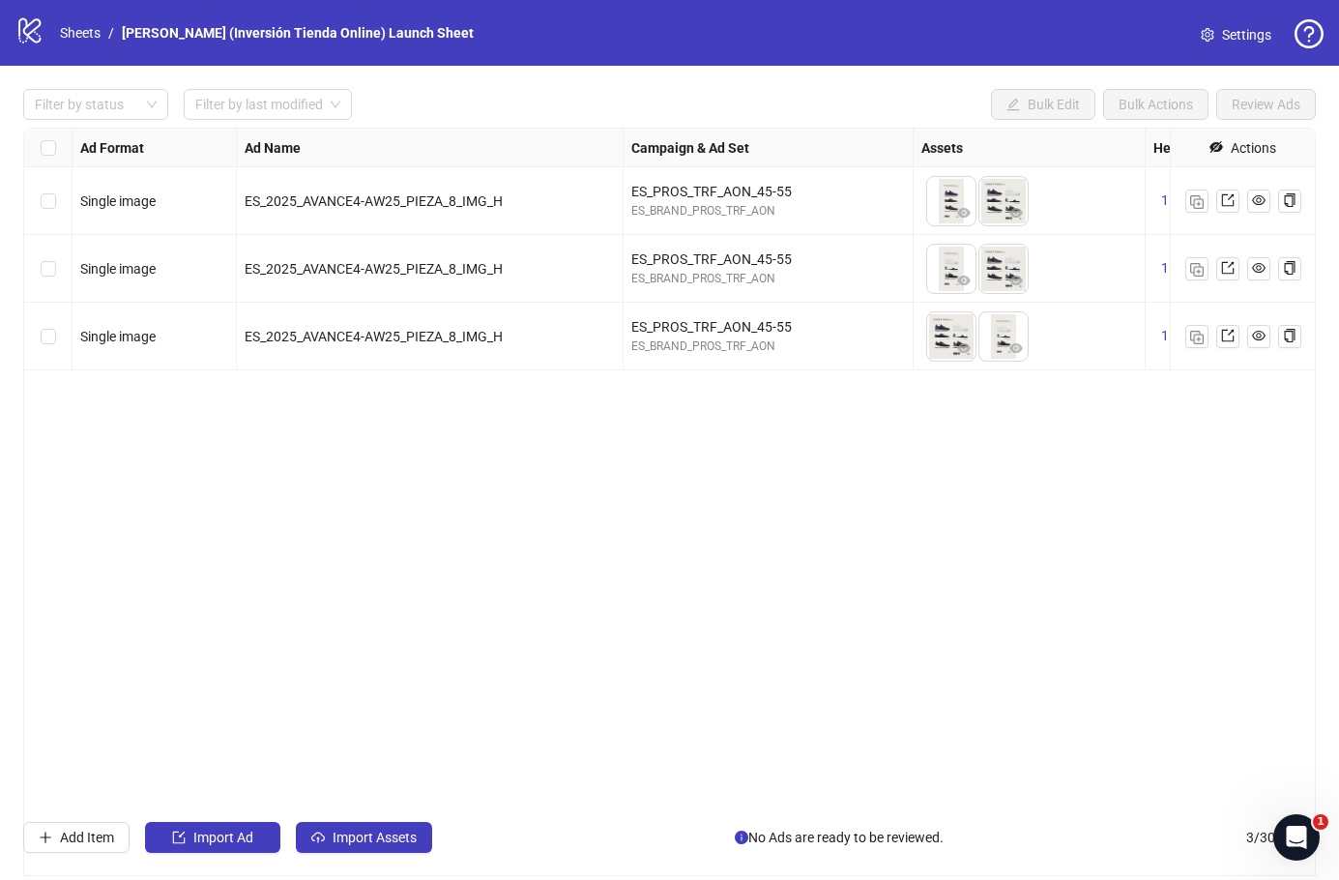
click at [1078, 226] on div "To pick up a draggable item, press the space bar. While dragging, use the arrow…" at bounding box center [1029, 201] width 216 height 60
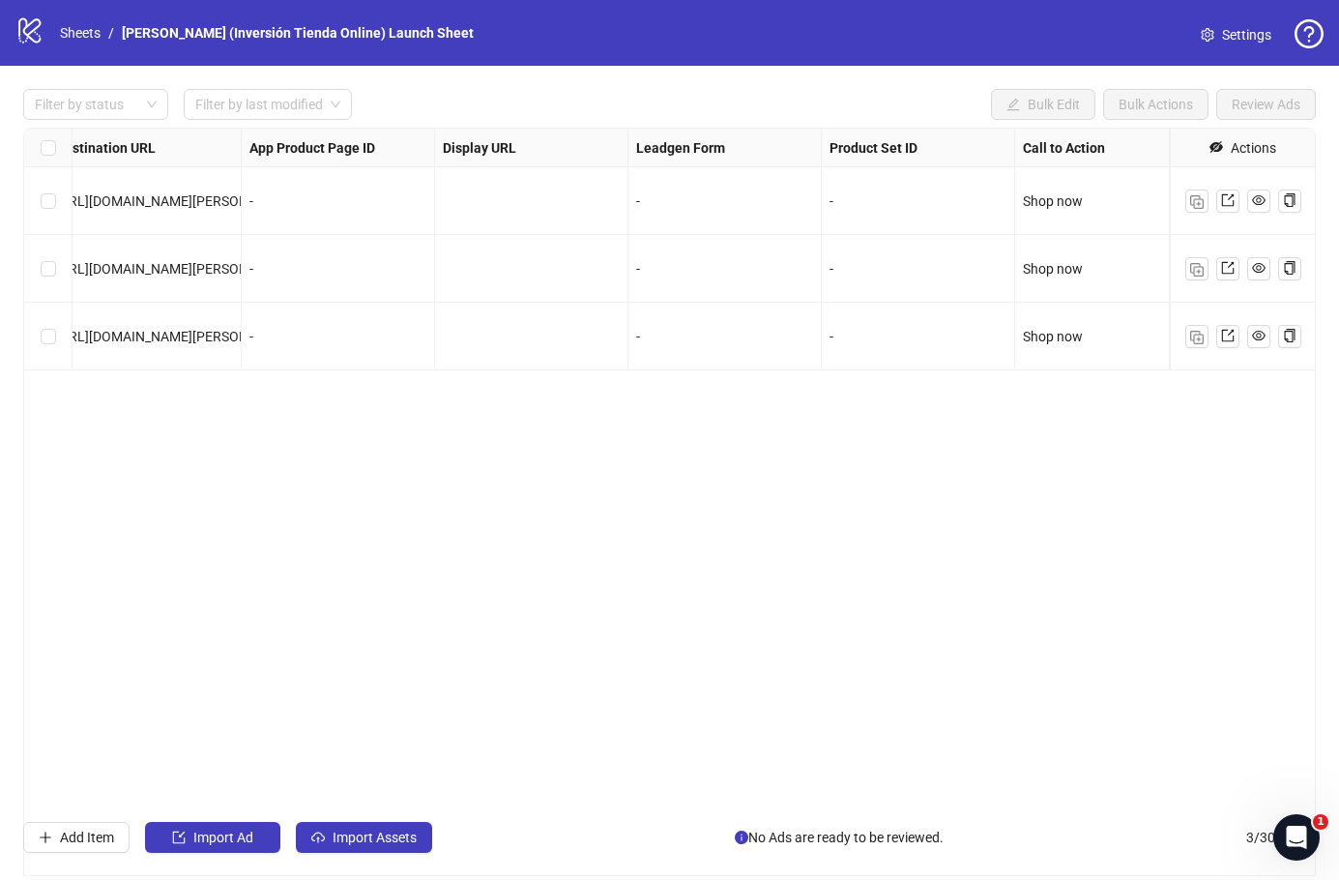
scroll to position [0, 1871]
click at [1197, 199] on img "button" at bounding box center [1197, 202] width 14 height 14
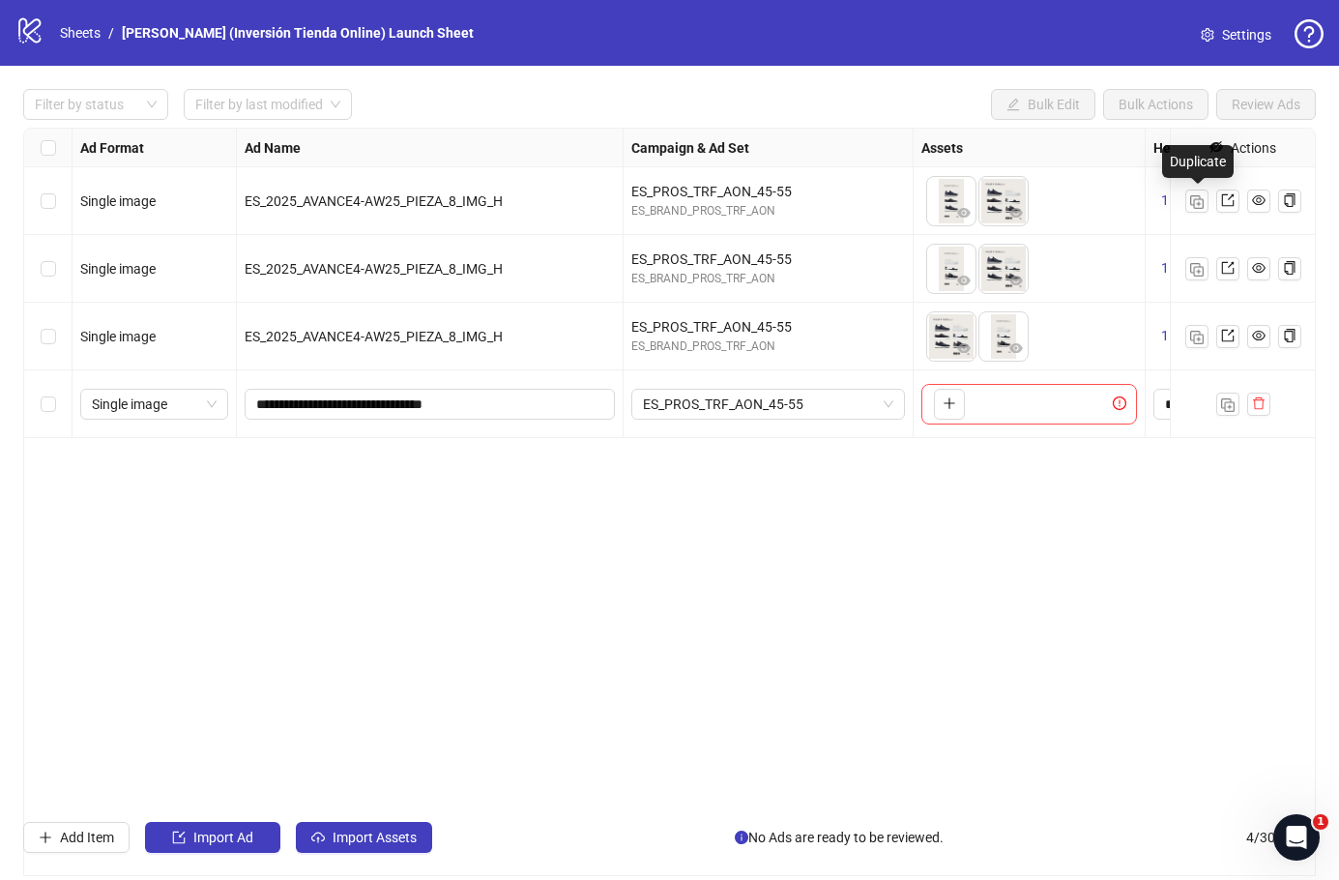
scroll to position [0, 0]
click at [41, 422] on div "Select row 4" at bounding box center [48, 404] width 48 height 68
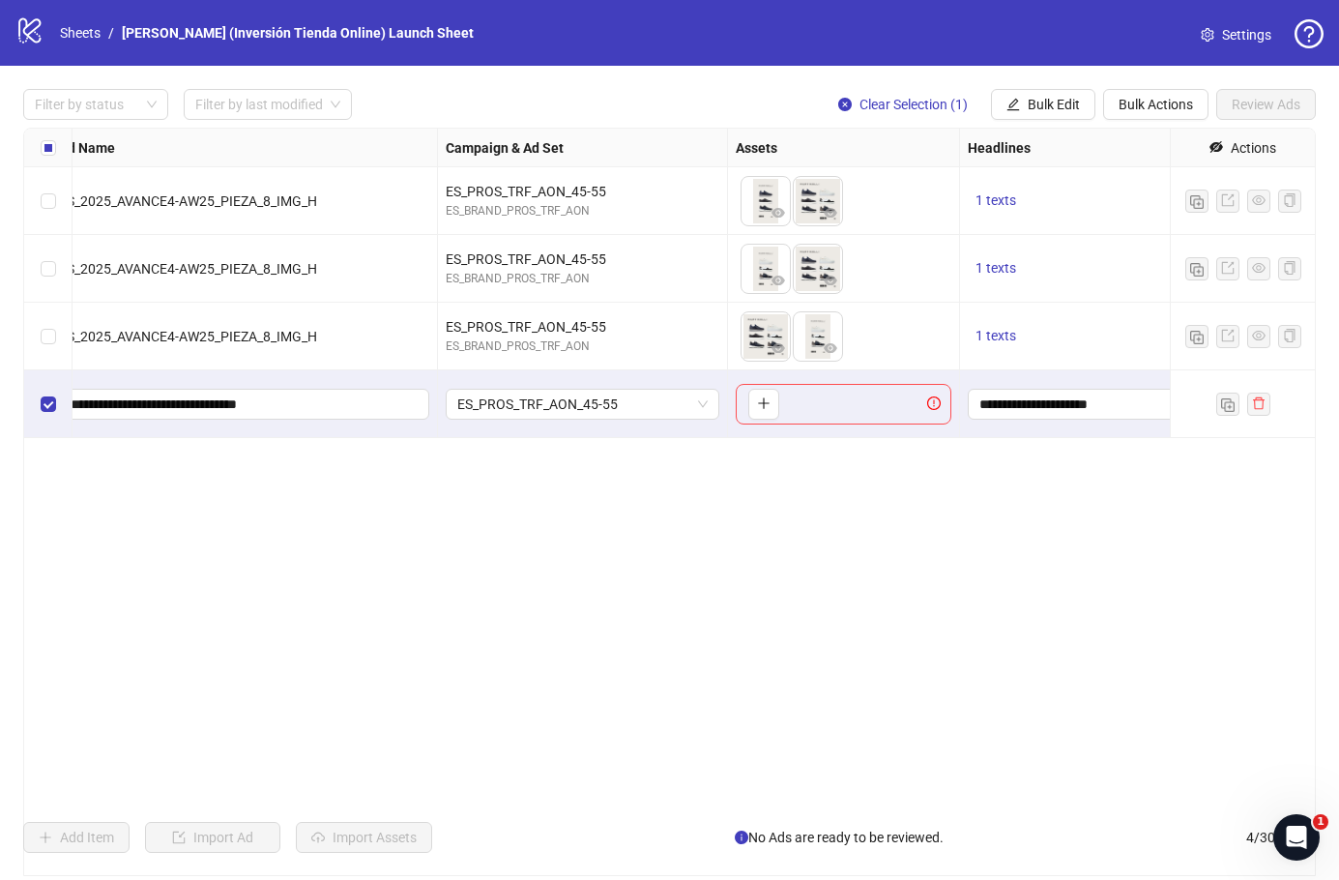
scroll to position [0, 223]
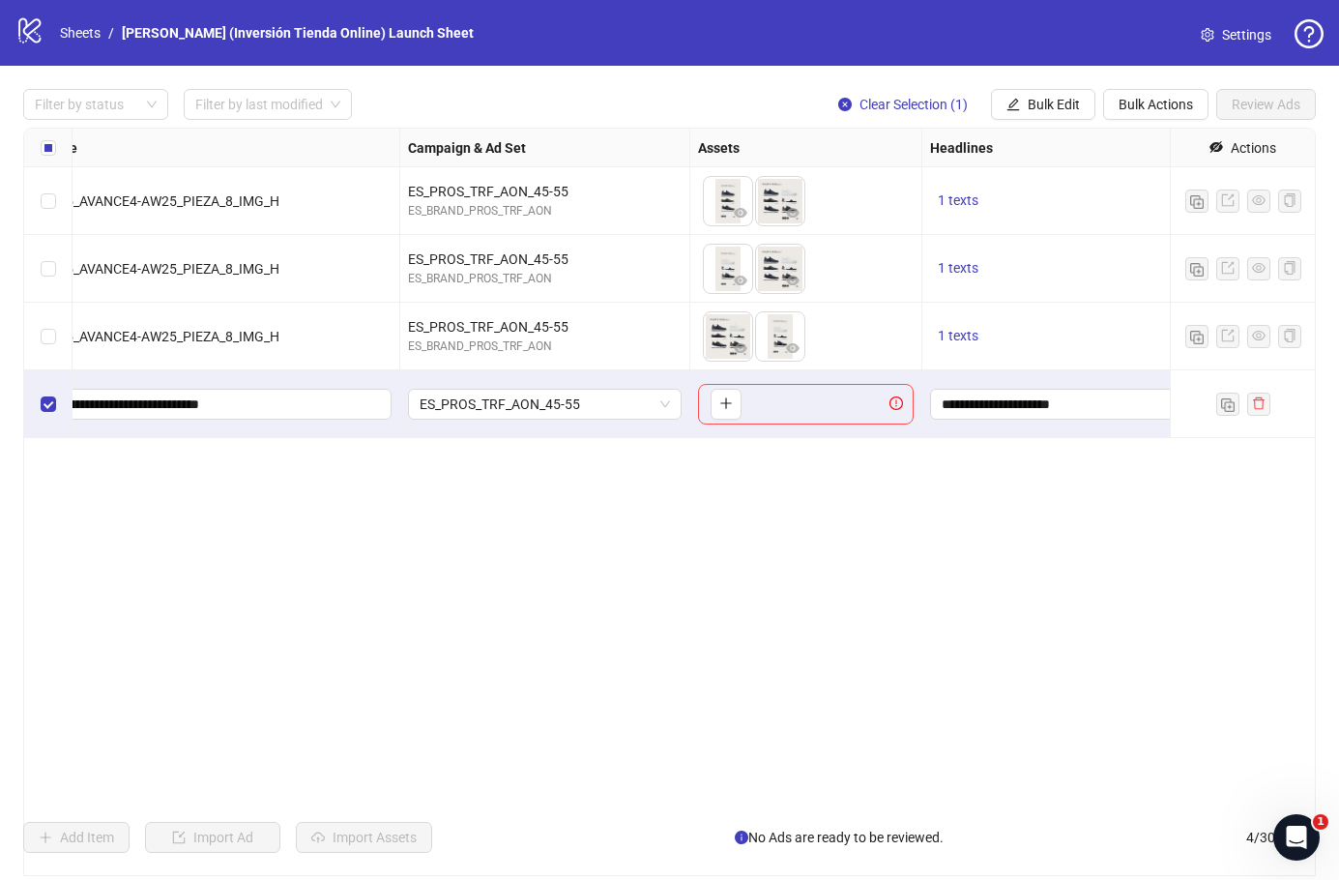
click at [847, 409] on div "To pick up a draggable item, press the space bar. While dragging, use the arrow…" at bounding box center [806, 404] width 216 height 41
click at [1036, 520] on div "**********" at bounding box center [669, 502] width 1293 height 748
click at [1118, 402] on input "**********" at bounding box center [1065, 403] width 247 height 21
click at [1156, 600] on div "**********" at bounding box center [669, 502] width 1293 height 748
click at [722, 416] on button "button" at bounding box center [726, 404] width 31 height 31
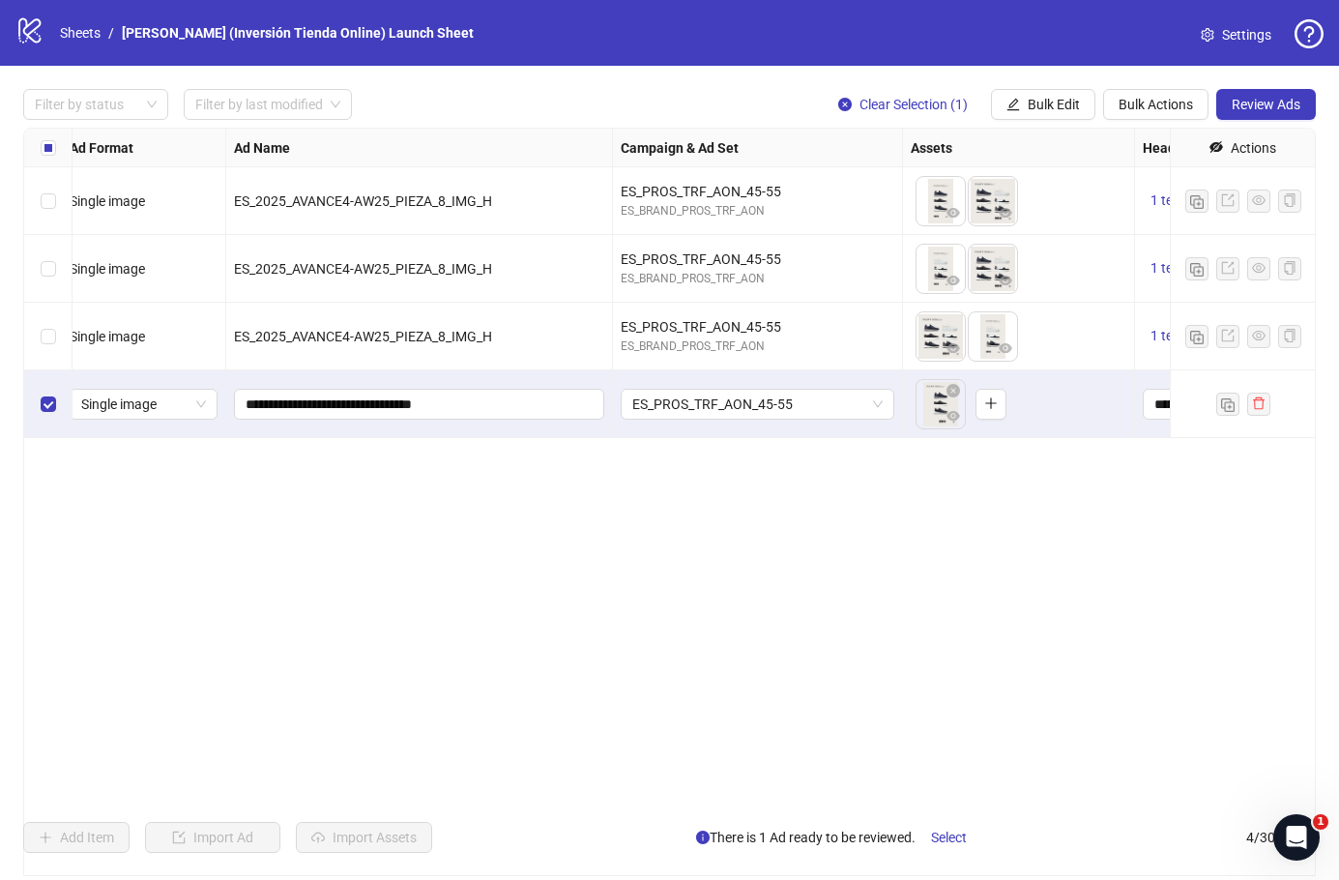
scroll to position [0, 31]
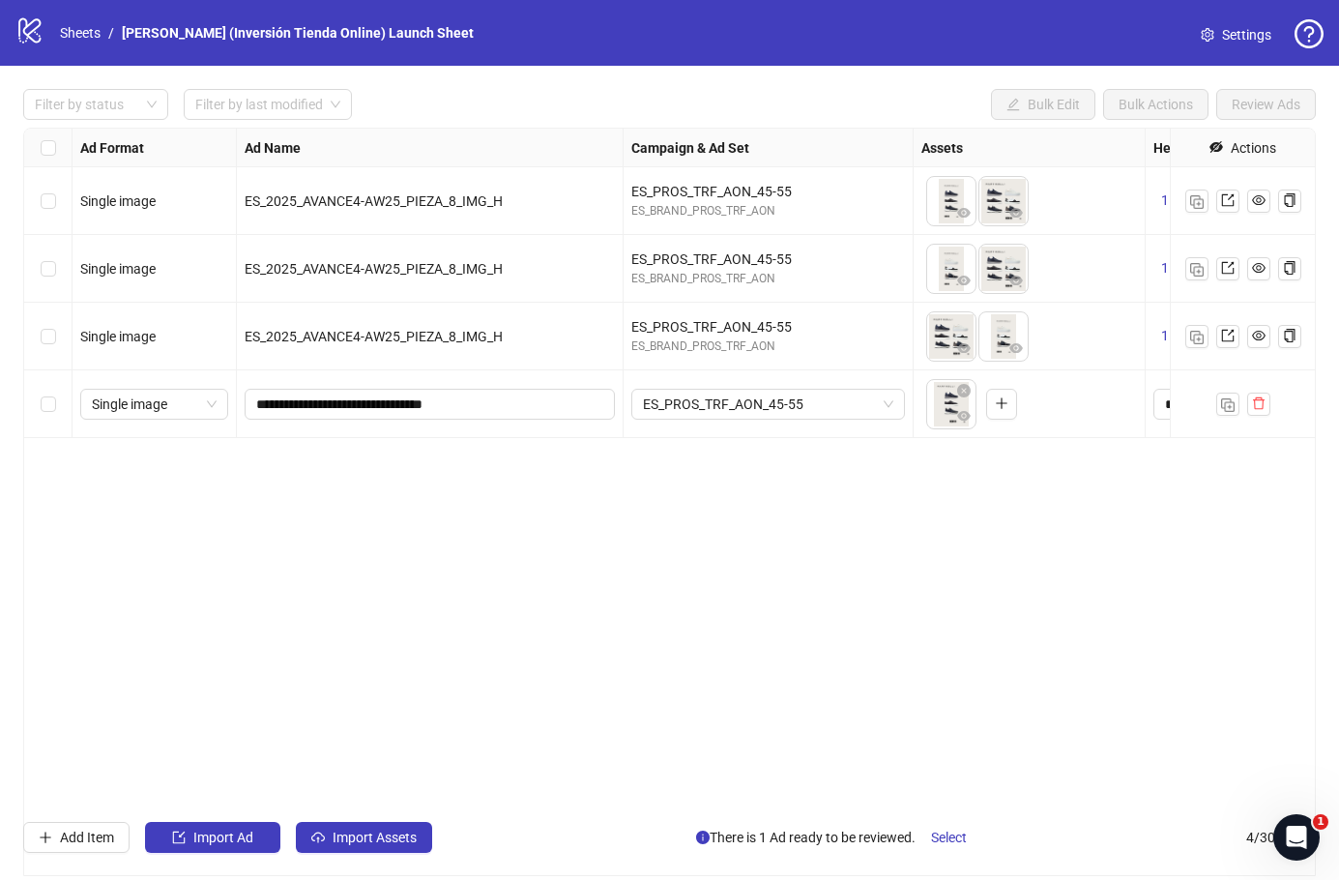
click at [1136, 514] on div "**********" at bounding box center [669, 502] width 1293 height 748
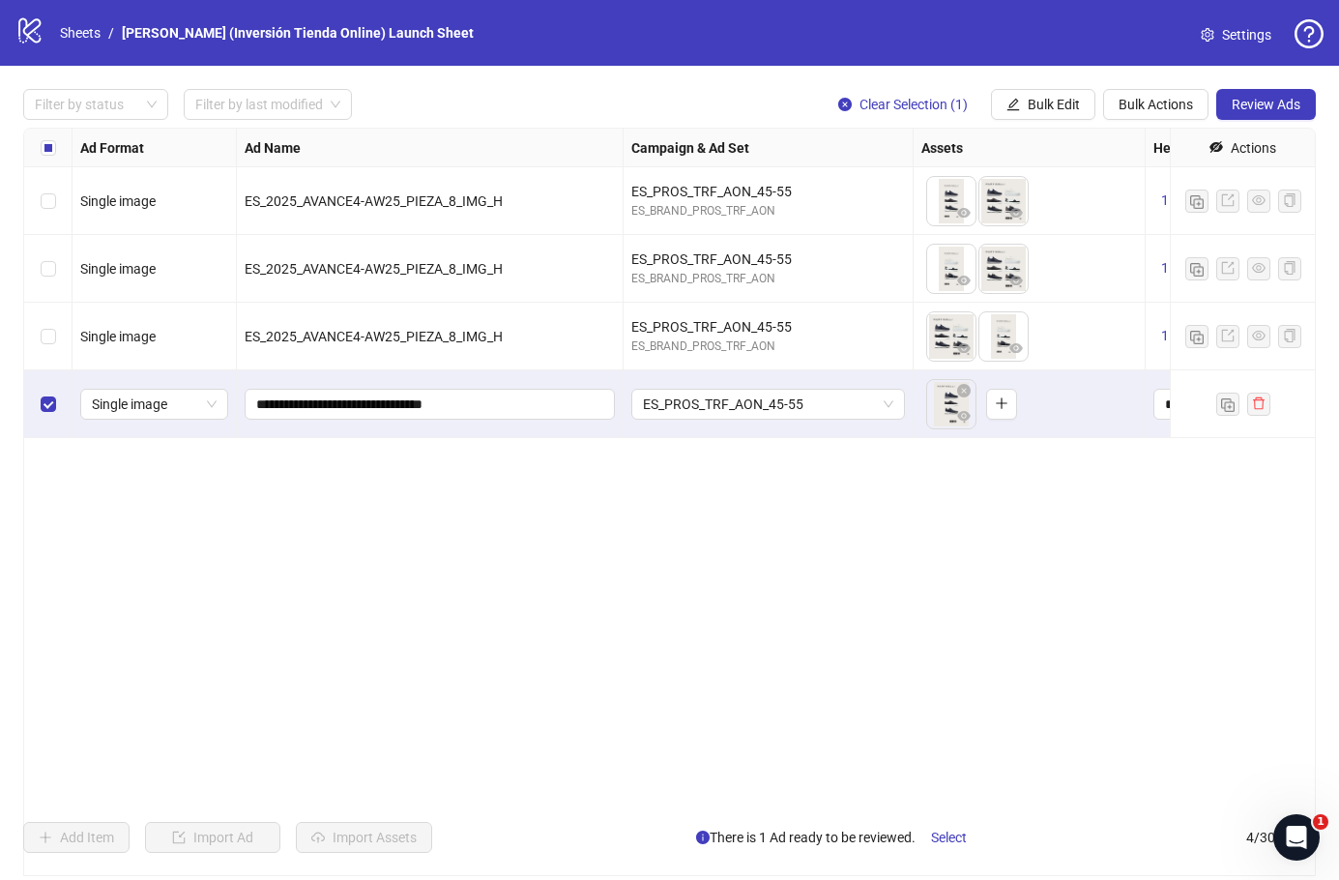
click at [1253, 111] on span "Review Ads" at bounding box center [1266, 104] width 69 height 15
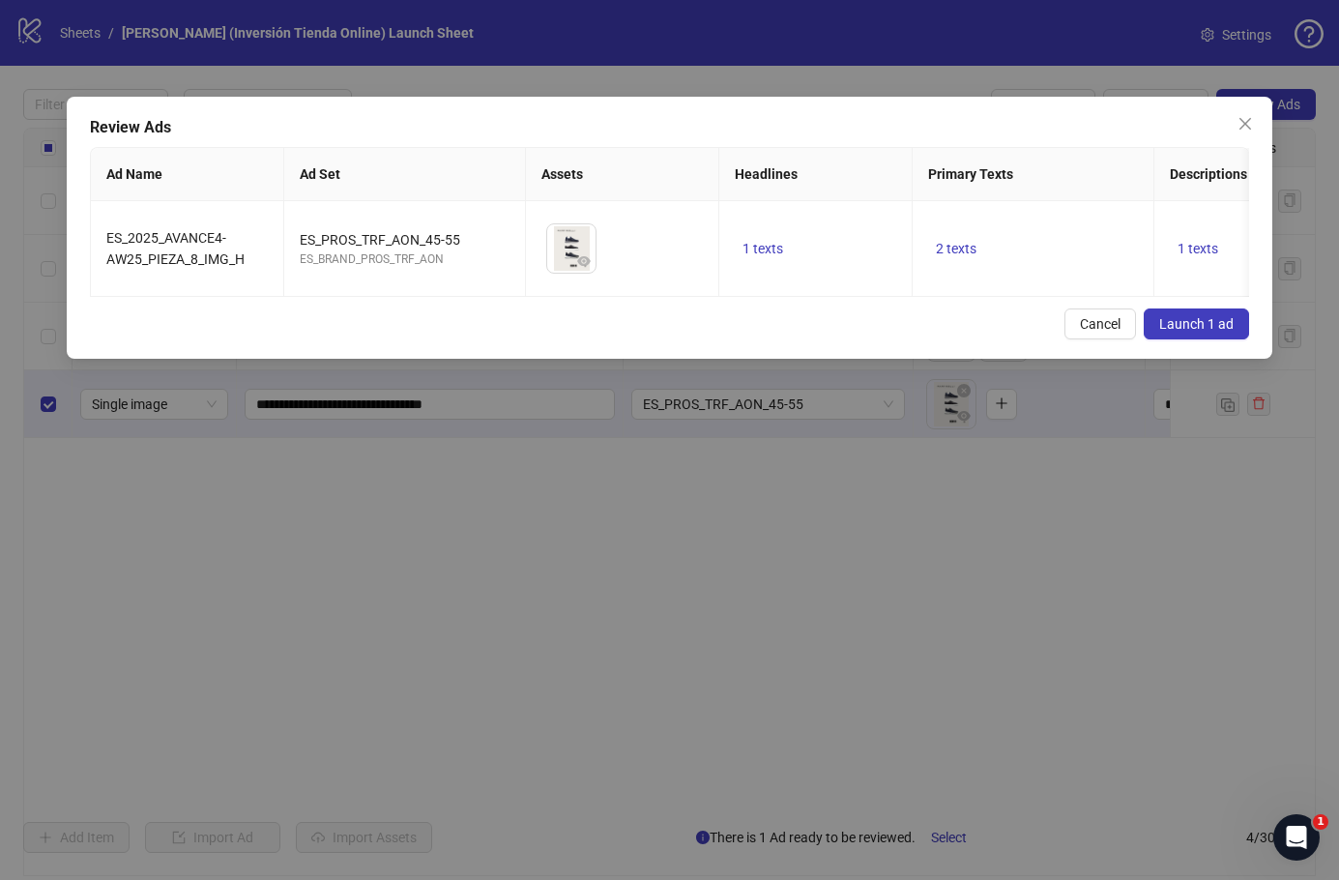
click at [1085, 323] on span "Cancel" at bounding box center [1100, 323] width 41 height 15
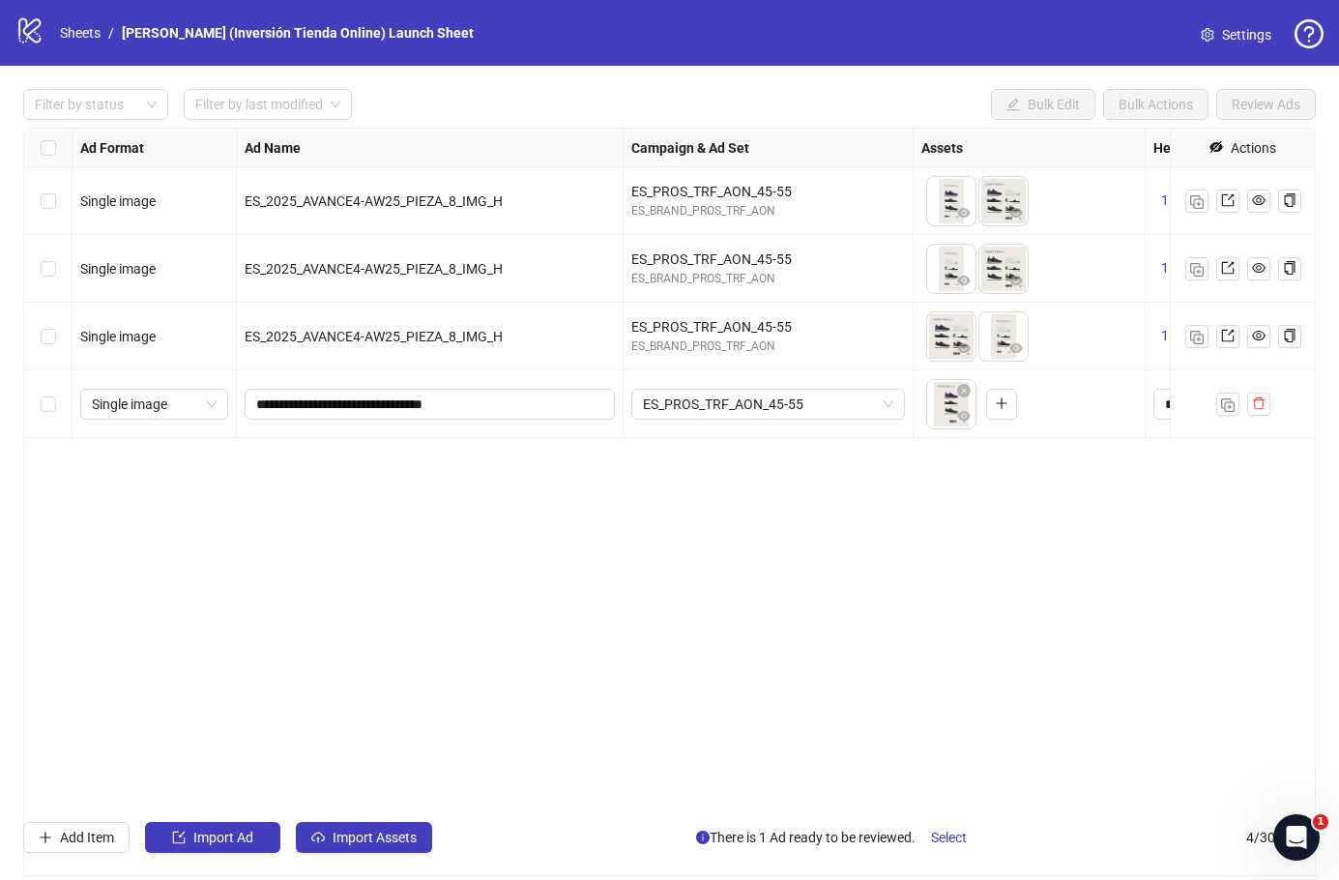
click at [1258, 407] on icon "delete" at bounding box center [1259, 403] width 14 height 14
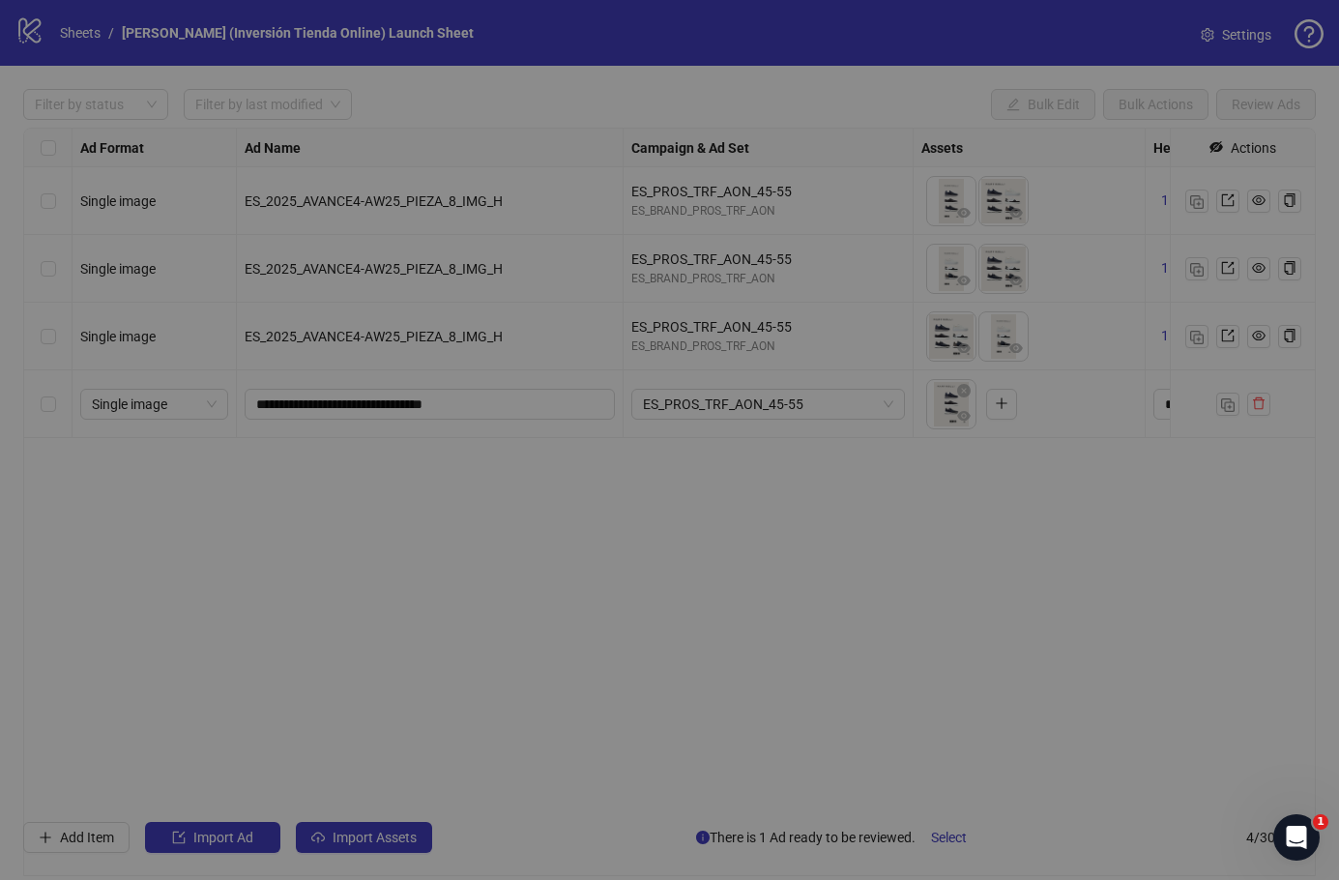
click at [1257, 407] on div "Are you sure you want to delete this row? Cancel Delete" at bounding box center [669, 440] width 1339 height 880
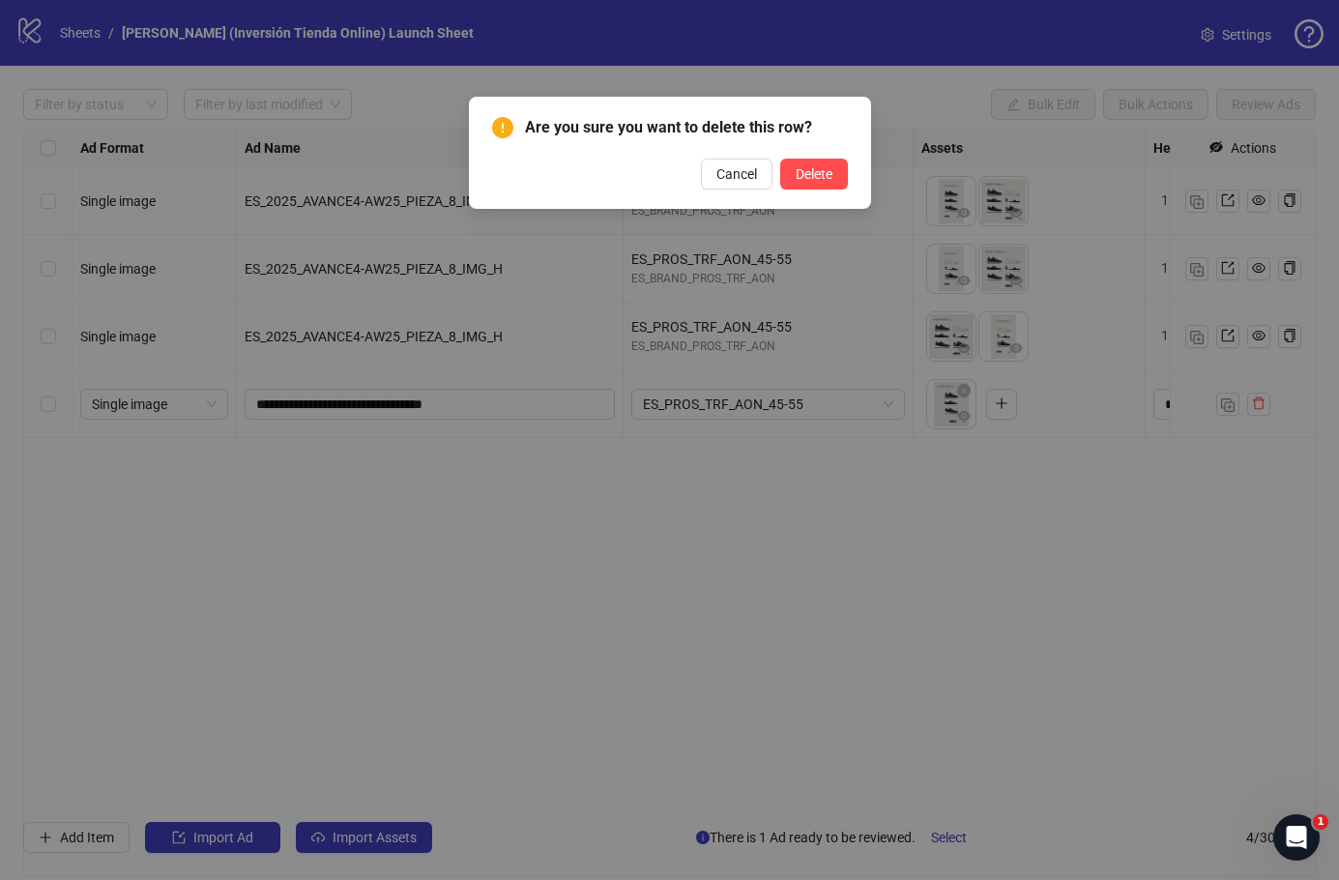
click at [820, 176] on span "Delete" at bounding box center [814, 173] width 37 height 15
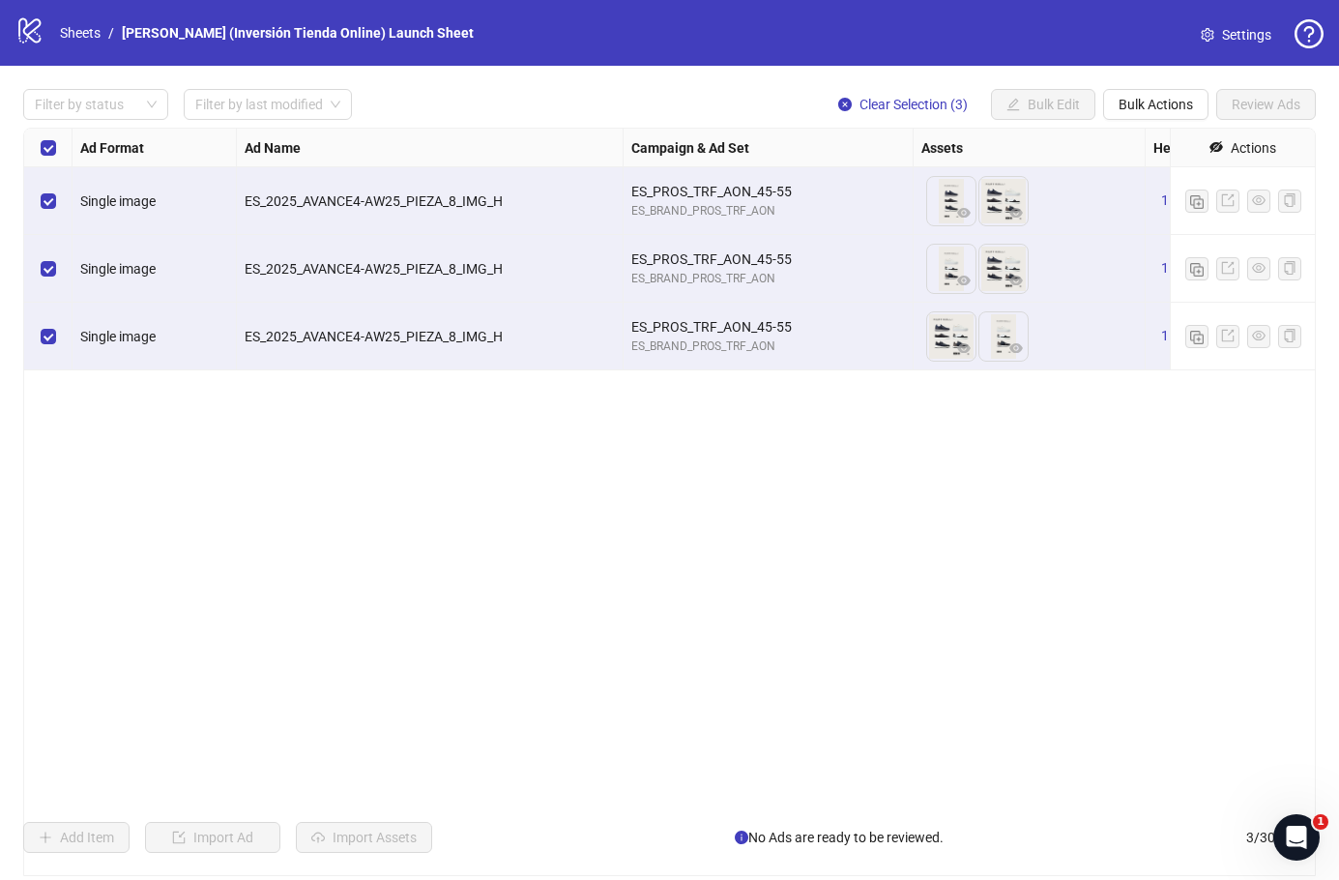
click at [897, 112] on span "Clear Selection (3)" at bounding box center [913, 104] width 108 height 15
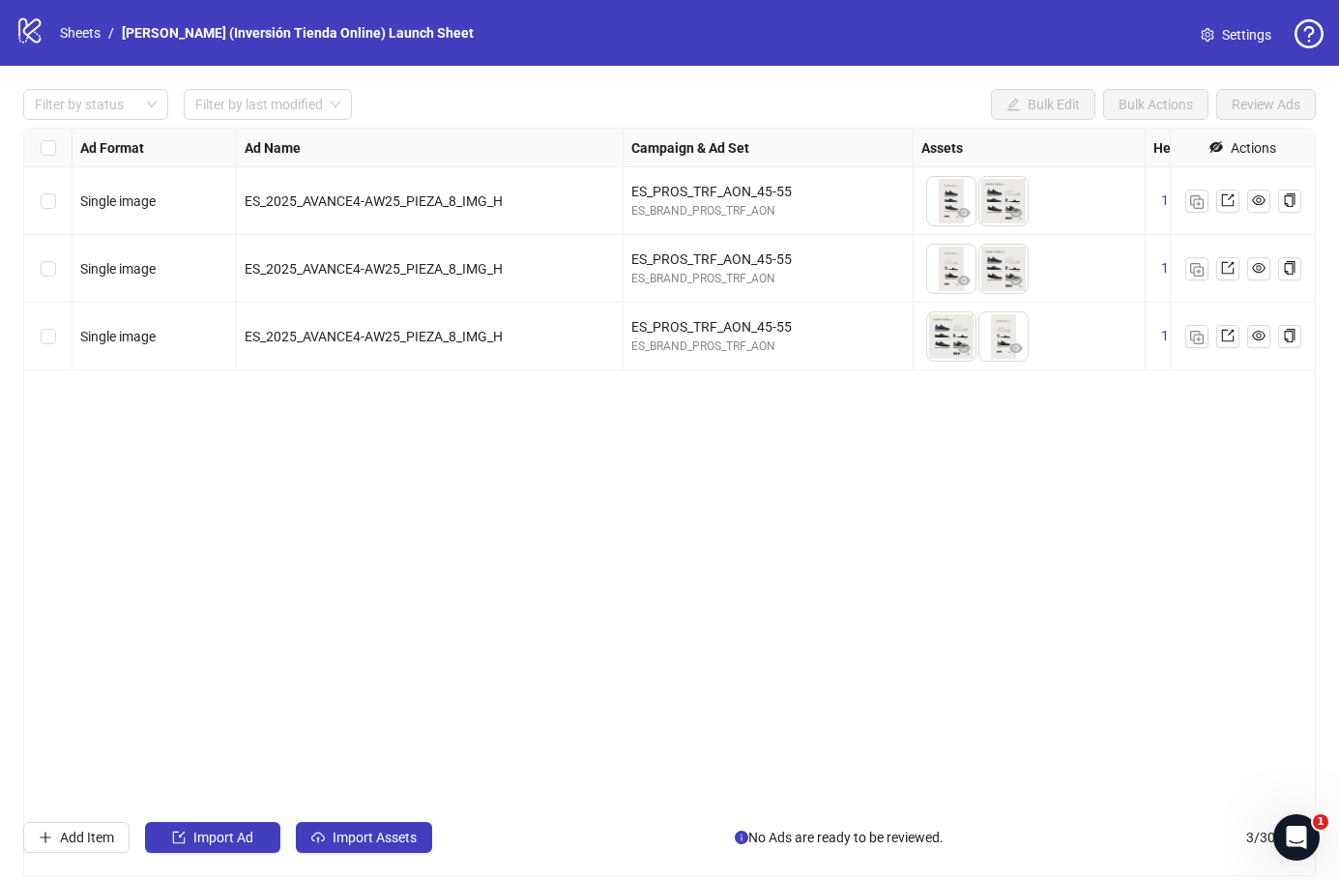
click at [1195, 208] on img "button" at bounding box center [1197, 202] width 14 height 14
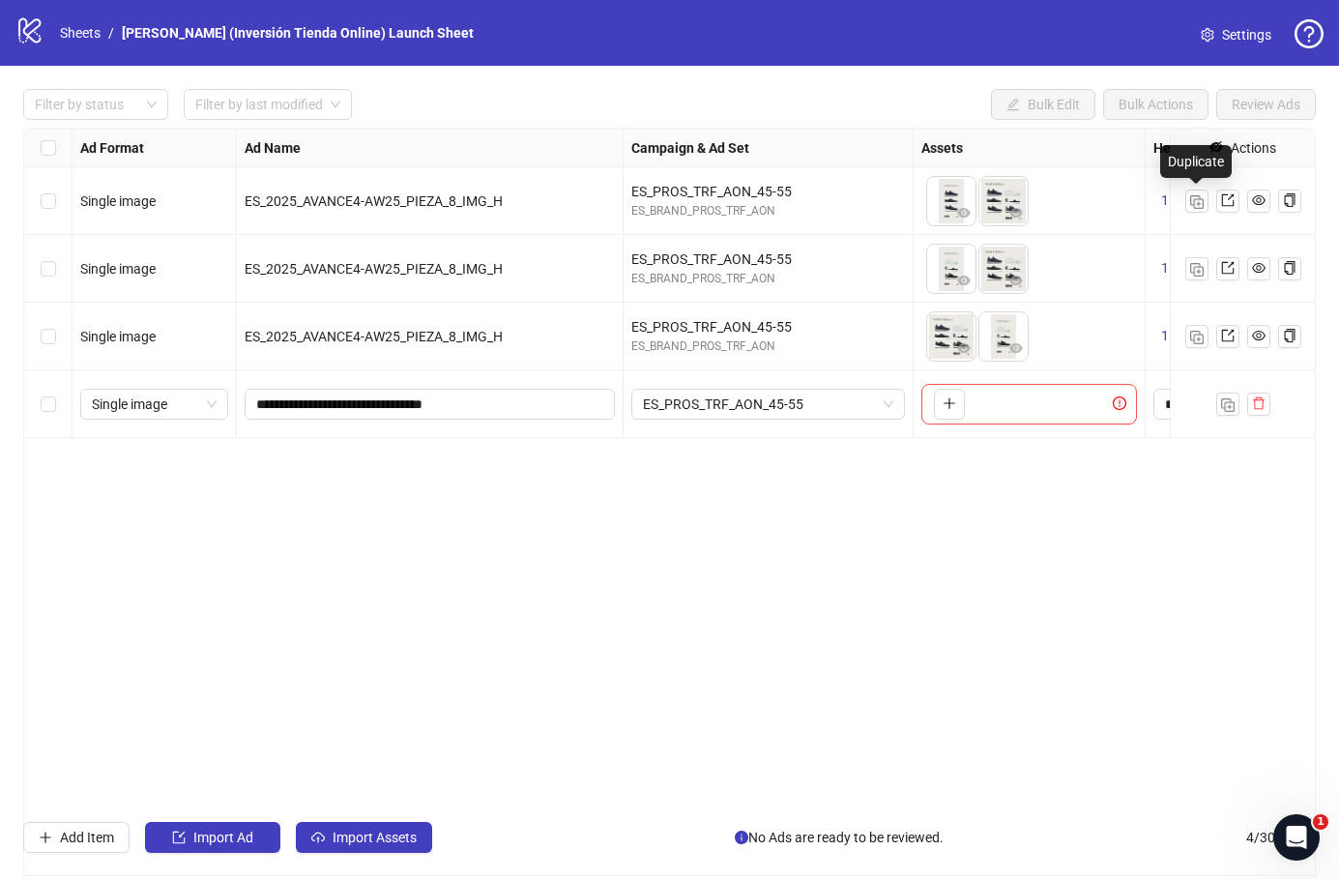
click at [801, 410] on span "ES_PROS_TRF_AON_45-55" at bounding box center [768, 404] width 250 height 29
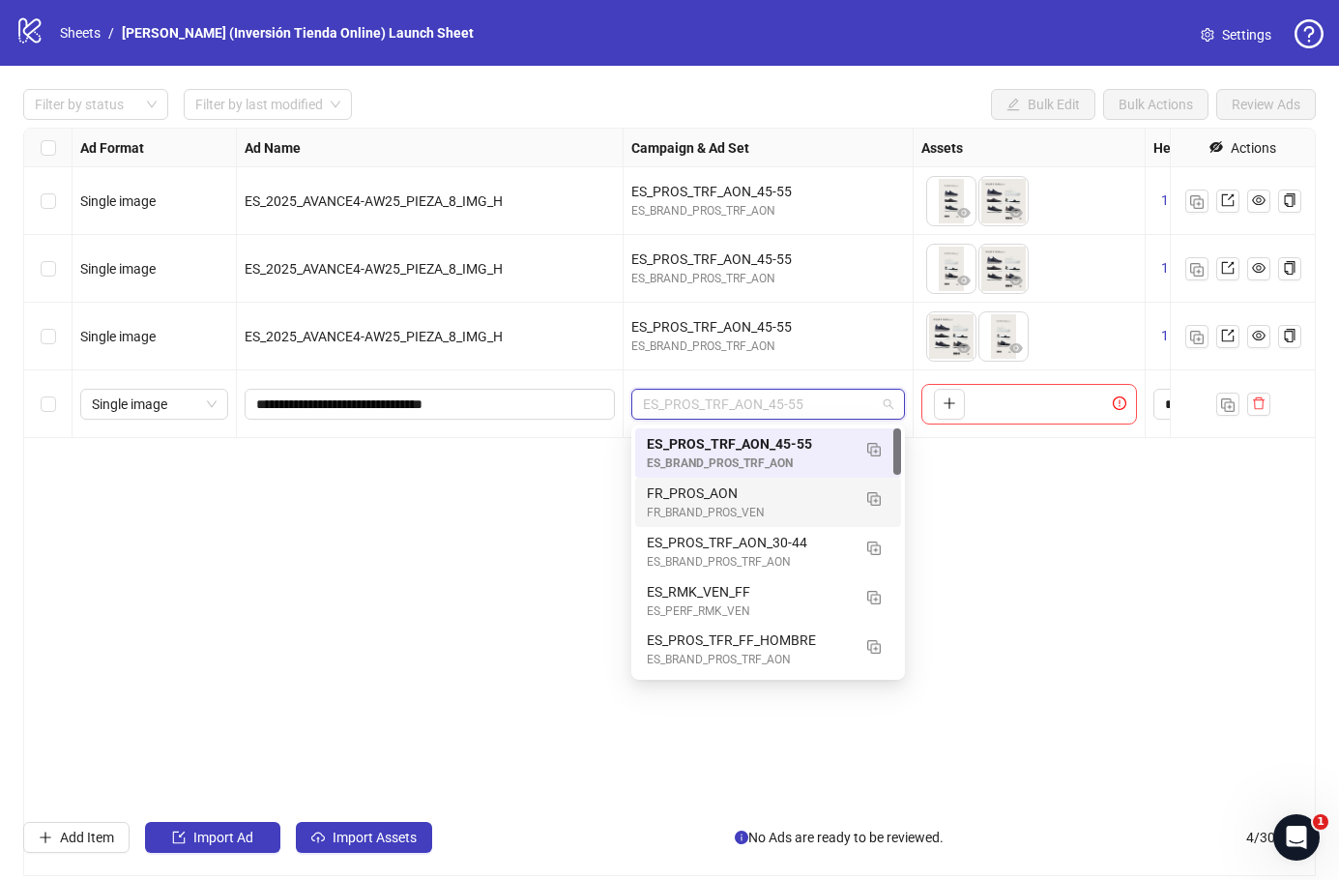
click at [784, 499] on div "FR_PROS_AON" at bounding box center [749, 492] width 204 height 21
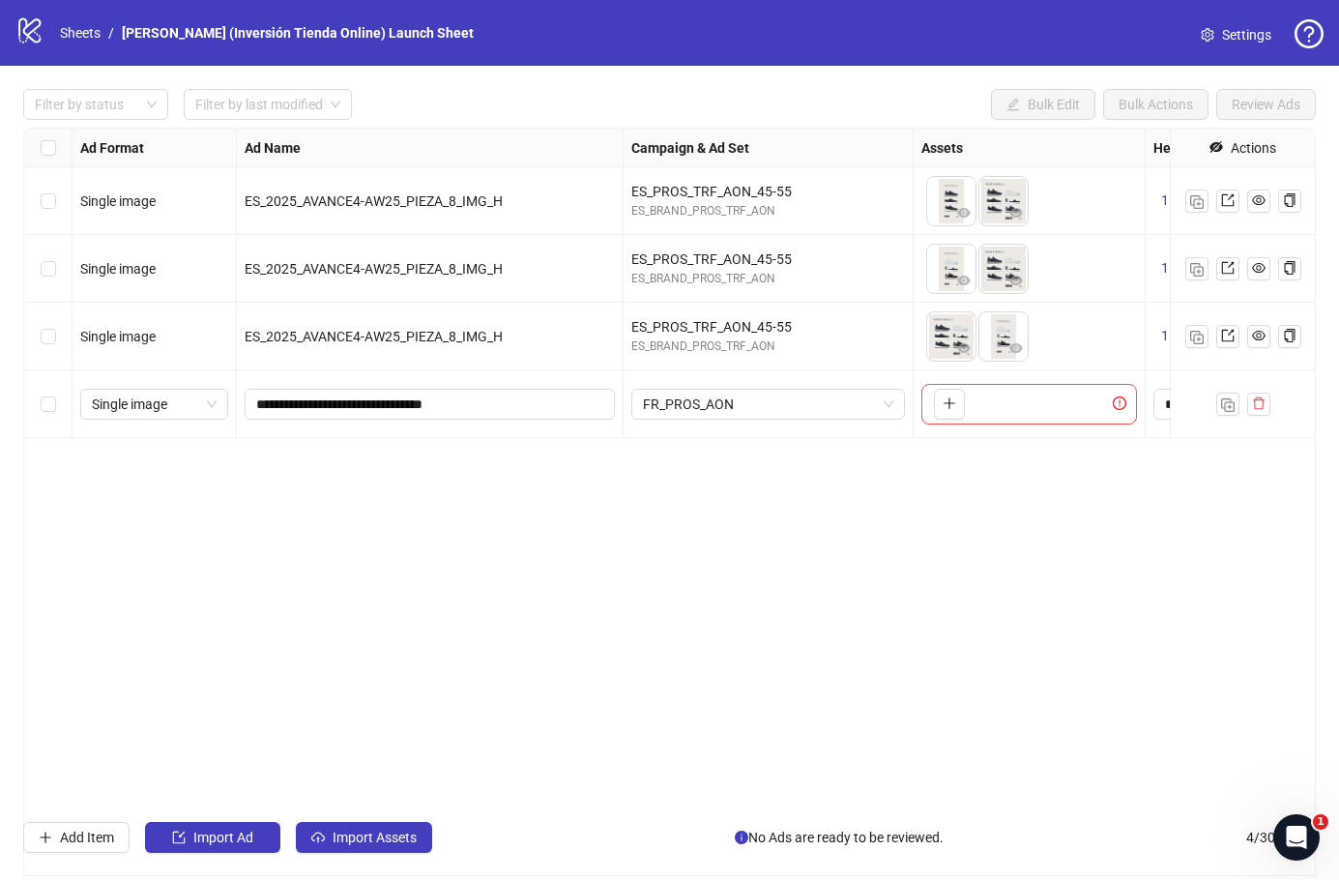
click at [1231, 472] on div "**********" at bounding box center [669, 502] width 1293 height 748
click at [1191, 270] on img "button" at bounding box center [1197, 270] width 14 height 14
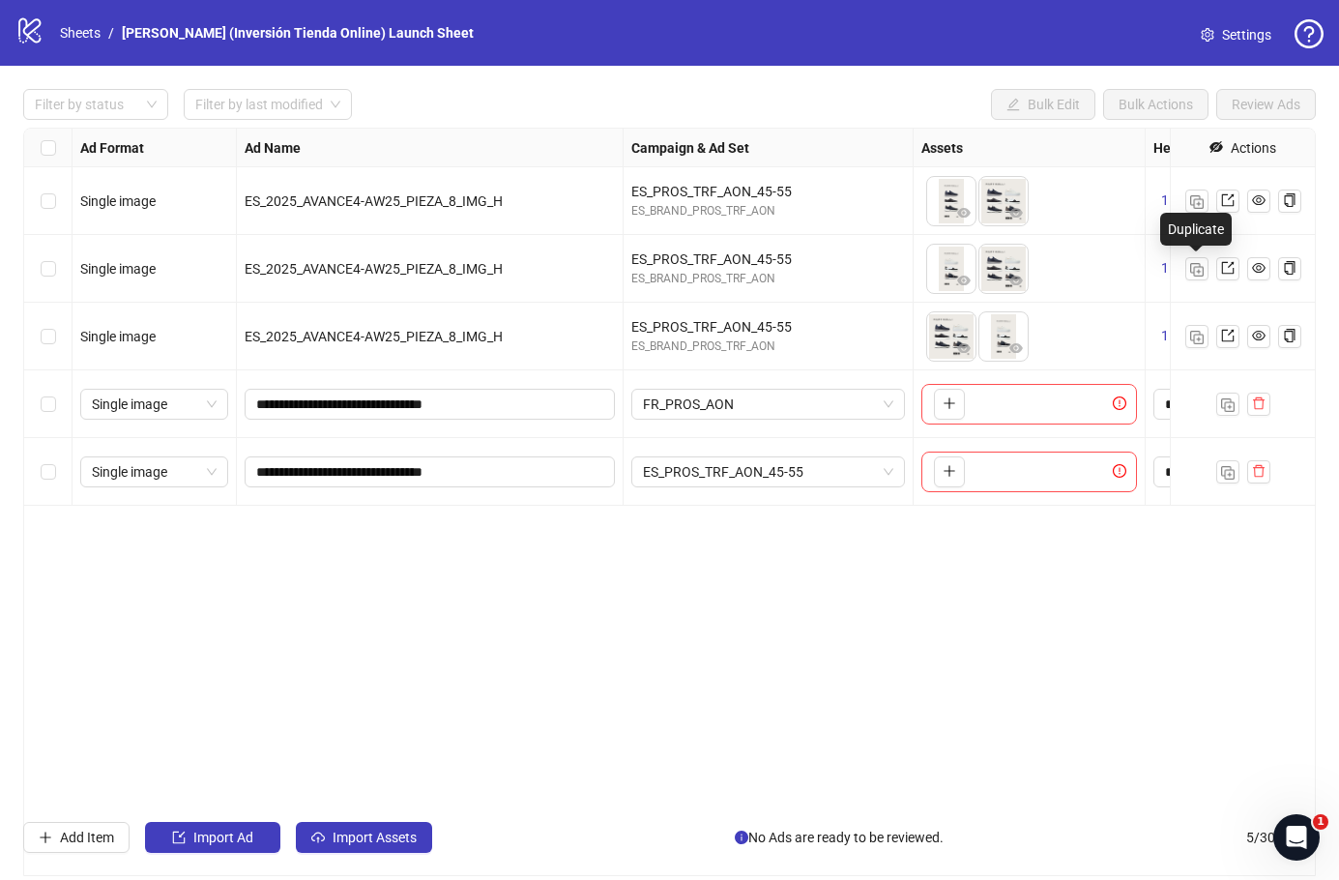
click at [785, 476] on span "ES_PROS_TRF_AON_45-55" at bounding box center [768, 471] width 250 height 29
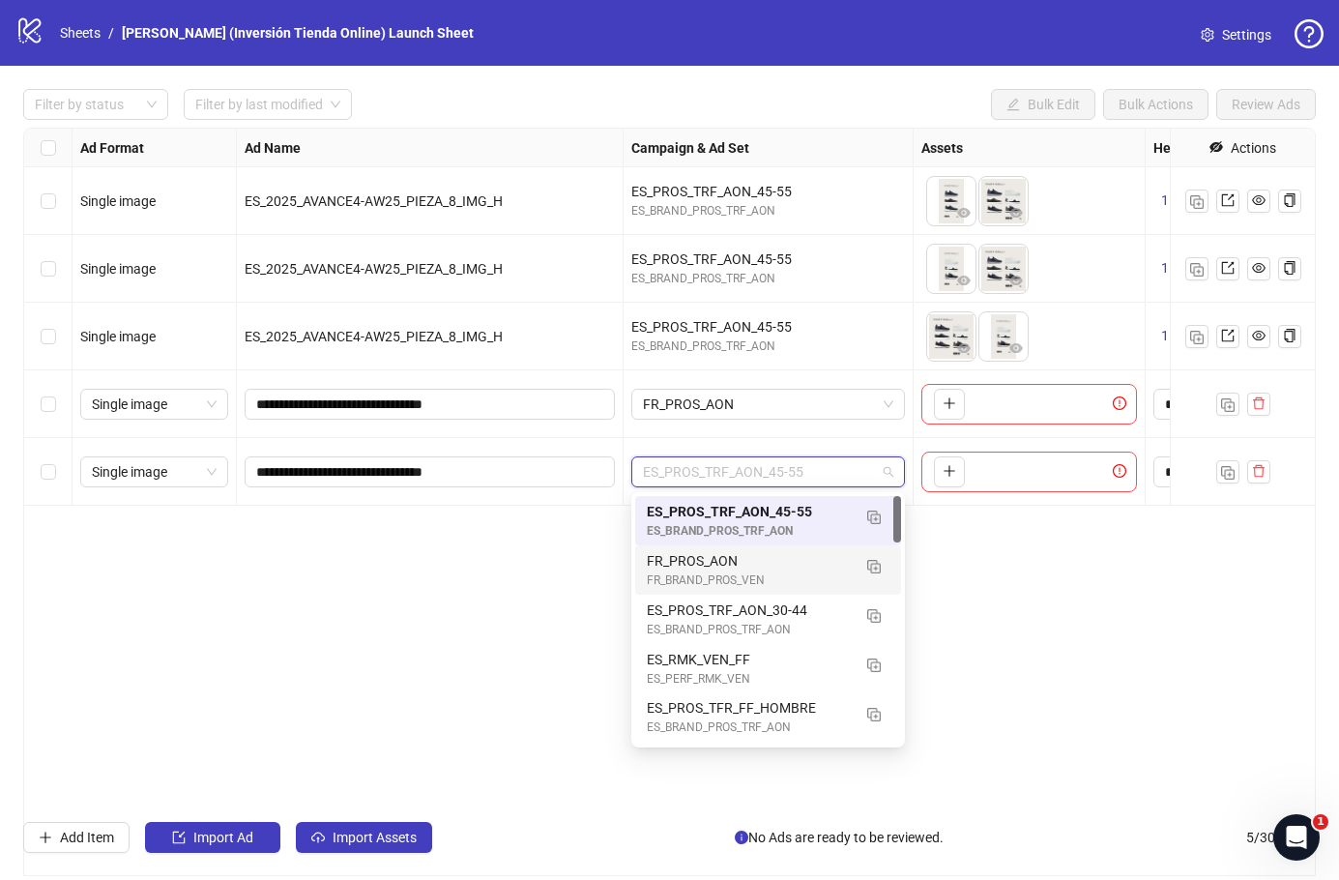
click at [741, 568] on div "FR_PROS_AON" at bounding box center [749, 560] width 204 height 21
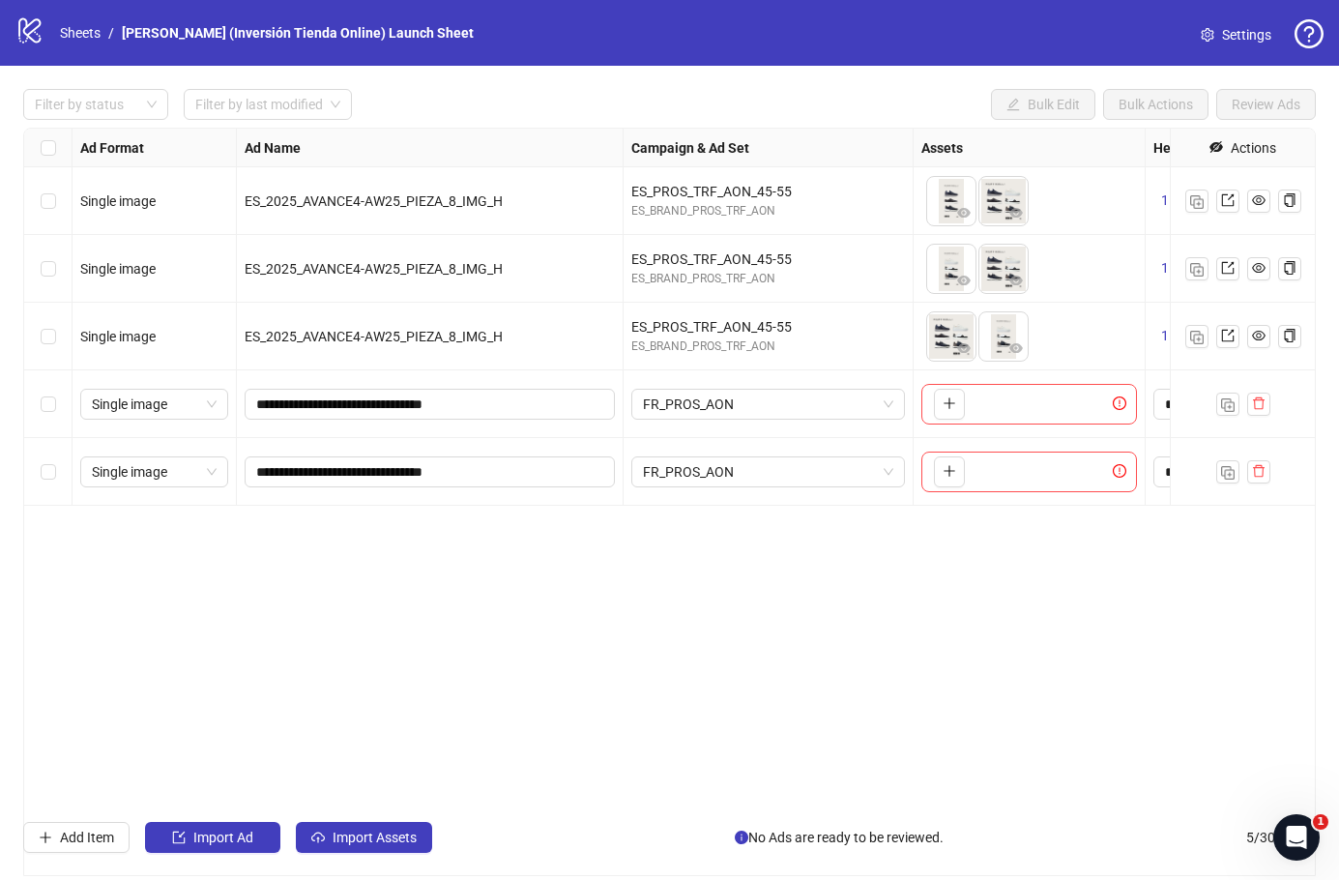
click at [1200, 335] on img "button" at bounding box center [1197, 338] width 14 height 14
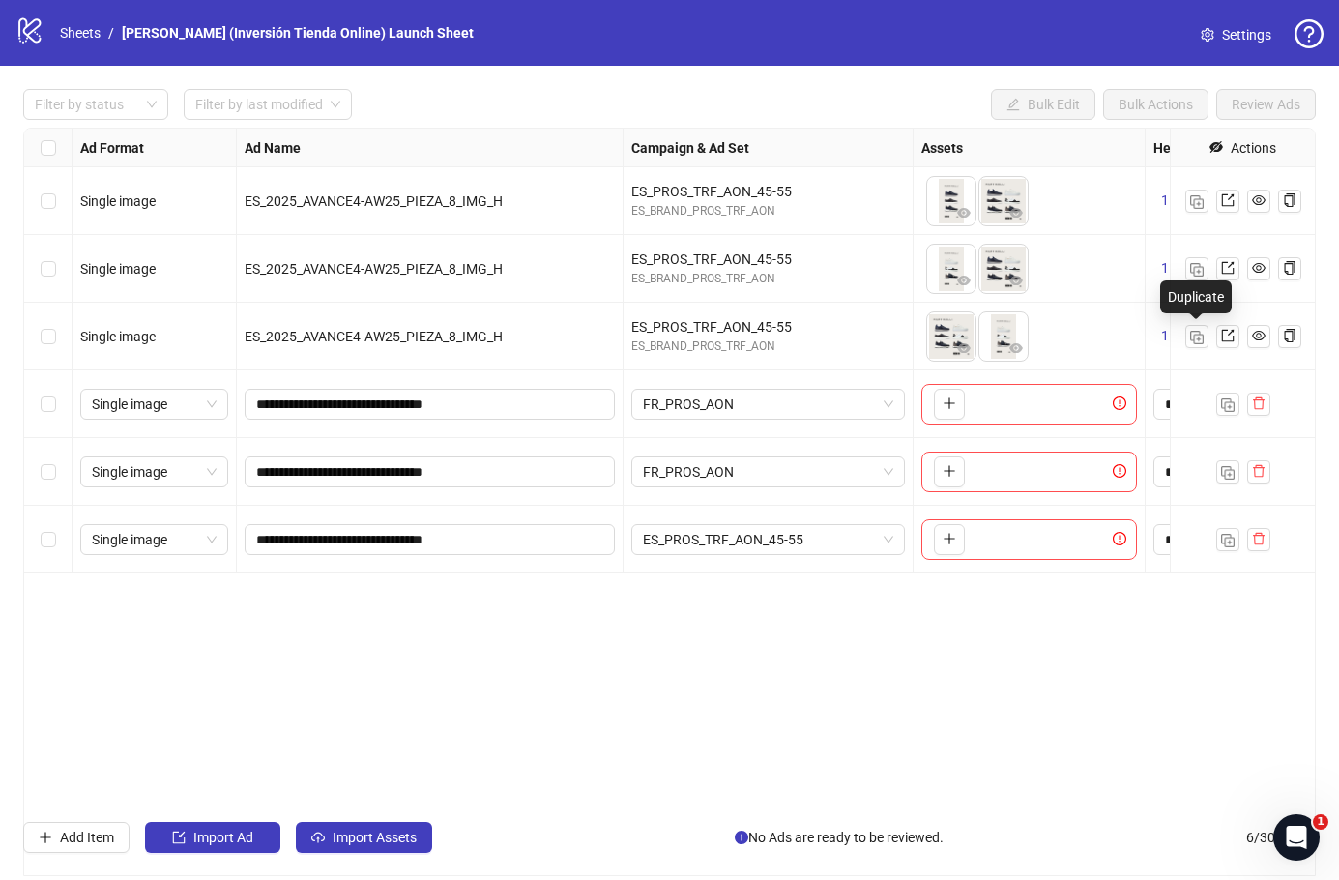
click at [839, 541] on span "ES_PROS_TRF_AON_45-55" at bounding box center [768, 539] width 250 height 29
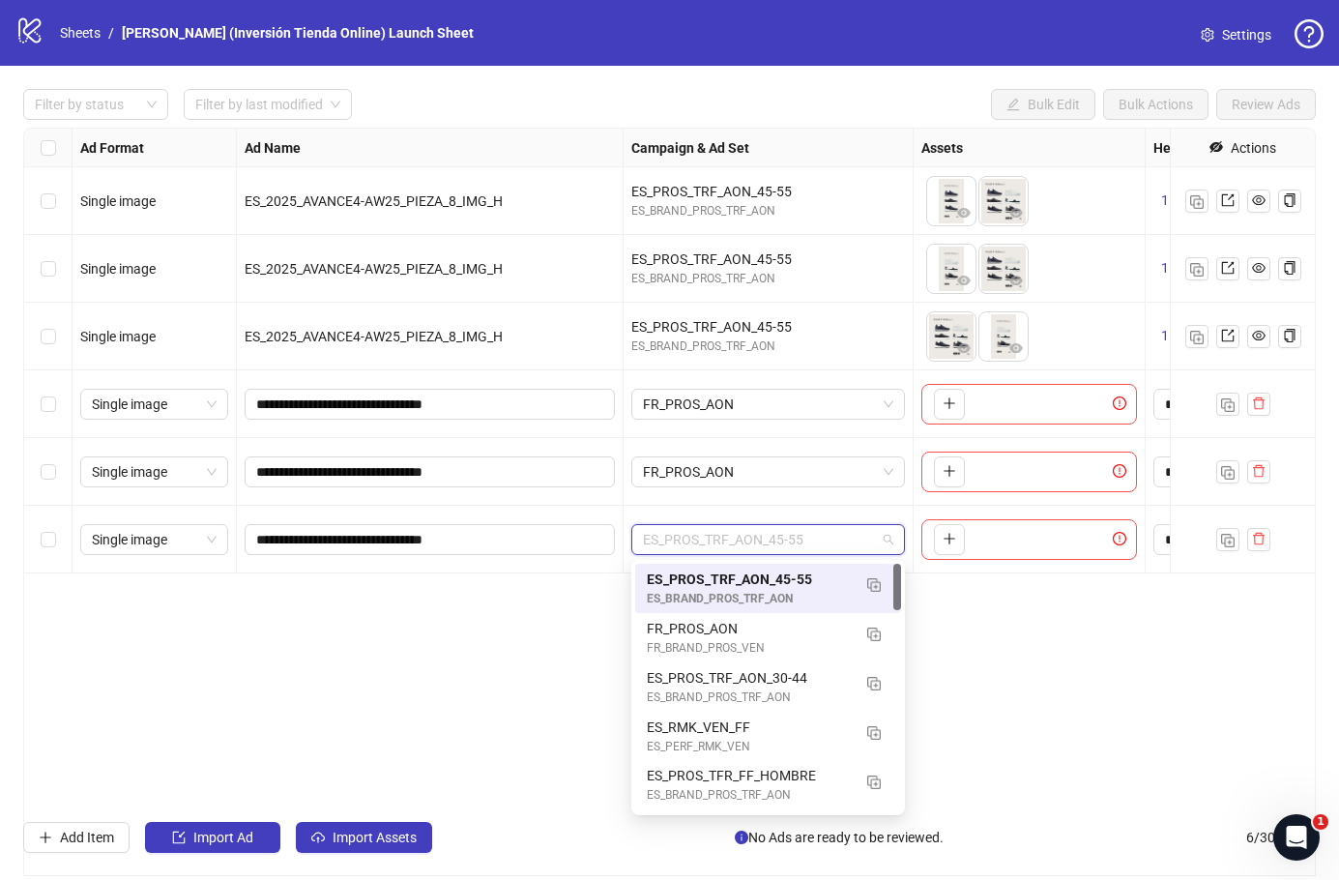
scroll to position [1, 0]
click at [863, 641] on button "button" at bounding box center [874, 633] width 31 height 31
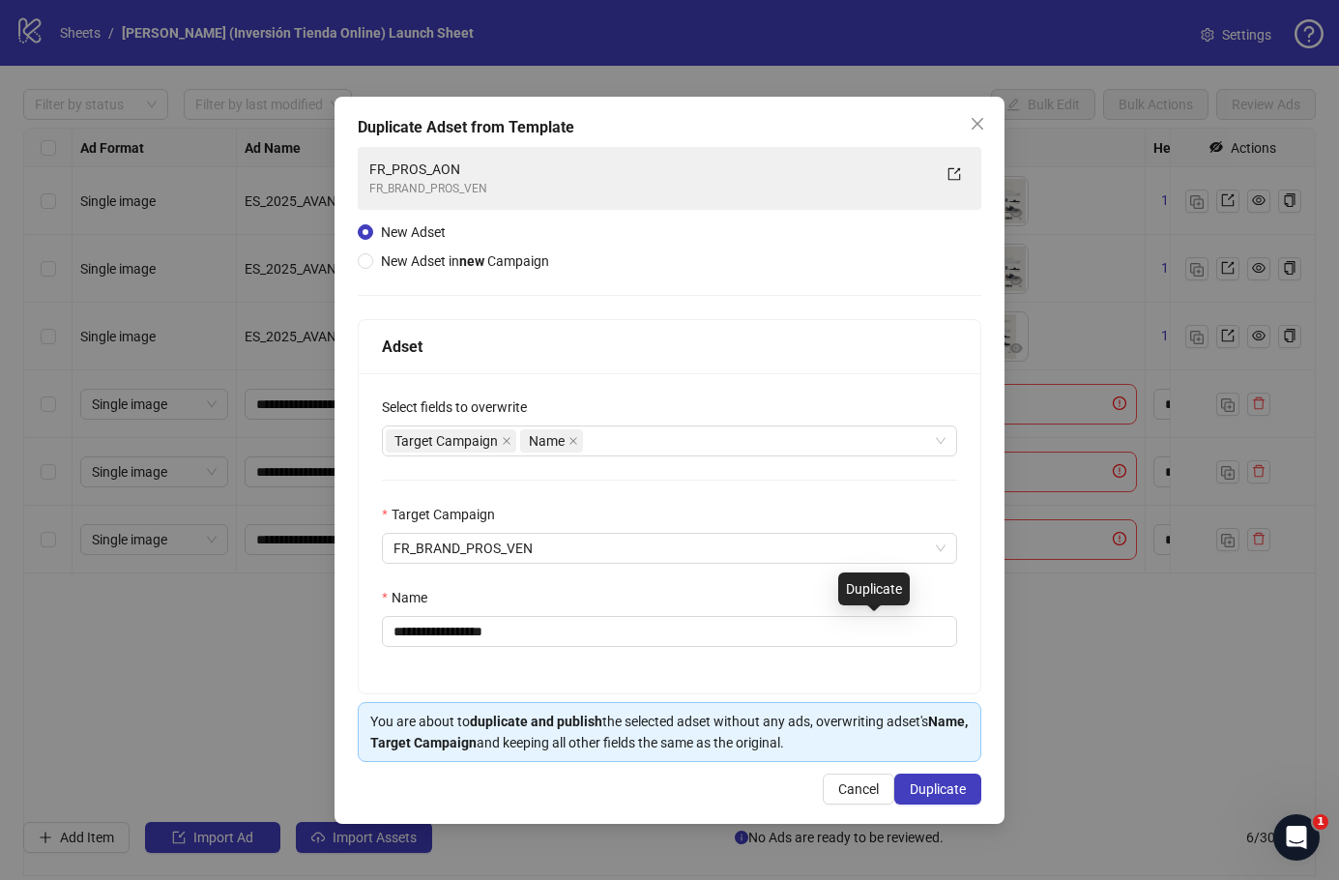
click at [997, 221] on div "**********" at bounding box center [670, 460] width 670 height 727
click at [975, 131] on button "Close" at bounding box center [977, 123] width 31 height 31
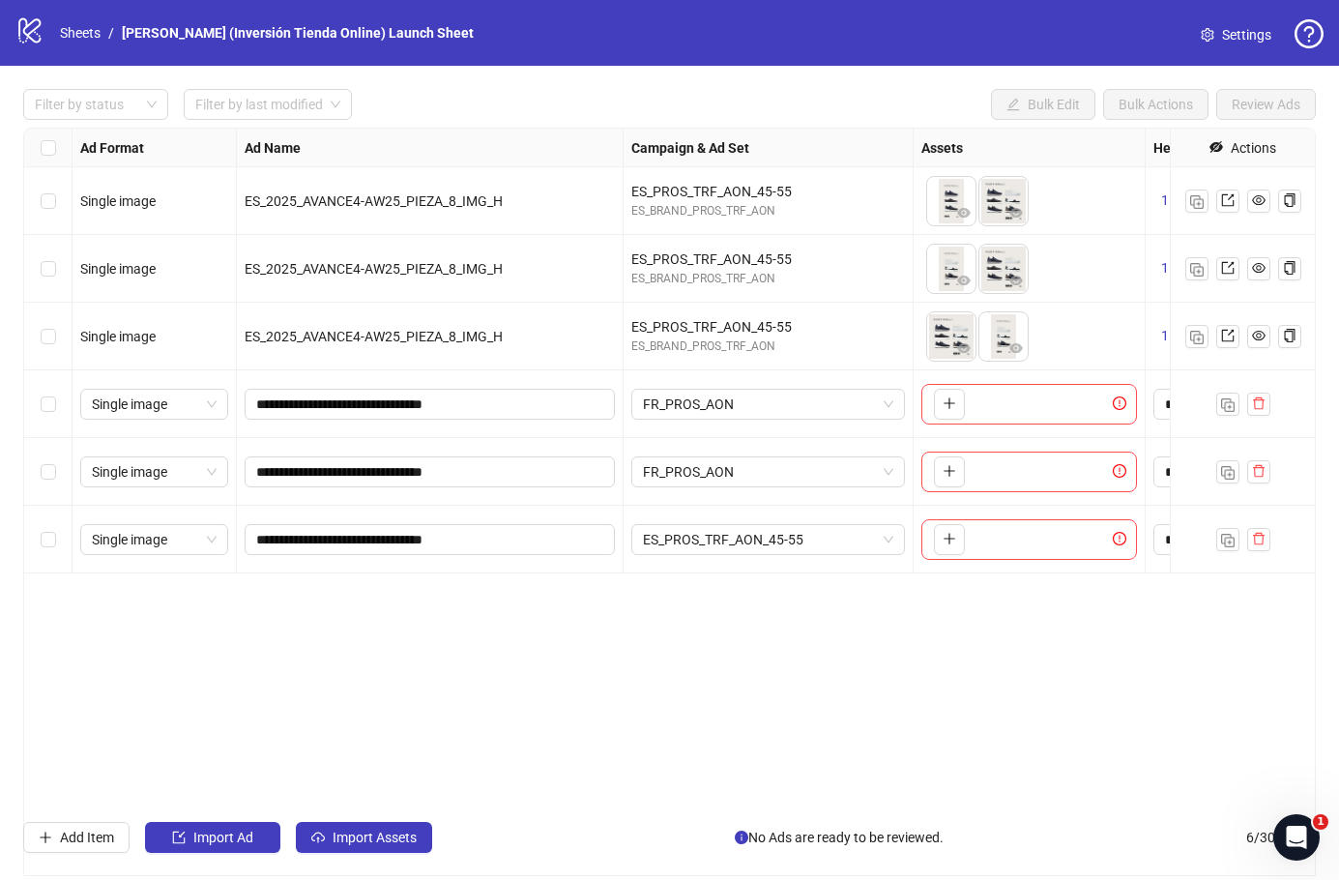
click at [1037, 629] on div "**********" at bounding box center [669, 502] width 1293 height 748
click at [1257, 411] on span "button" at bounding box center [1259, 402] width 14 height 15
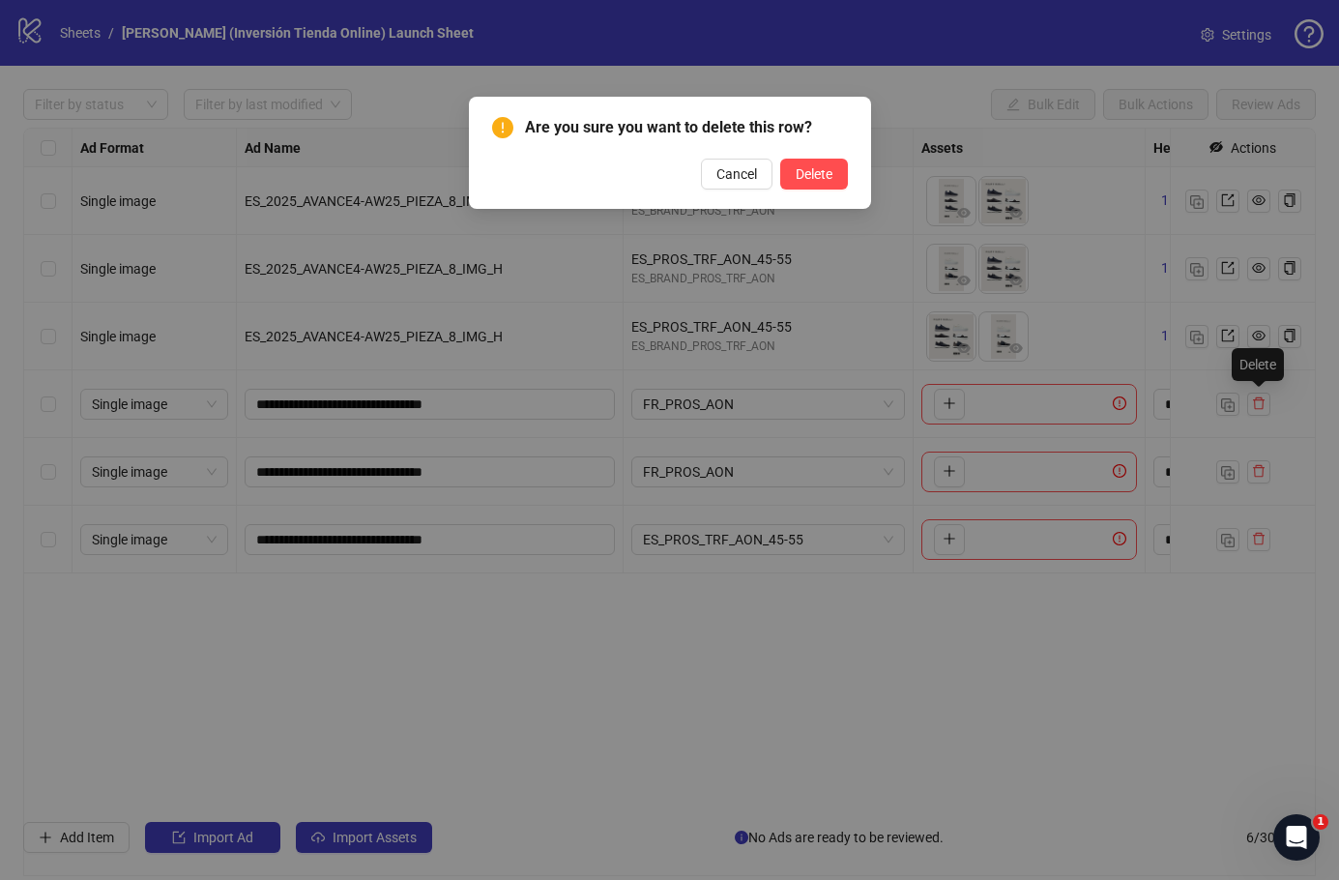
click at [833, 185] on button "Delete" at bounding box center [814, 174] width 68 height 31
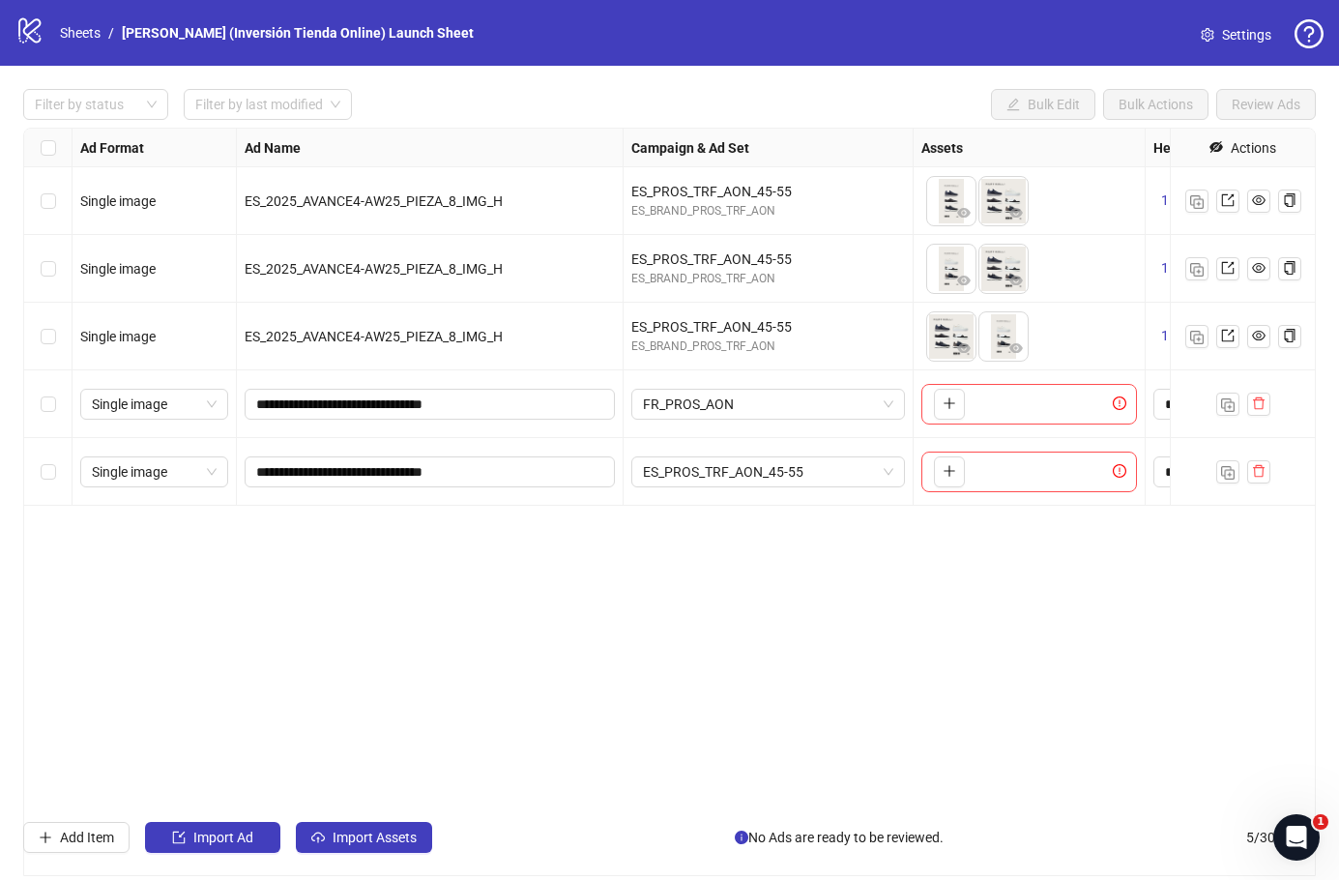
click at [1258, 411] on span "button" at bounding box center [1259, 402] width 14 height 15
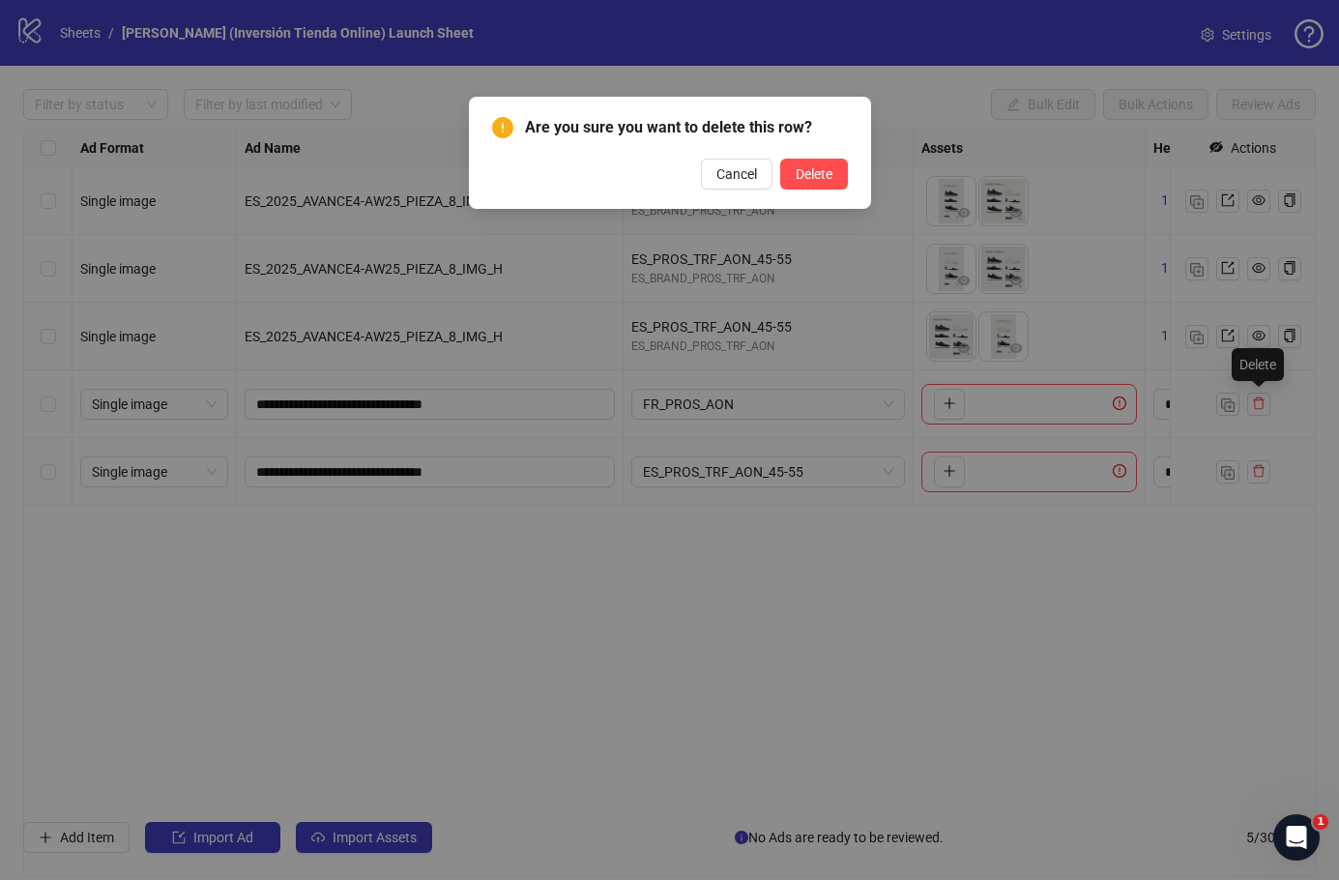
click at [830, 173] on span "Delete" at bounding box center [814, 173] width 37 height 15
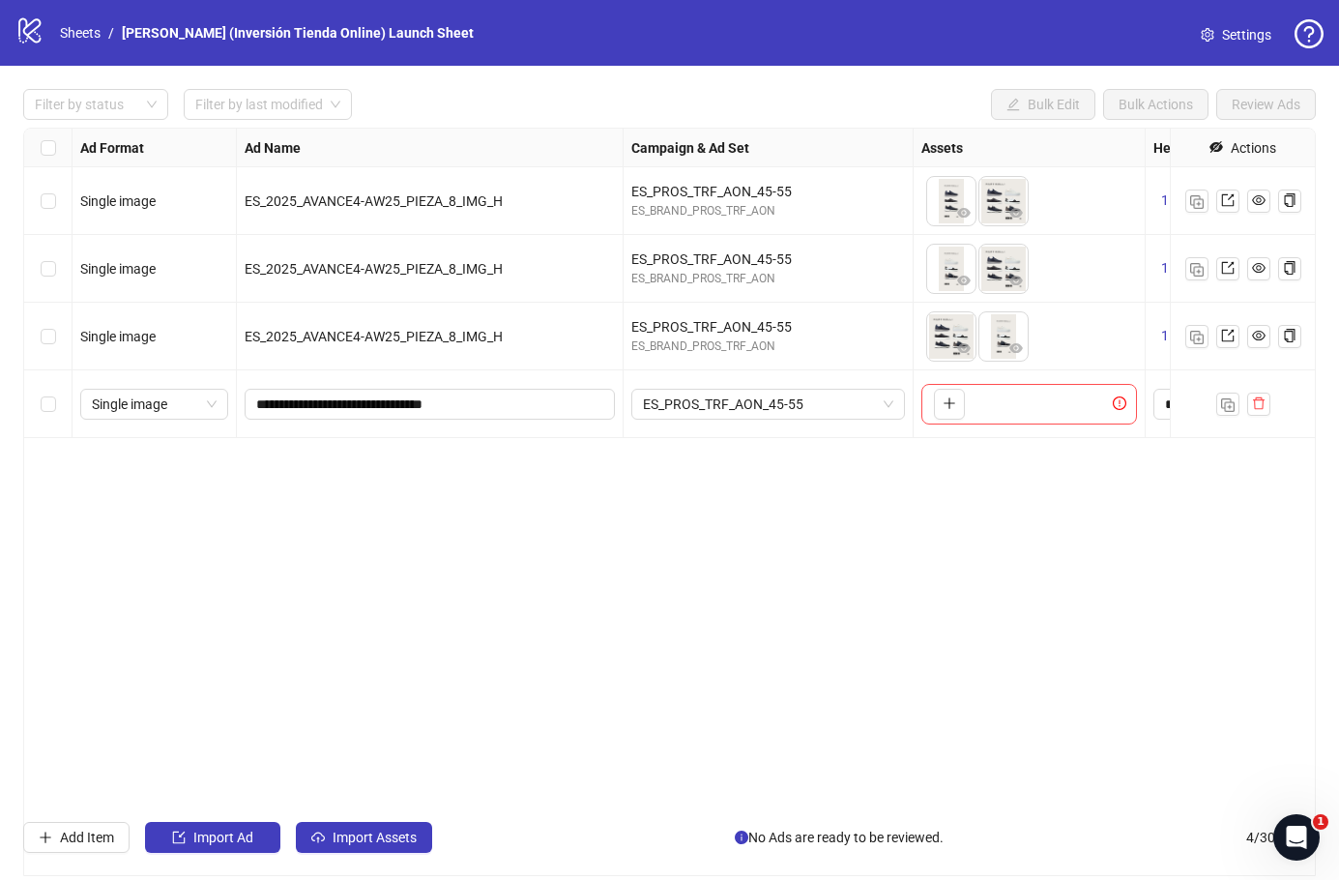
click at [1257, 415] on button "button" at bounding box center [1258, 404] width 23 height 23
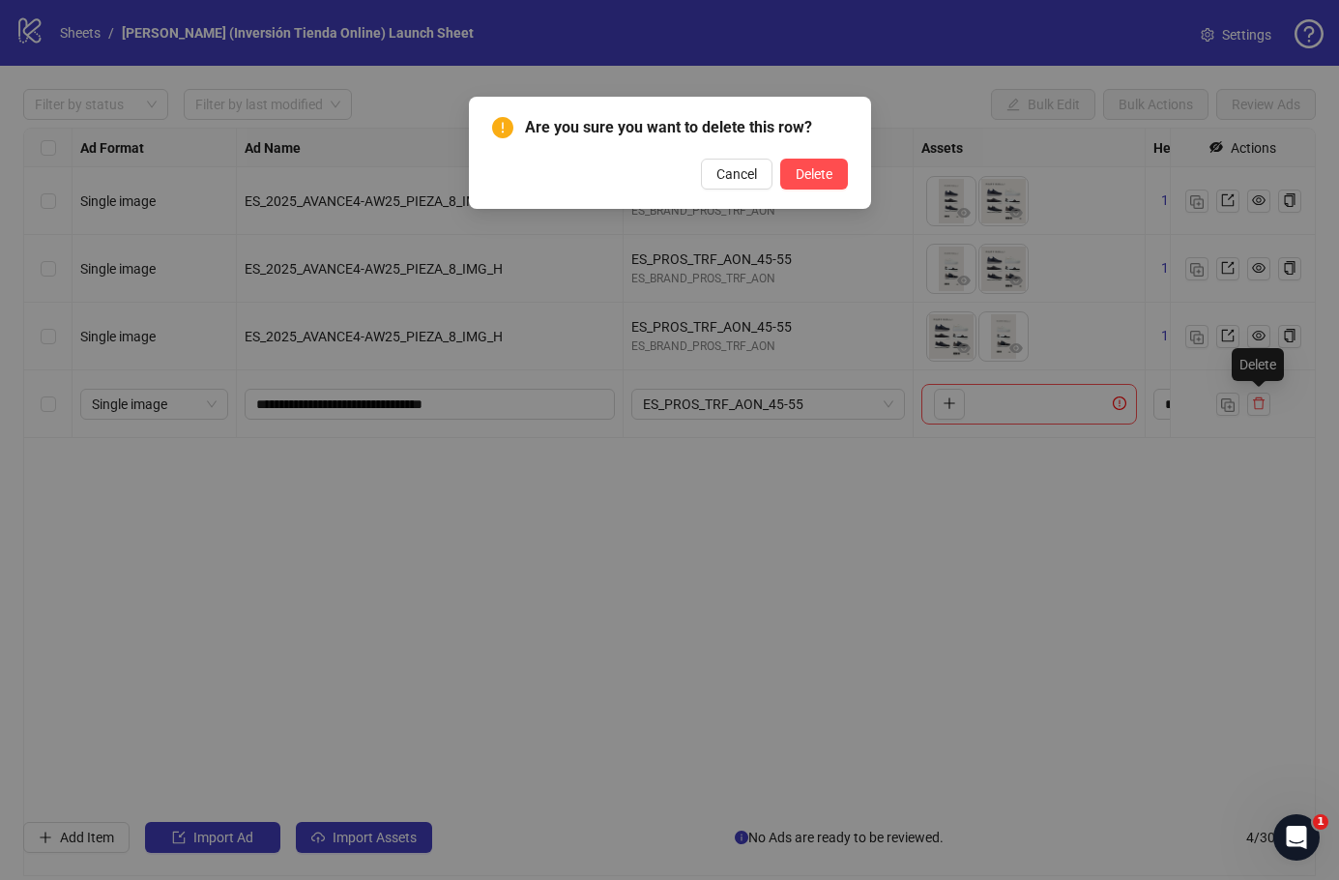
click at [831, 172] on span "Delete" at bounding box center [814, 173] width 37 height 15
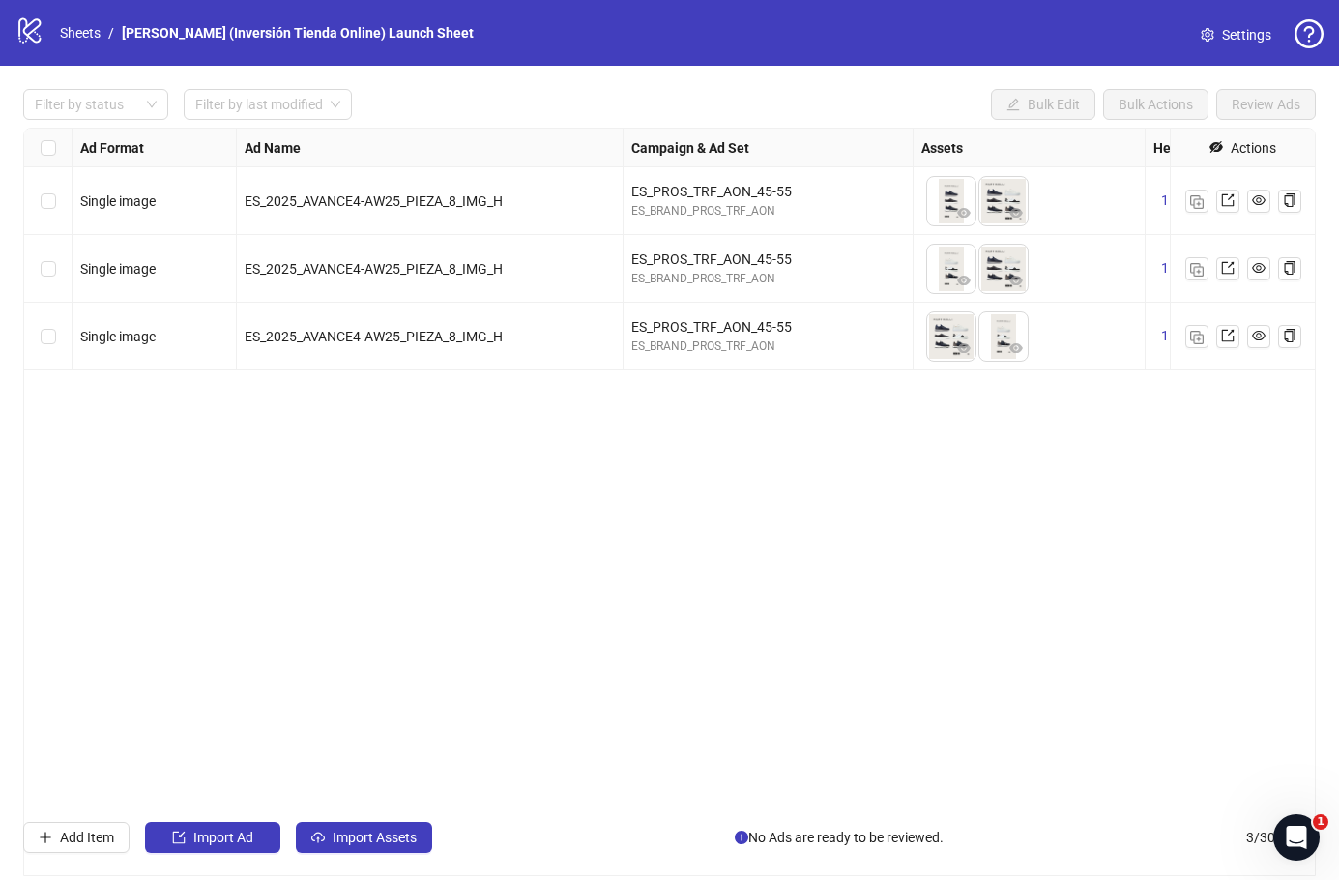
click at [1193, 342] on img "button" at bounding box center [1197, 338] width 14 height 14
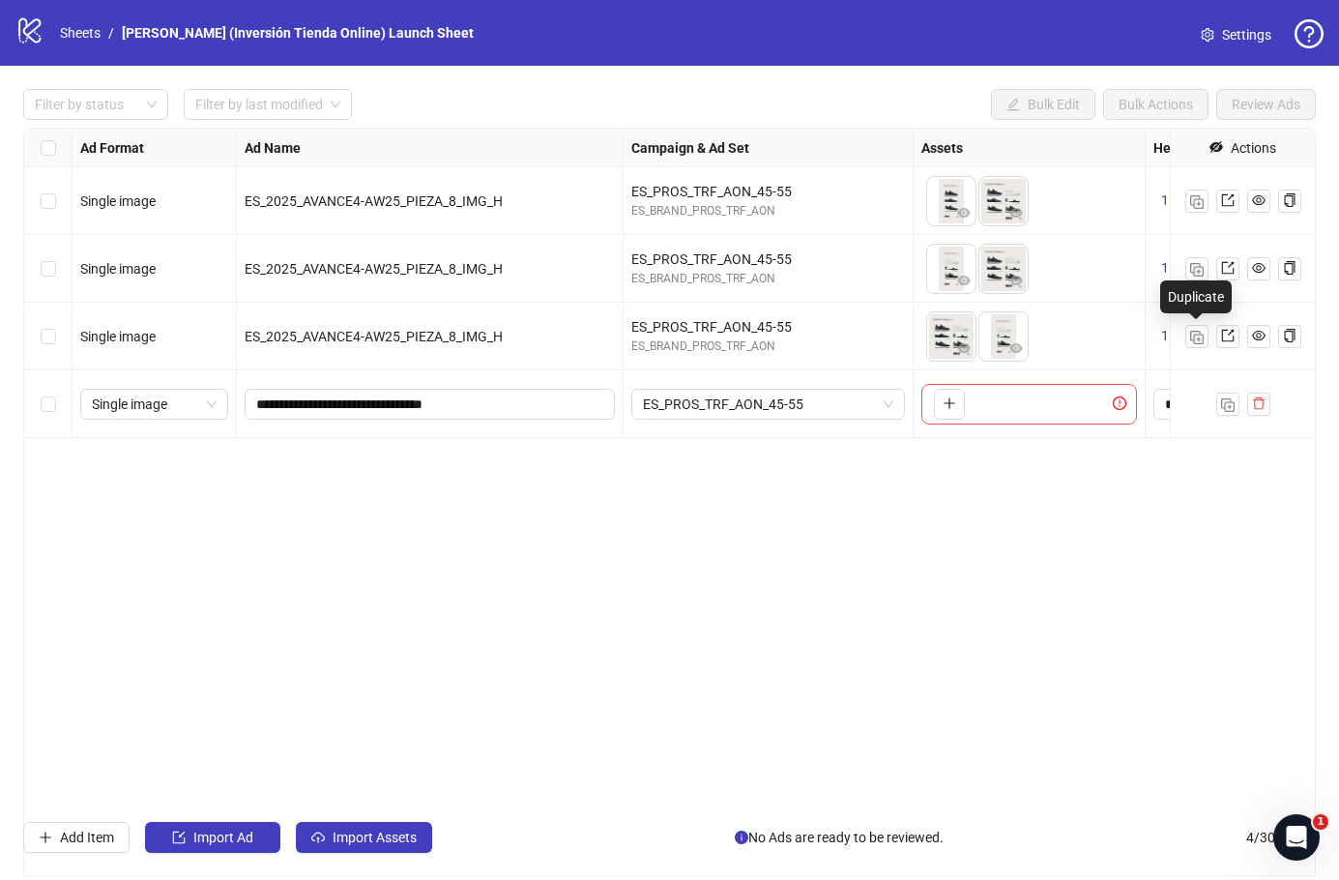
click at [1258, 411] on span "button" at bounding box center [1259, 402] width 14 height 15
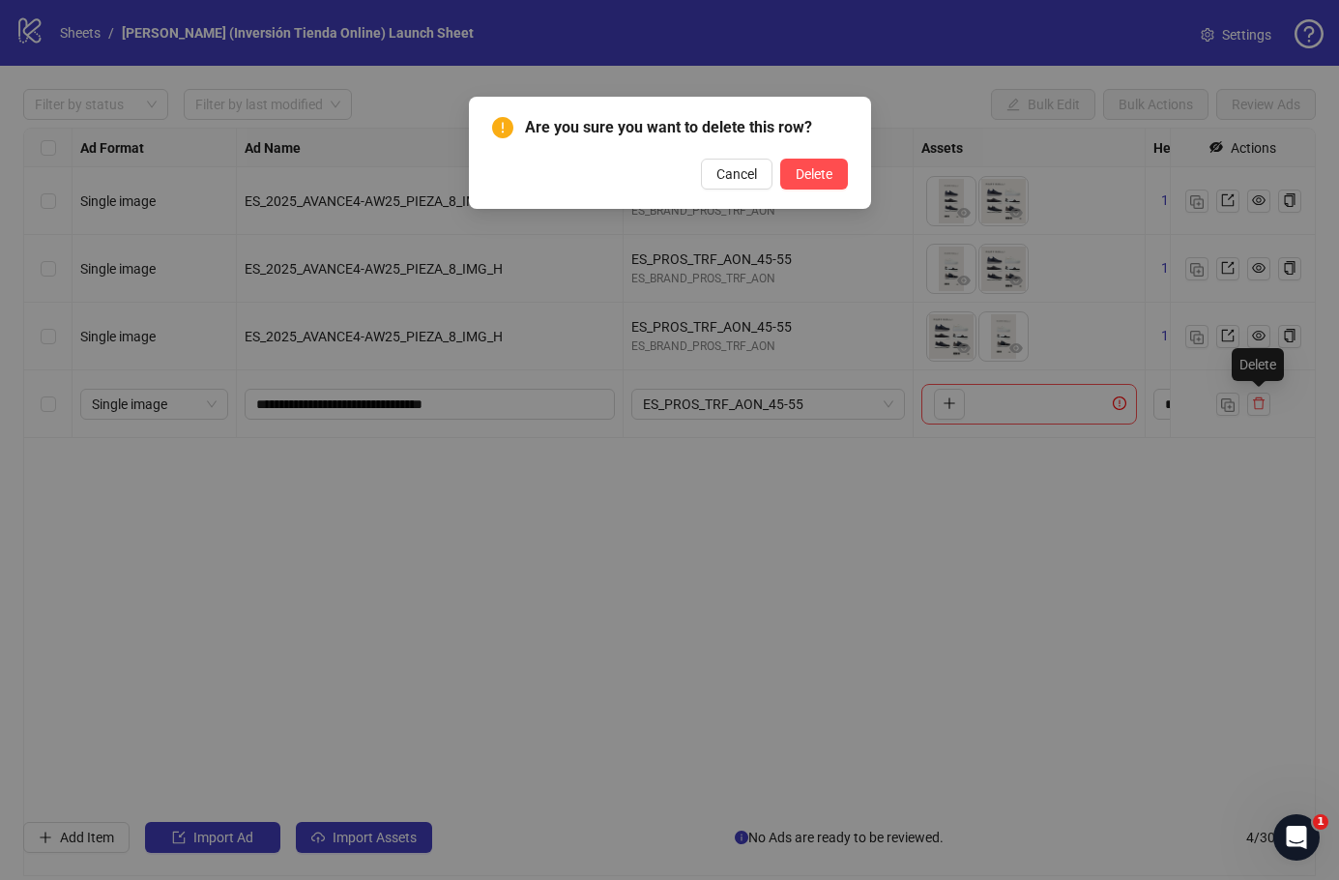
click at [827, 177] on span "Delete" at bounding box center [814, 173] width 37 height 15
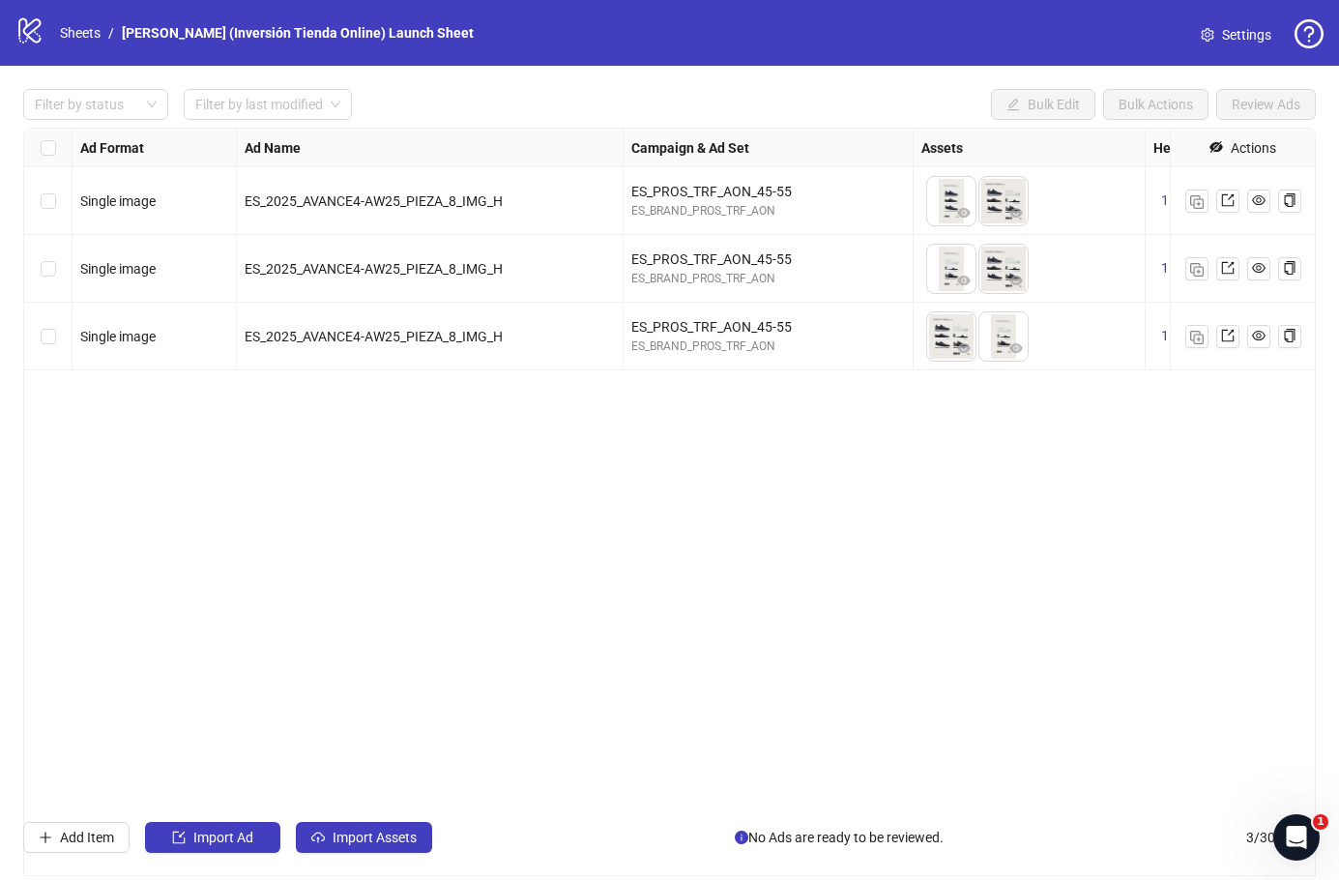
click at [1194, 343] on img "button" at bounding box center [1197, 338] width 14 height 14
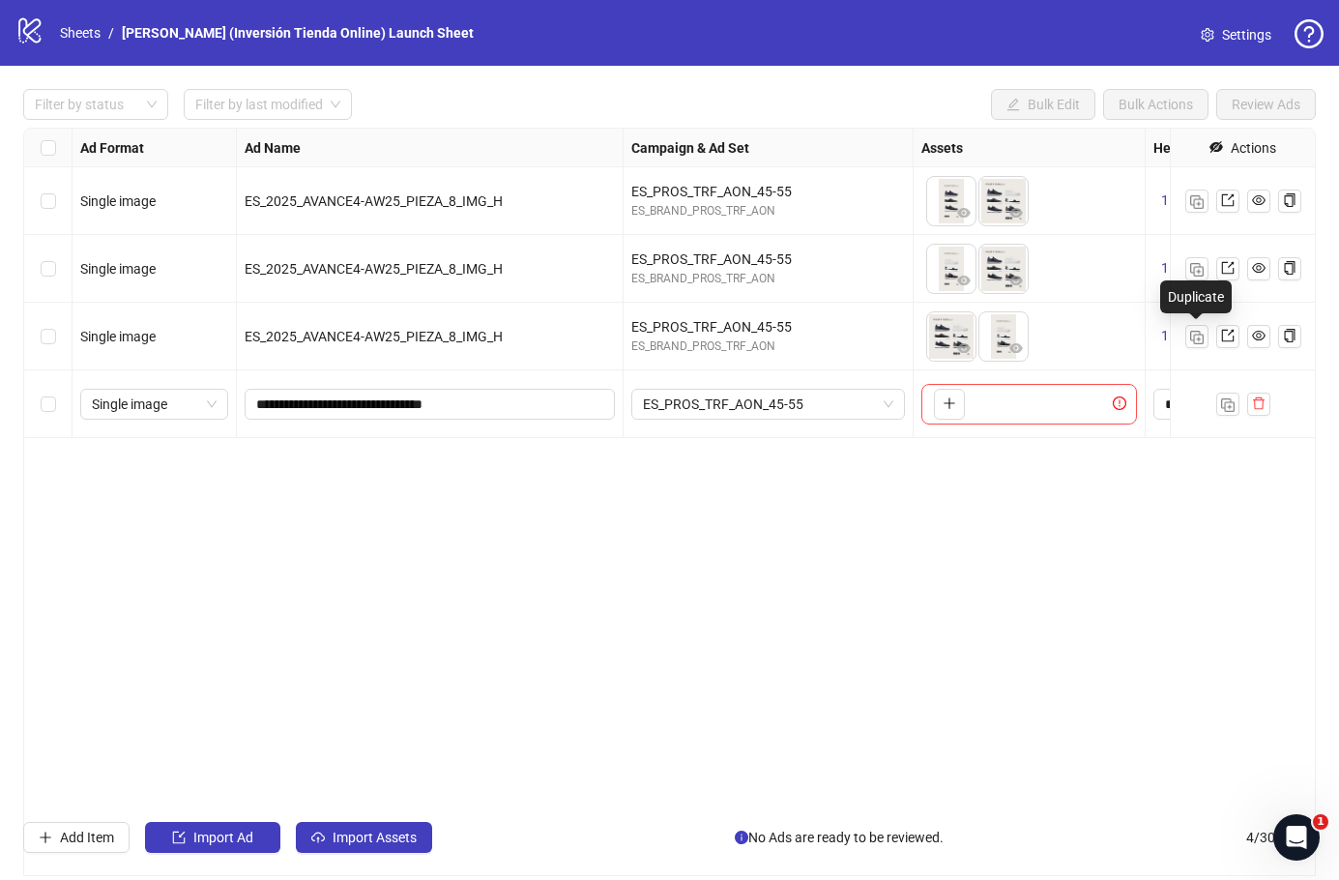
click at [810, 403] on span "ES_PROS_TRF_AON_45-55" at bounding box center [768, 404] width 250 height 29
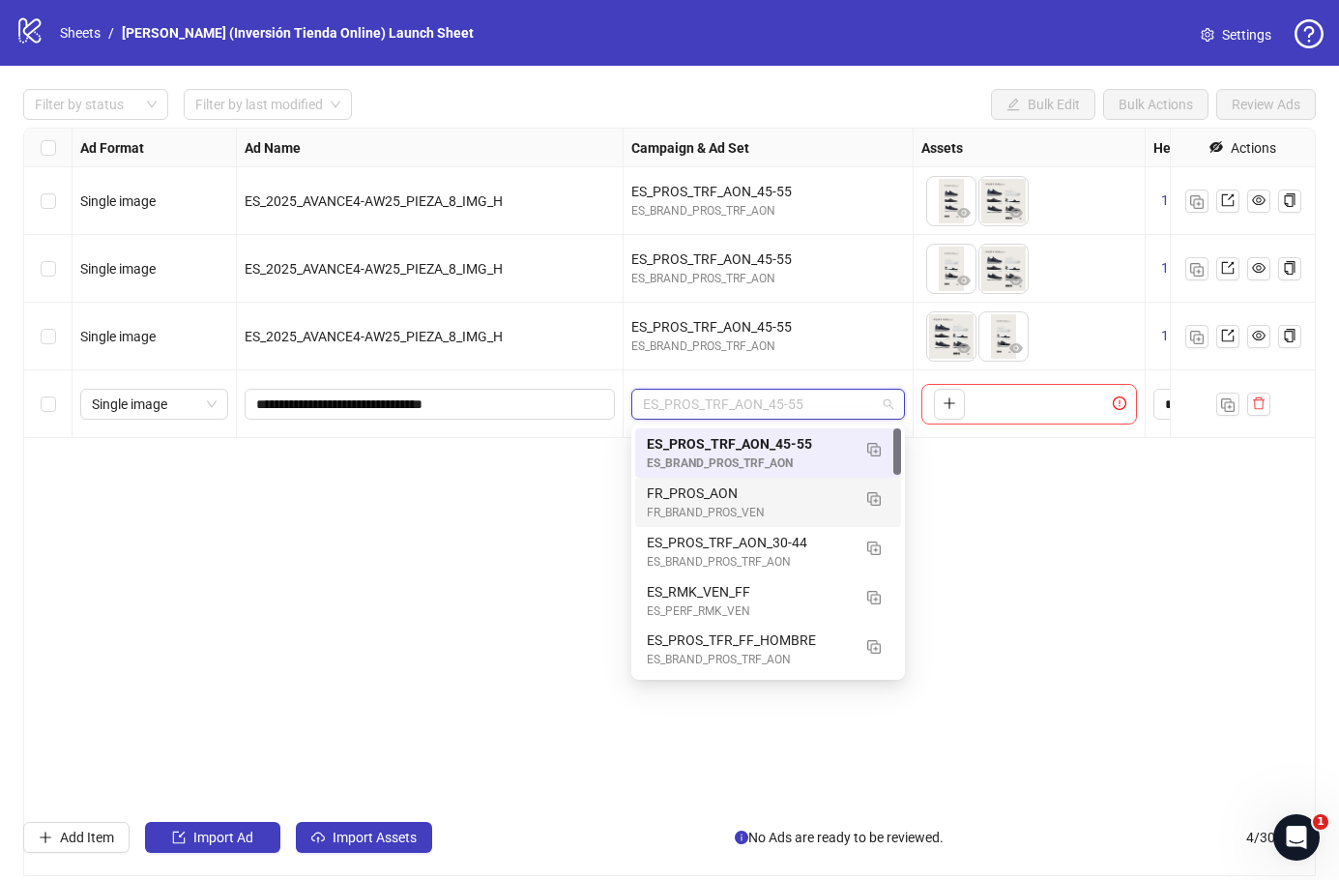
click at [873, 501] on img "button" at bounding box center [874, 499] width 14 height 14
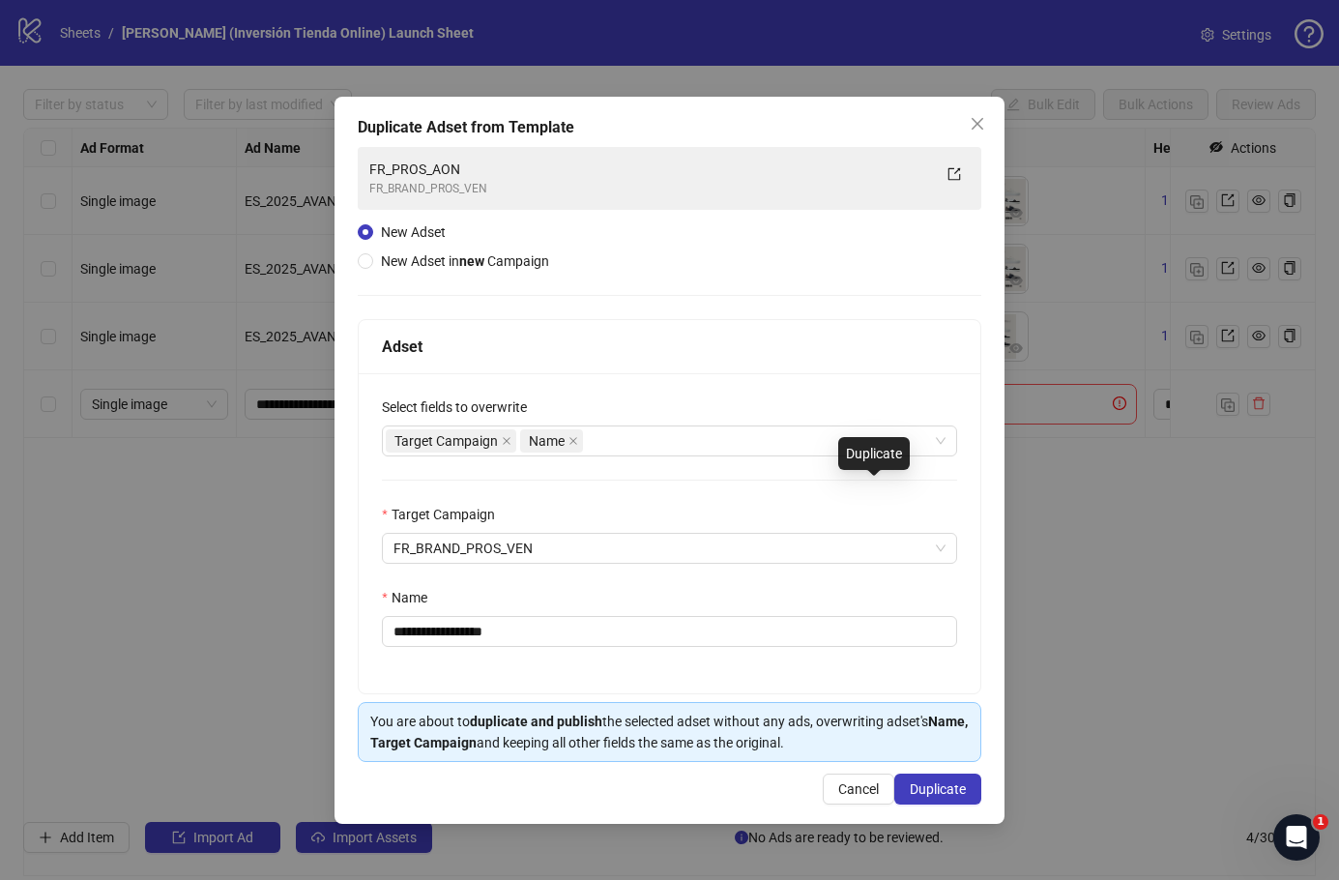
click at [976, 129] on icon "close" at bounding box center [977, 123] width 15 height 15
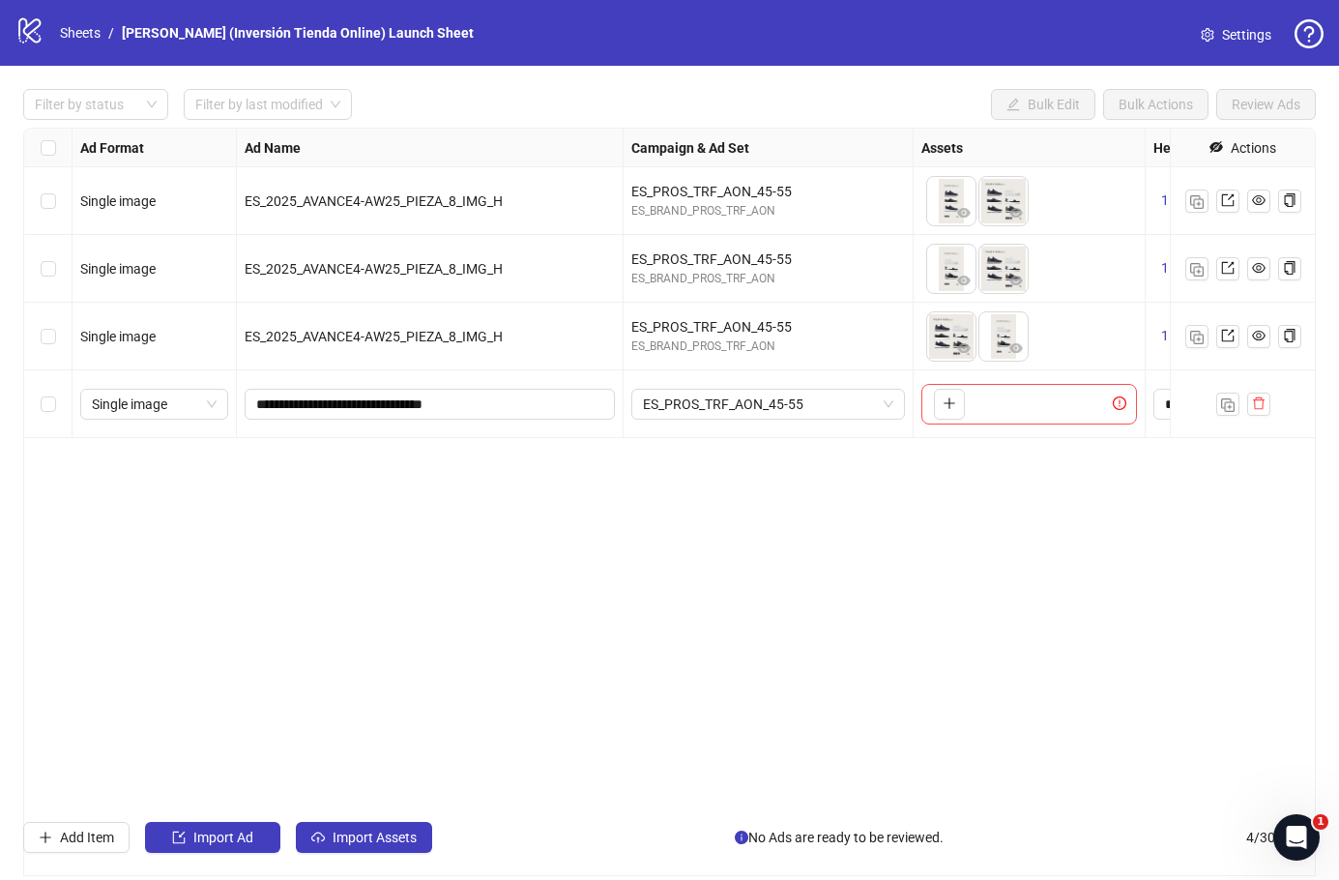
click at [1258, 411] on span "button" at bounding box center [1259, 402] width 14 height 15
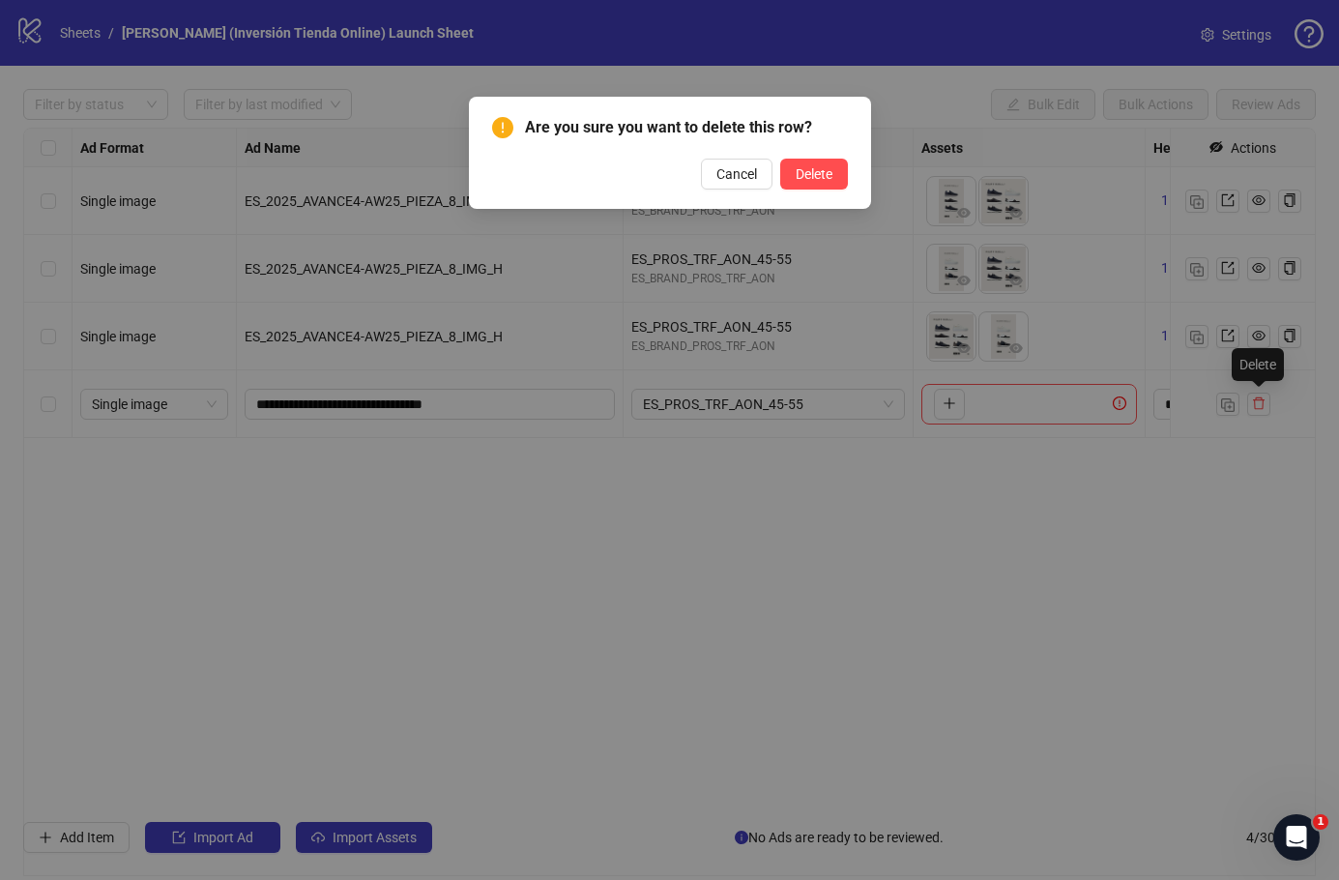
click at [835, 182] on button "Delete" at bounding box center [814, 174] width 68 height 31
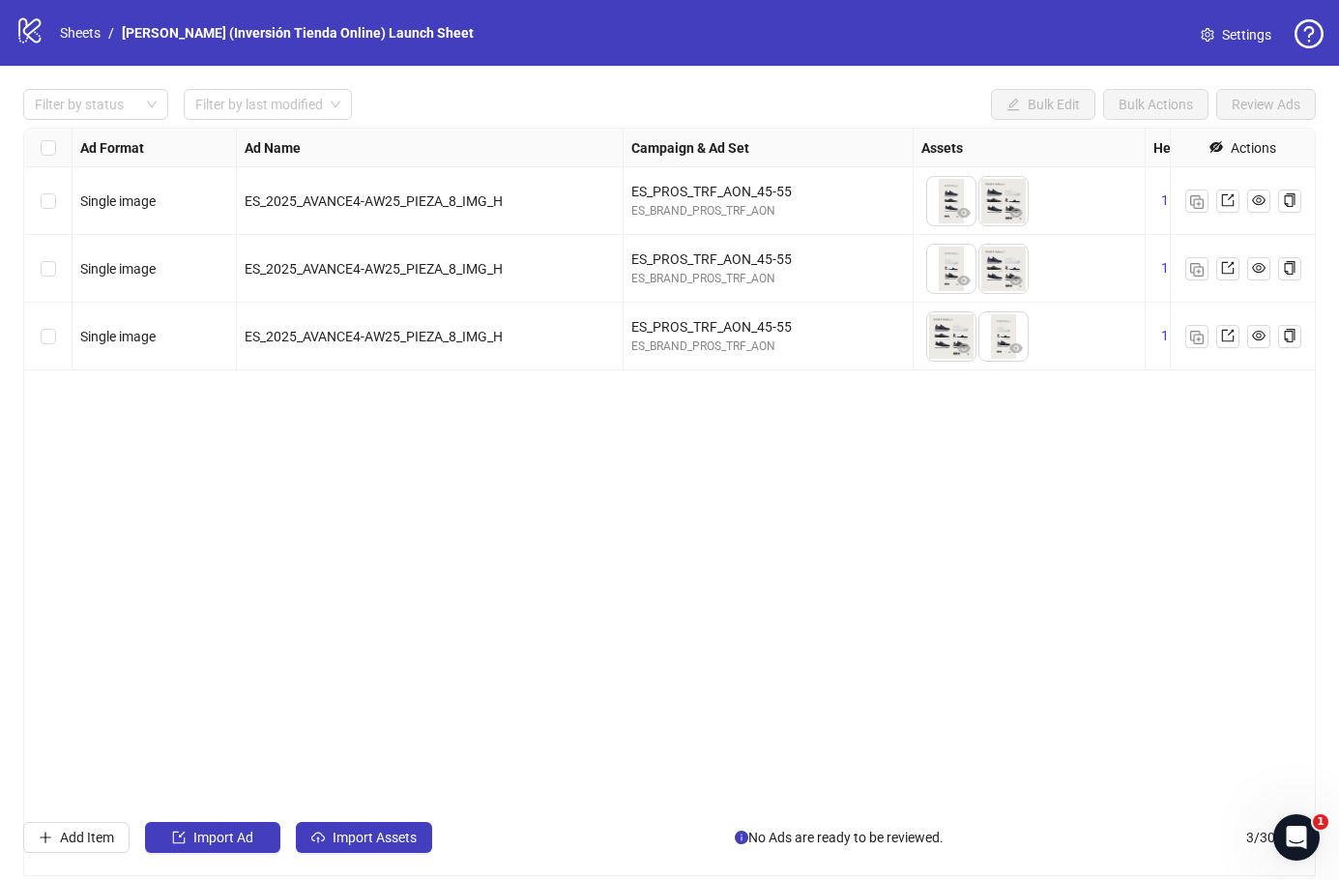
click at [1195, 339] on img "button" at bounding box center [1197, 338] width 14 height 14
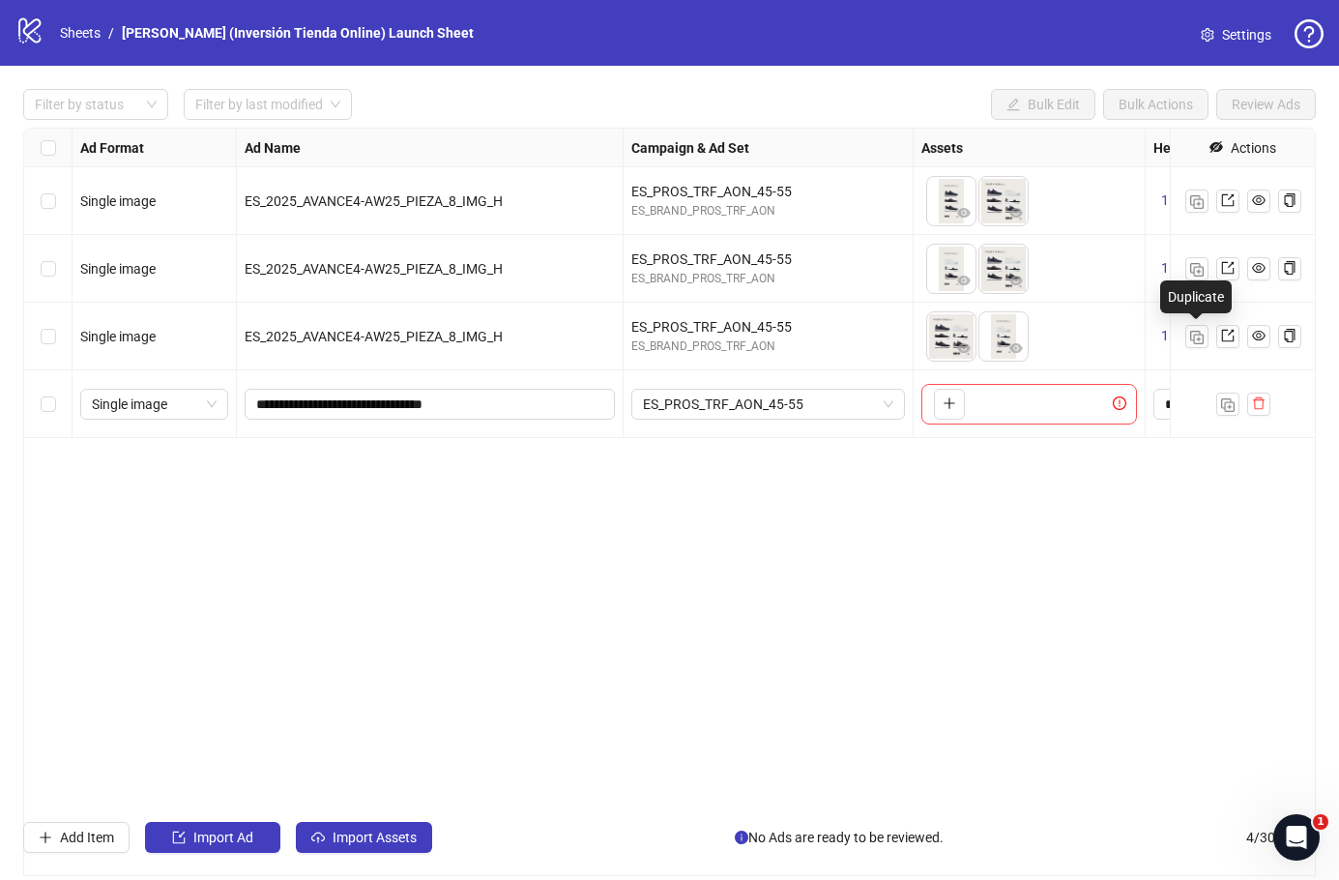
click at [195, 405] on span "Single image" at bounding box center [154, 404] width 125 height 29
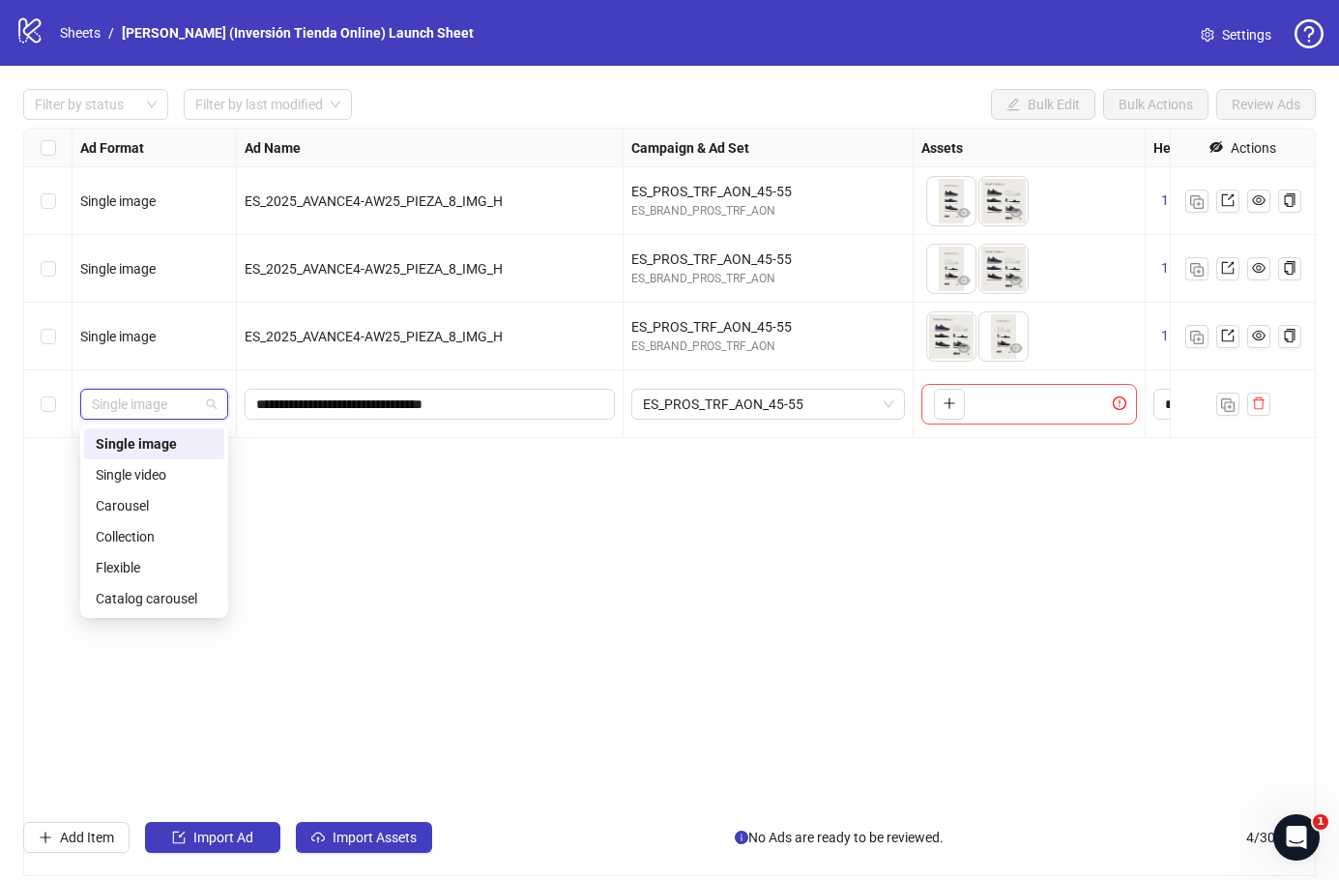
click at [162, 540] on div "Collection" at bounding box center [154, 536] width 117 height 21
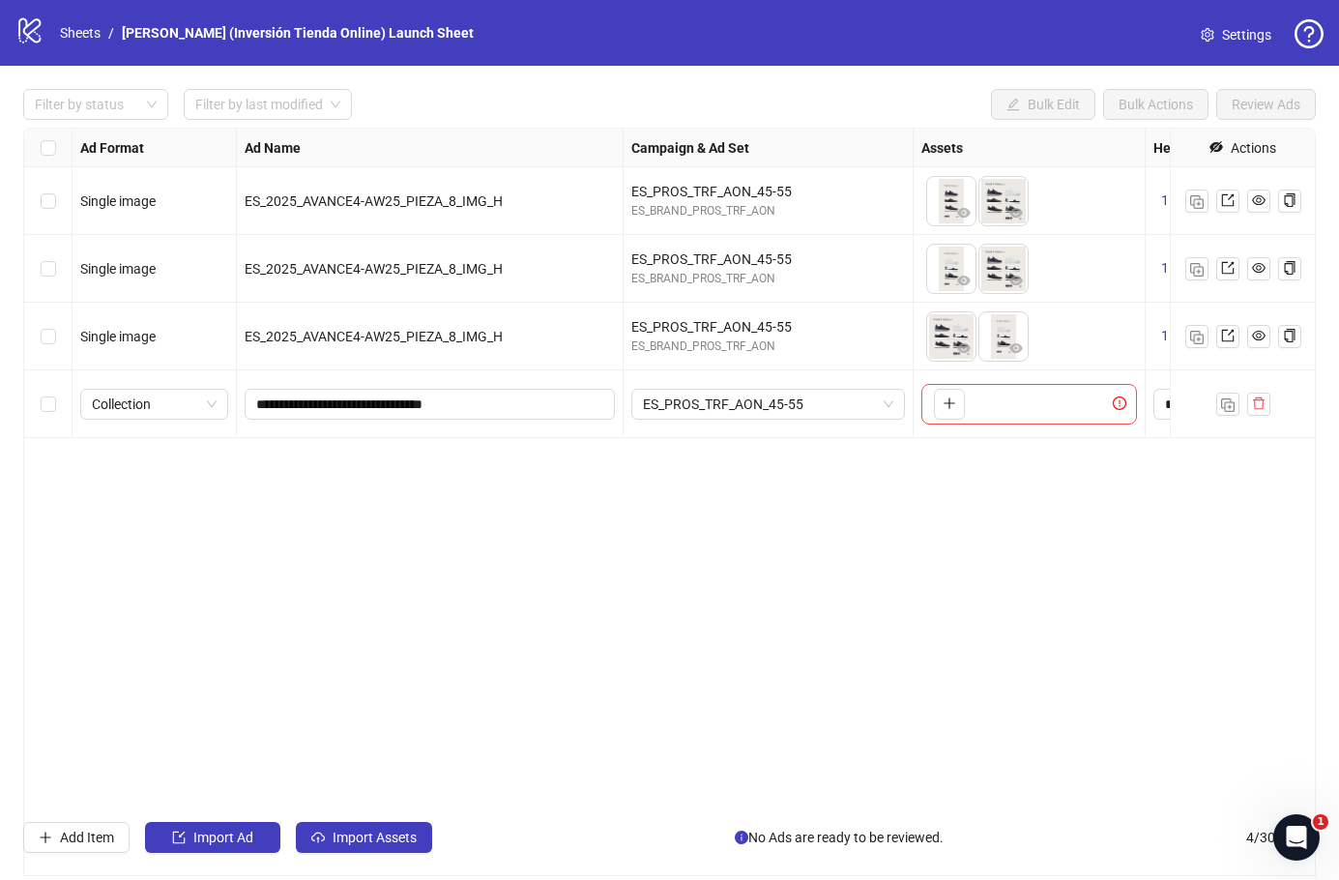
click at [946, 418] on button "button" at bounding box center [949, 404] width 31 height 31
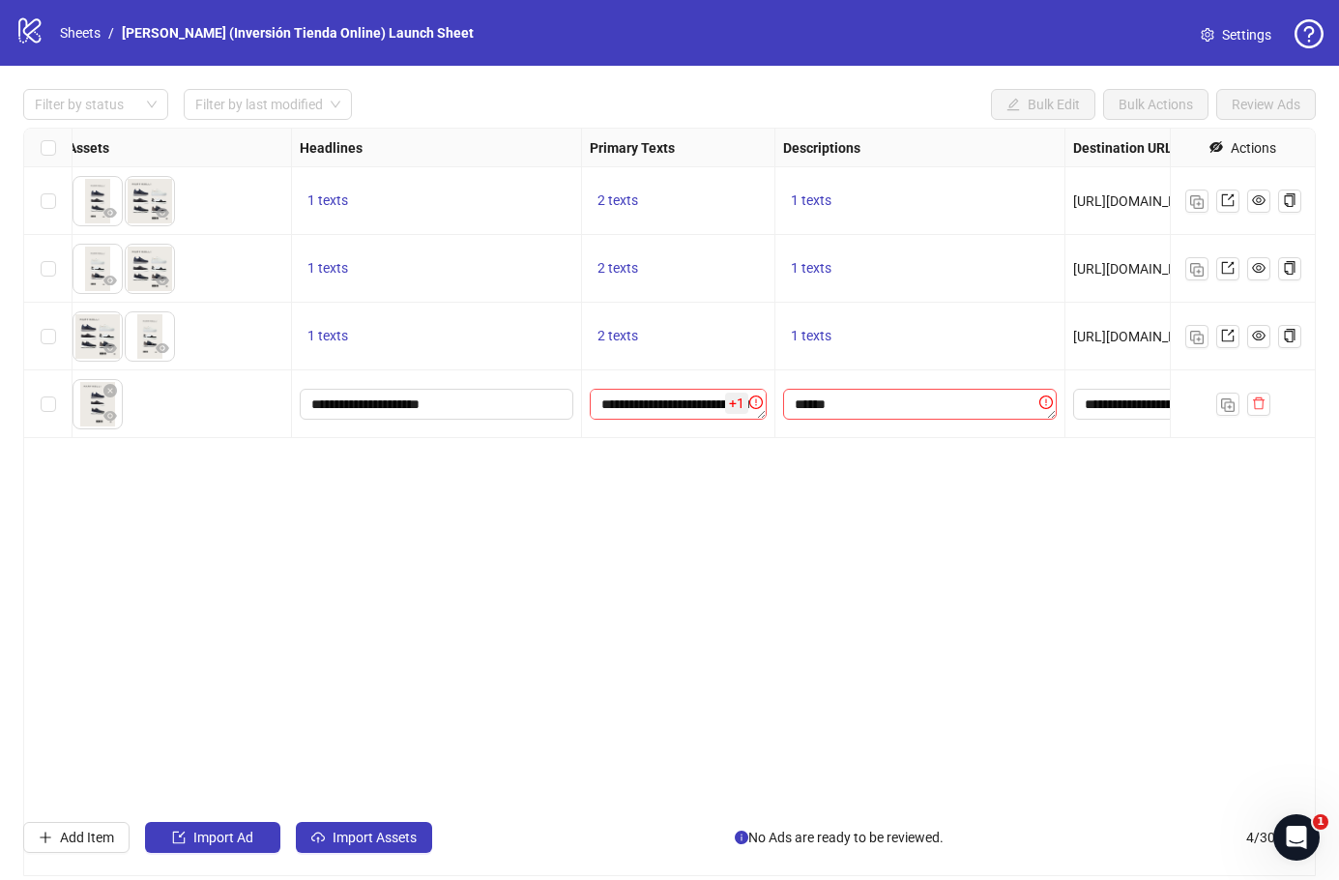
scroll to position [0, 862]
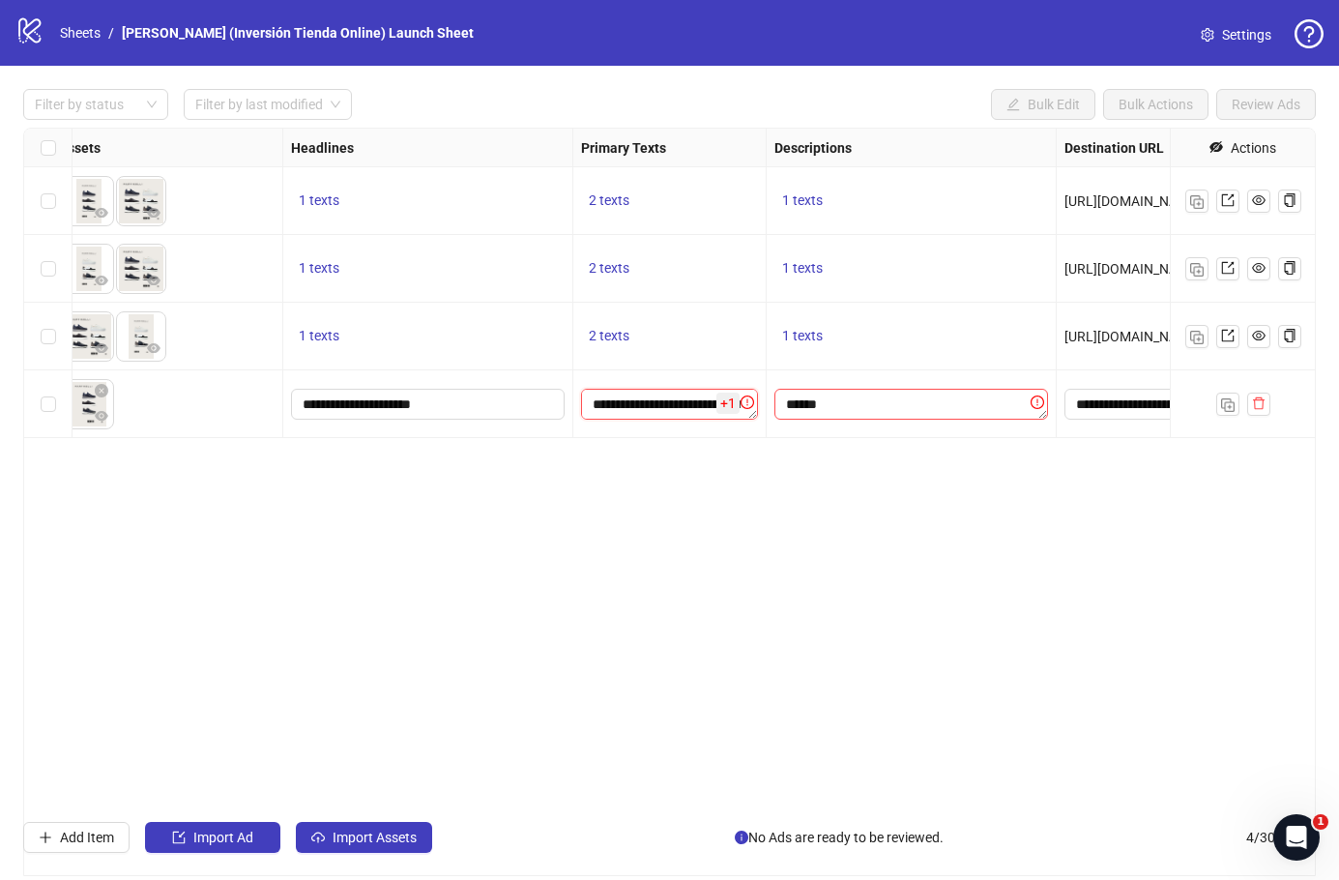
click at [683, 406] on textarea "**********" at bounding box center [669, 404] width 177 height 31
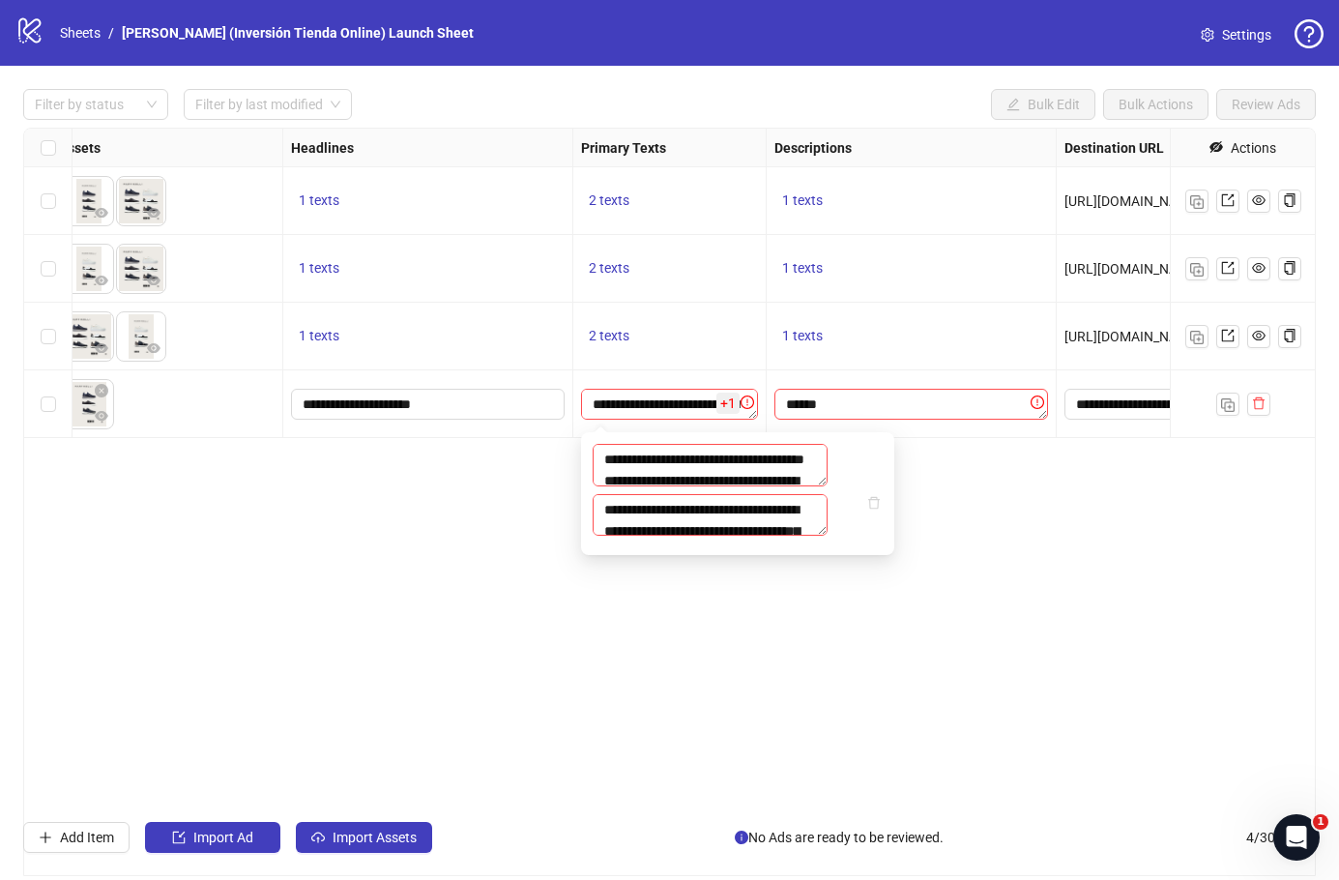
click at [873, 510] on icon "delete" at bounding box center [874, 503] width 14 height 14
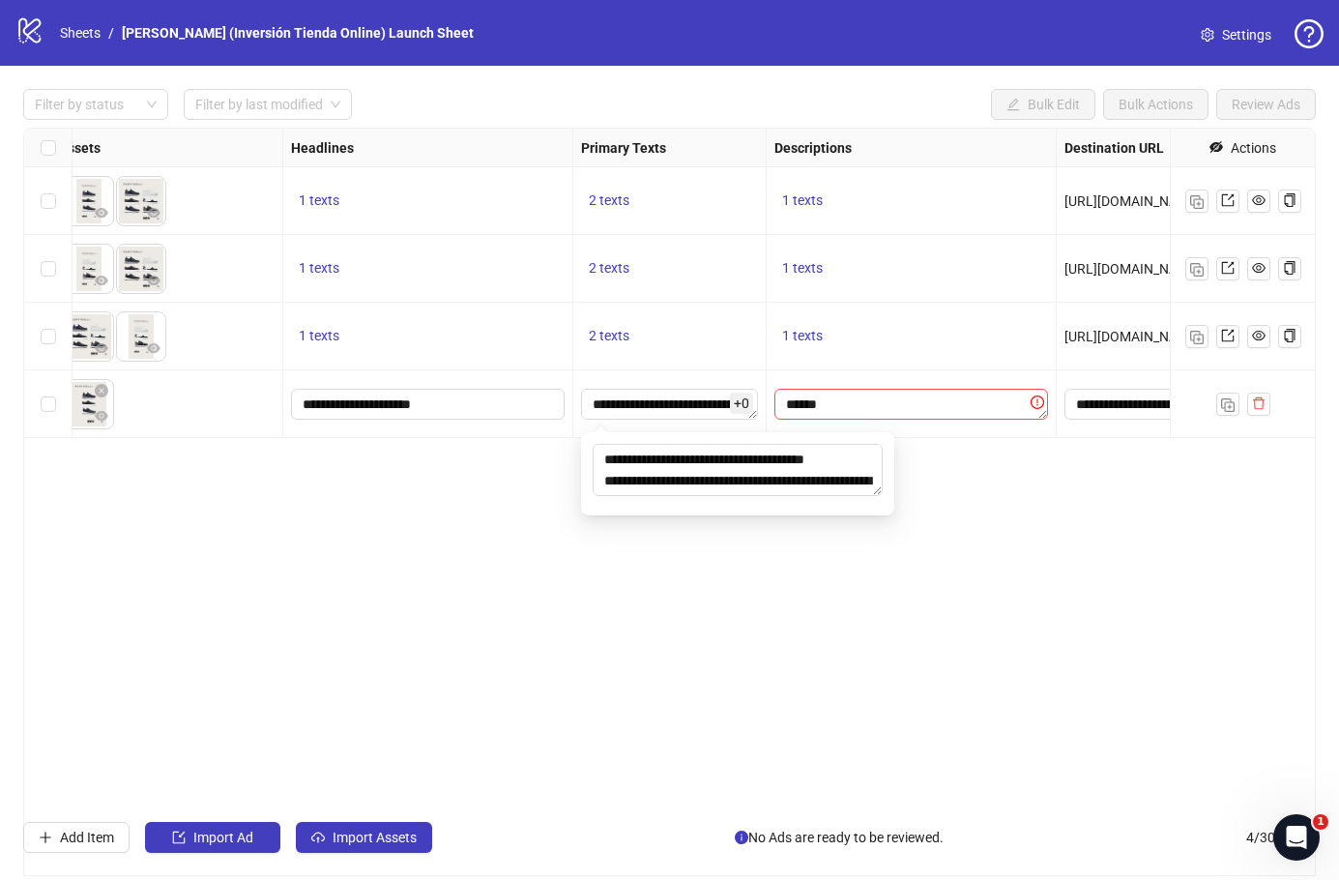
click at [924, 497] on div "Ad Format Ad Name Campaign & Ad Set Assets Headlines Primary Texts Descriptions…" at bounding box center [669, 502] width 1293 height 748
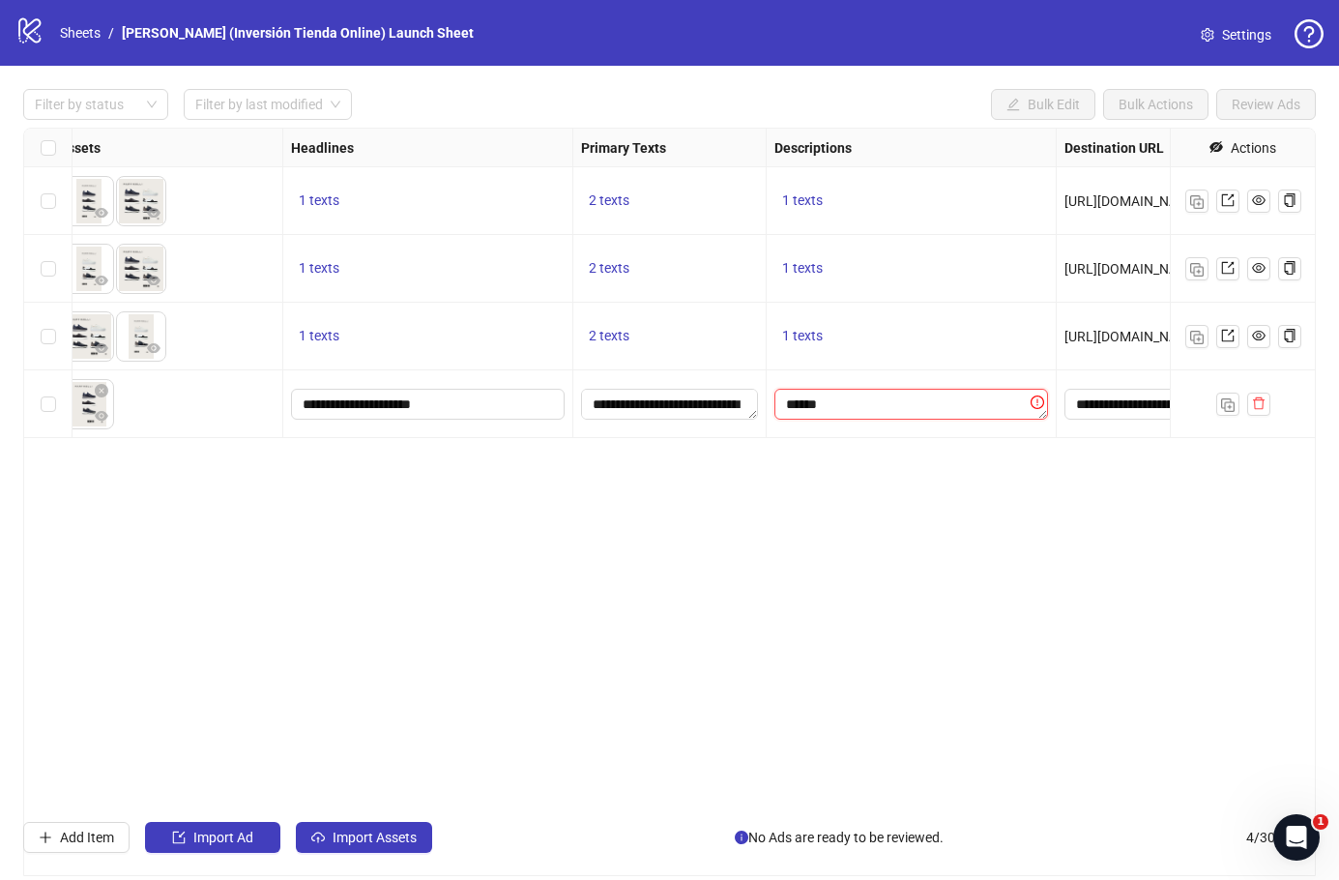
click at [978, 410] on textarea "******" at bounding box center [911, 404] width 274 height 31
click at [809, 465] on textarea "******" at bounding box center [797, 460] width 23 height 10
click at [1012, 568] on div "Ad Format Ad Name Campaign & Ad Set Assets Headlines Primary Texts Descriptions…" at bounding box center [669, 502] width 1293 height 748
click at [972, 406] on textarea "******" at bounding box center [911, 404] width 274 height 31
click at [1028, 400] on textarea "******" at bounding box center [911, 404] width 274 height 31
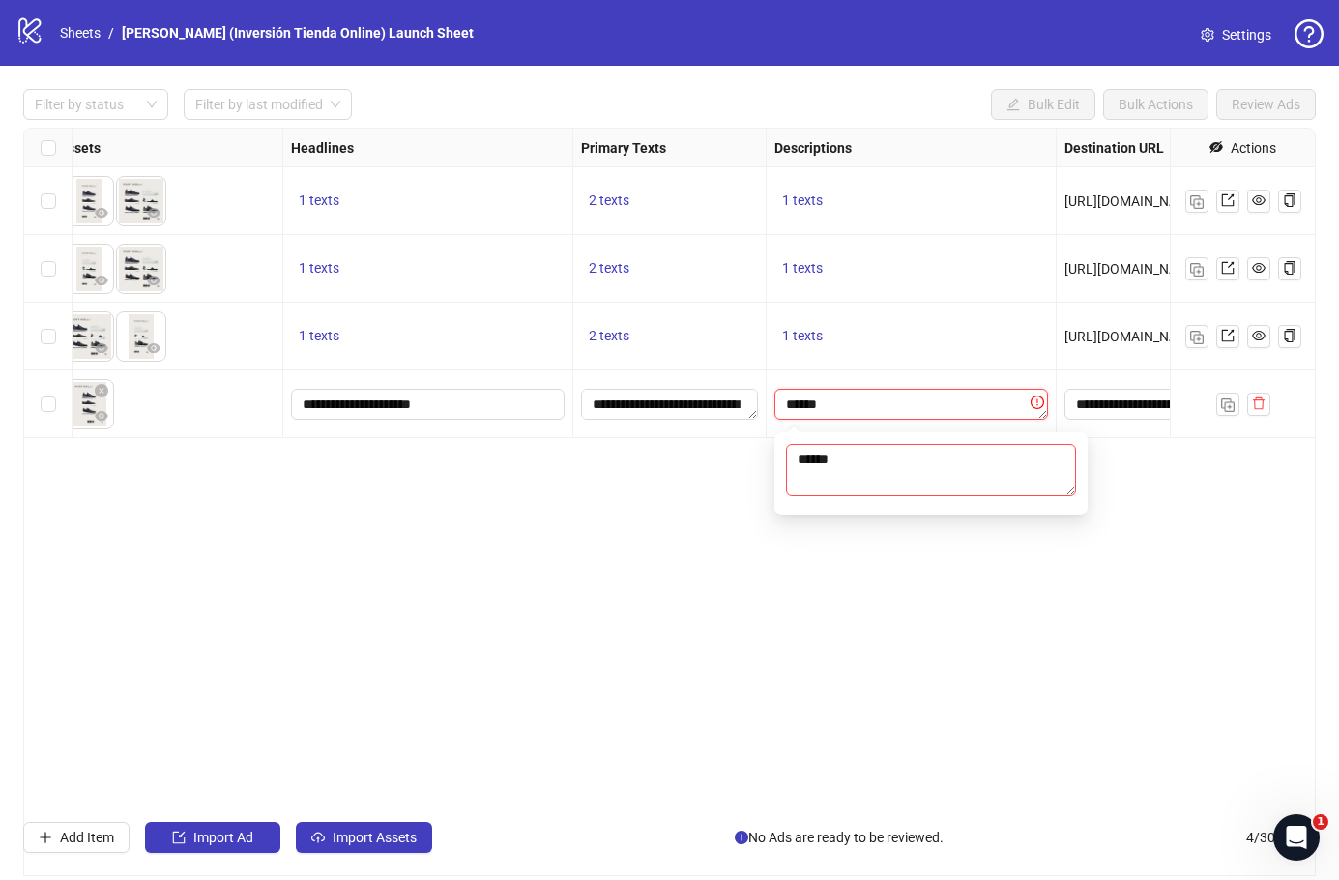
click at [951, 405] on textarea "******" at bounding box center [911, 404] width 274 height 31
type textarea "*"
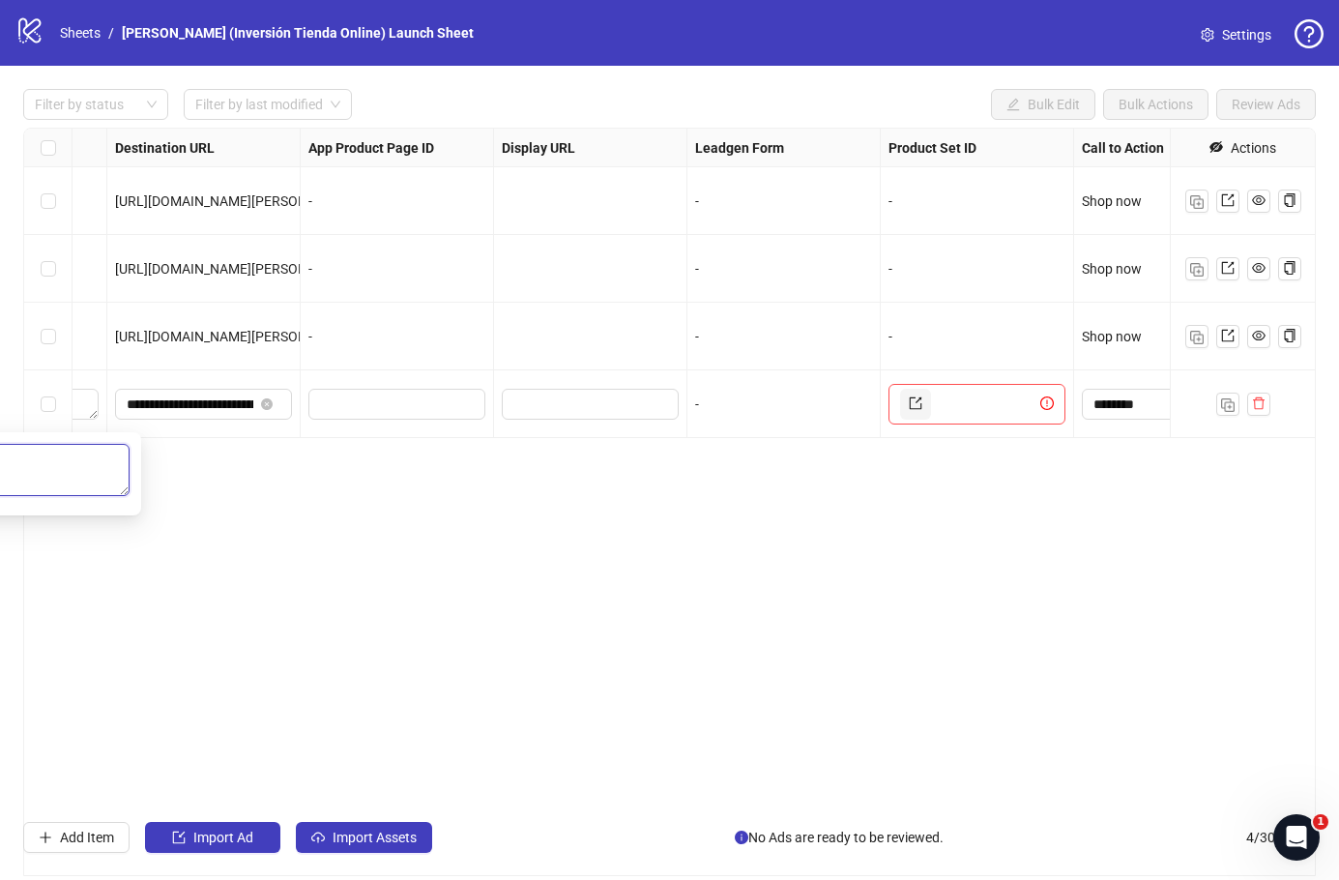
scroll to position [0, 1815]
click at [911, 403] on icon "export" at bounding box center [913, 403] width 14 height 14
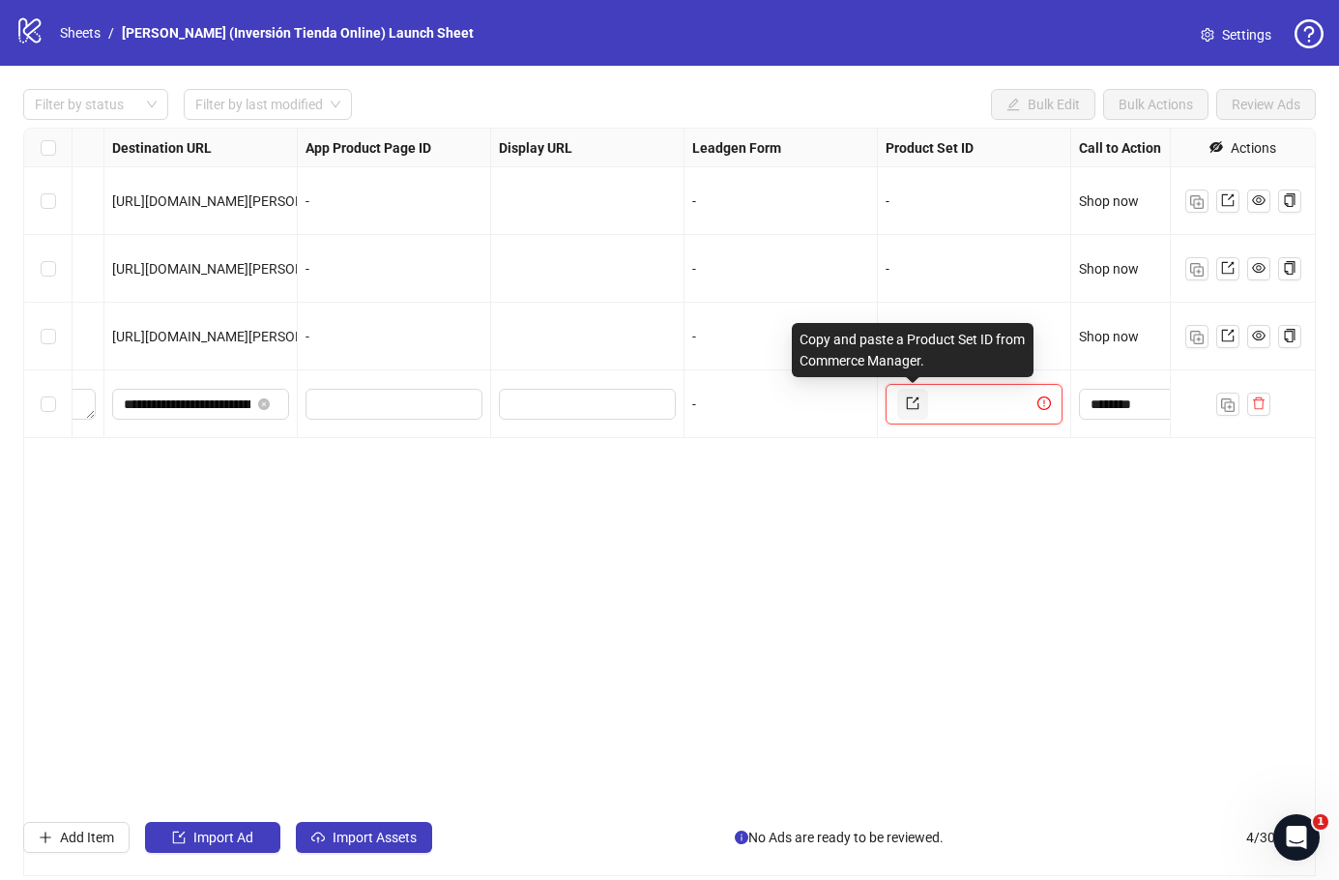
click at [909, 402] on icon "export" at bounding box center [913, 403] width 14 height 14
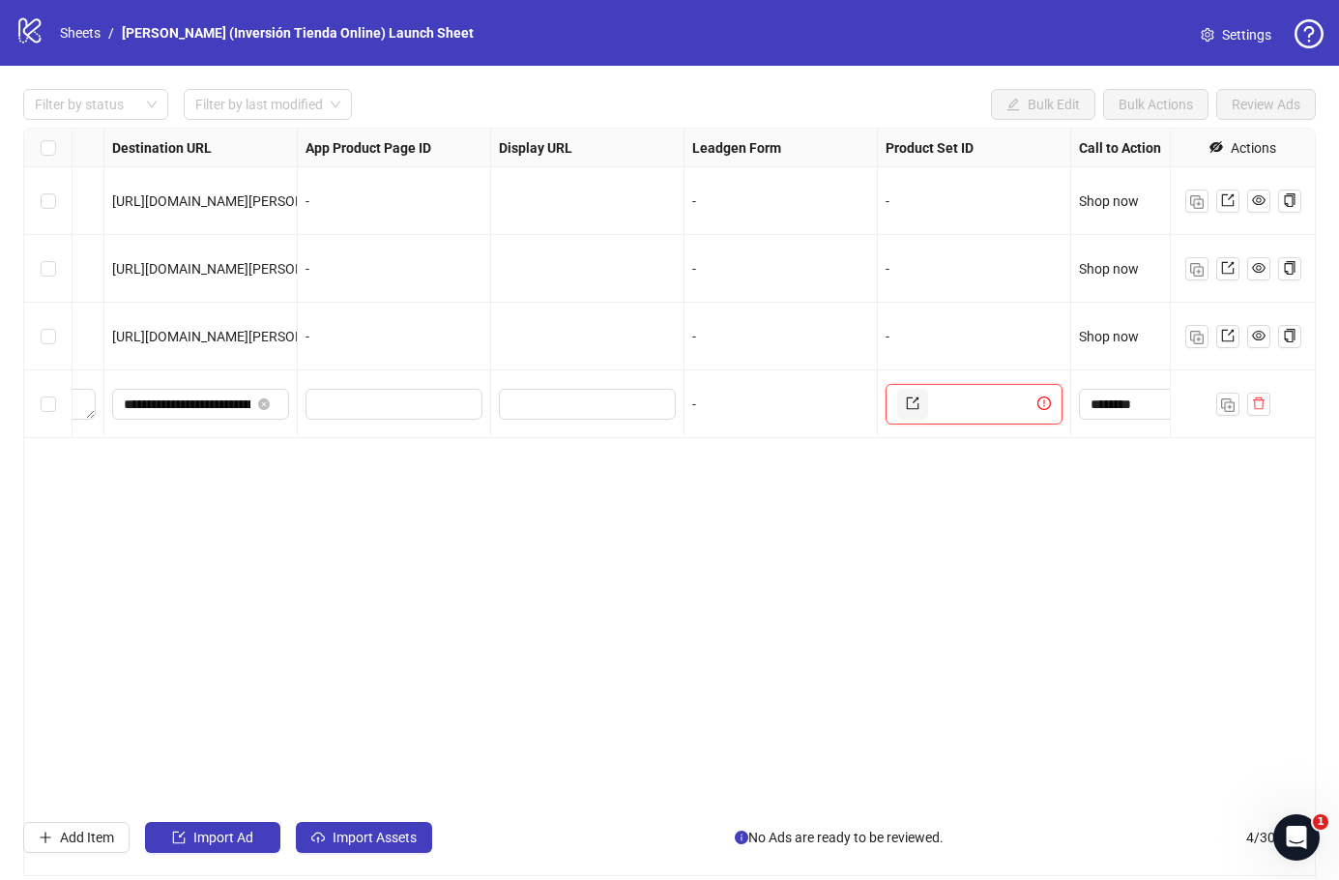
click at [914, 401] on icon "export" at bounding box center [913, 403] width 14 height 14
click at [989, 408] on input "text" at bounding box center [983, 404] width 102 height 31
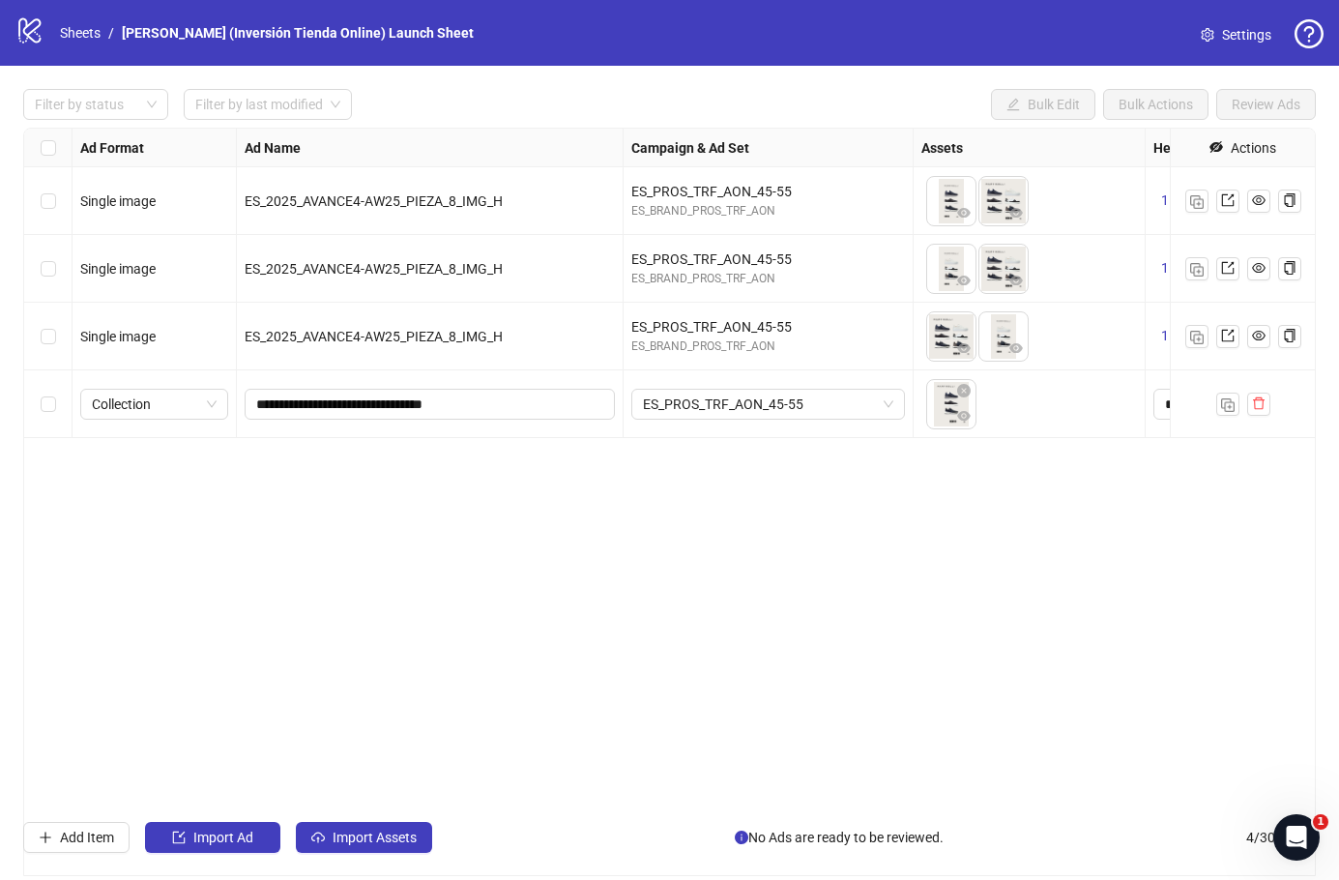
scroll to position [0, 0]
click at [200, 409] on span "Collection" at bounding box center [154, 404] width 125 height 29
click at [200, 408] on span "Collection" at bounding box center [154, 404] width 125 height 29
click at [208, 412] on span "Collection" at bounding box center [154, 404] width 125 height 29
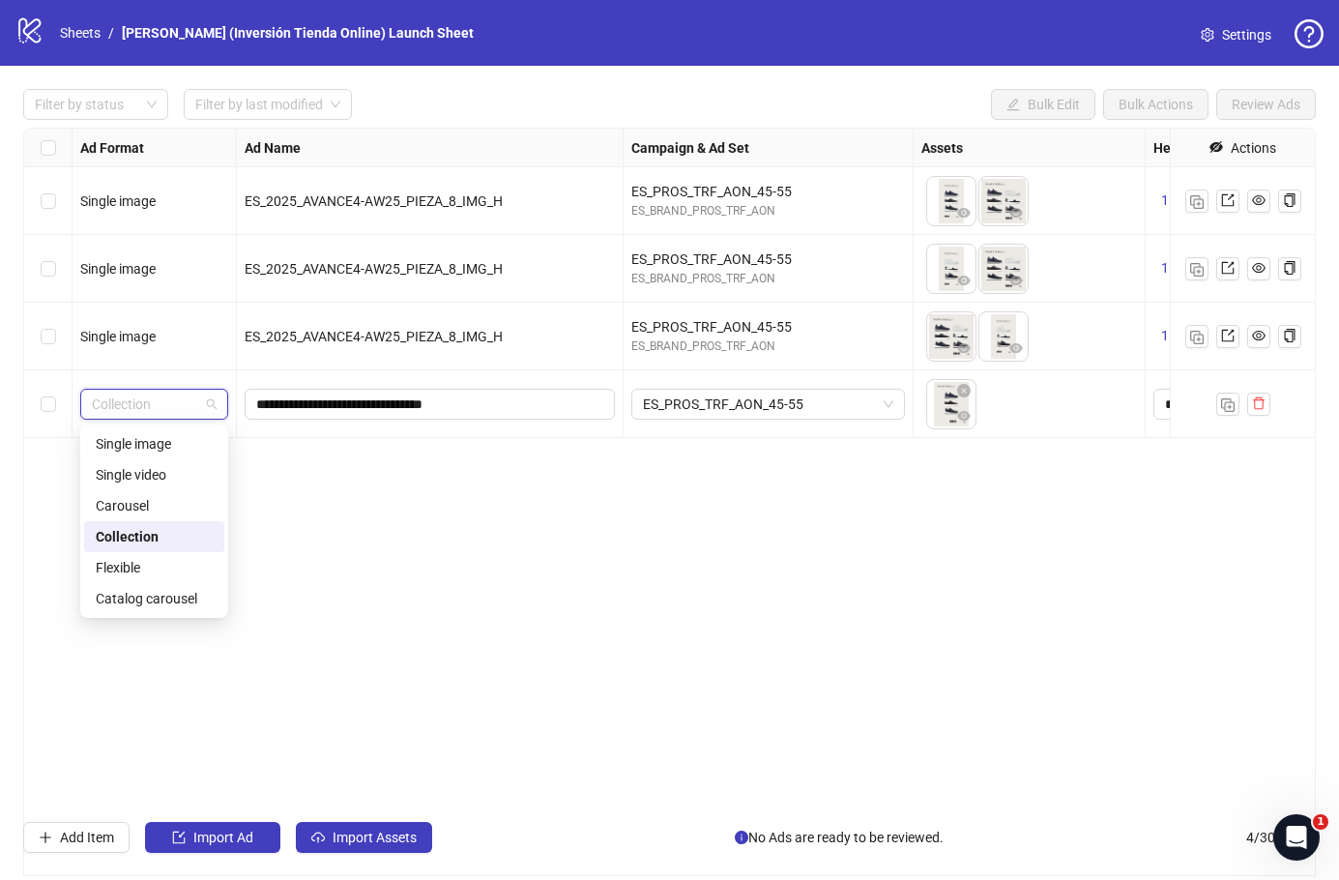
click at [354, 535] on div "**********" at bounding box center [669, 502] width 1293 height 748
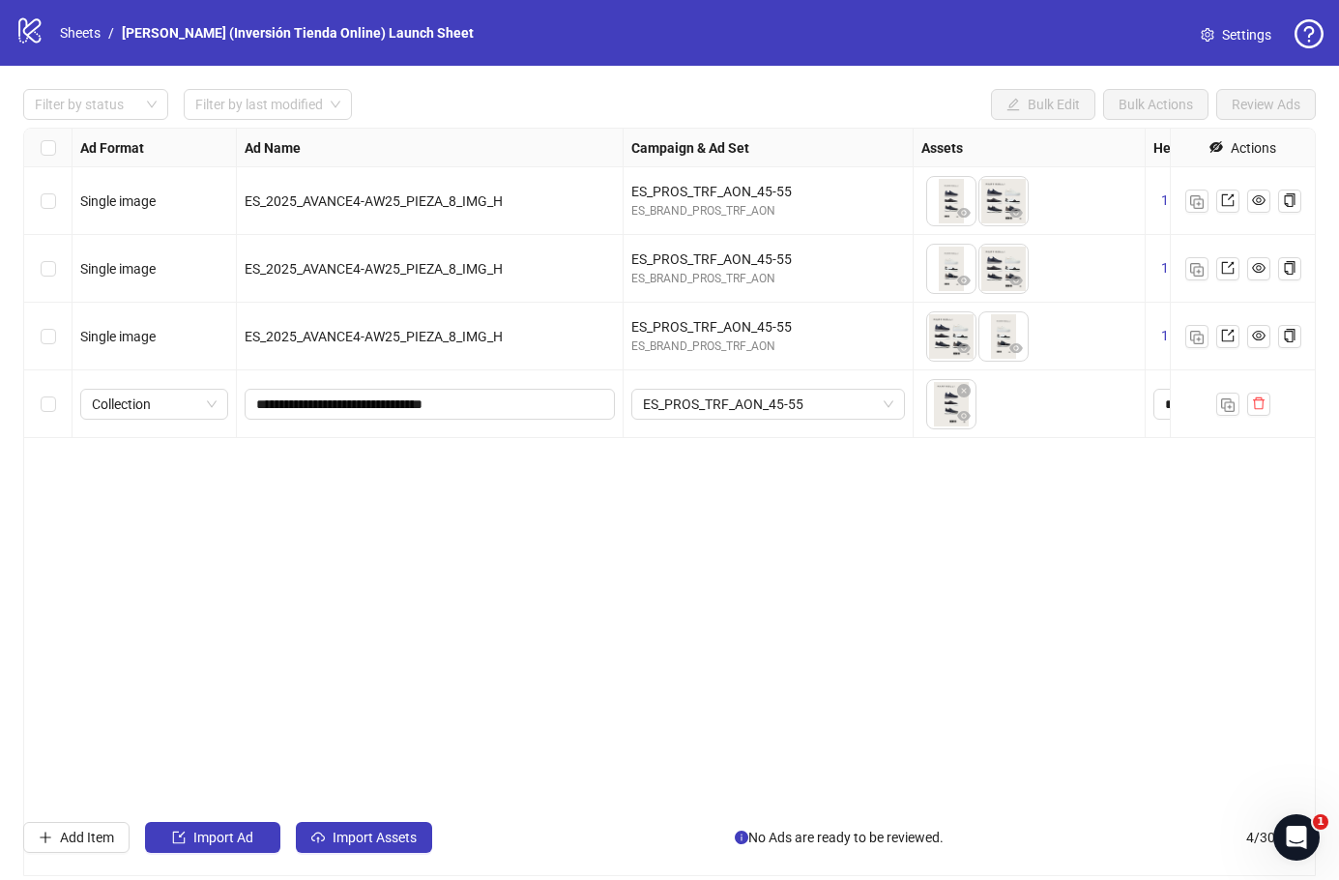
click at [197, 417] on span "Collection" at bounding box center [154, 404] width 125 height 29
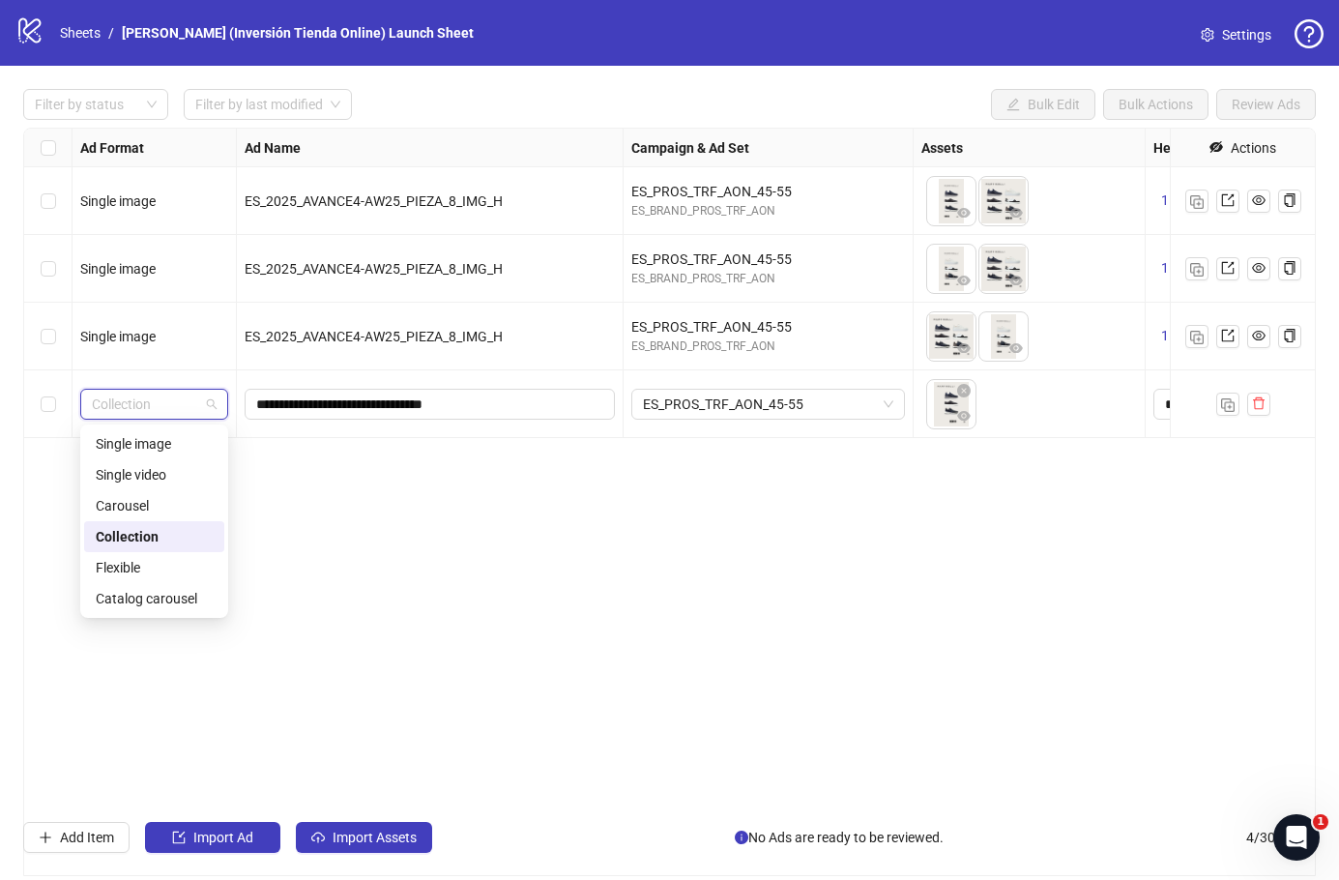
click at [316, 540] on div "**********" at bounding box center [669, 502] width 1293 height 748
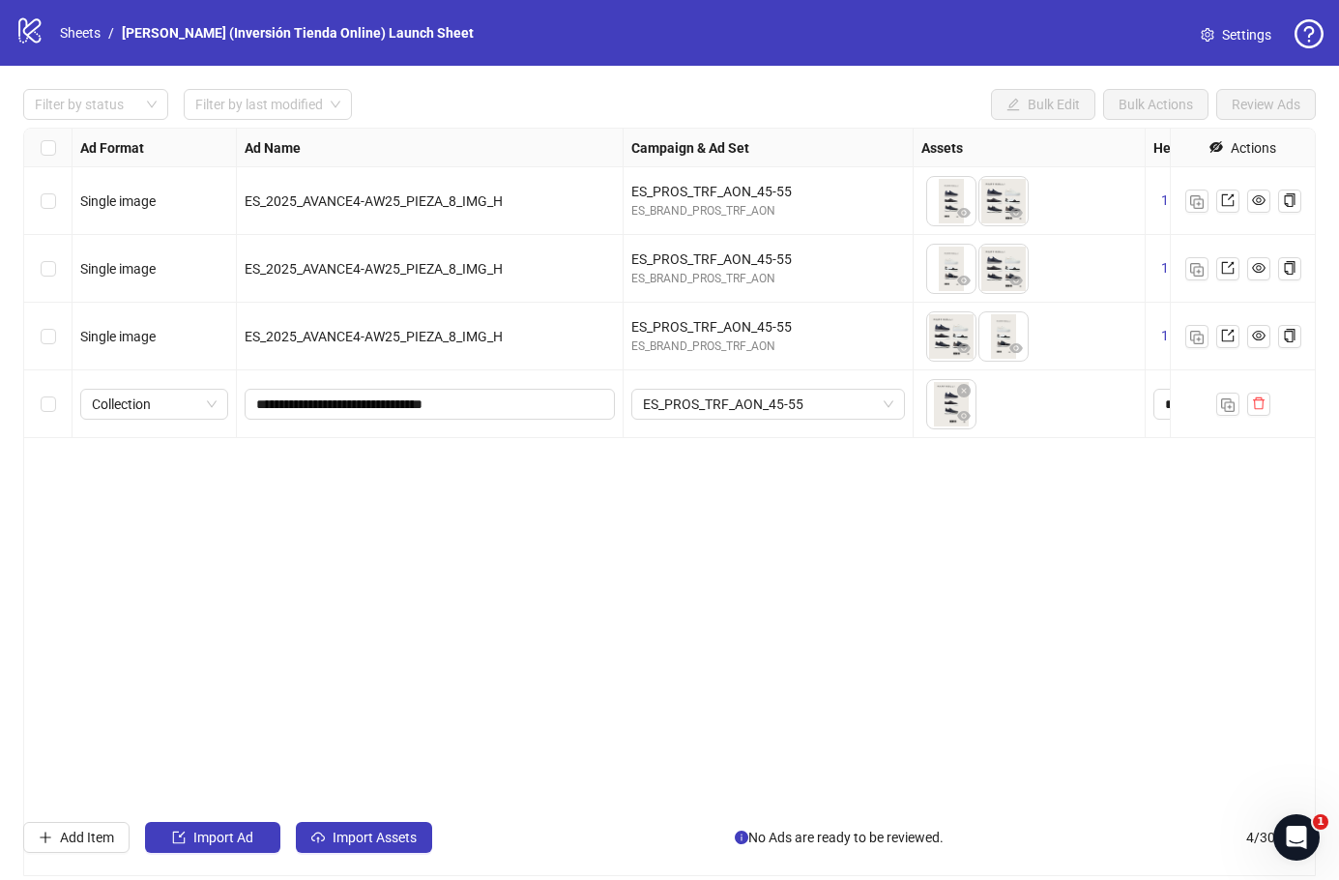
click at [200, 405] on span "Collection" at bounding box center [154, 404] width 125 height 29
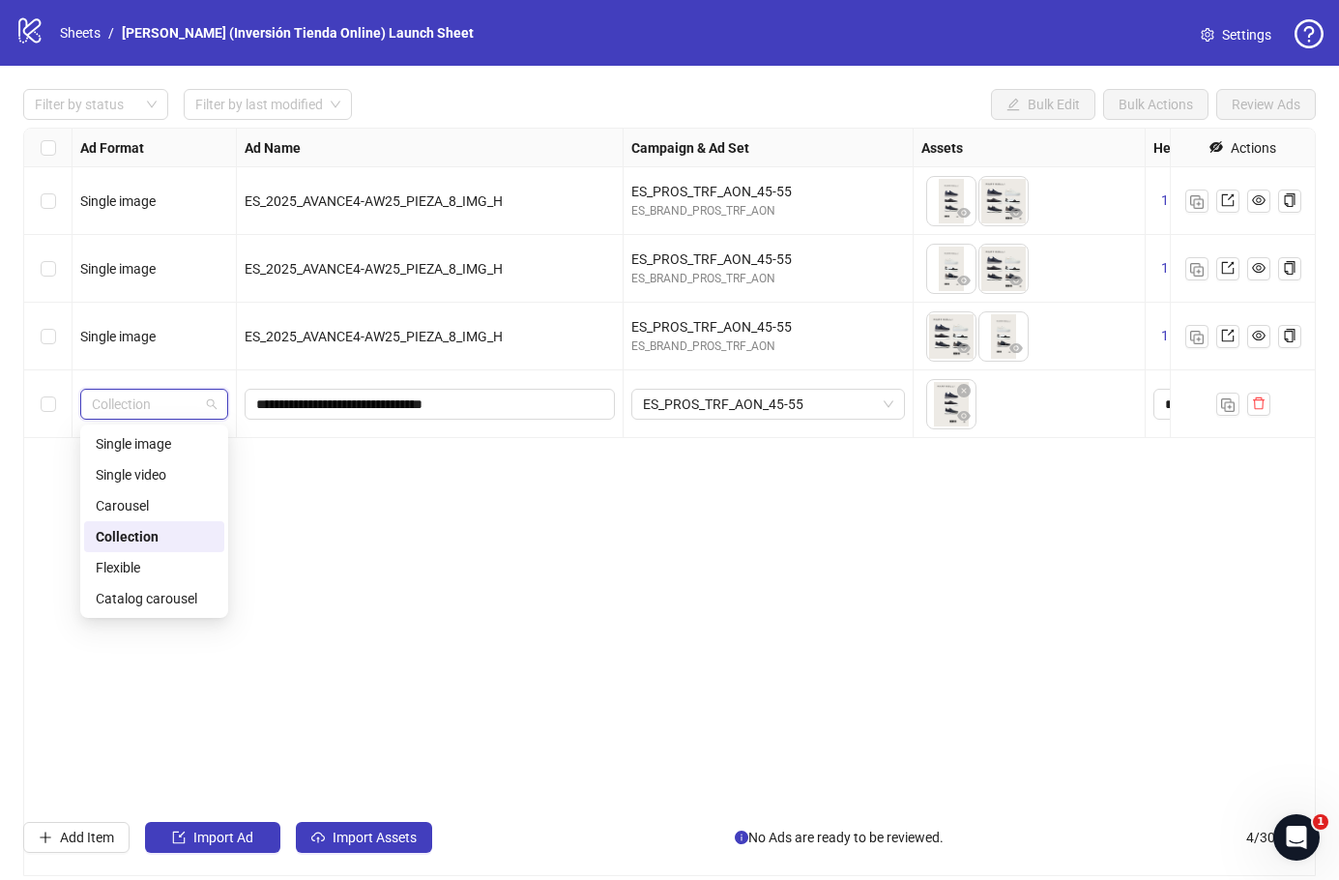
click at [146, 577] on div "Flexible" at bounding box center [154, 567] width 117 height 21
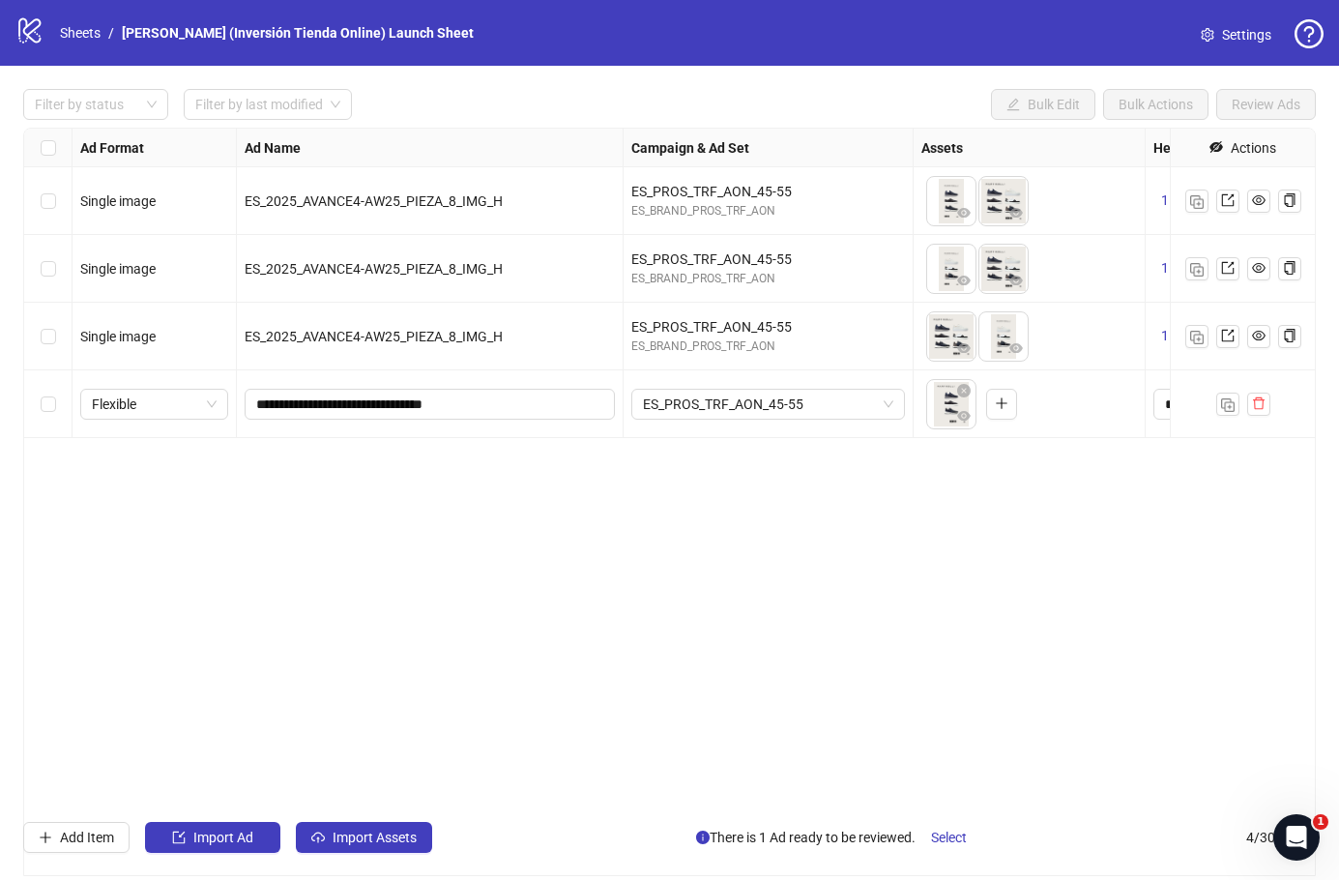
click at [146, 576] on div "**********" at bounding box center [669, 502] width 1293 height 748
click at [171, 410] on span "Flexible" at bounding box center [154, 404] width 125 height 29
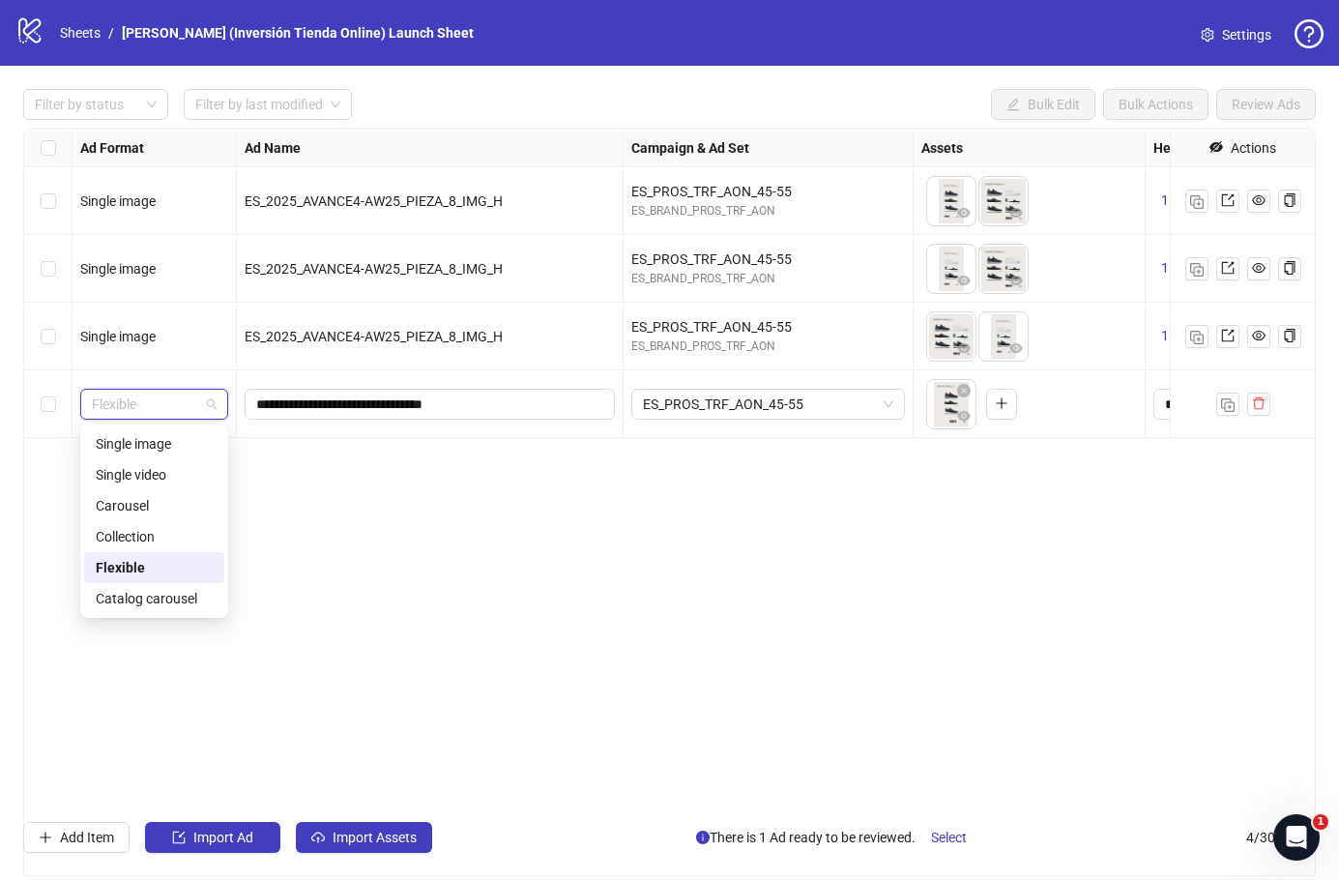
click at [156, 480] on div "Single video" at bounding box center [154, 474] width 117 height 21
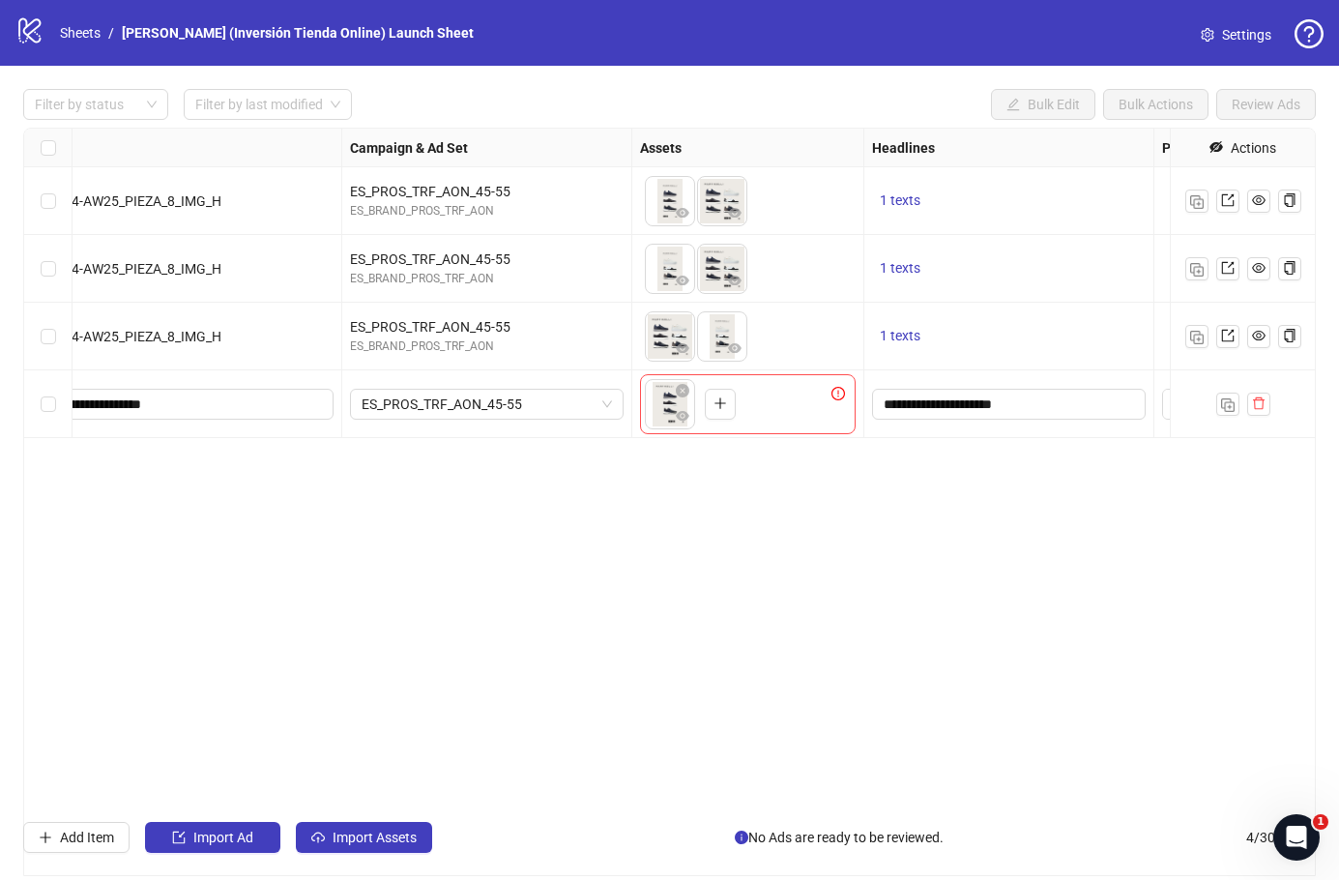
scroll to position [0, 283]
click at [682, 396] on icon "close-circle" at bounding box center [681, 391] width 14 height 14
click at [668, 408] on icon "plus" at bounding box center [666, 403] width 14 height 14
click at [713, 407] on icon "plus" at bounding box center [719, 403] width 14 height 14
click at [713, 409] on icon "plus" at bounding box center [719, 403] width 14 height 14
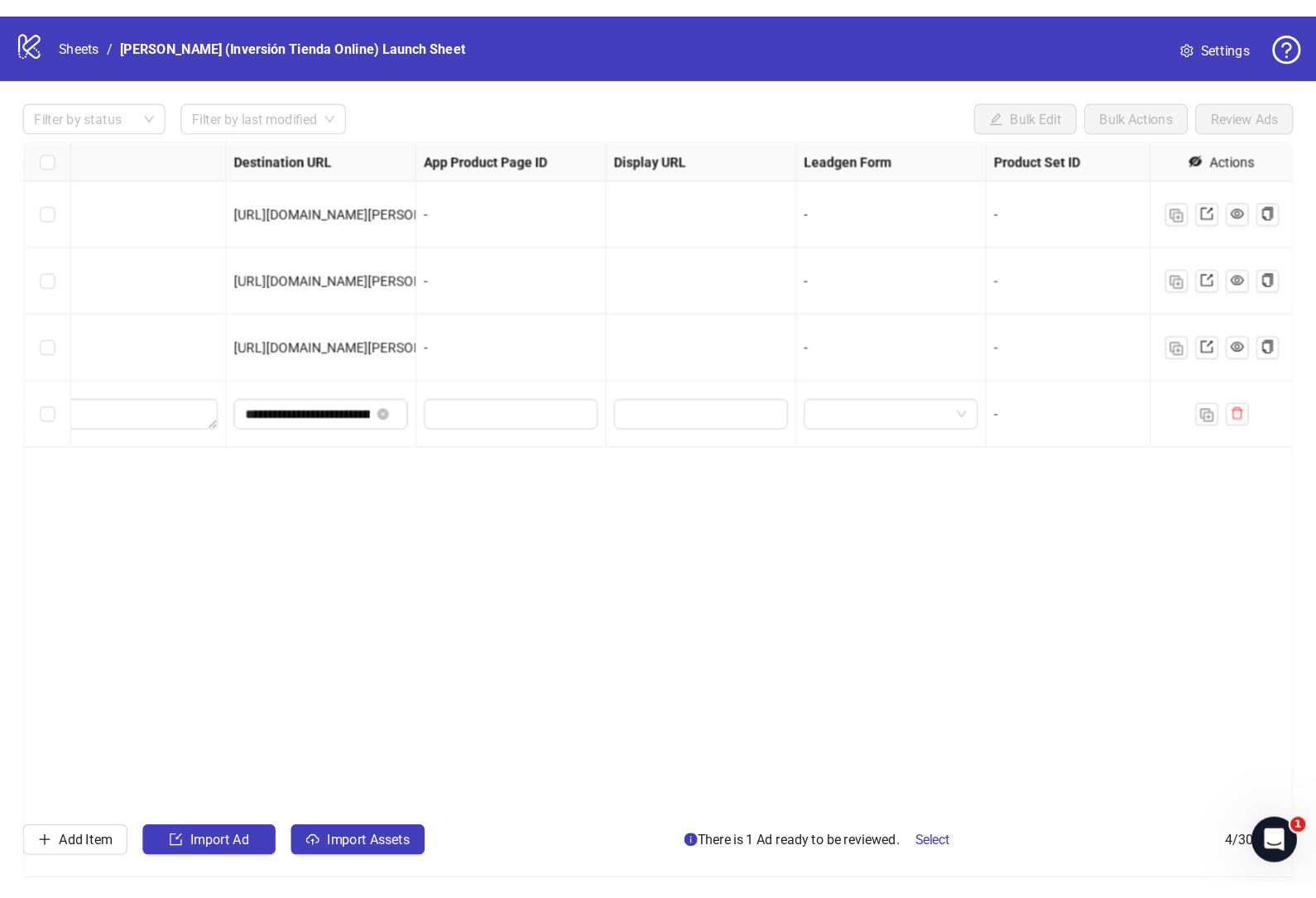
scroll to position [0, 1447]
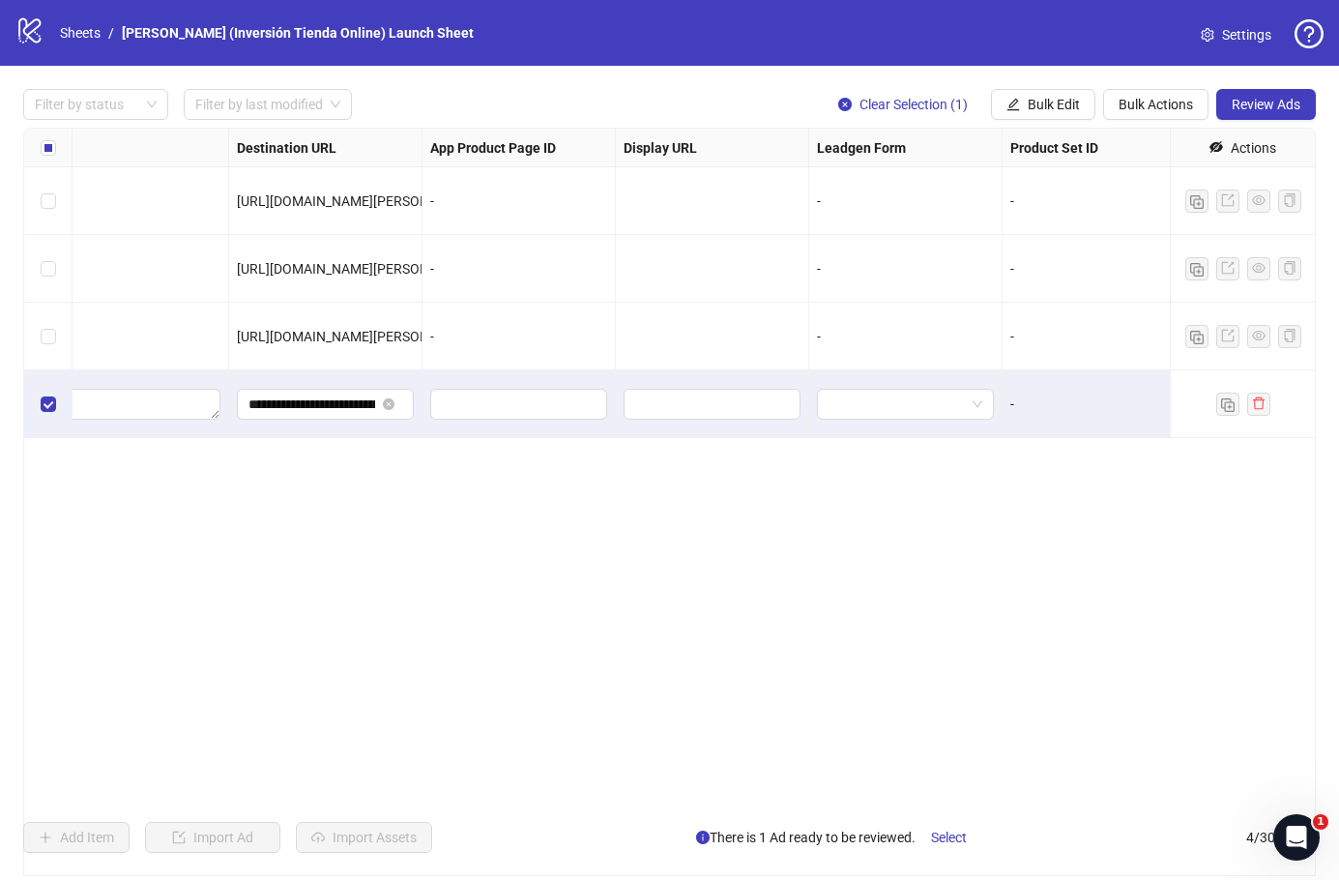
click at [1270, 111] on span "Review Ads" at bounding box center [1266, 104] width 69 height 15
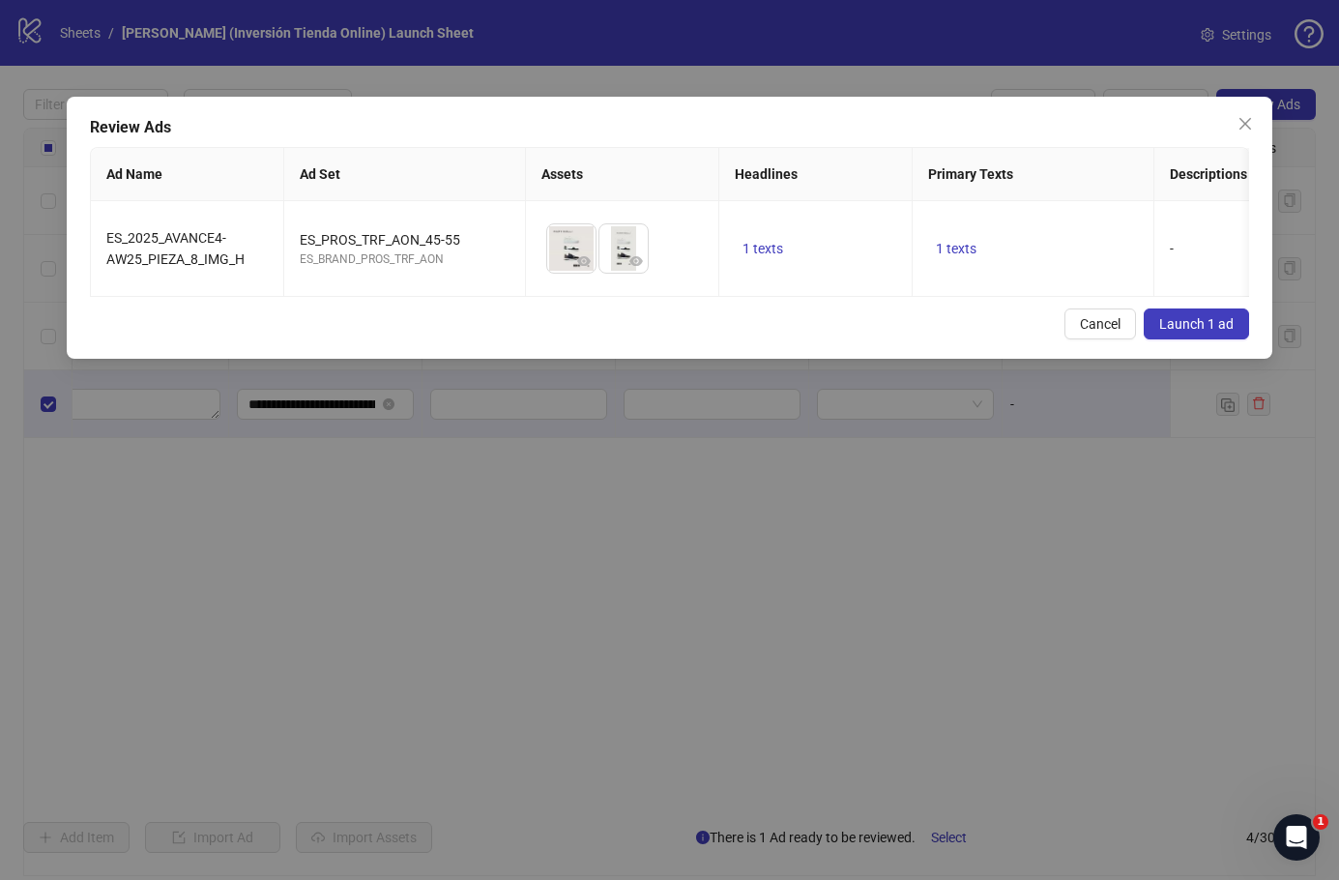
click at [1209, 329] on button "Launch 1 ad" at bounding box center [1196, 323] width 105 height 31
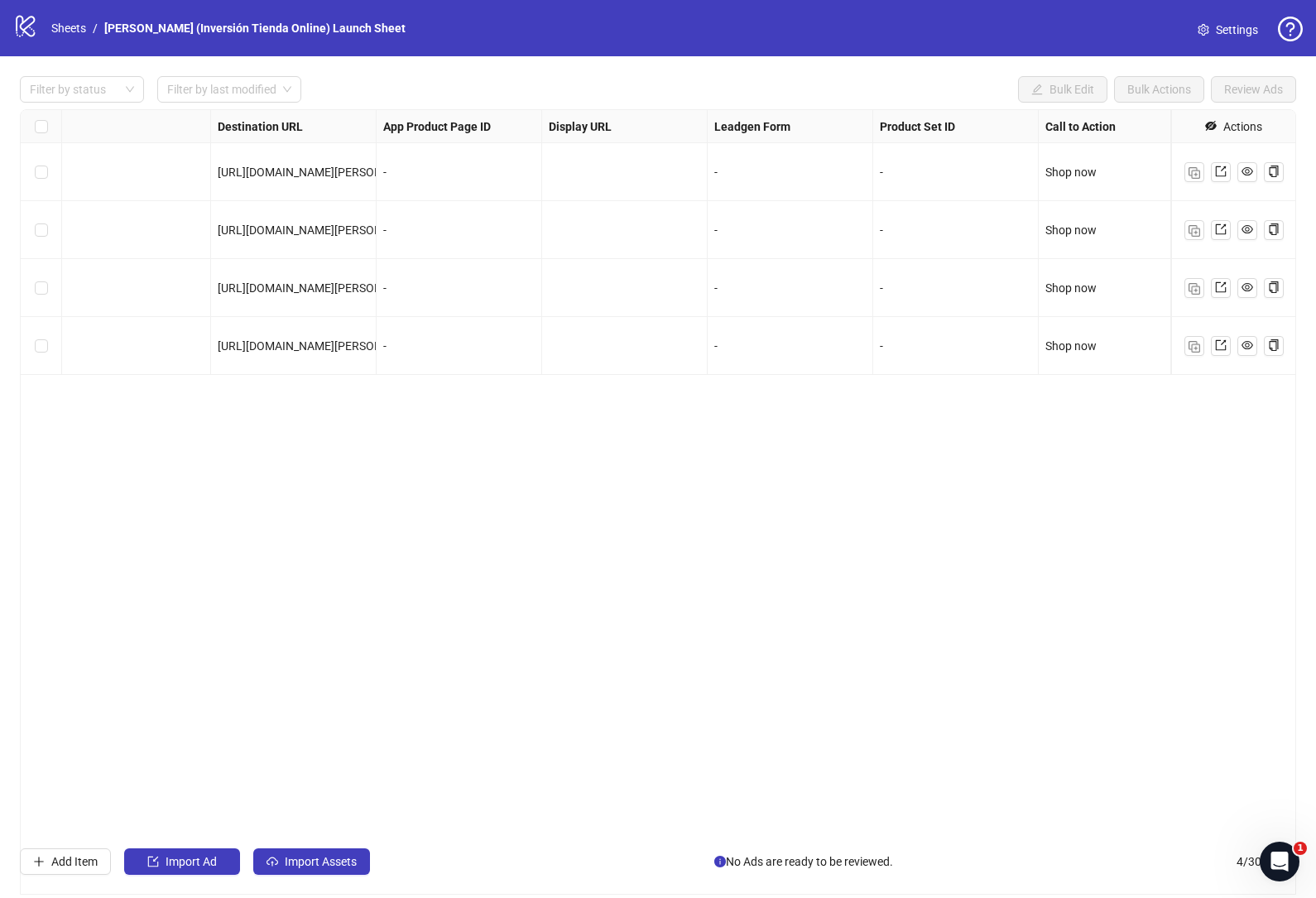
scroll to position [0, 1432]
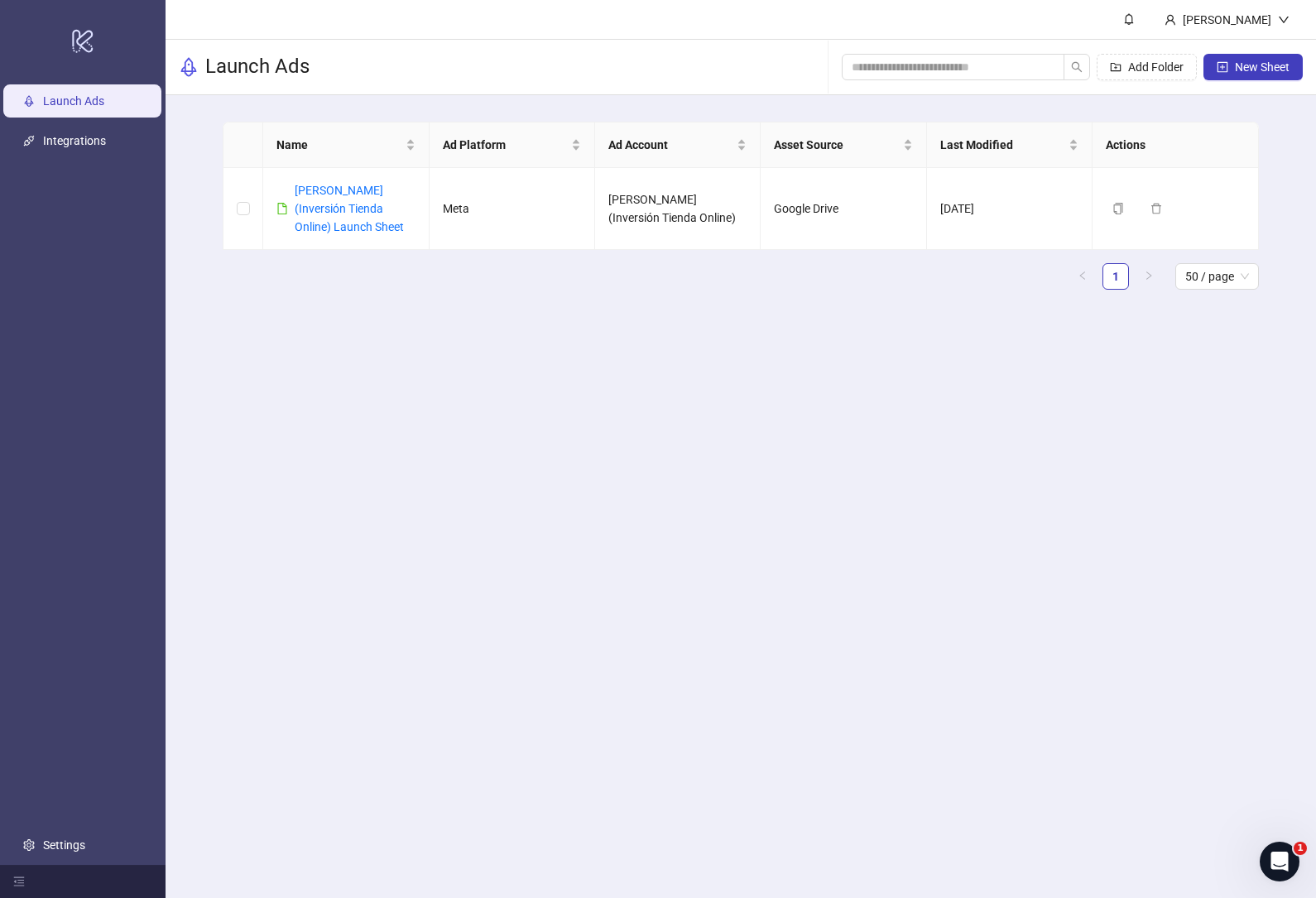
click at [1251, 72] on span "New Sheet" at bounding box center [1262, 67] width 55 height 13
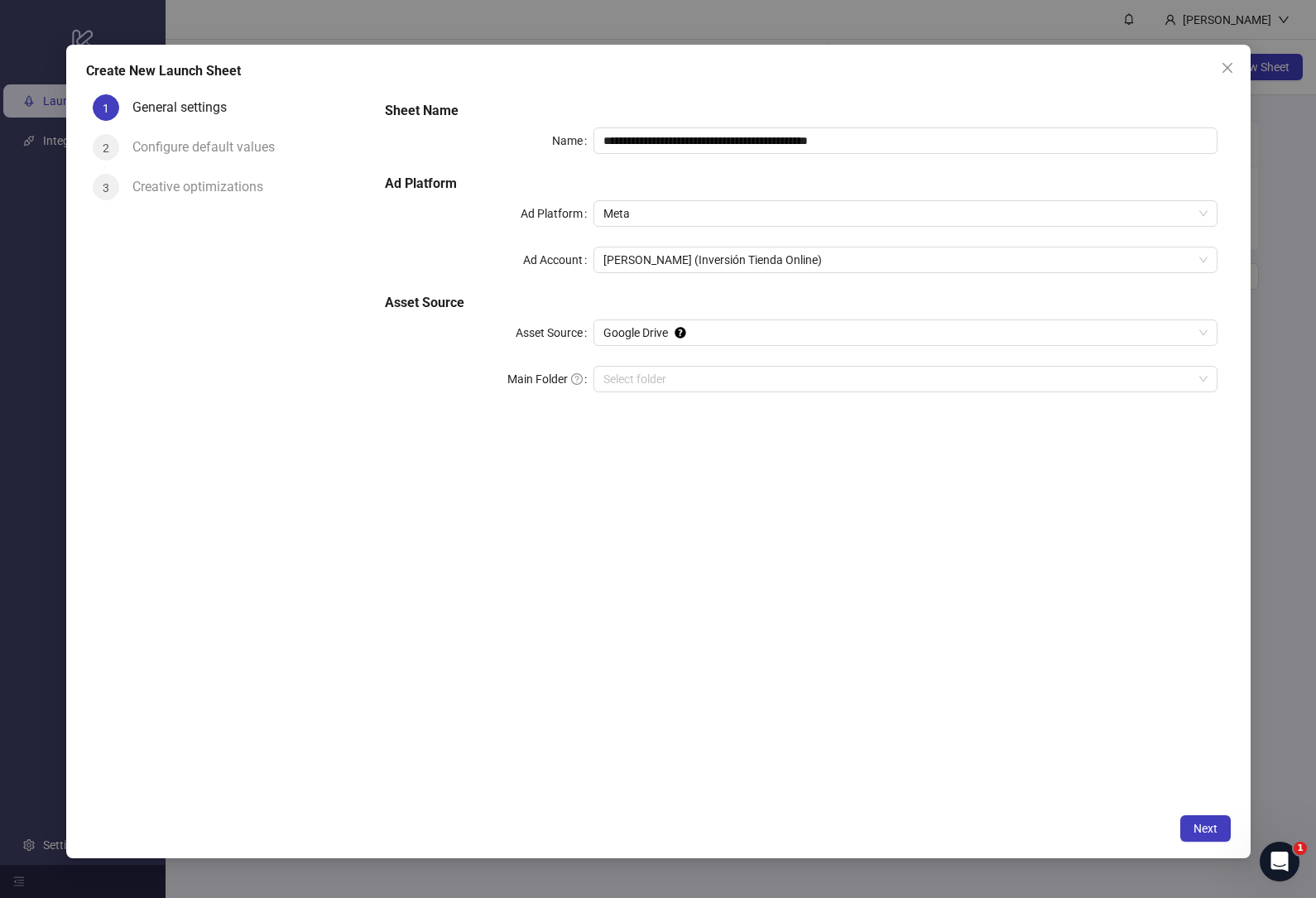
click at [1001, 252] on span "[PERSON_NAME] (Inversión Tienda Online)" at bounding box center [906, 259] width 604 height 25
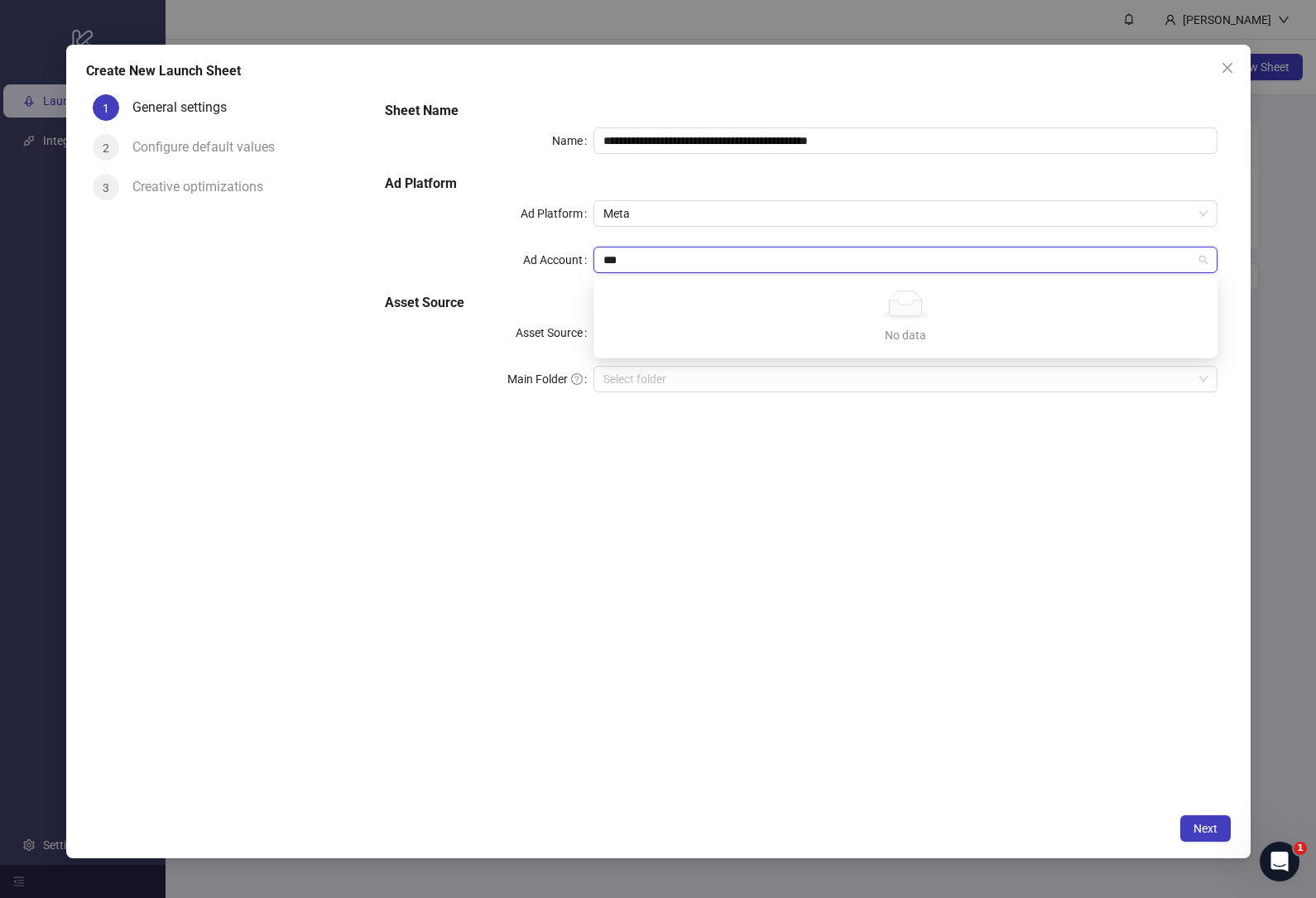
type input "***"
click at [301, 282] on div "1 General settings 2 Configure default values 3 Creative optimizations" at bounding box center [229, 446] width 287 height 717
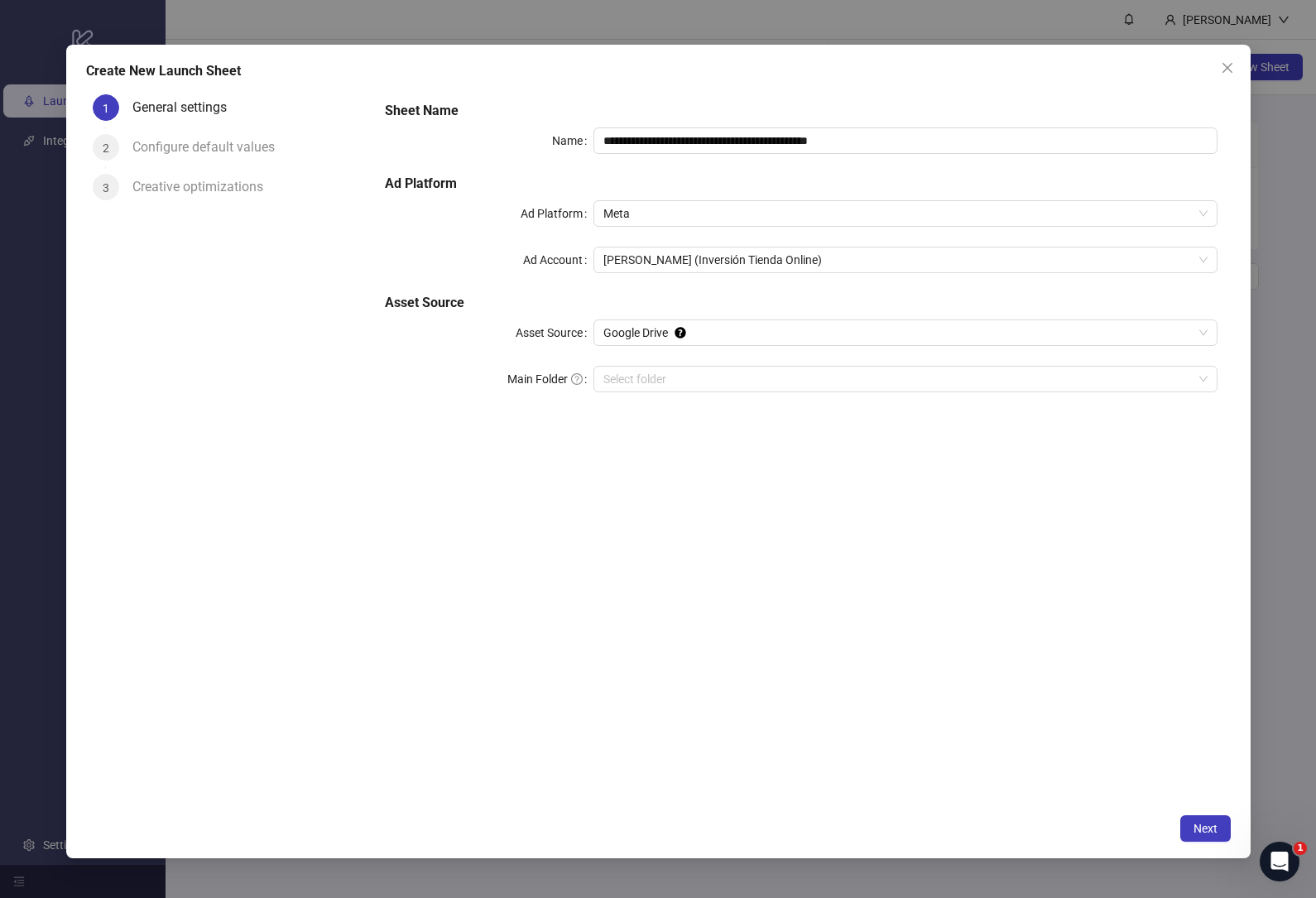
click at [1236, 68] on span "Close" at bounding box center [1227, 68] width 27 height 13
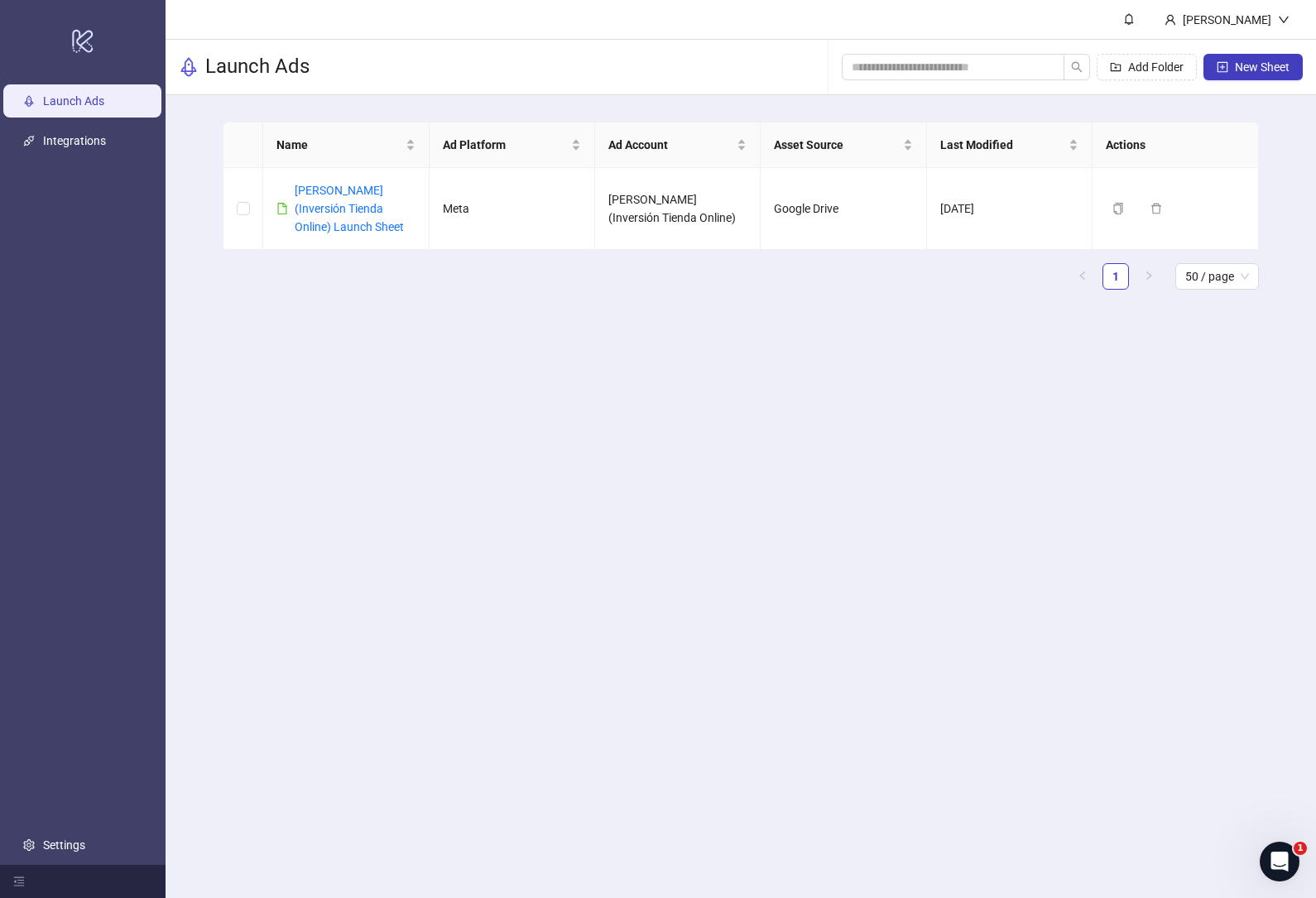
click at [83, 147] on link "Integrations" at bounding box center [74, 140] width 63 height 13
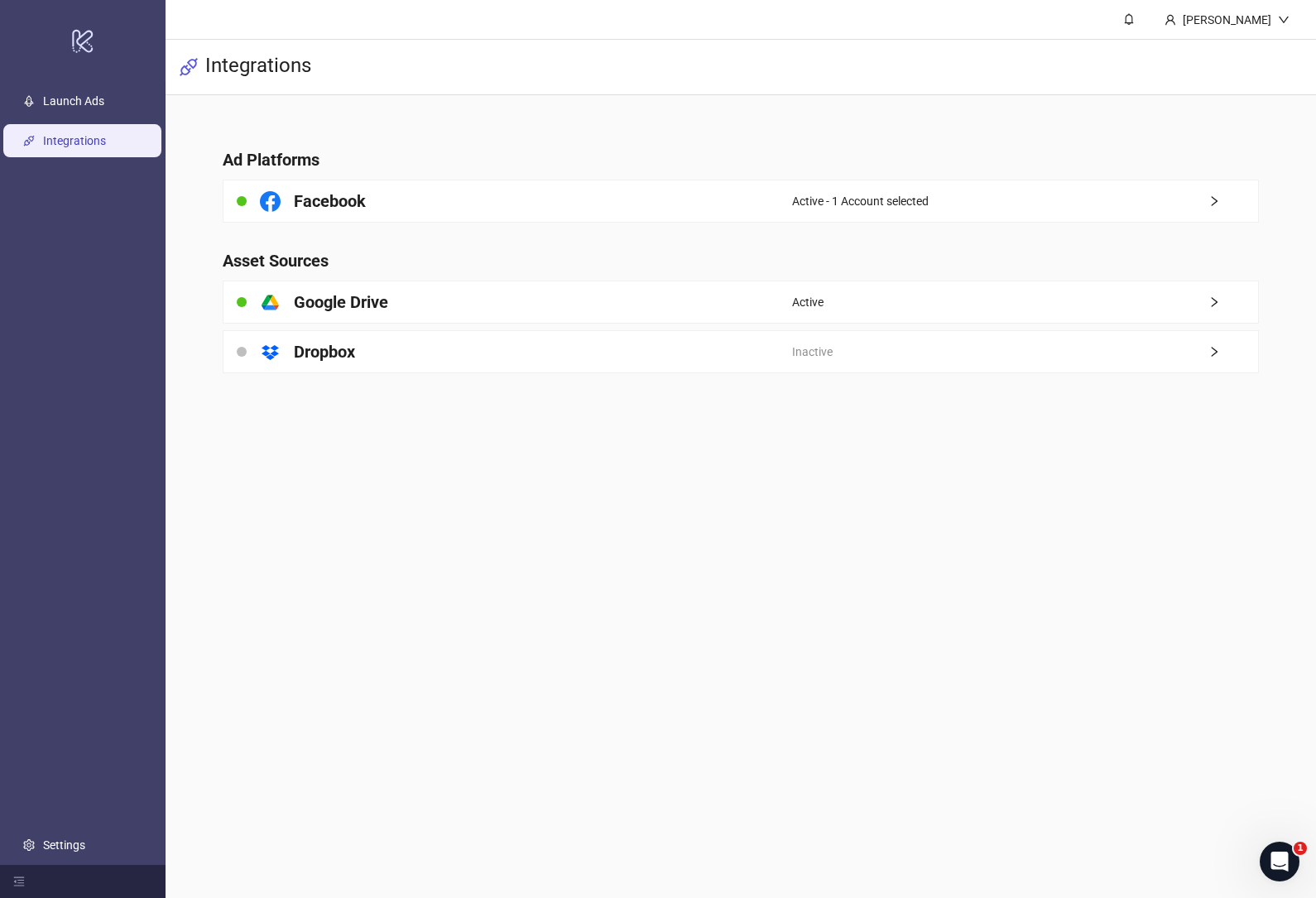
click at [1024, 205] on div "Active - 1 Account selected" at bounding box center [1024, 201] width 465 height 41
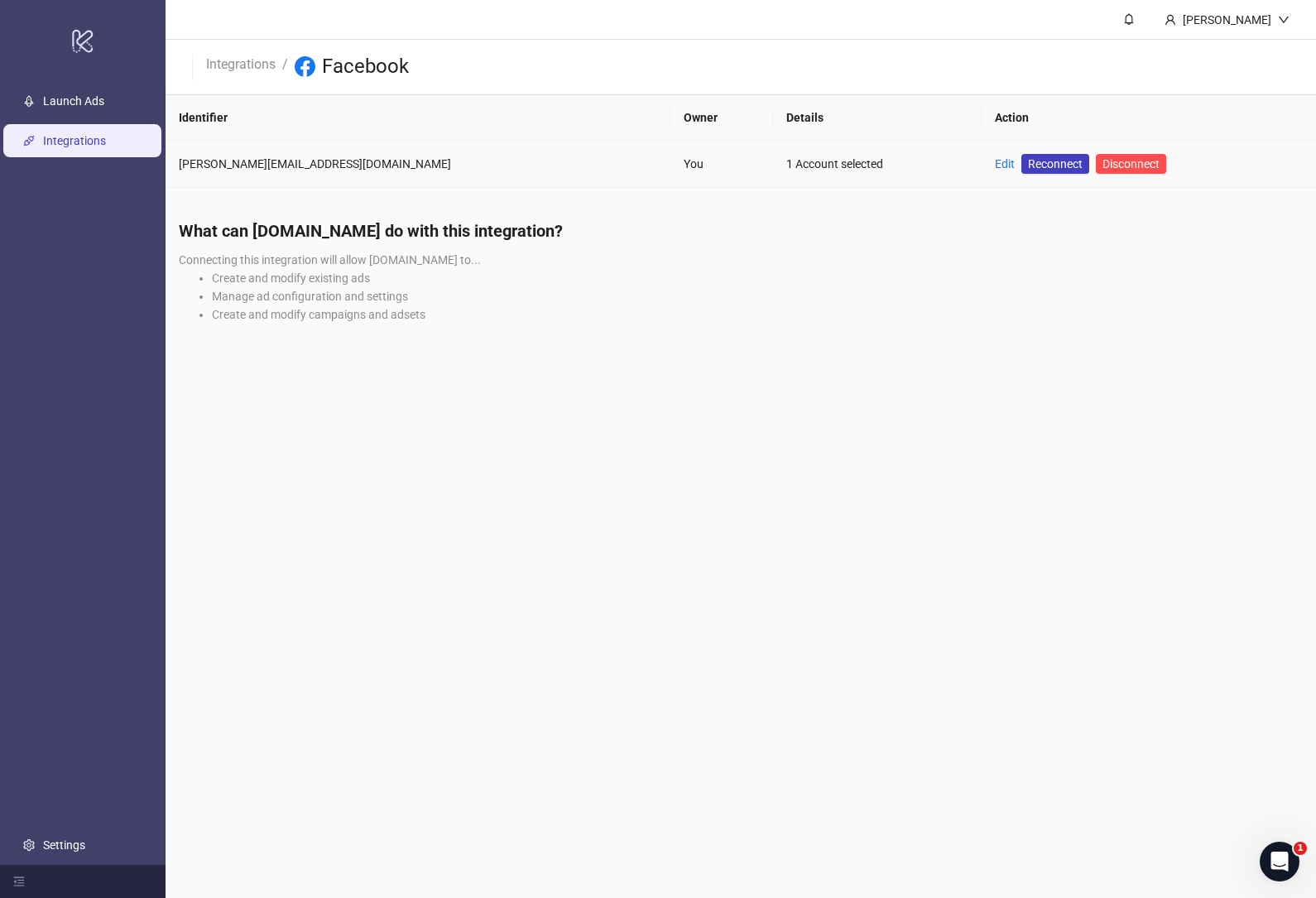
click at [995, 164] on link "Edit" at bounding box center [1004, 164] width 20 height 13
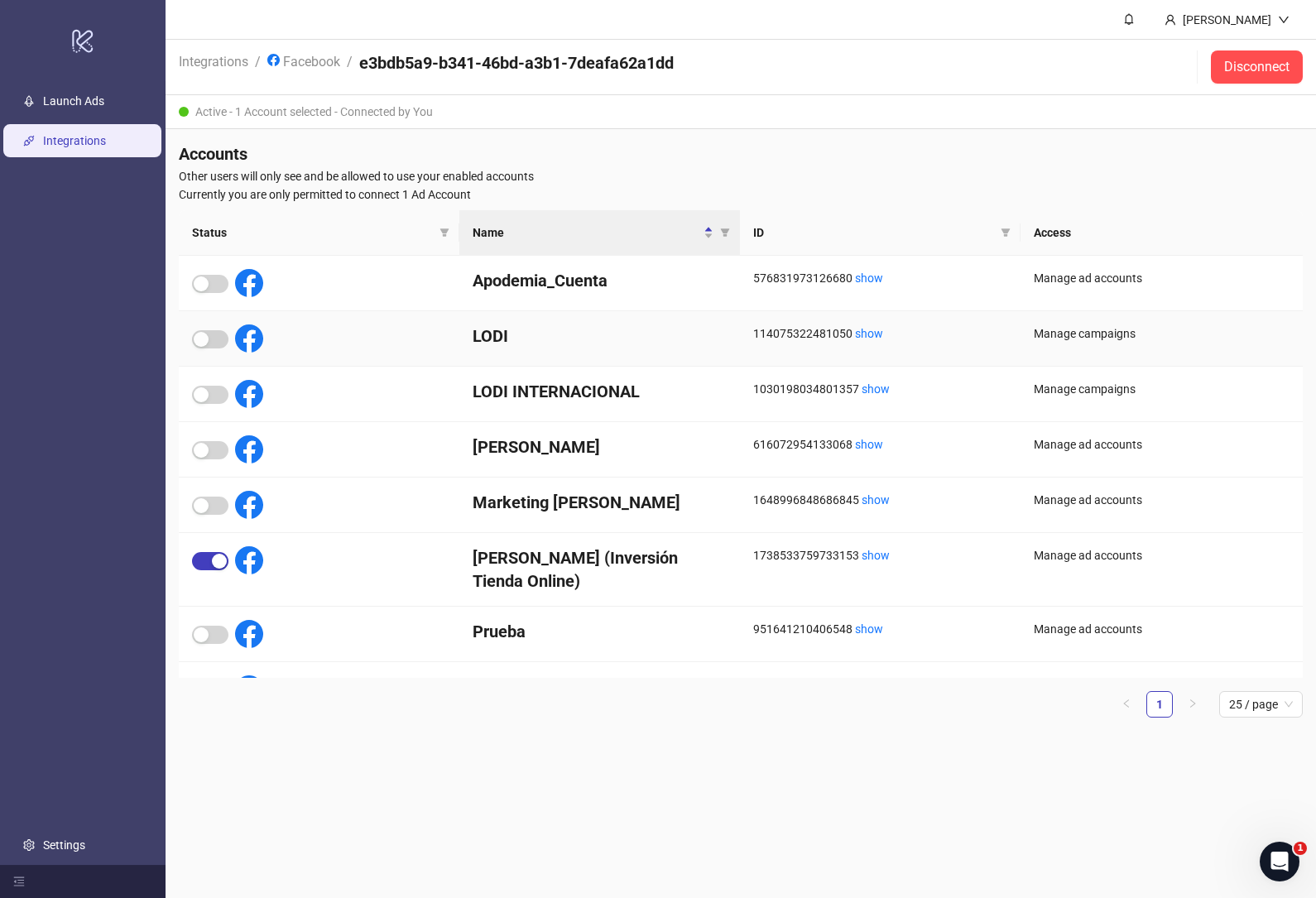
click at [206, 320] on div at bounding box center [319, 339] width 281 height 56
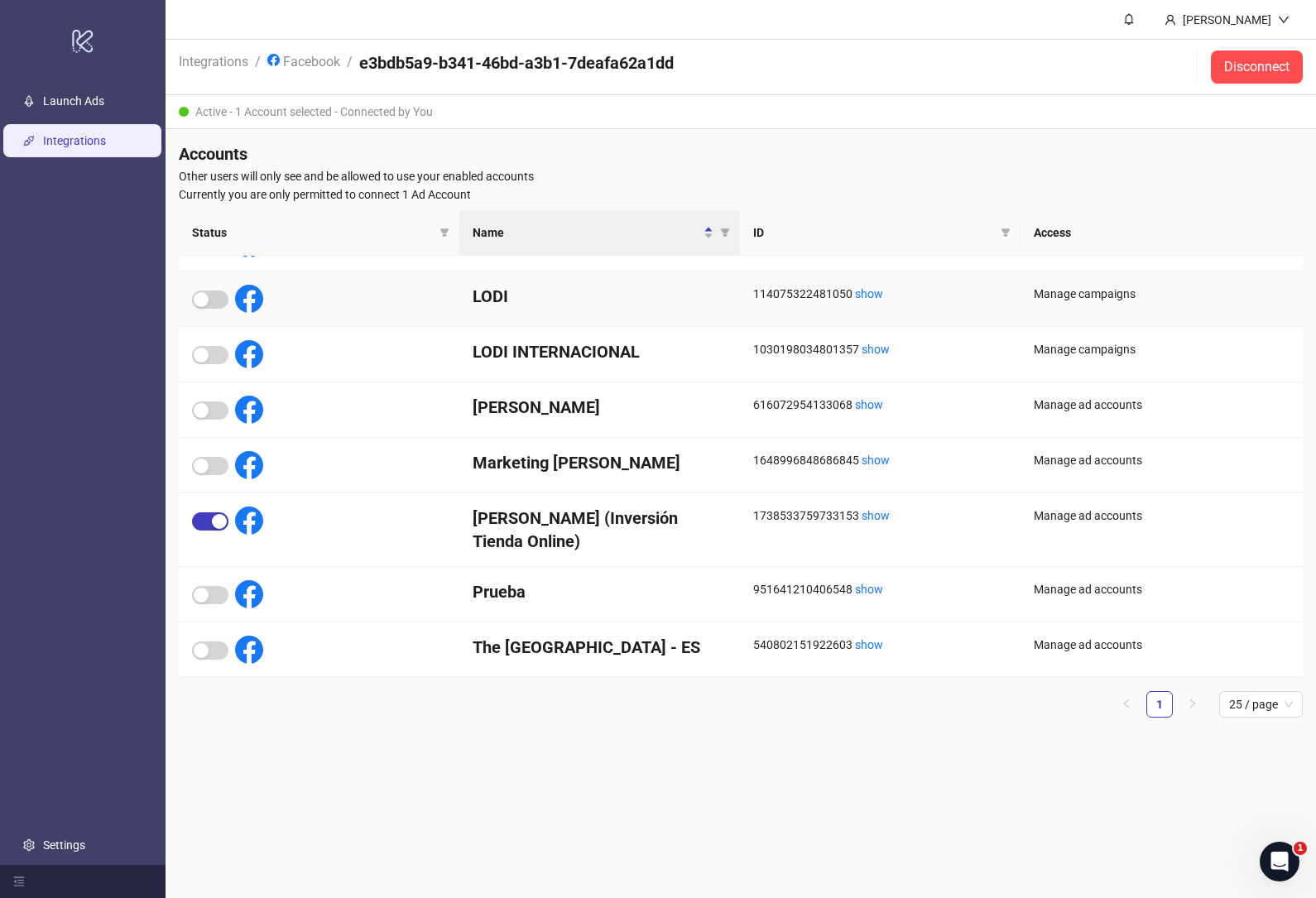
click at [84, 108] on link "Launch Ads" at bounding box center [74, 100] width 62 height 13
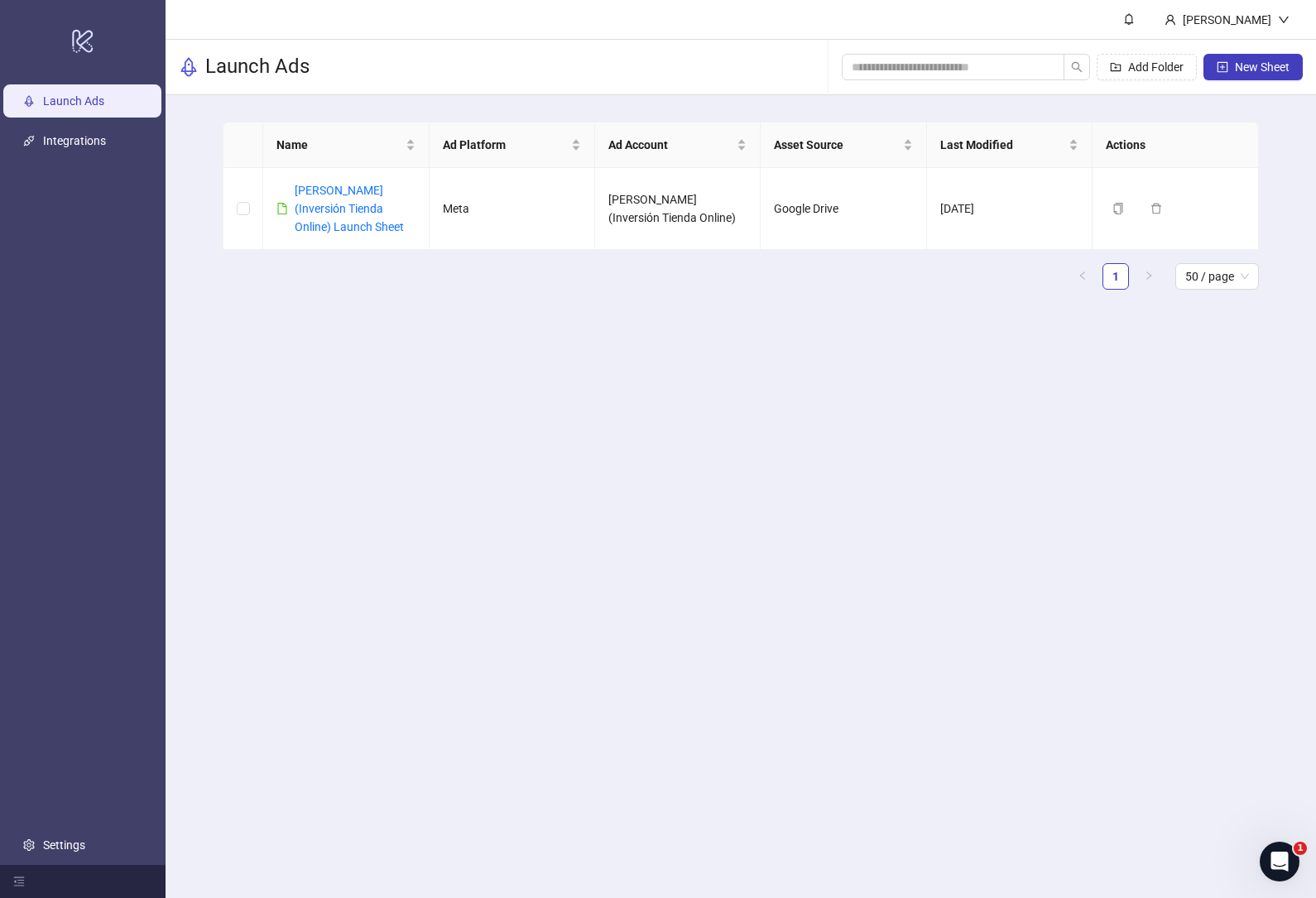
scroll to position [53, 0]
click at [63, 838] on link "Settings" at bounding box center [63, 844] width 42 height 13
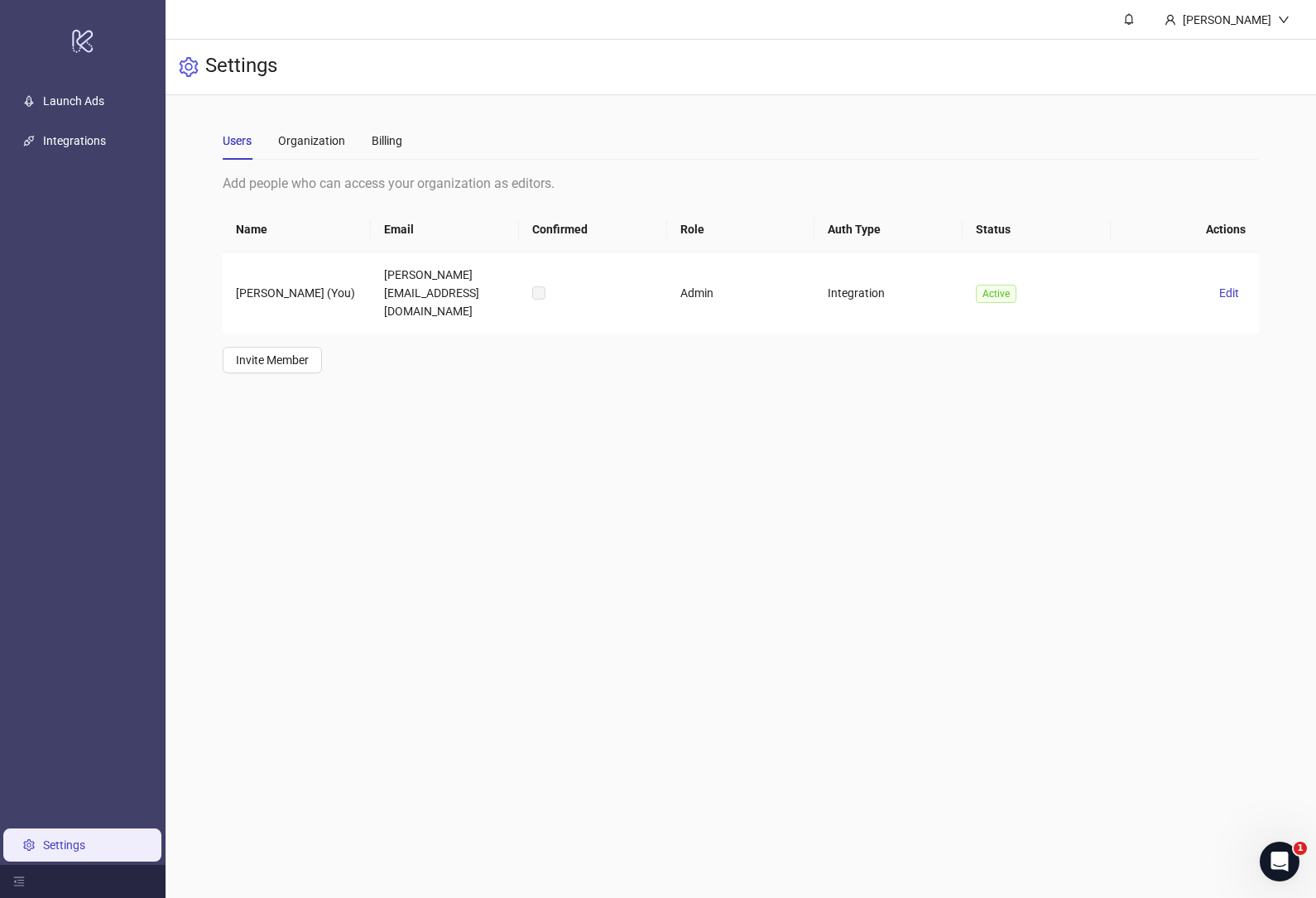
click at [68, 94] on link "Launch Ads" at bounding box center [74, 100] width 62 height 13
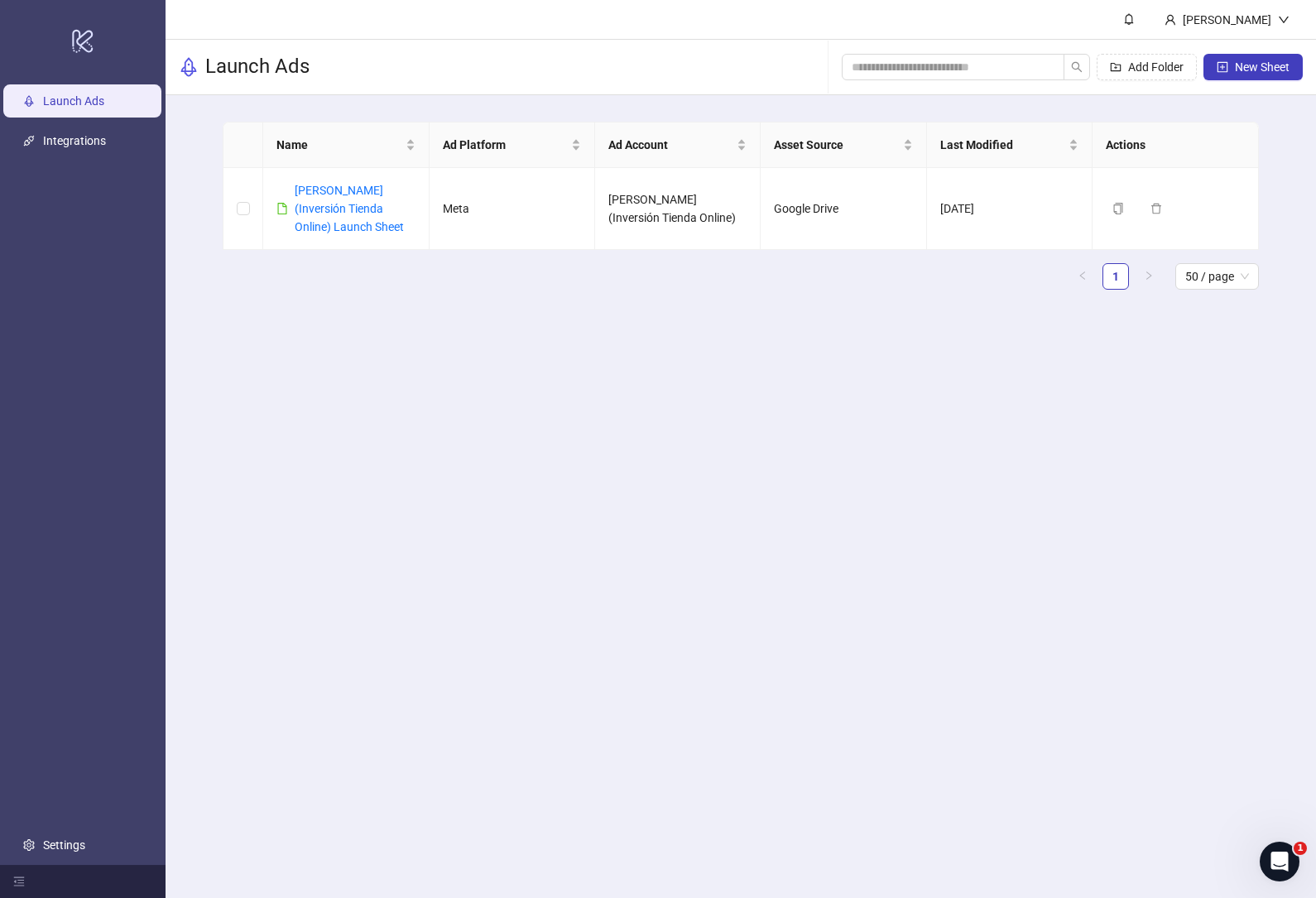
click at [82, 147] on link "Integrations" at bounding box center [74, 140] width 63 height 13
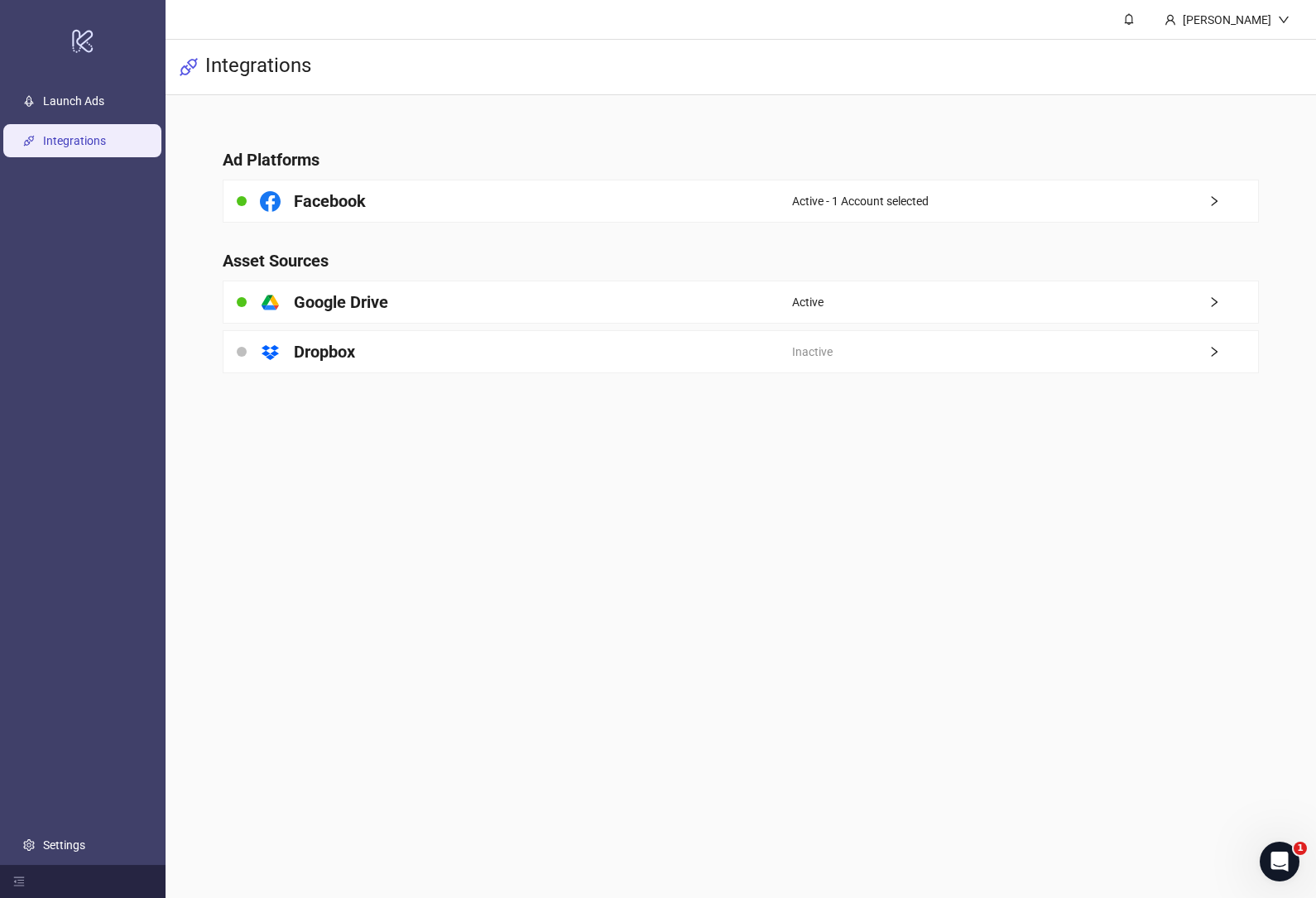
click at [1003, 206] on div "Active - 1 Account selected" at bounding box center [1024, 201] width 465 height 41
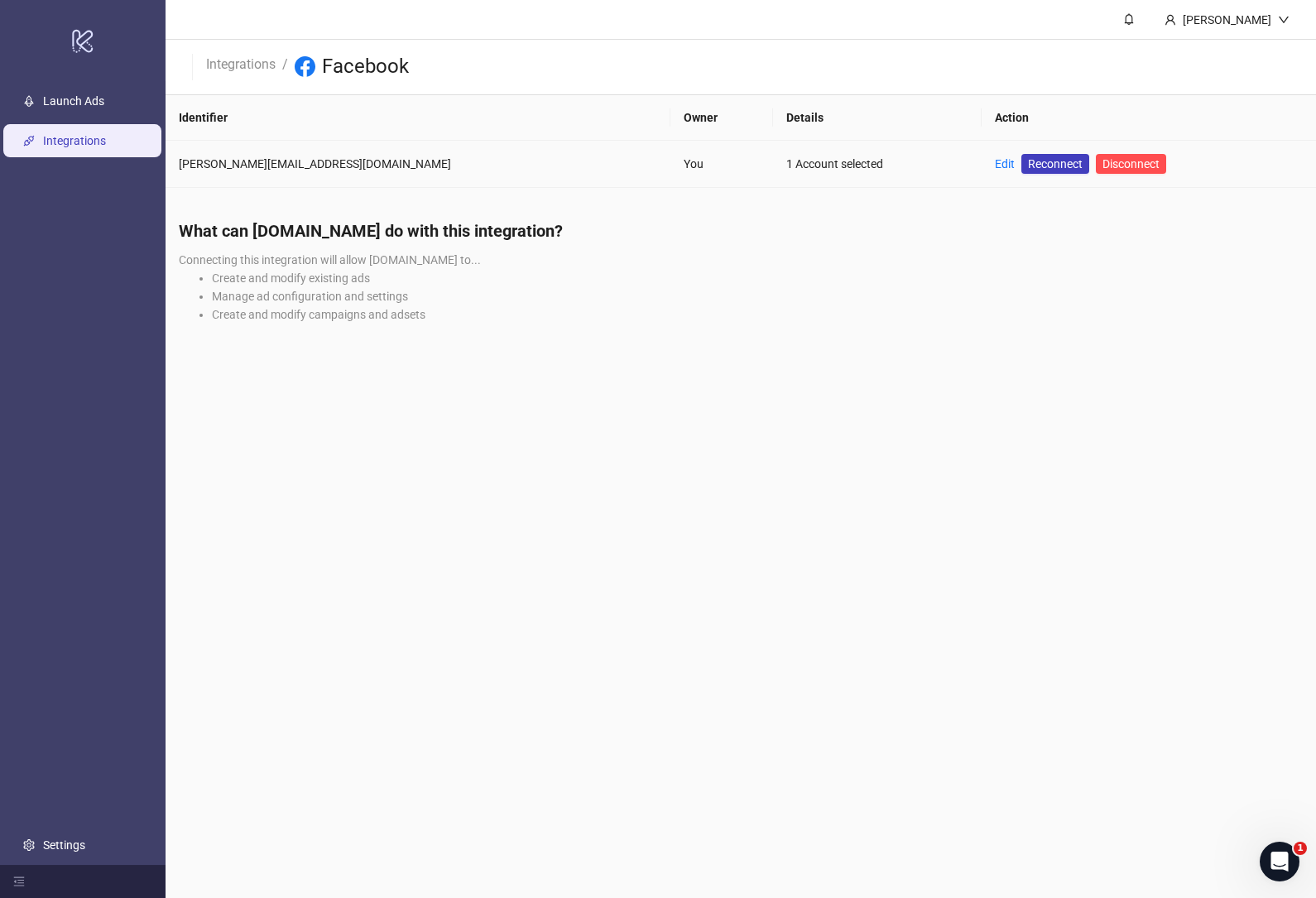
click at [995, 169] on link "Edit" at bounding box center [1004, 164] width 20 height 13
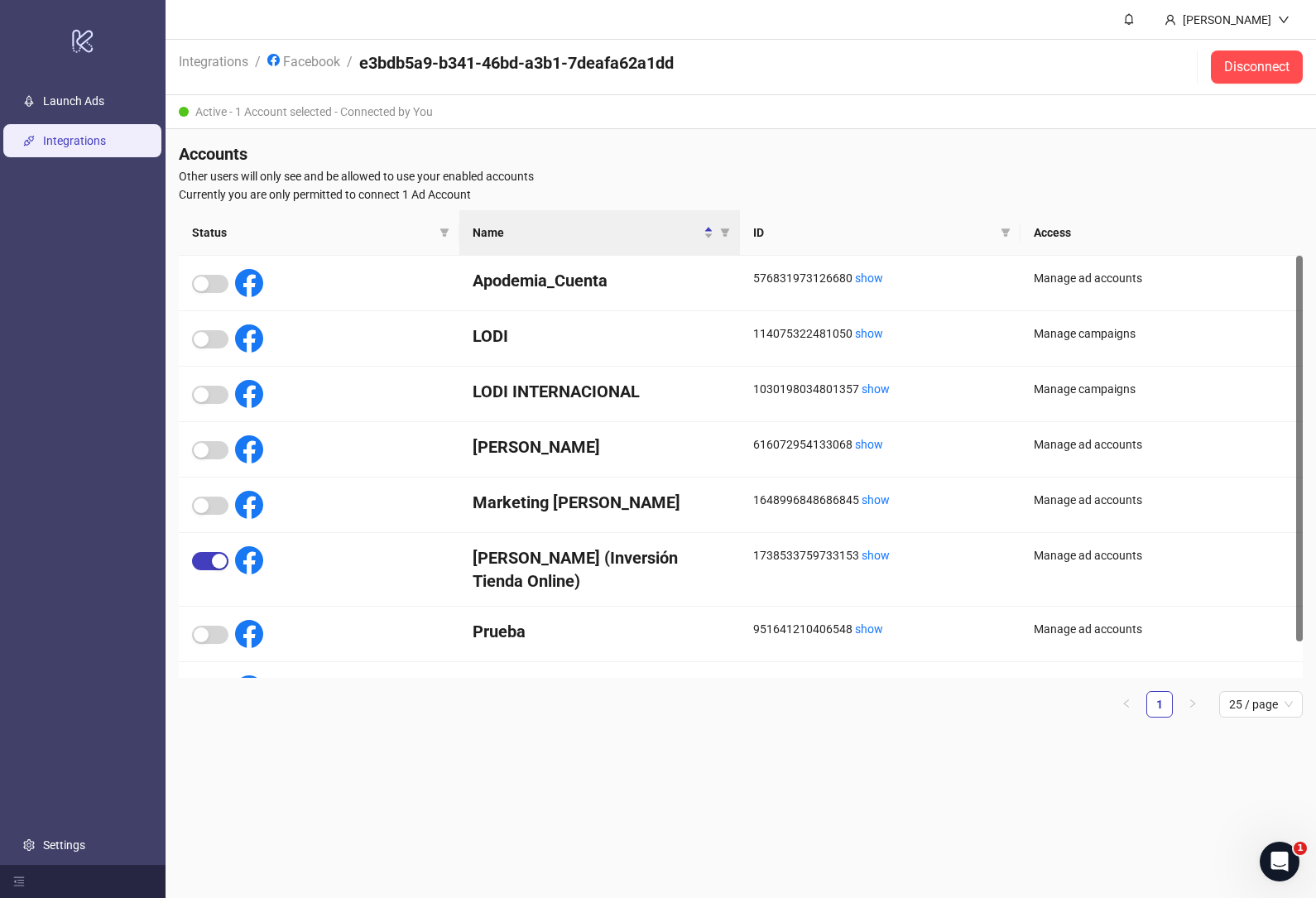
click at [202, 553] on span "button" at bounding box center [210, 561] width 37 height 18
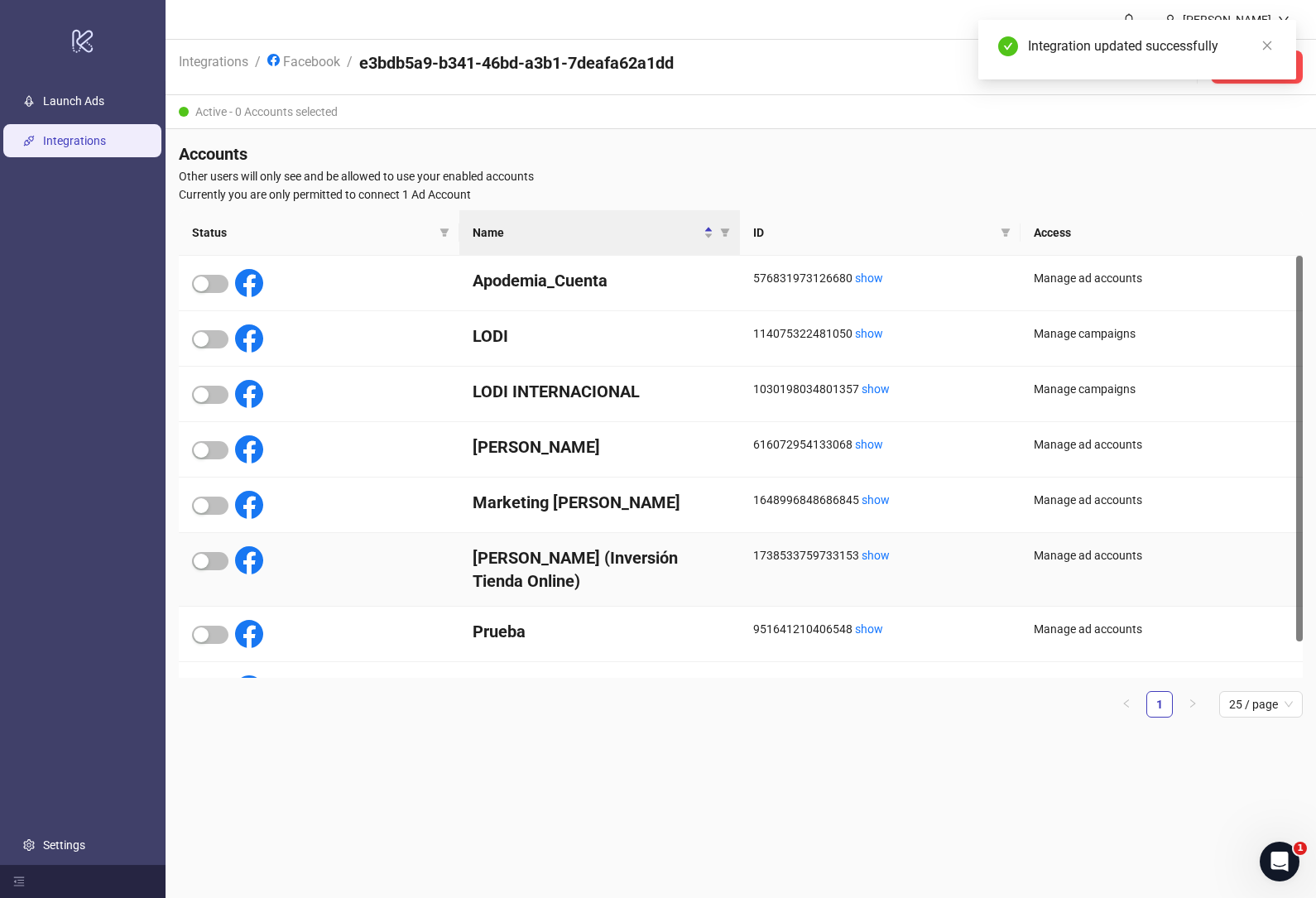
click at [208, 336] on div "button" at bounding box center [200, 339] width 15 height 15
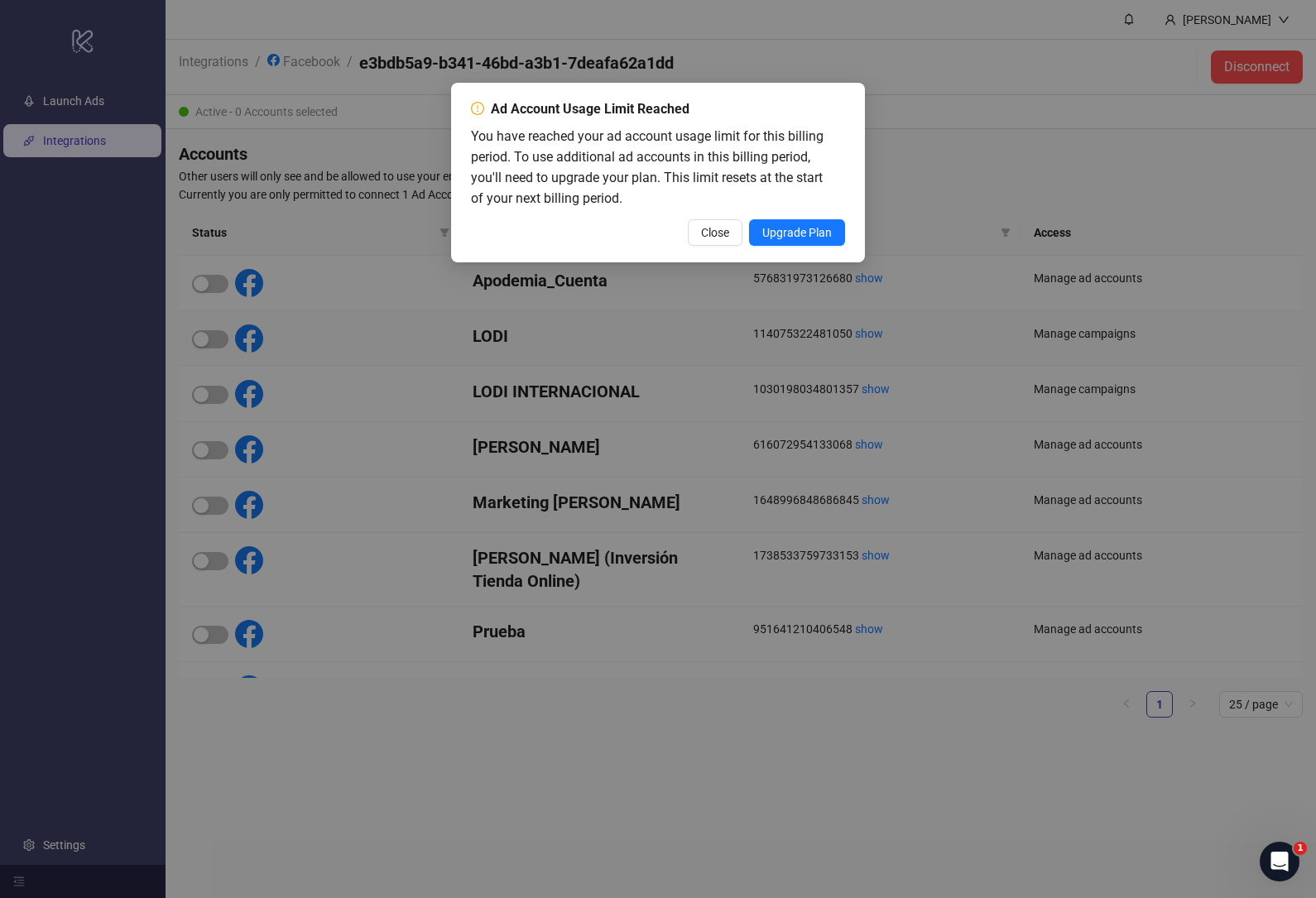
click at [807, 234] on span "Upgrade Plan" at bounding box center [796, 232] width 69 height 13
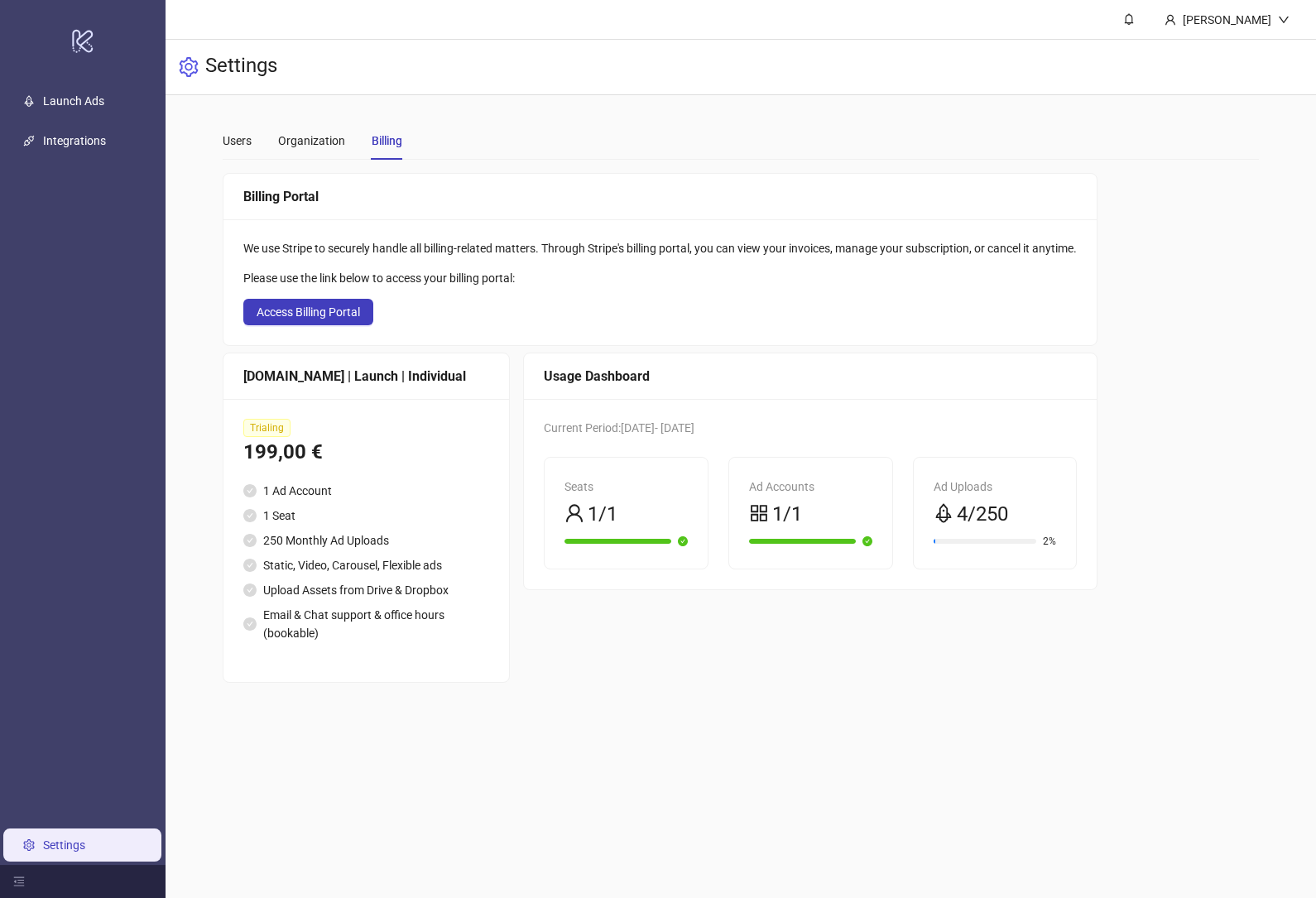
click at [272, 253] on div "We use Stripe to securely handle all billing-related matters. Through Stripe's …" at bounding box center [660, 247] width 834 height 18
